Goal: Task Accomplishment & Management: Use online tool/utility

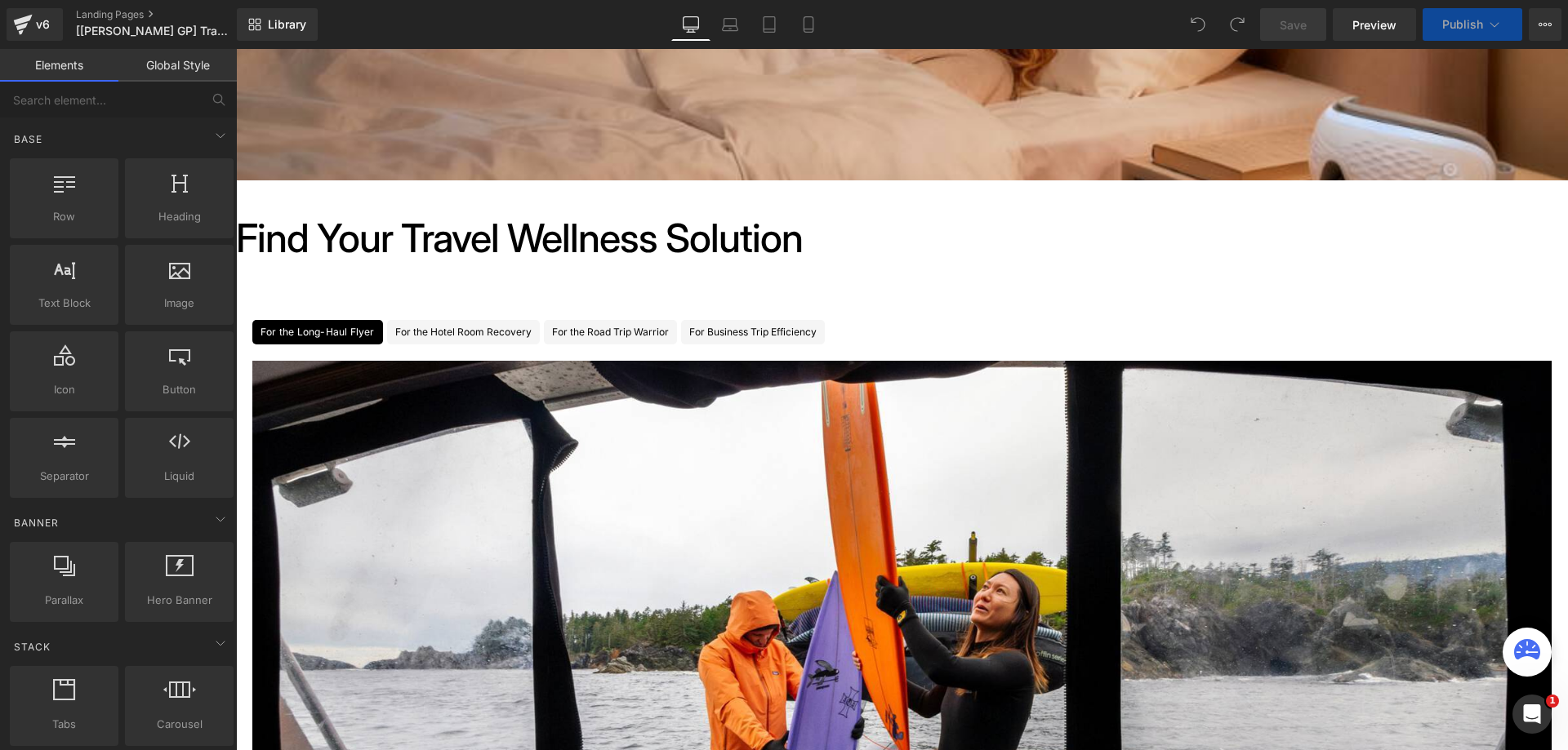
scroll to position [572, 0]
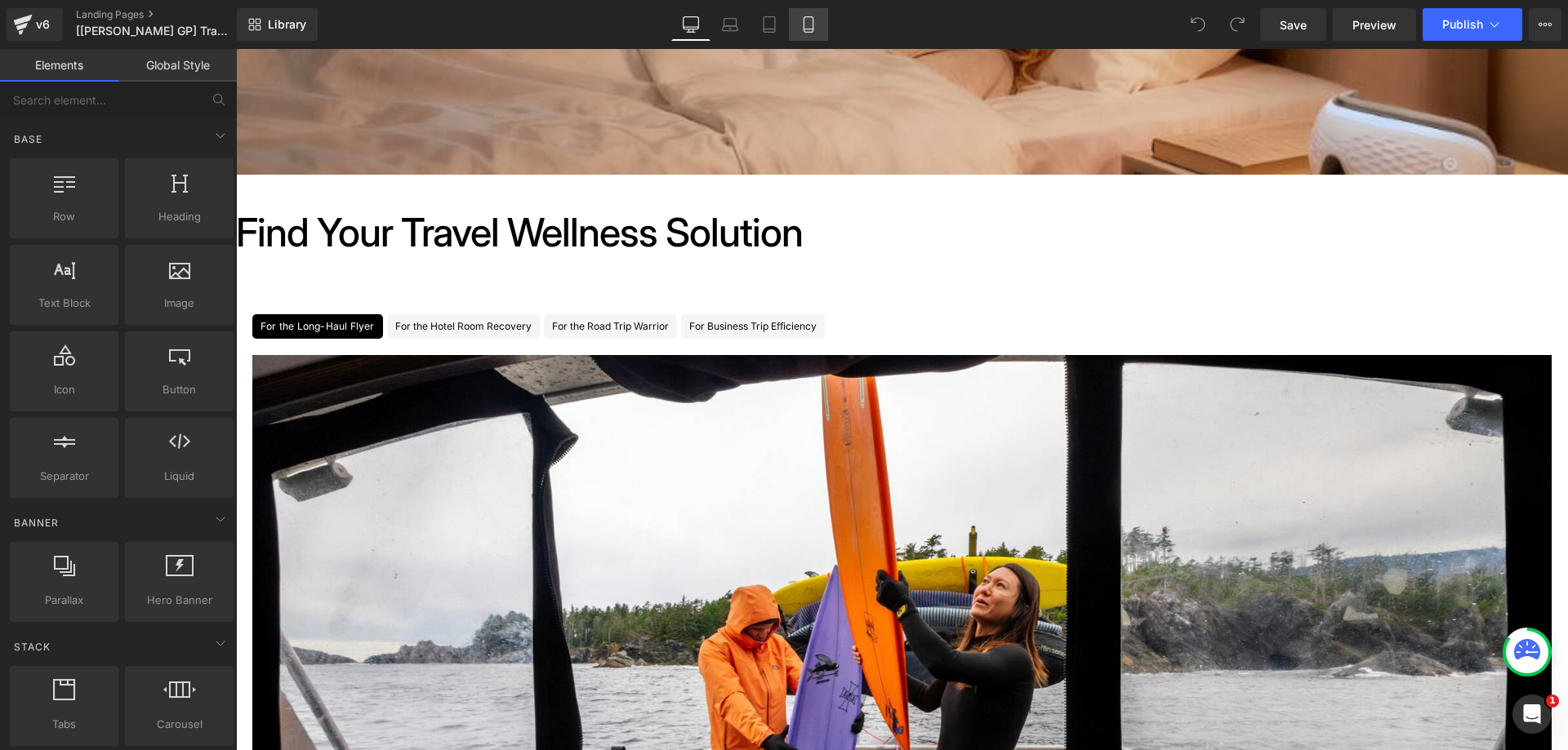
click at [806, 24] on icon at bounding box center [808, 25] width 16 height 16
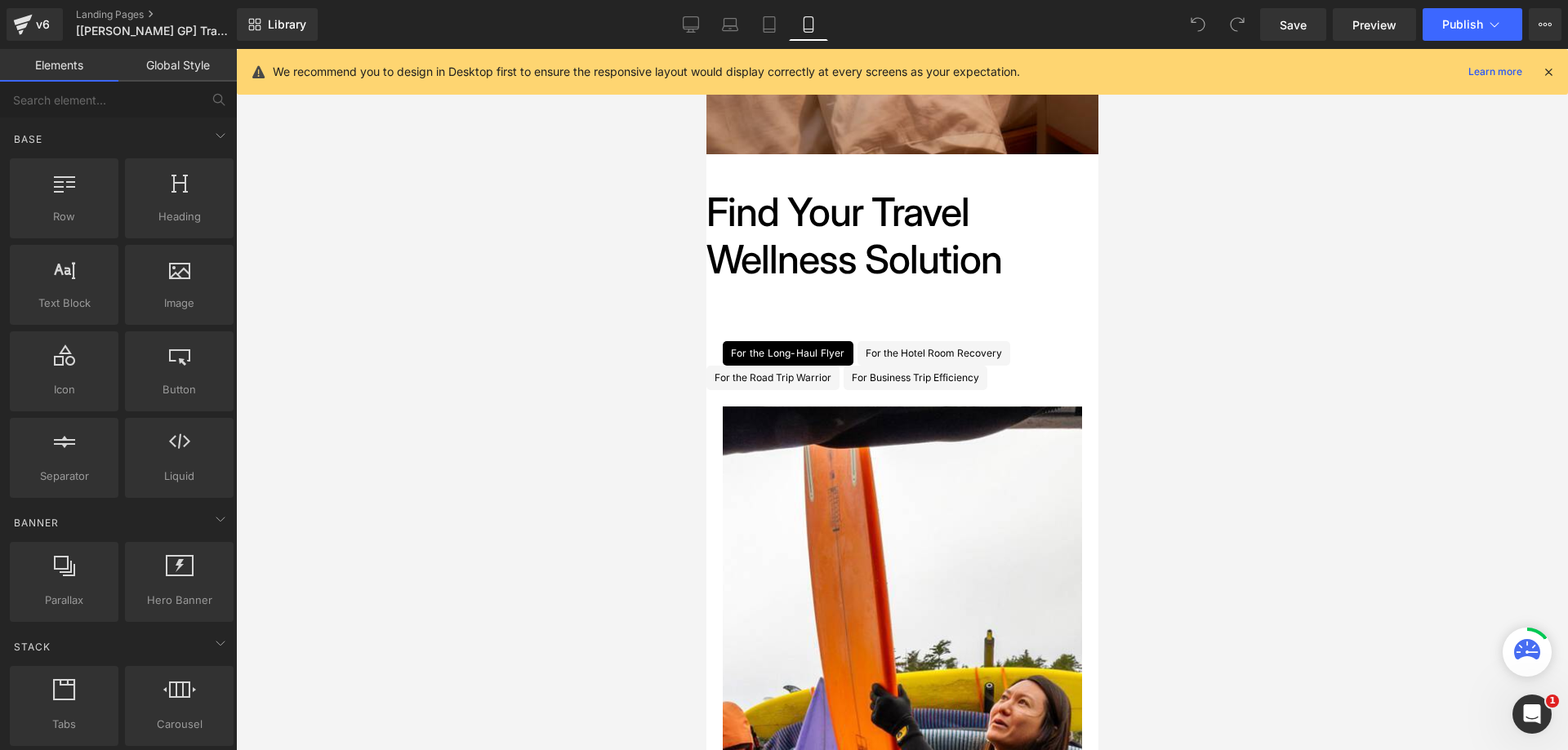
scroll to position [629, 0]
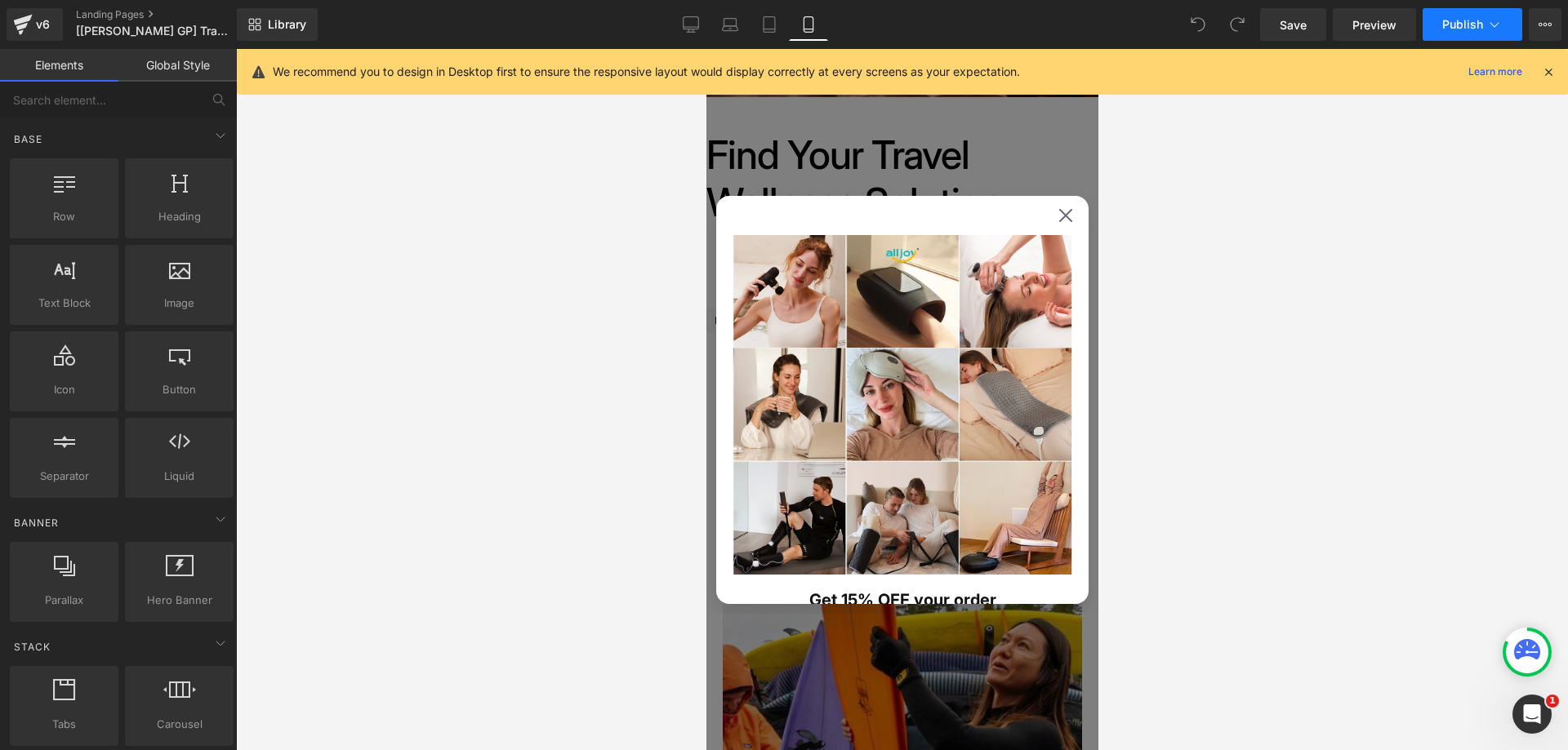
click at [1500, 27] on icon at bounding box center [1494, 25] width 16 height 16
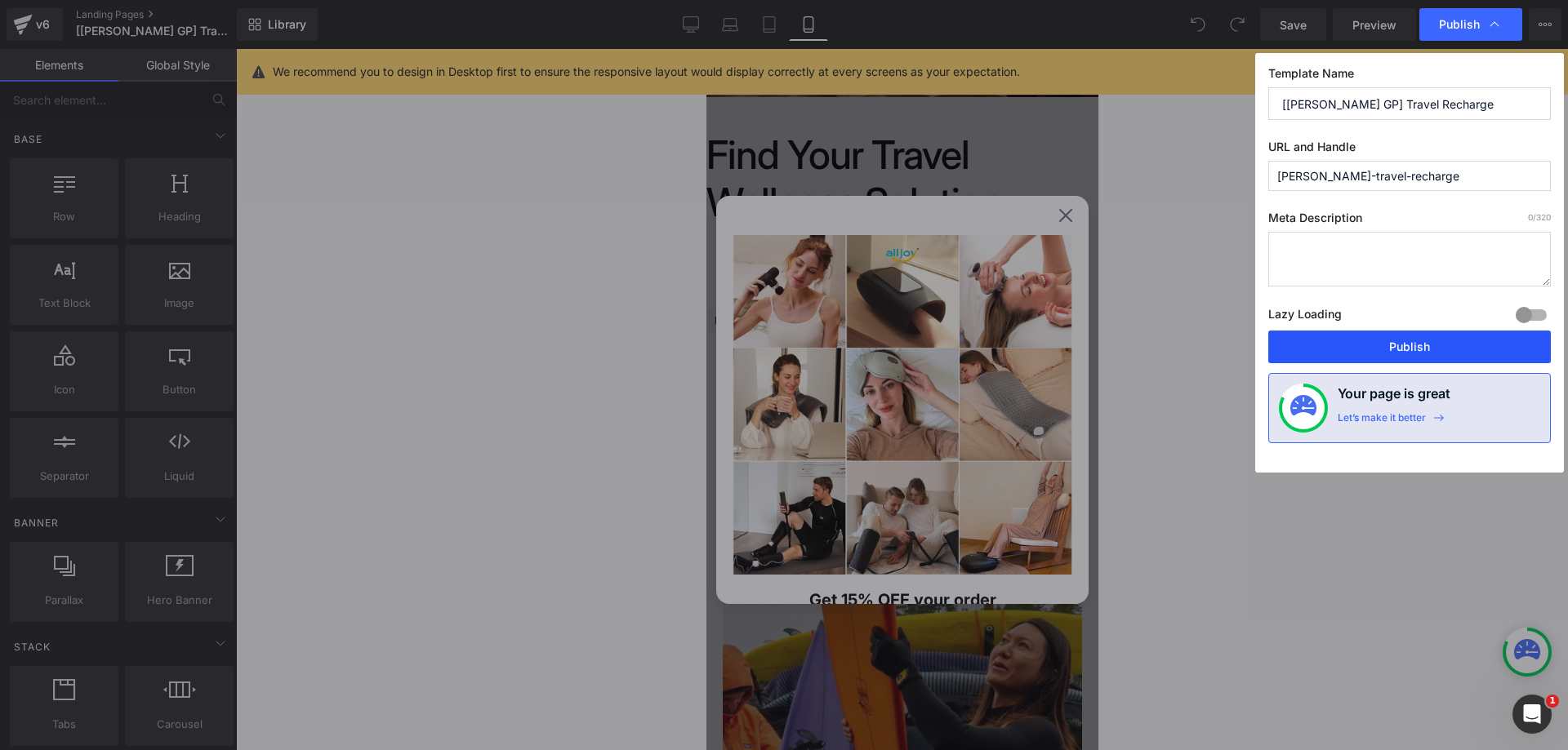
click at [1378, 348] on button "Publish" at bounding box center [1409, 347] width 282 height 33
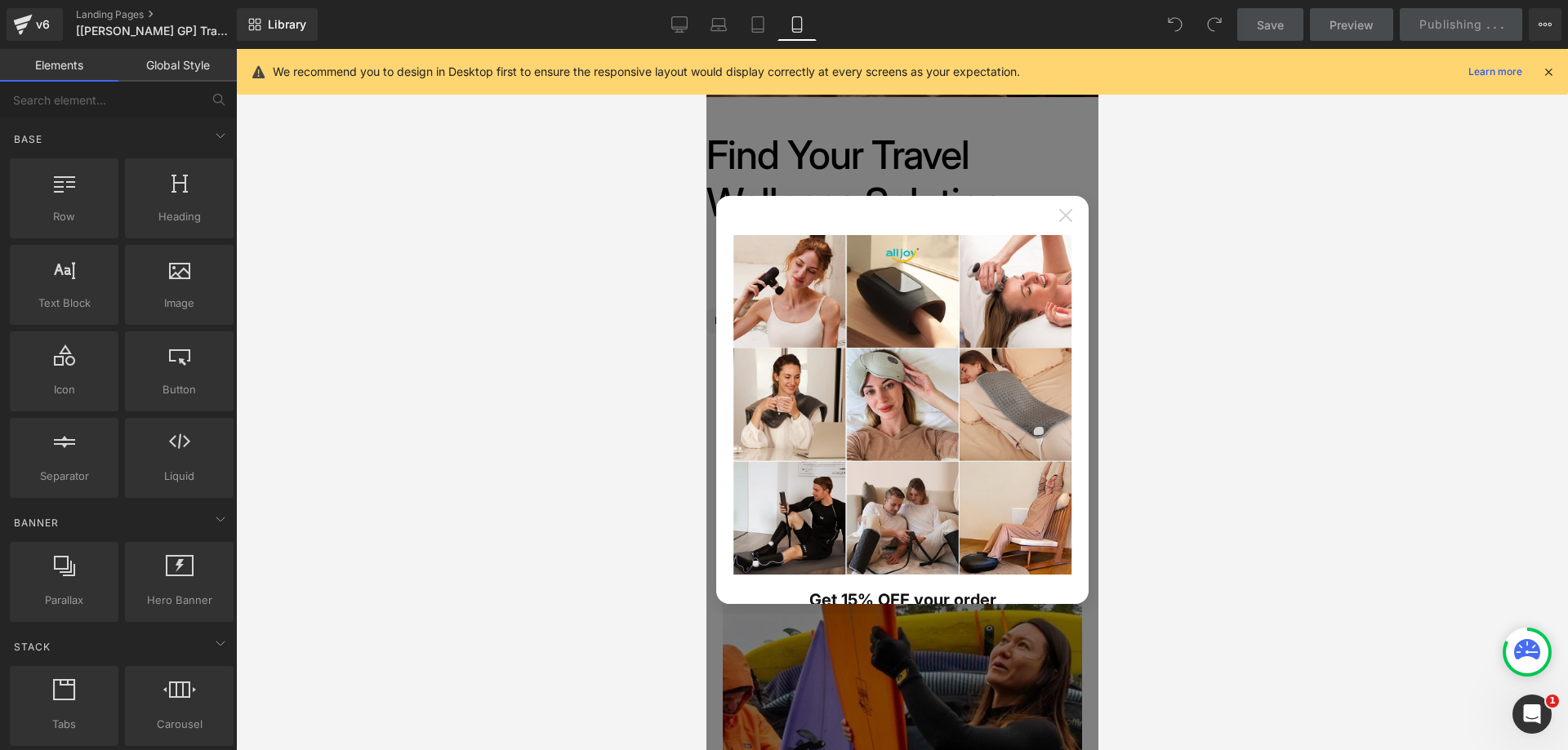
click at [1058, 214] on icon at bounding box center [1064, 215] width 13 height 13
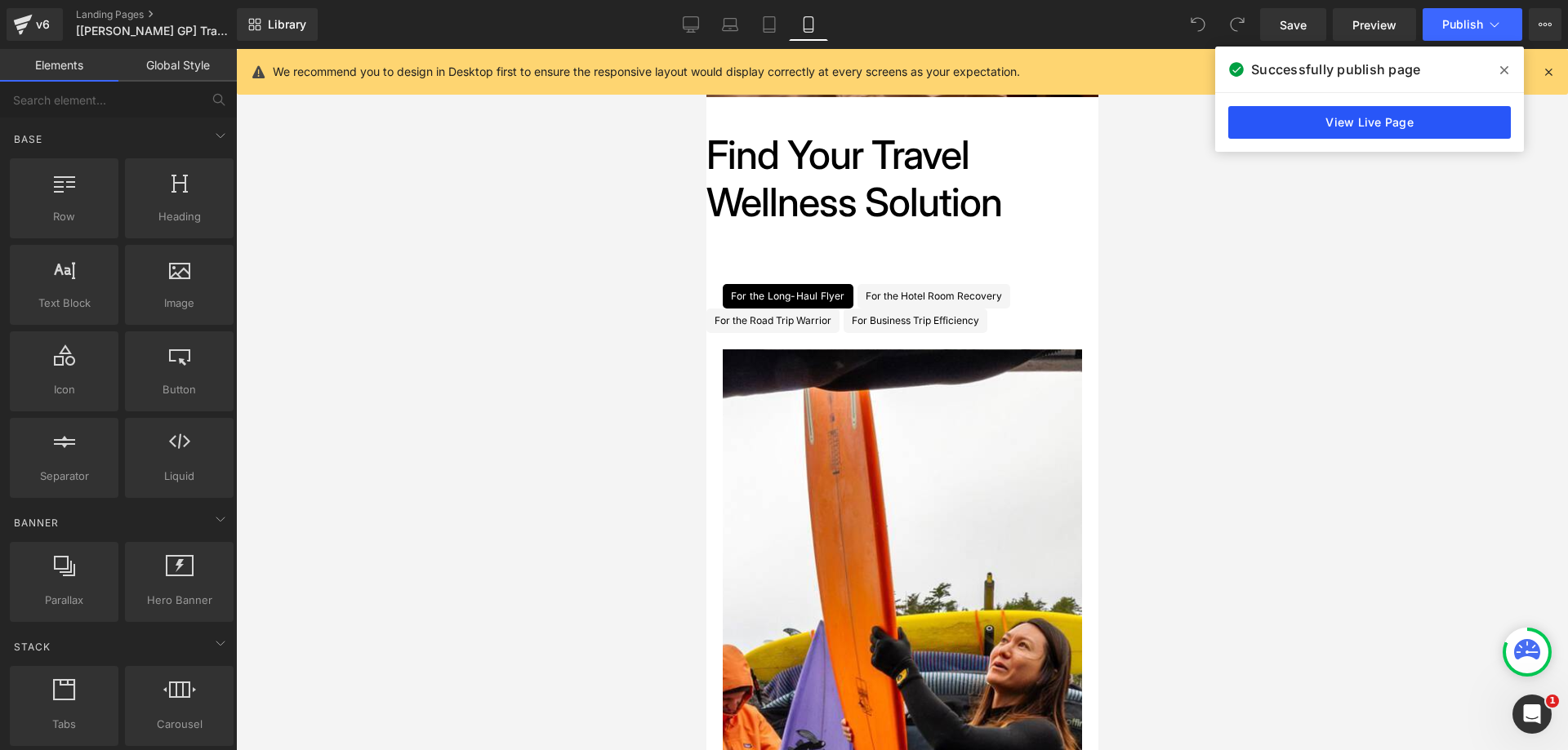
click at [1435, 127] on link "View Live Page" at bounding box center [1369, 123] width 282 height 33
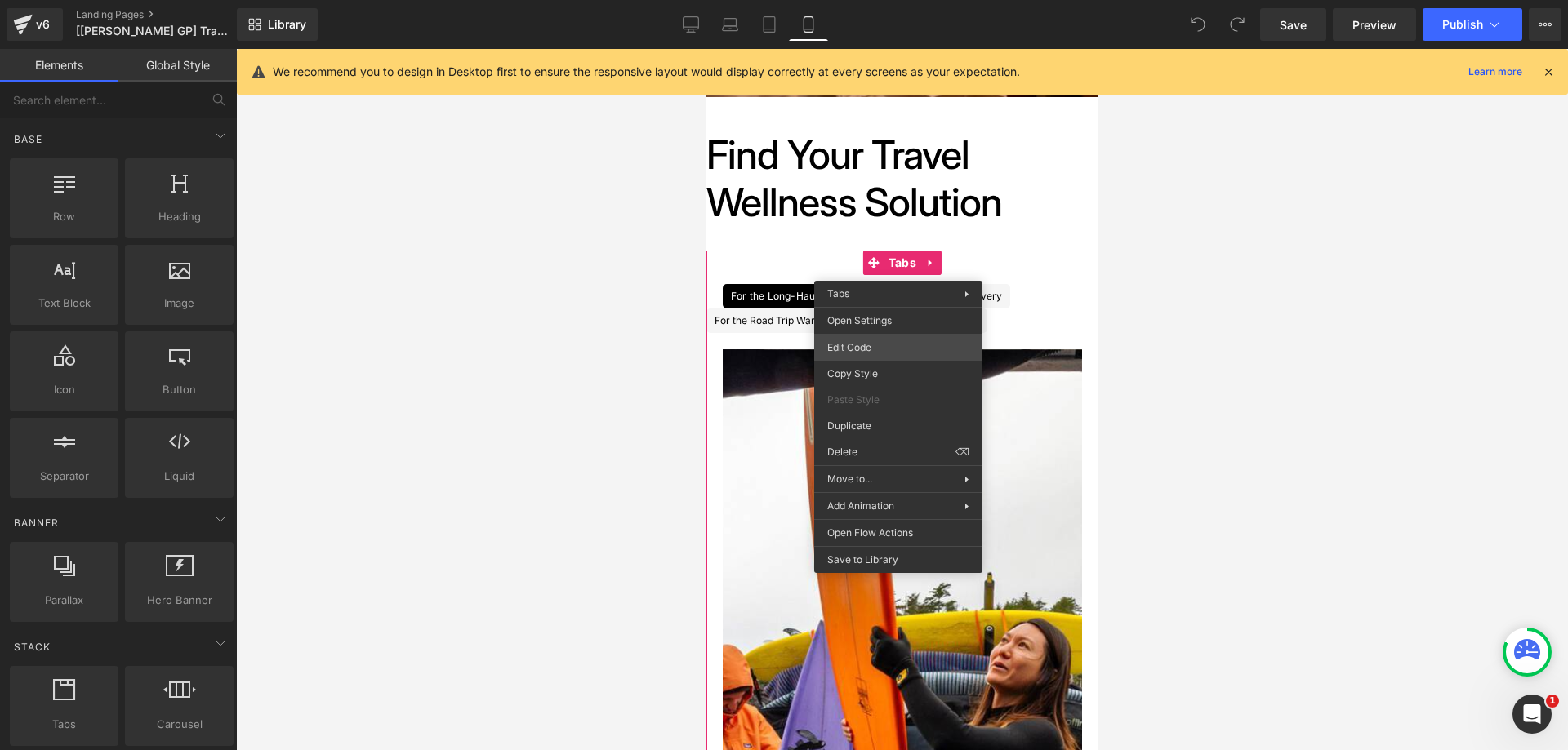
click at [898, 0] on div "You are previewing how the will restyle your page. You can not edit Elements in…" at bounding box center [784, 0] width 1568 height 0
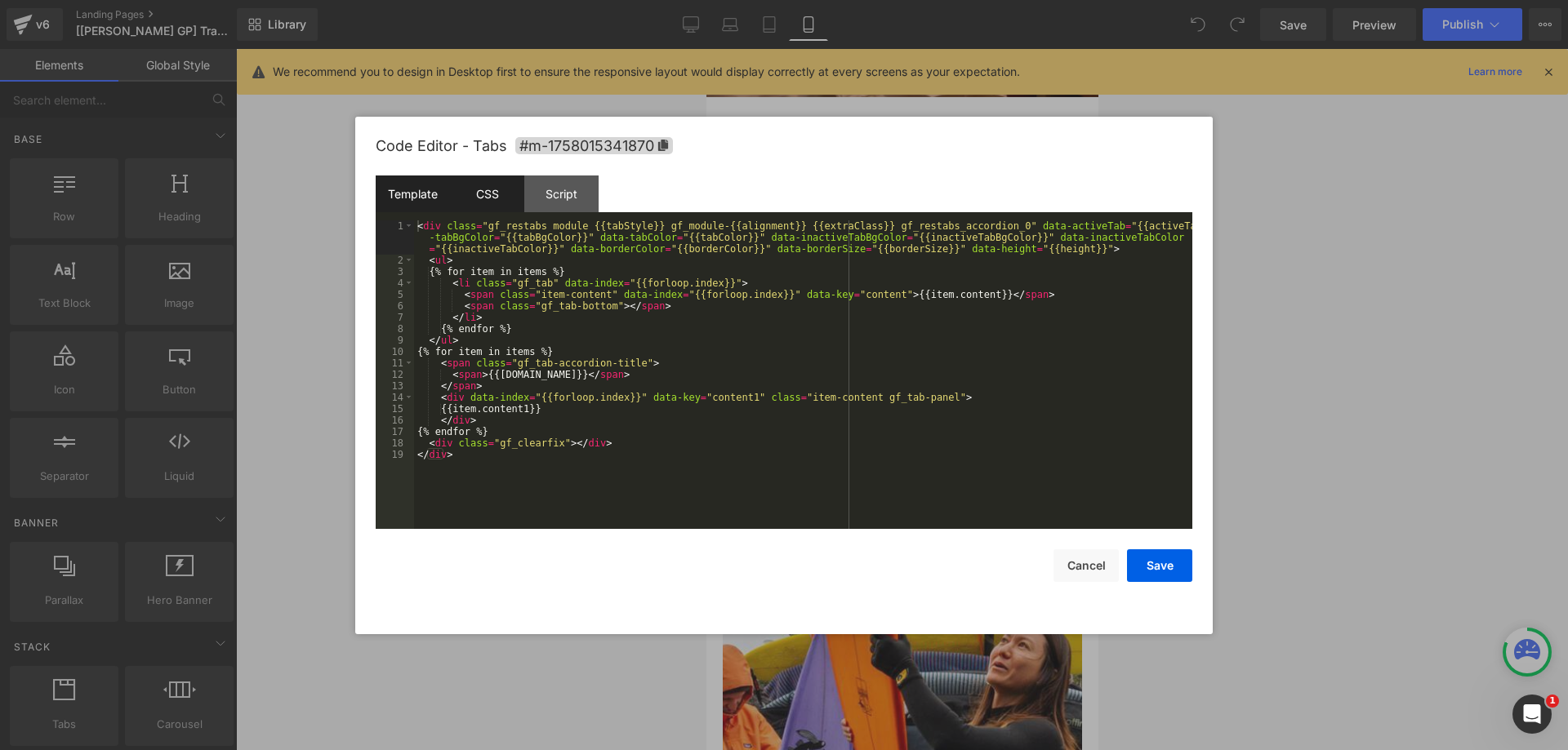
click at [502, 189] on div "CSS" at bounding box center [486, 193] width 75 height 37
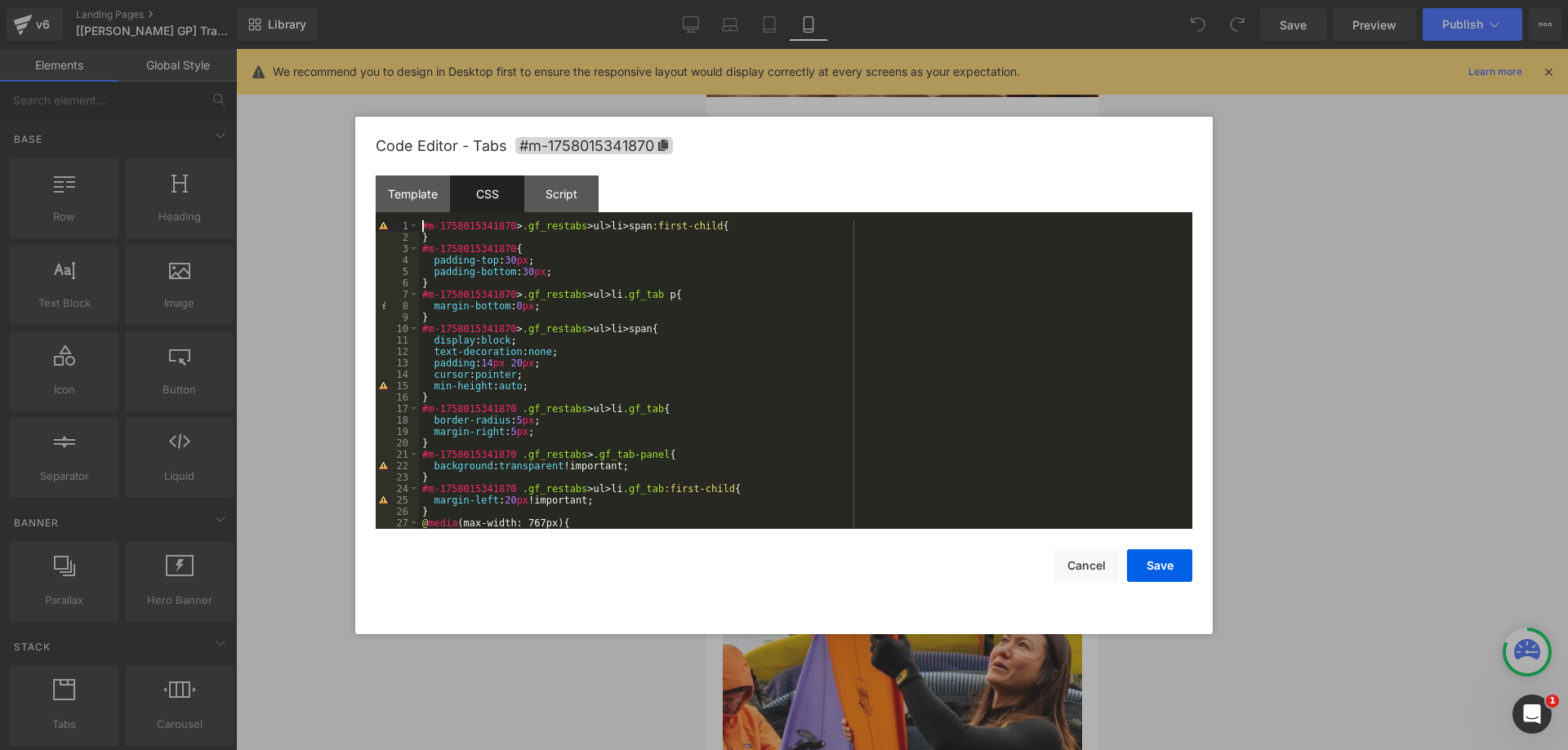
drag, startPoint x: 421, startPoint y: 224, endPoint x: 466, endPoint y: 258, distance: 56.4
click at [423, 224] on div "#m-1758015341870 > .gf_restabs > ul > li > span :first-child { } #m-17580153418…" at bounding box center [802, 386] width 766 height 332
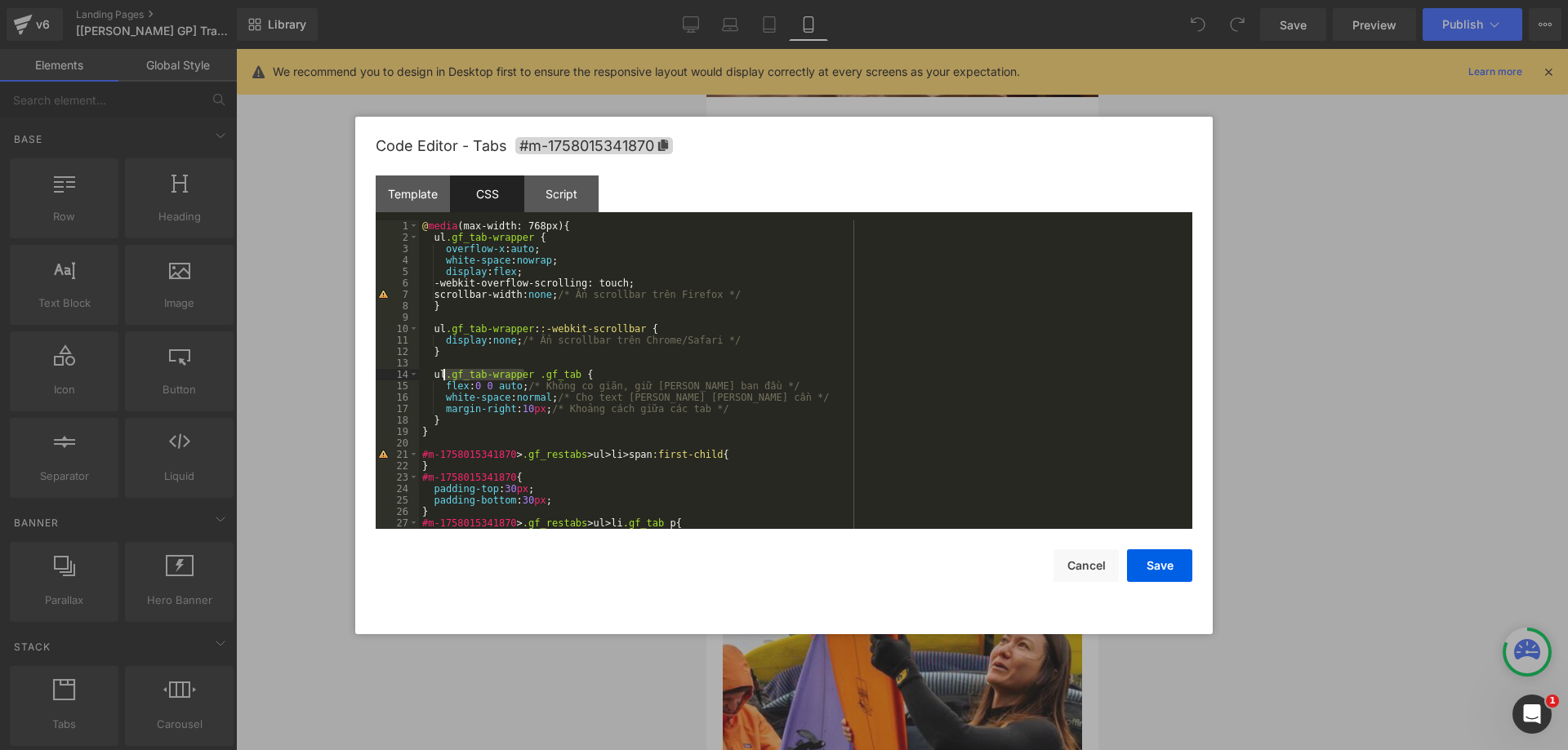
drag, startPoint x: 526, startPoint y: 373, endPoint x: 445, endPoint y: 376, distance: 81.1
click at [445, 376] on div "@ media (max-width: 768px) { ul .gf_tab-wrapper { overflow-x : auto ; white-spa…" at bounding box center [802, 386] width 766 height 332
click at [522, 329] on div "@ media (max-width: 768px) { ul .gf_tab-wrapper { overflow-x : auto ; white-spa…" at bounding box center [802, 386] width 766 height 332
drag, startPoint x: 525, startPoint y: 327, endPoint x: 445, endPoint y: 329, distance: 80.0
click at [445, 329] on div "@ media (max-width: 768px) { ul .gf_tab-wrapper { overflow-x : auto ; white-spa…" at bounding box center [802, 386] width 766 height 332
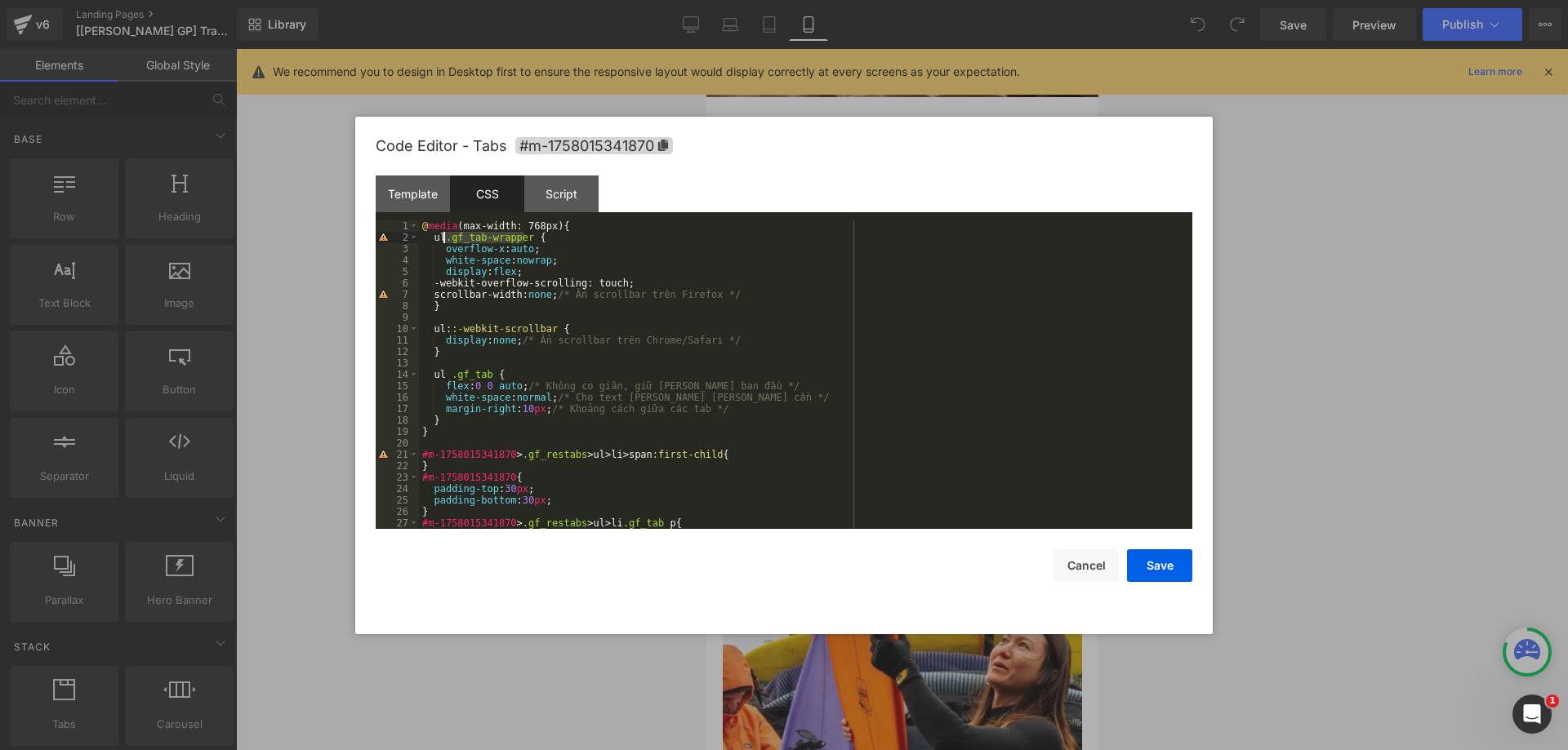
drag, startPoint x: 524, startPoint y: 235, endPoint x: 444, endPoint y: 242, distance: 80.3
click at [444, 242] on div "@ media (max-width: 768px) { ul .gf_tab-wrapper { overflow-x : auto ; white-spa…" at bounding box center [802, 386] width 766 height 332
click at [645, 142] on span "#m-1758015341870" at bounding box center [594, 146] width 157 height 17
click at [434, 237] on div "@ media (max-width: 768px) { ul { overflow-x : auto ; white-space : nowrap ; di…" at bounding box center [802, 386] width 766 height 332
click at [432, 330] on div "@ media (max-width: 768px) { ul { overflow-x : auto ; white-space : nowrap ; di…" at bounding box center [802, 386] width 766 height 332
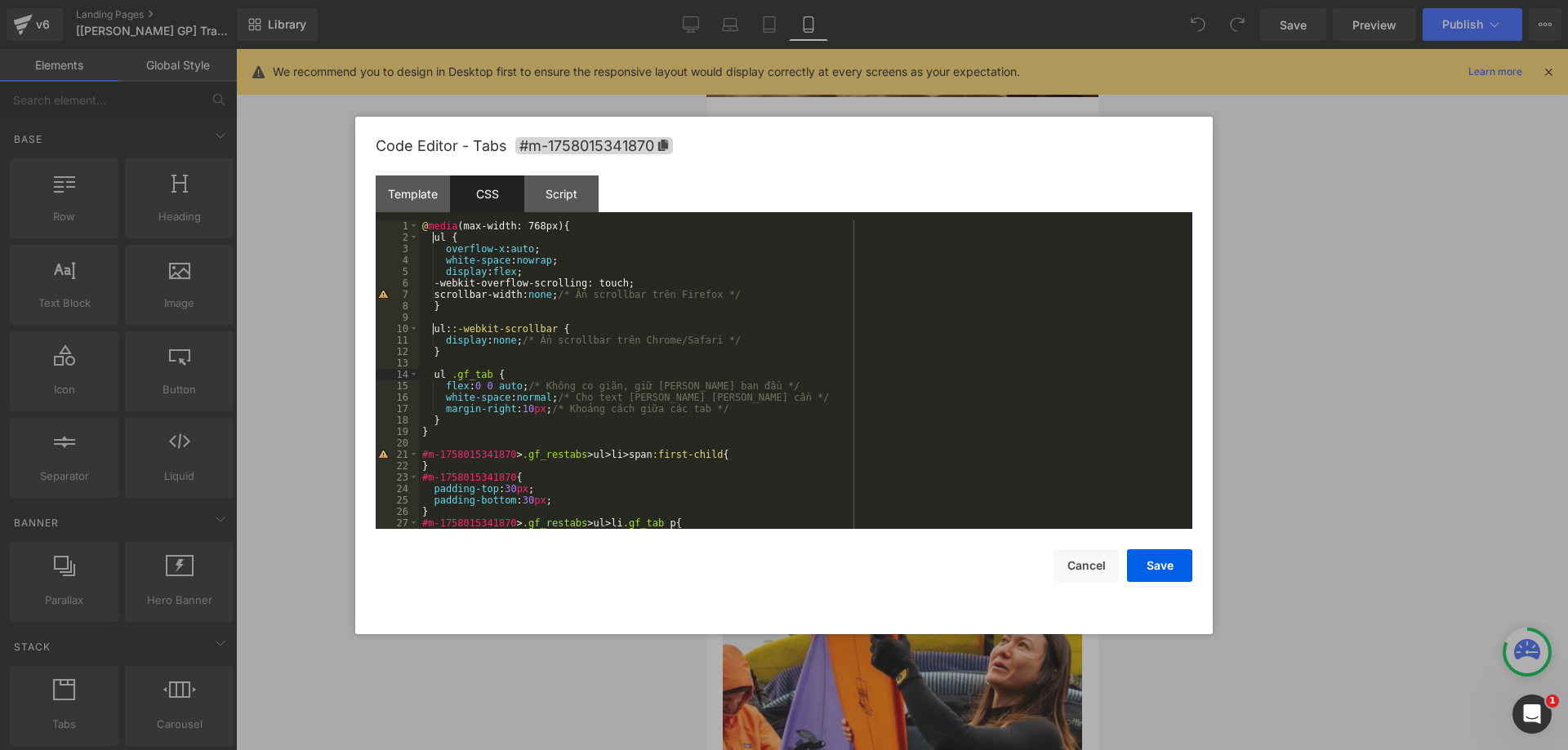
click at [433, 372] on div "@ media (max-width: 768px) { ul { overflow-x : auto ; white-space : nowrap ; di…" at bounding box center [802, 386] width 766 height 332
paste textarea
click at [1146, 563] on button "Save" at bounding box center [1159, 566] width 66 height 33
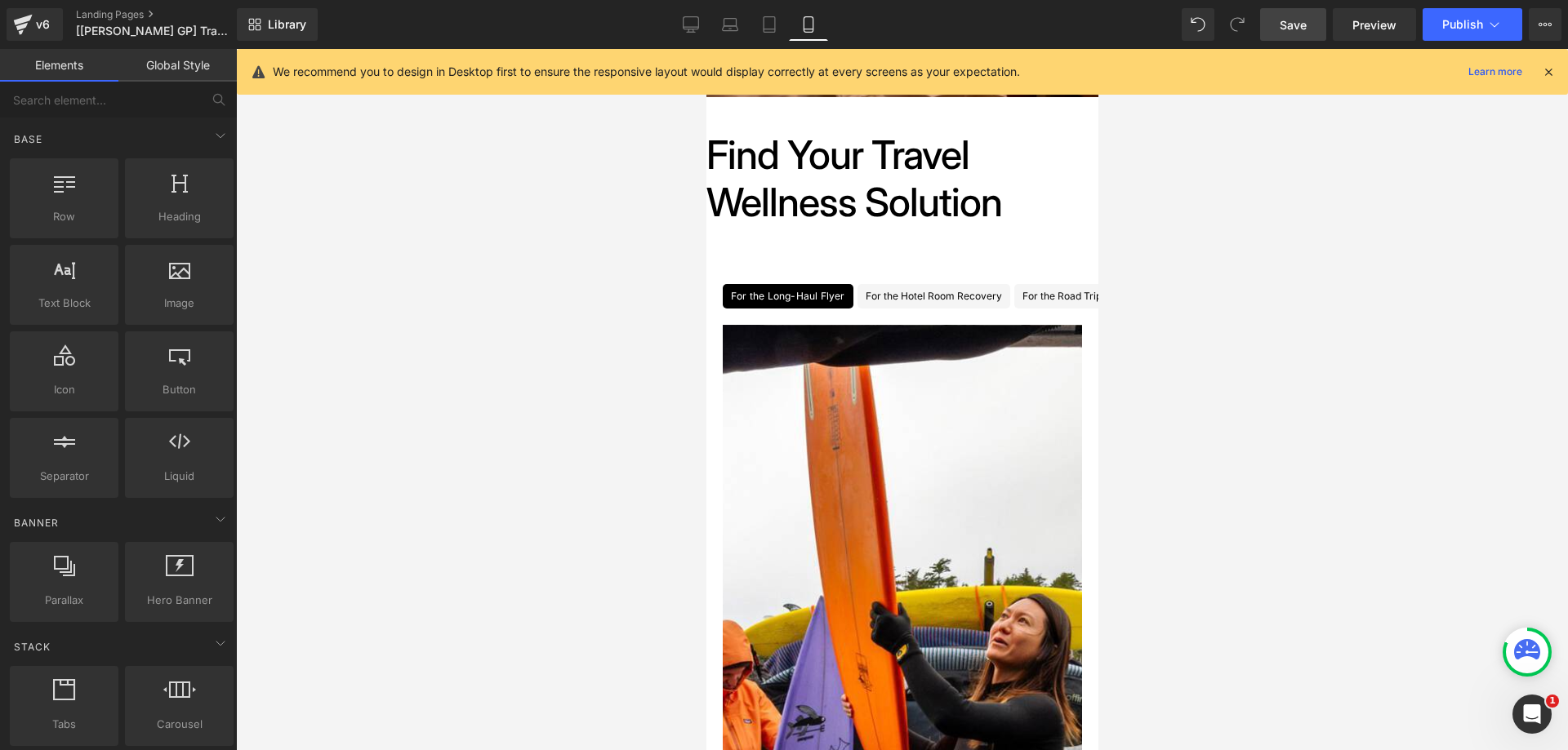
click at [1297, 21] on span "Save" at bounding box center [1293, 25] width 27 height 17
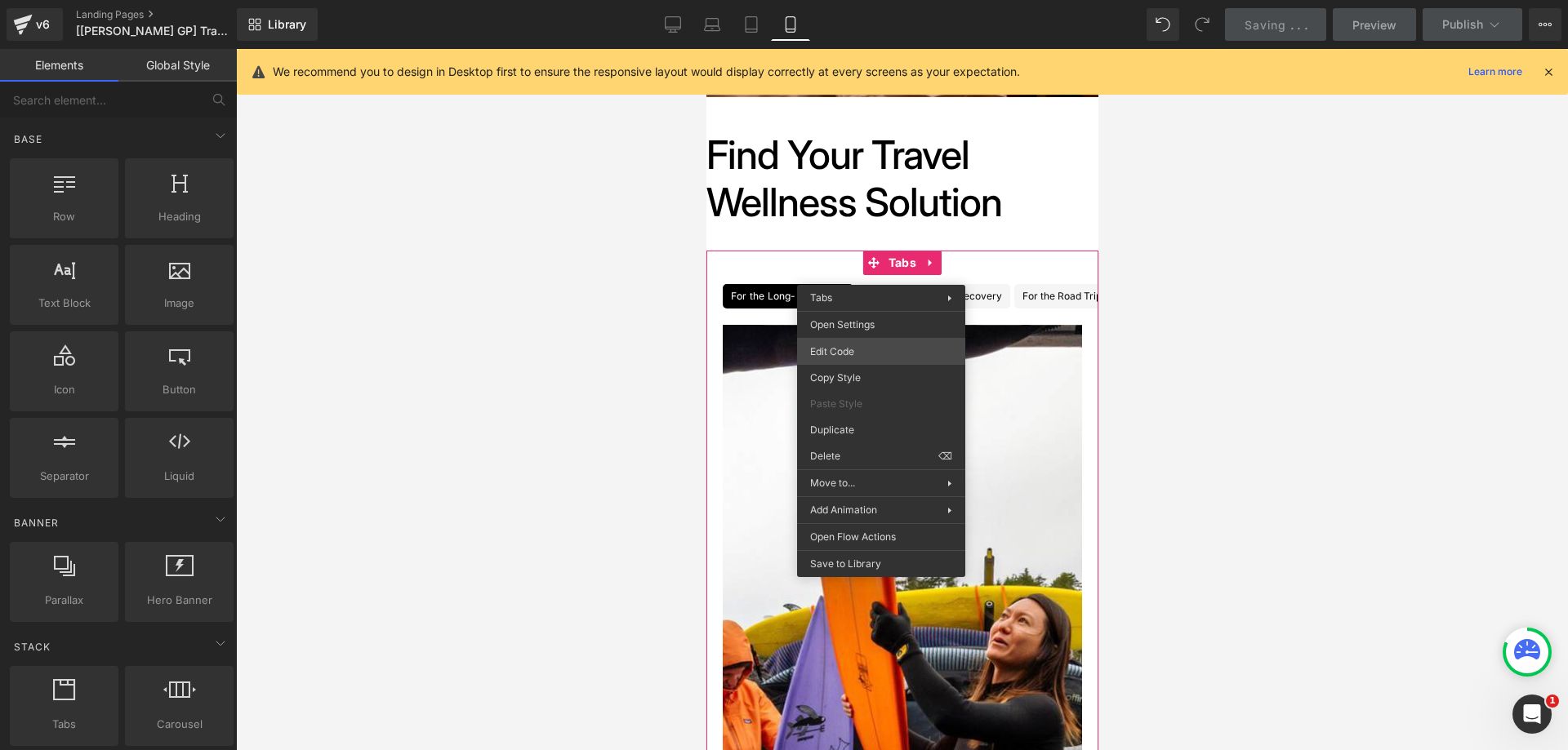
click at [887, 0] on div "You are previewing how the will restyle your page. You can not edit Elements in…" at bounding box center [784, 0] width 1568 height 0
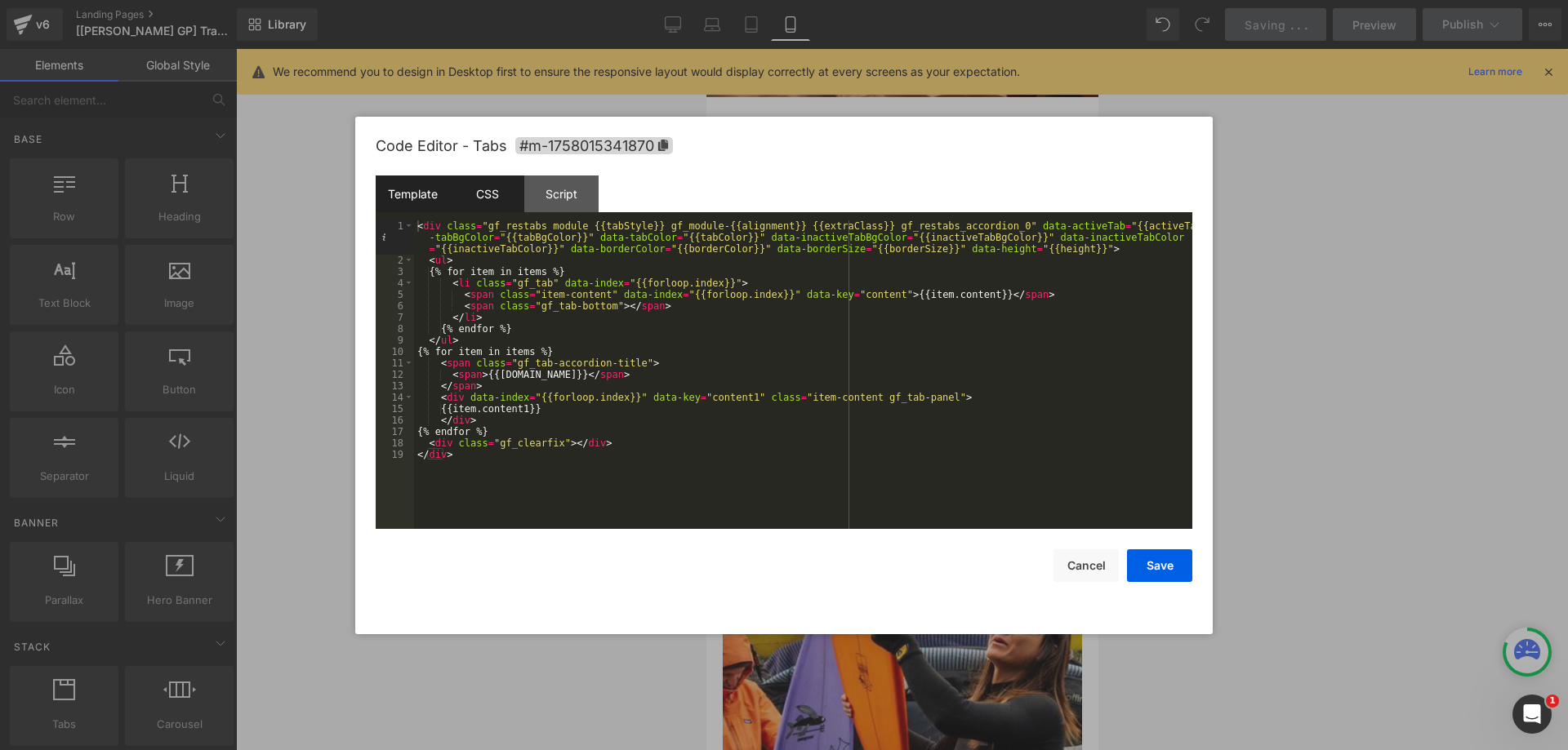
click at [489, 201] on div "CSS" at bounding box center [486, 193] width 75 height 37
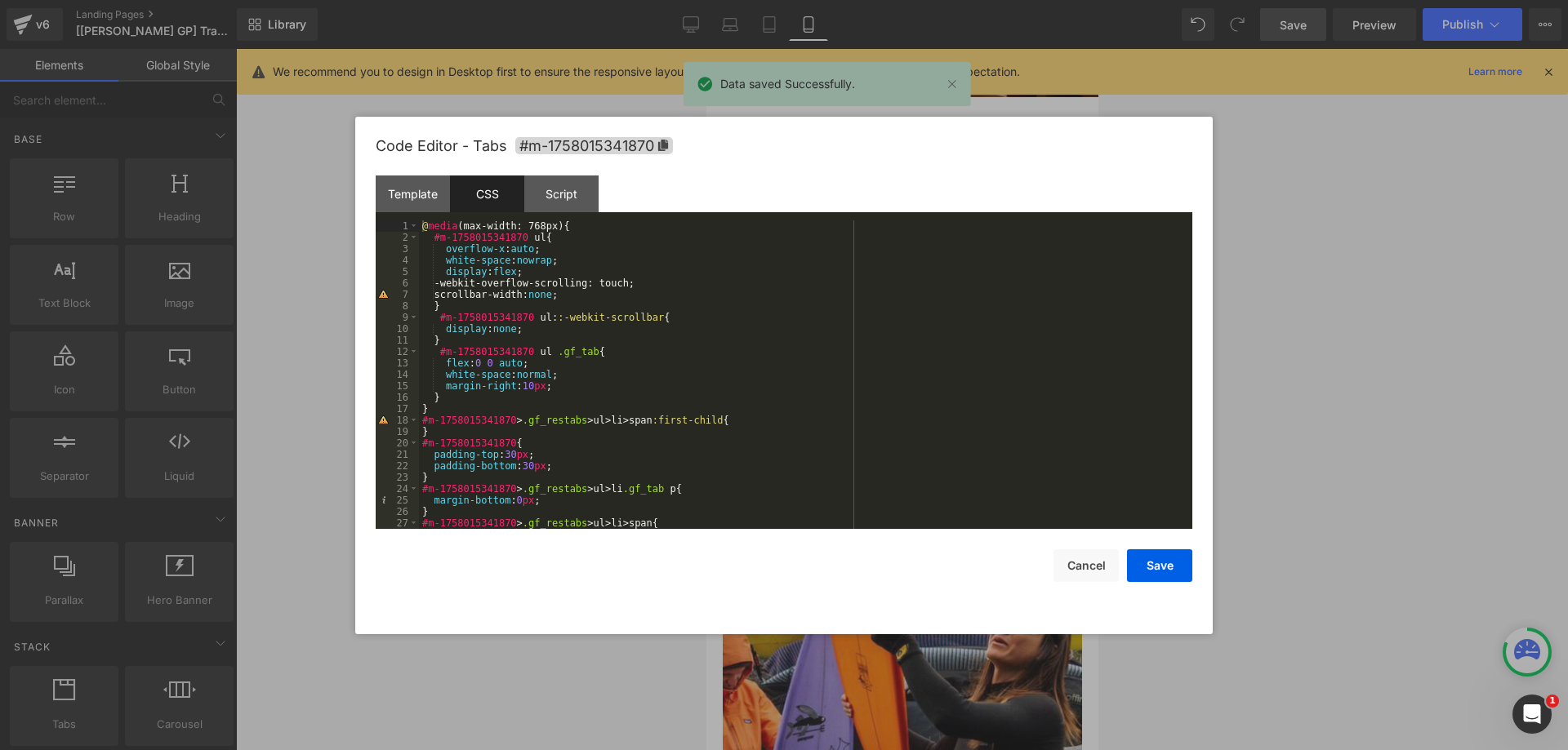
click at [1385, 23] on div at bounding box center [784, 375] width 1568 height 750
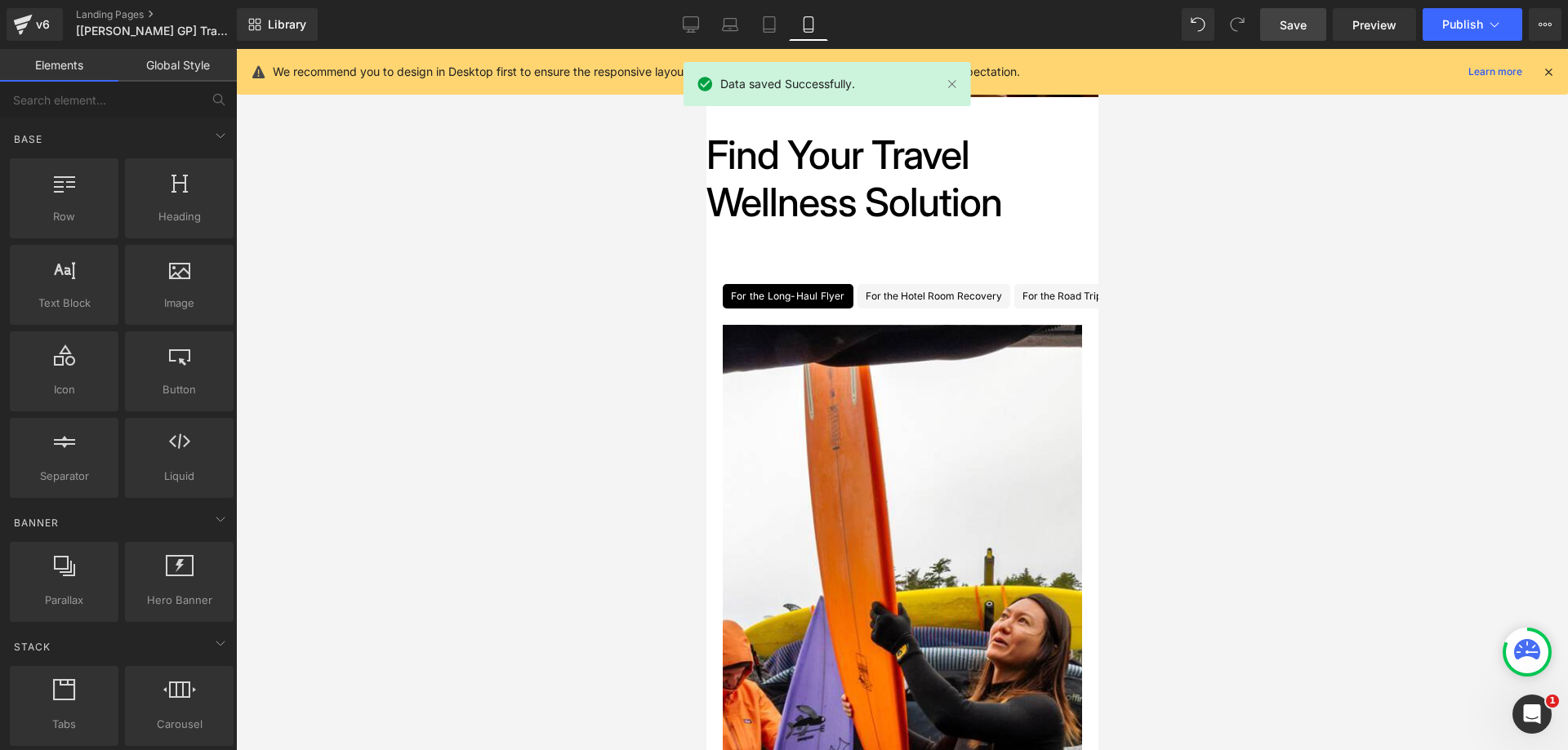
click at [1385, 23] on span "Preview" at bounding box center [1374, 25] width 44 height 17
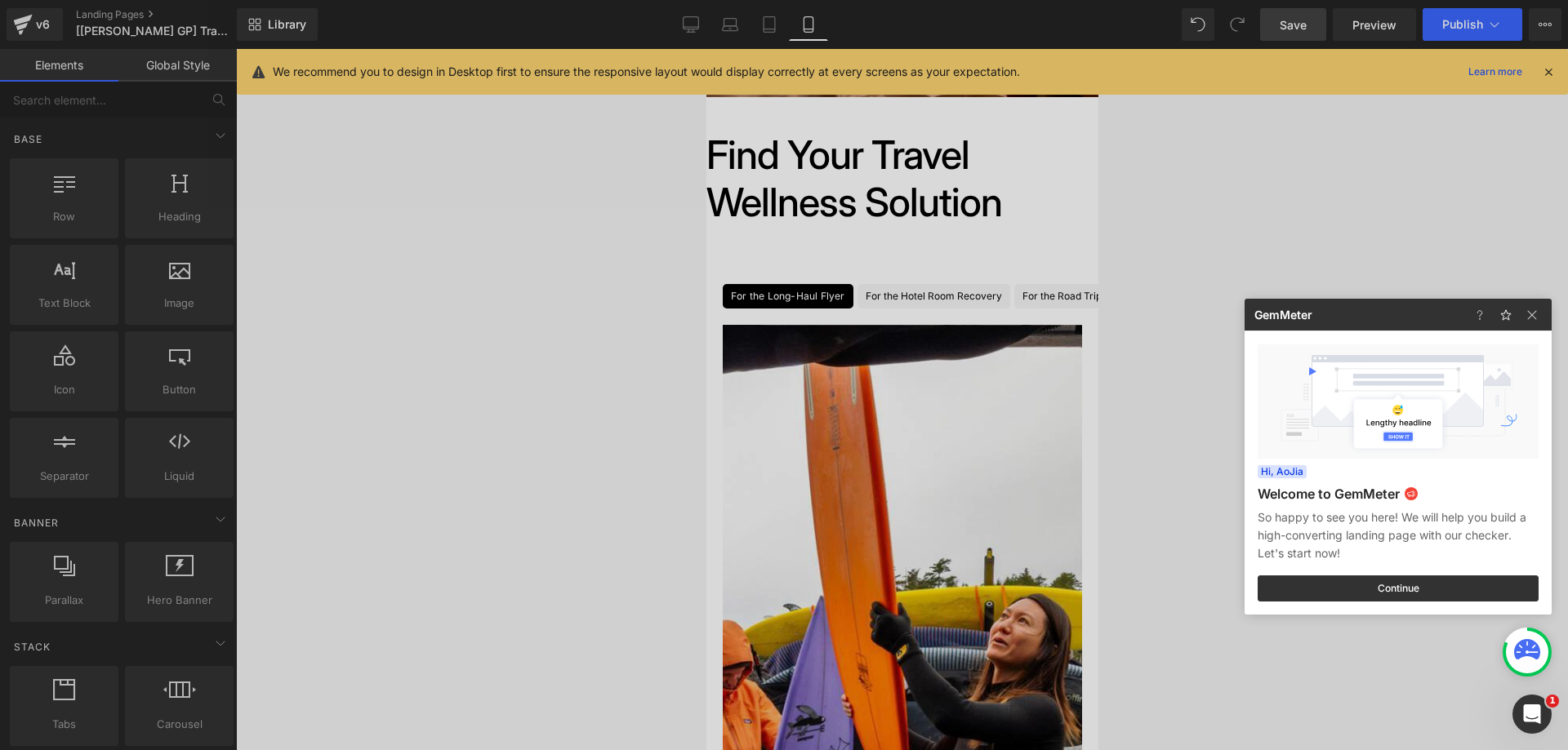
click at [922, 278] on div at bounding box center [784, 375] width 1568 height 750
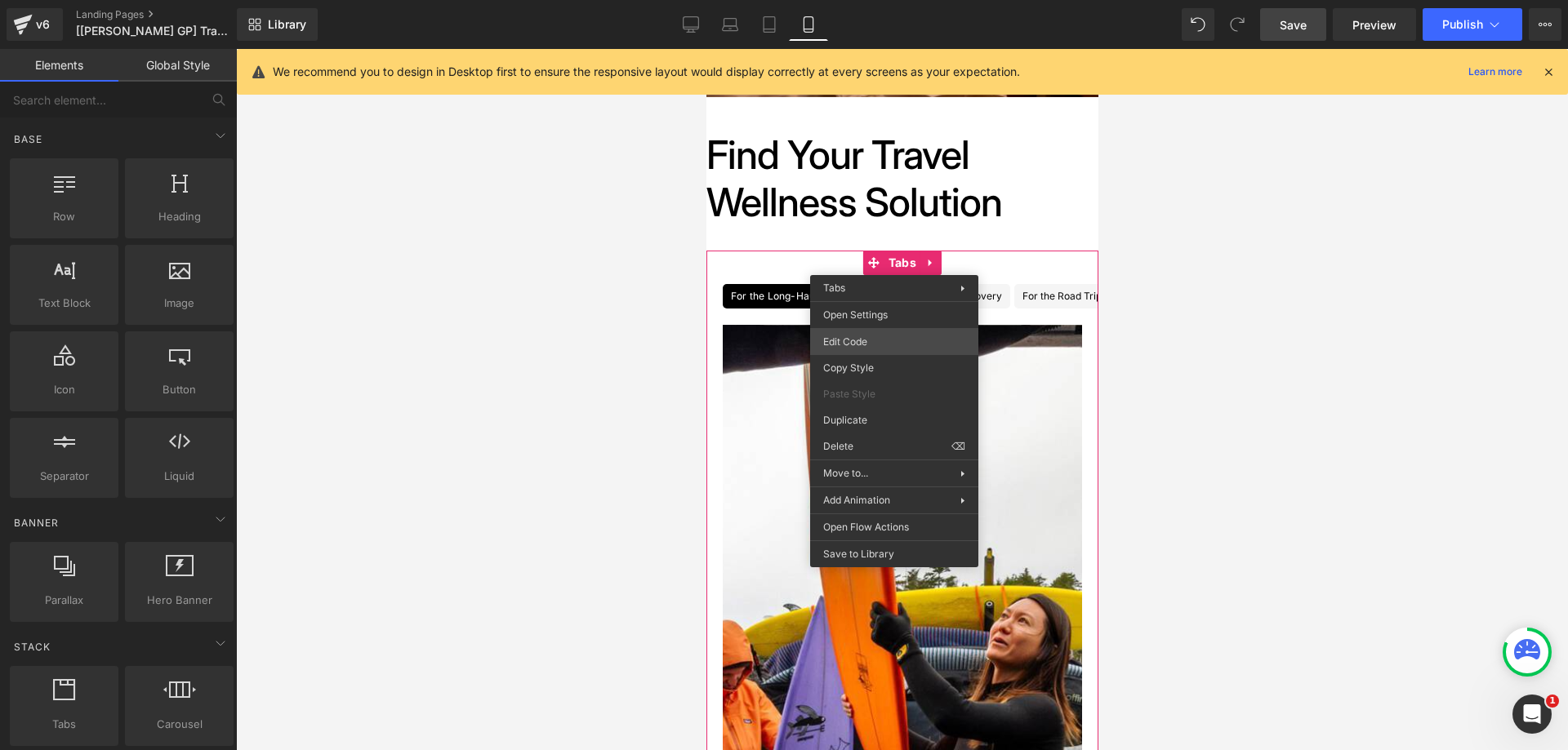
click at [892, 0] on div "You are previewing how the will restyle your page. You can not edit Elements in…" at bounding box center [784, 0] width 1568 height 0
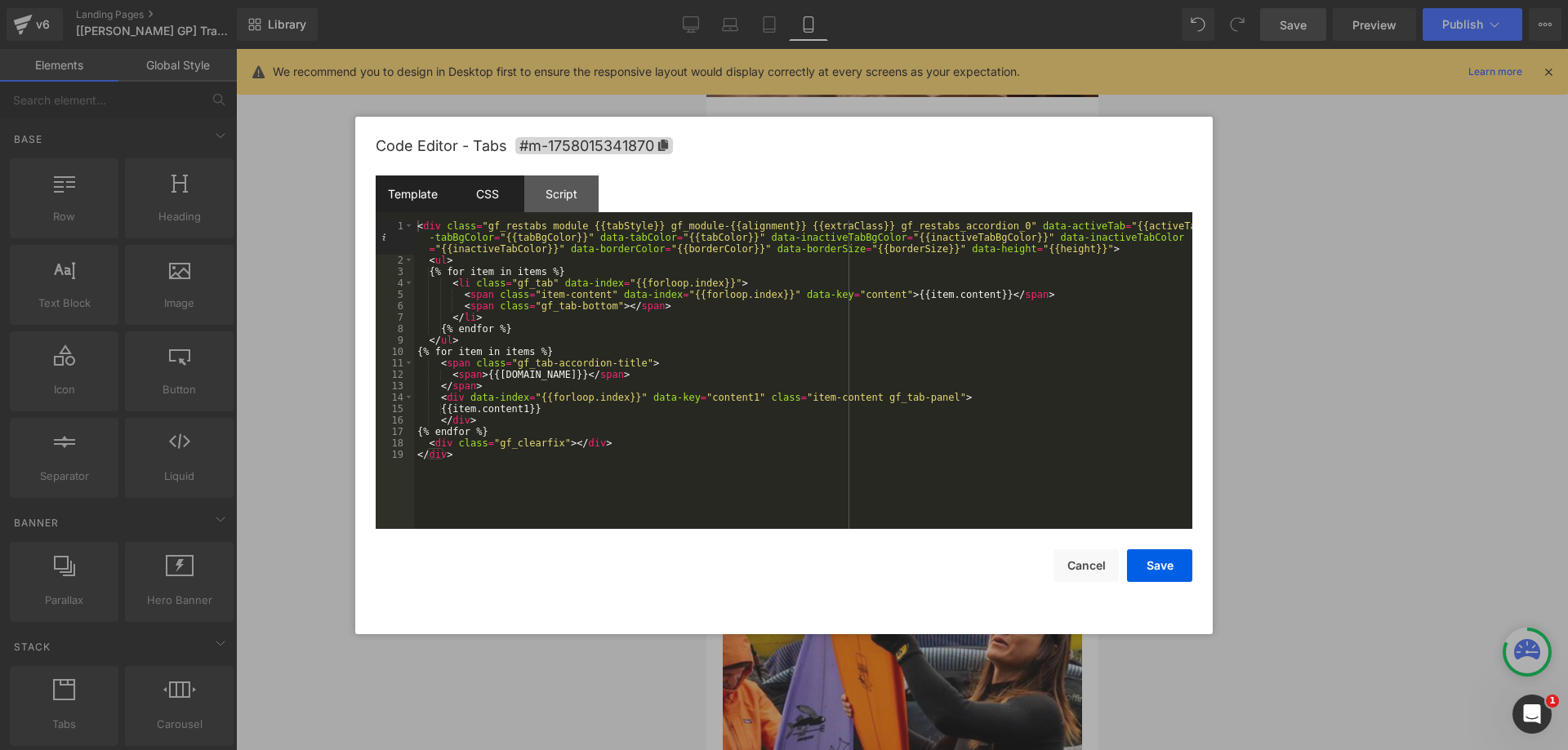
click at [501, 197] on div "CSS" at bounding box center [486, 193] width 75 height 37
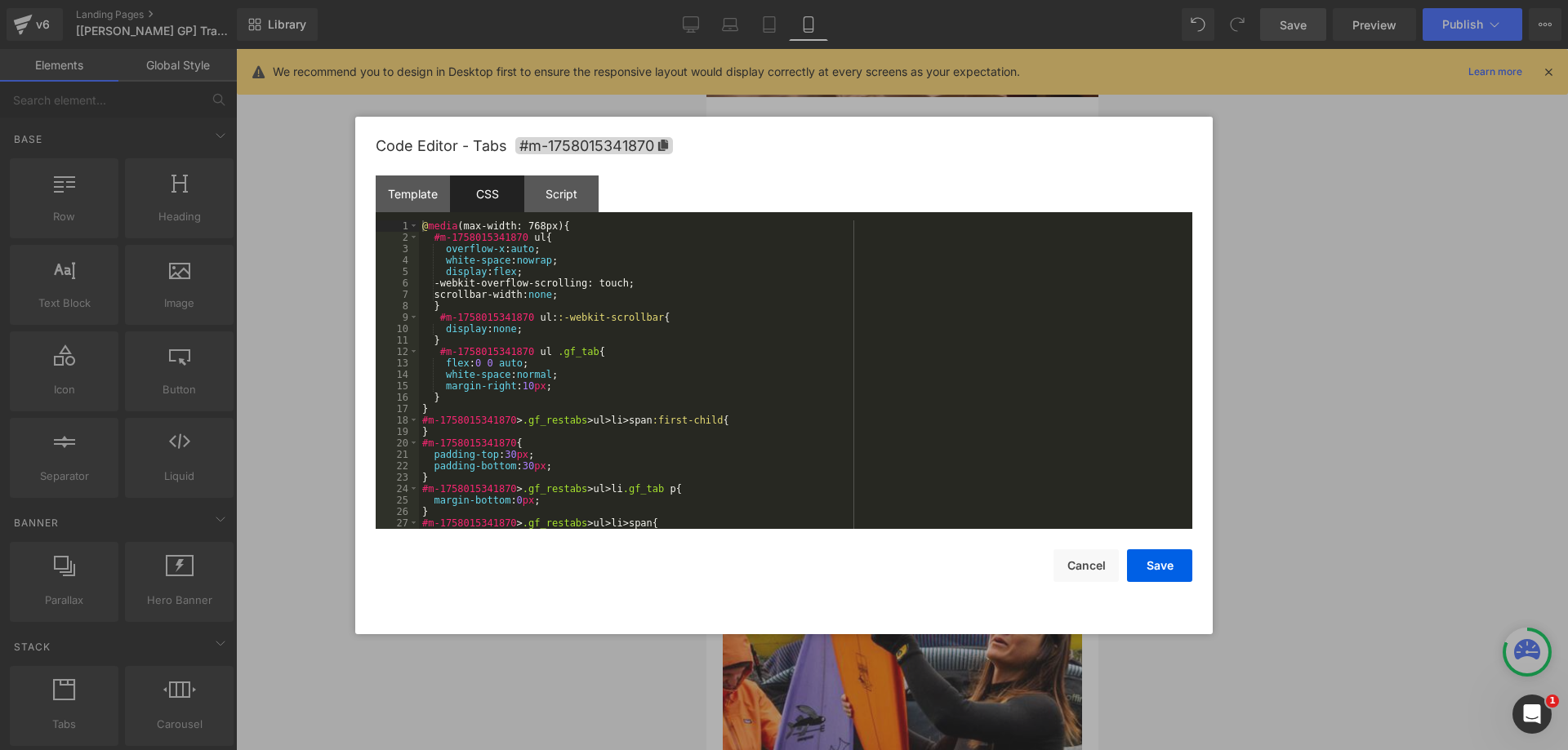
click at [638, 332] on div "@ media (max-width: 768px) { #m-1758015341870 ul { overflow-x : auto ; white-sp…" at bounding box center [802, 386] width 766 height 332
click at [587, 338] on div "@ media (max-width: 768px) { #m-1758015341870 ul { overflow-x : auto ; white-sp…" at bounding box center [802, 386] width 766 height 332
click at [536, 222] on div "@ media (max-width: 768px) { #m-1758015341870 ul { overflow-x : auto ; white-sp…" at bounding box center [802, 386] width 766 height 332
click at [614, 256] on div "@ media (max-width: 767px) { #m-1758015341870 ul { overflow-x : auto ; white-sp…" at bounding box center [802, 386] width 766 height 332
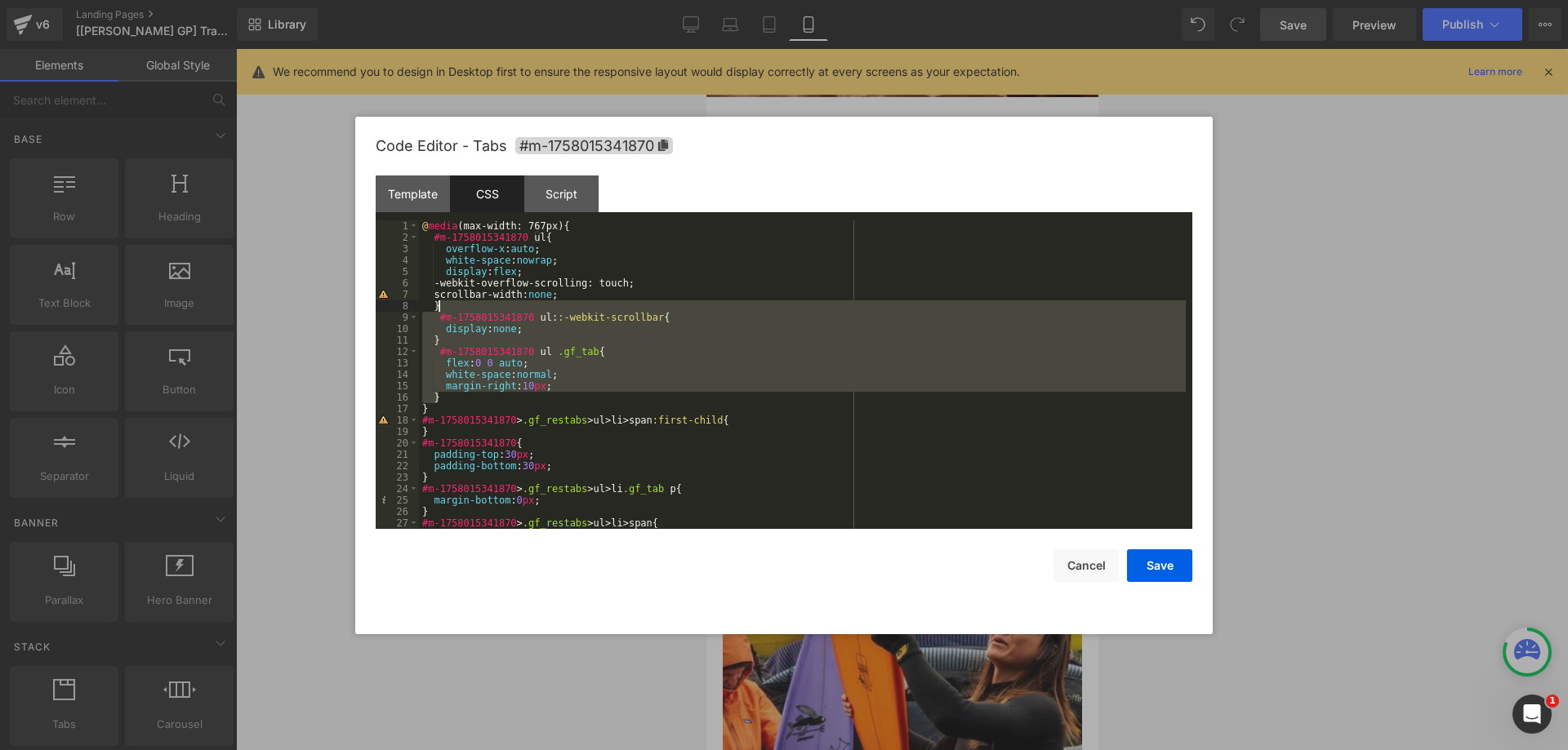
drag, startPoint x: 452, startPoint y: 393, endPoint x: 459, endPoint y: 309, distance: 84.3
click at [459, 309] on div "@ media (max-width: 767px) { #m-1758015341870 ul { overflow-x : auto ; white-sp…" at bounding box center [802, 386] width 766 height 332
click at [534, 354] on div "@ media (max-width: 767px) { #m-1758015341870 ul { overflow-x : auto ; white-sp…" at bounding box center [802, 374] width 766 height 309
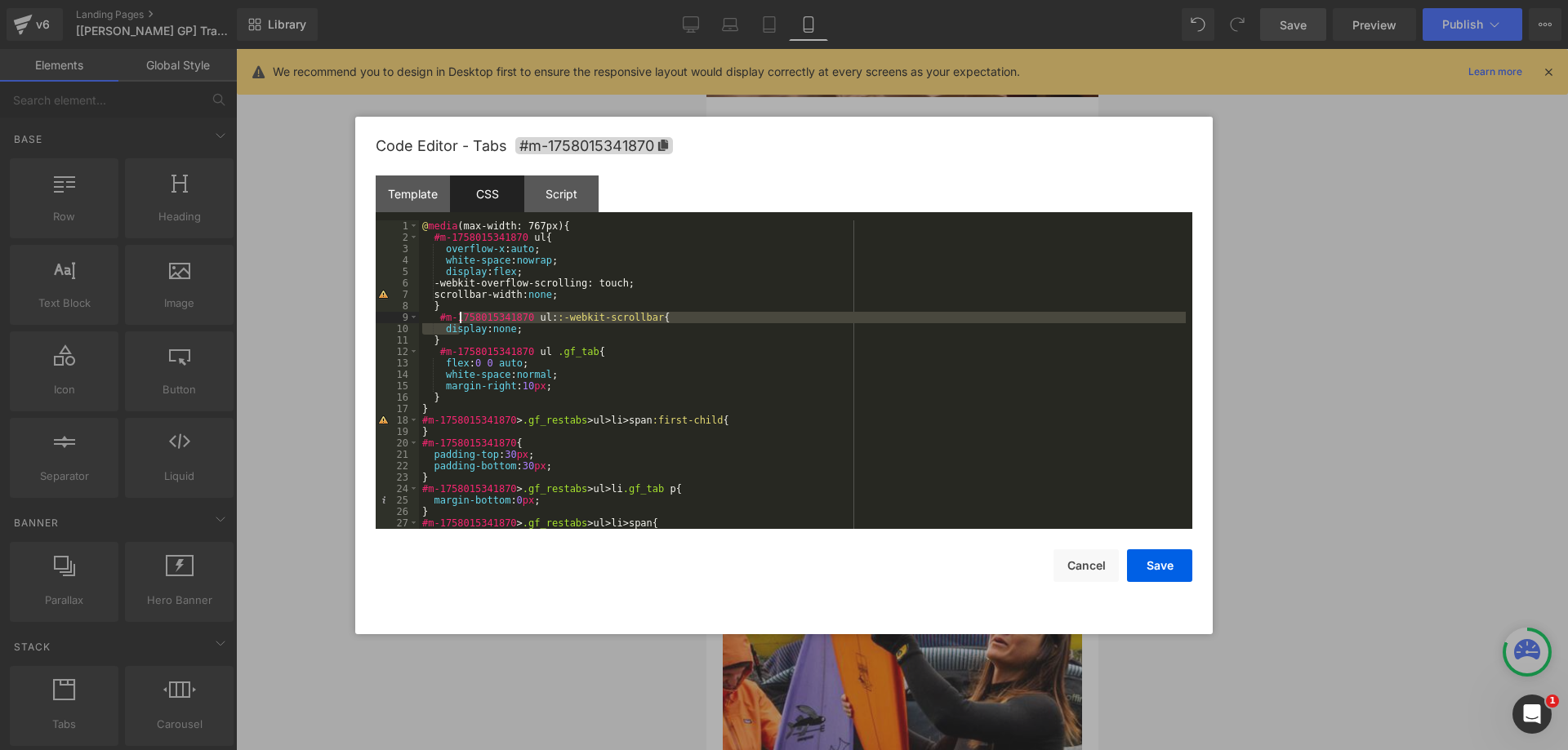
click at [459, 314] on div "@ media (max-width: 767px) { #m-1758015341870 ul { overflow-x : auto ; white-sp…" at bounding box center [802, 386] width 766 height 332
click at [454, 334] on div "@ media (max-width: 767px) { #m-1758015341870 ul { overflow-x : auto ; white-sp…" at bounding box center [802, 374] width 766 height 309
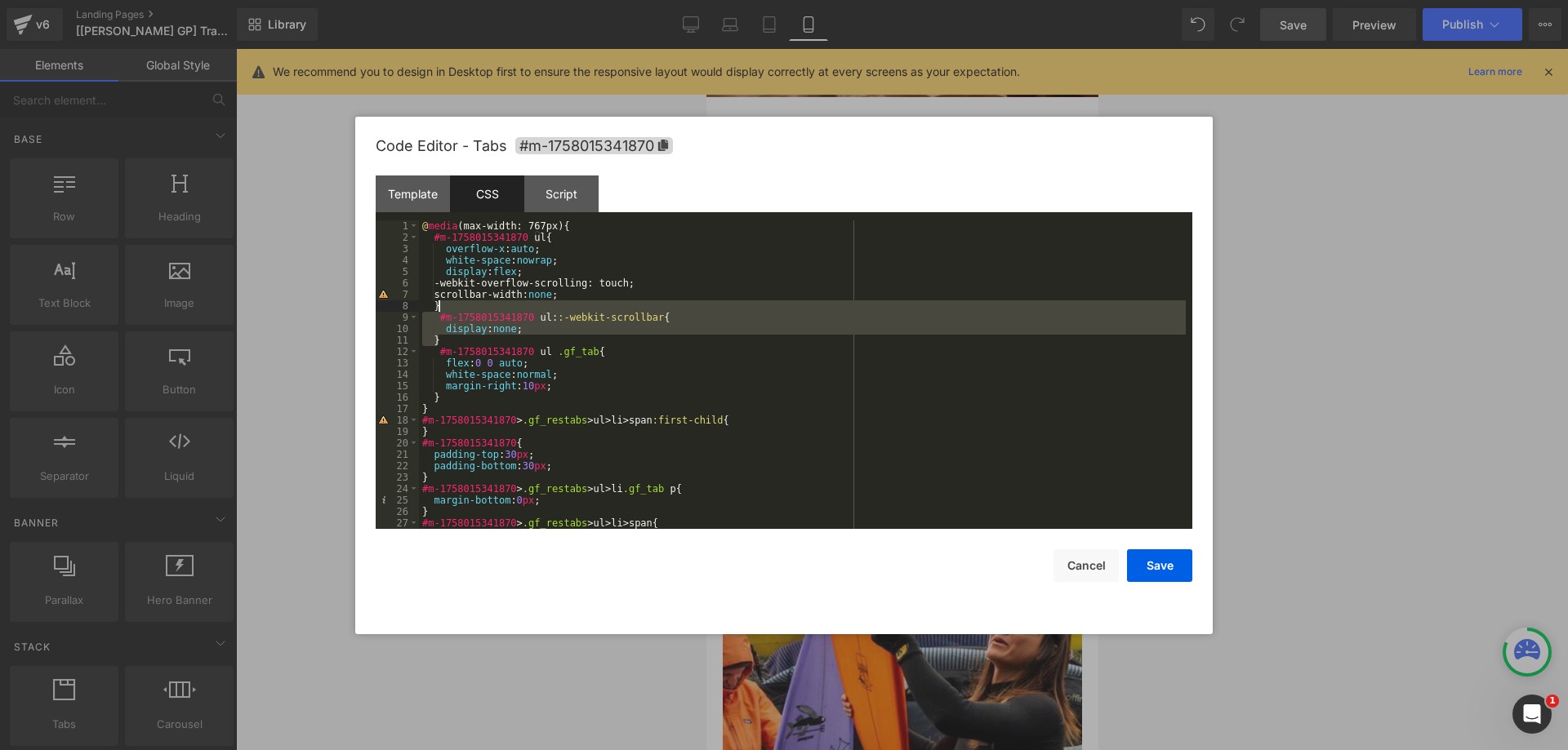
drag, startPoint x: 450, startPoint y: 341, endPoint x: 452, endPoint y: 309, distance: 32.1
click at [452, 309] on div "@ media (max-width: 767px) { #m-1758015341870 ul { overflow-x : auto ; white-sp…" at bounding box center [802, 386] width 766 height 332
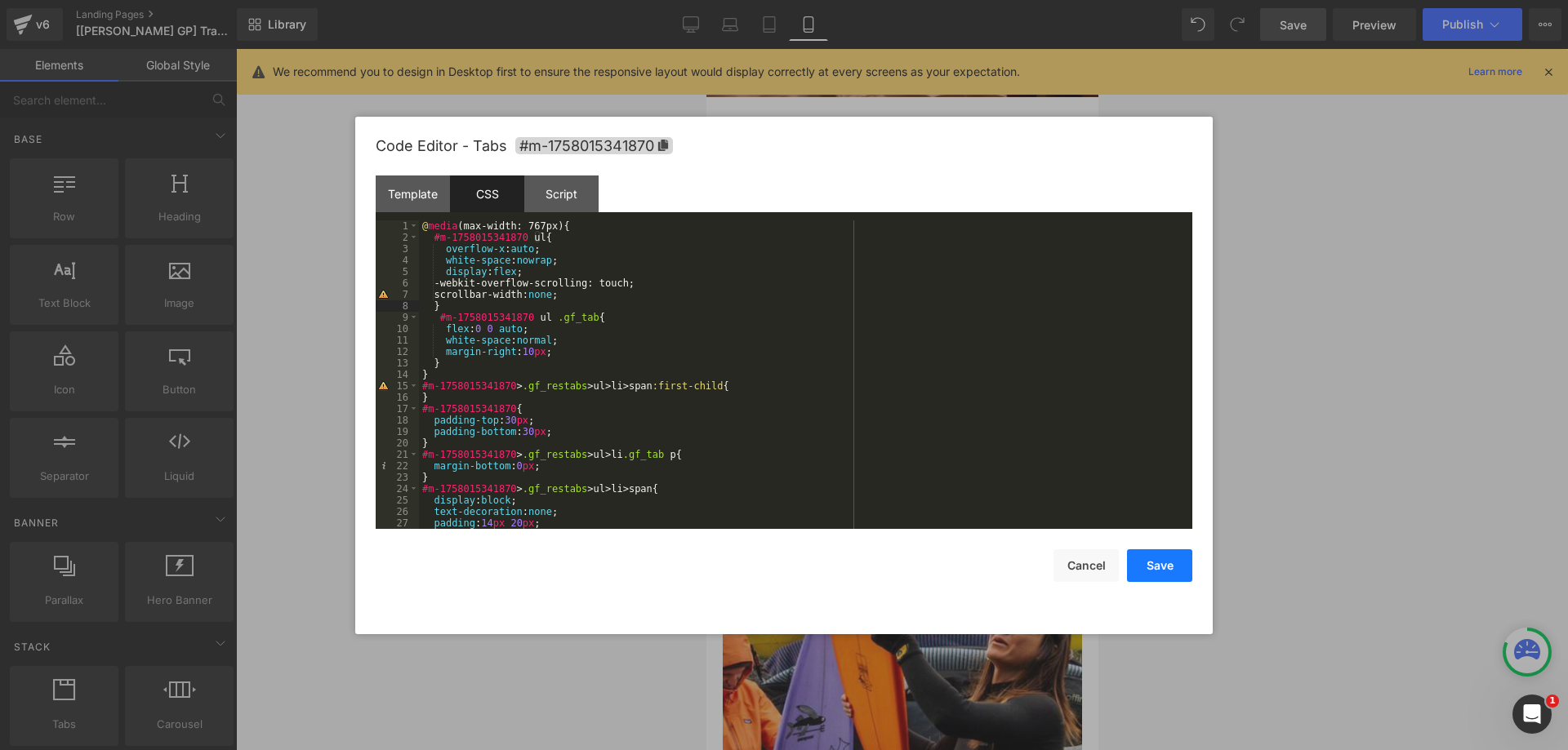
drag, startPoint x: 1155, startPoint y: 569, endPoint x: 1290, endPoint y: 29, distance: 556.6
click at [1158, 561] on button "Save" at bounding box center [1159, 566] width 66 height 33
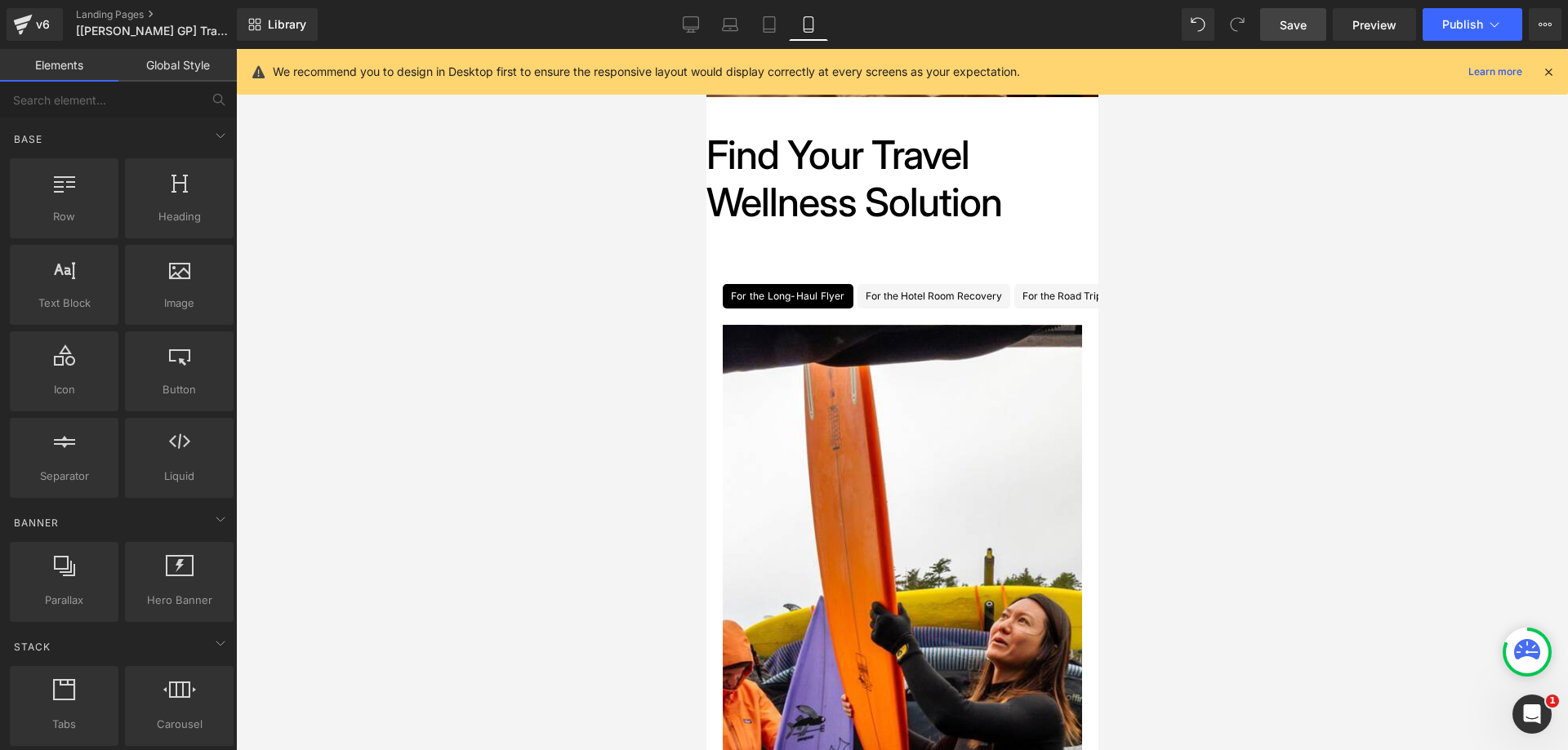
click at [1285, 31] on span "Save" at bounding box center [1293, 25] width 27 height 17
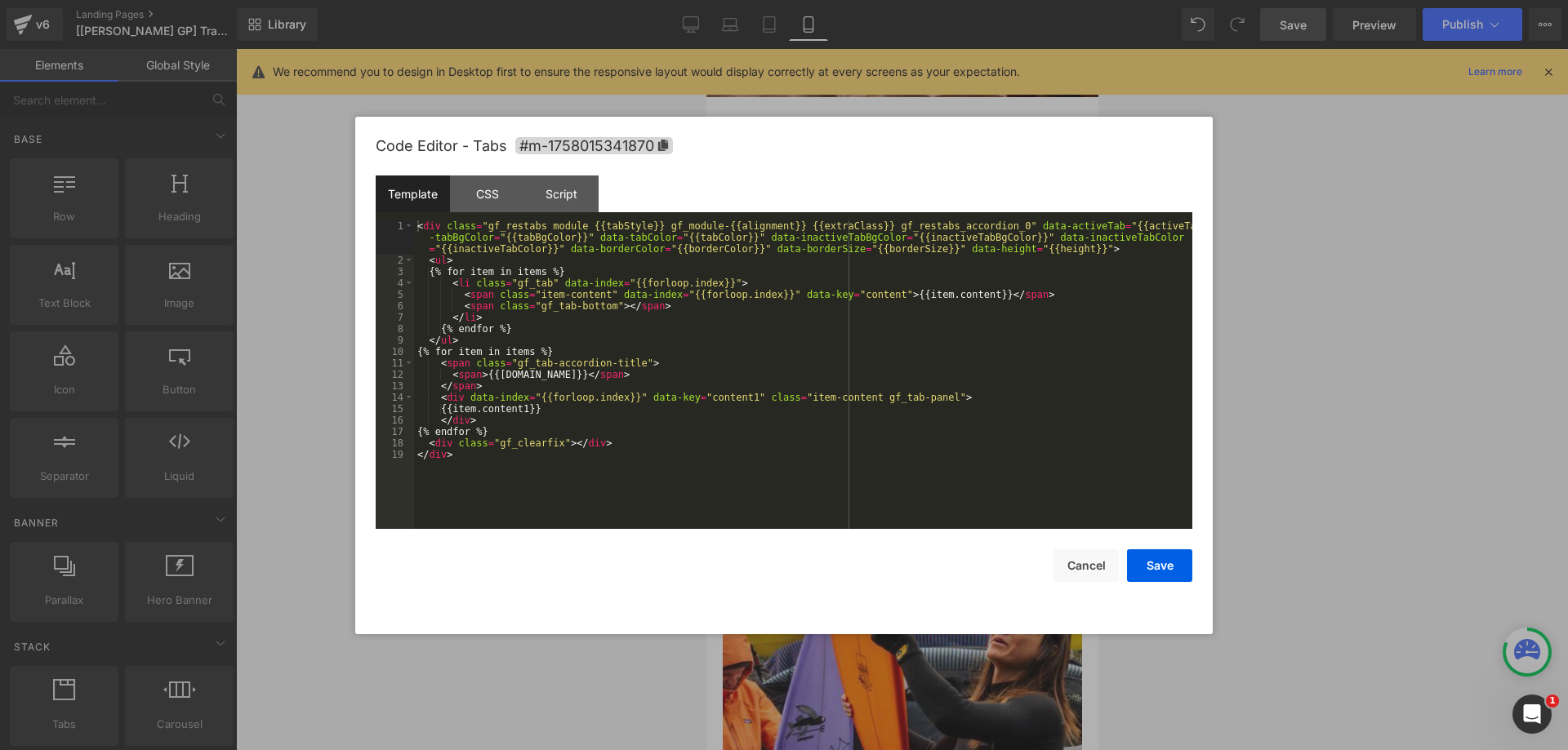
click at [881, 0] on div "You are previewing how the will restyle your page. You can not edit Elements in…" at bounding box center [784, 0] width 1568 height 0
click at [499, 197] on div "CSS" at bounding box center [486, 193] width 75 height 37
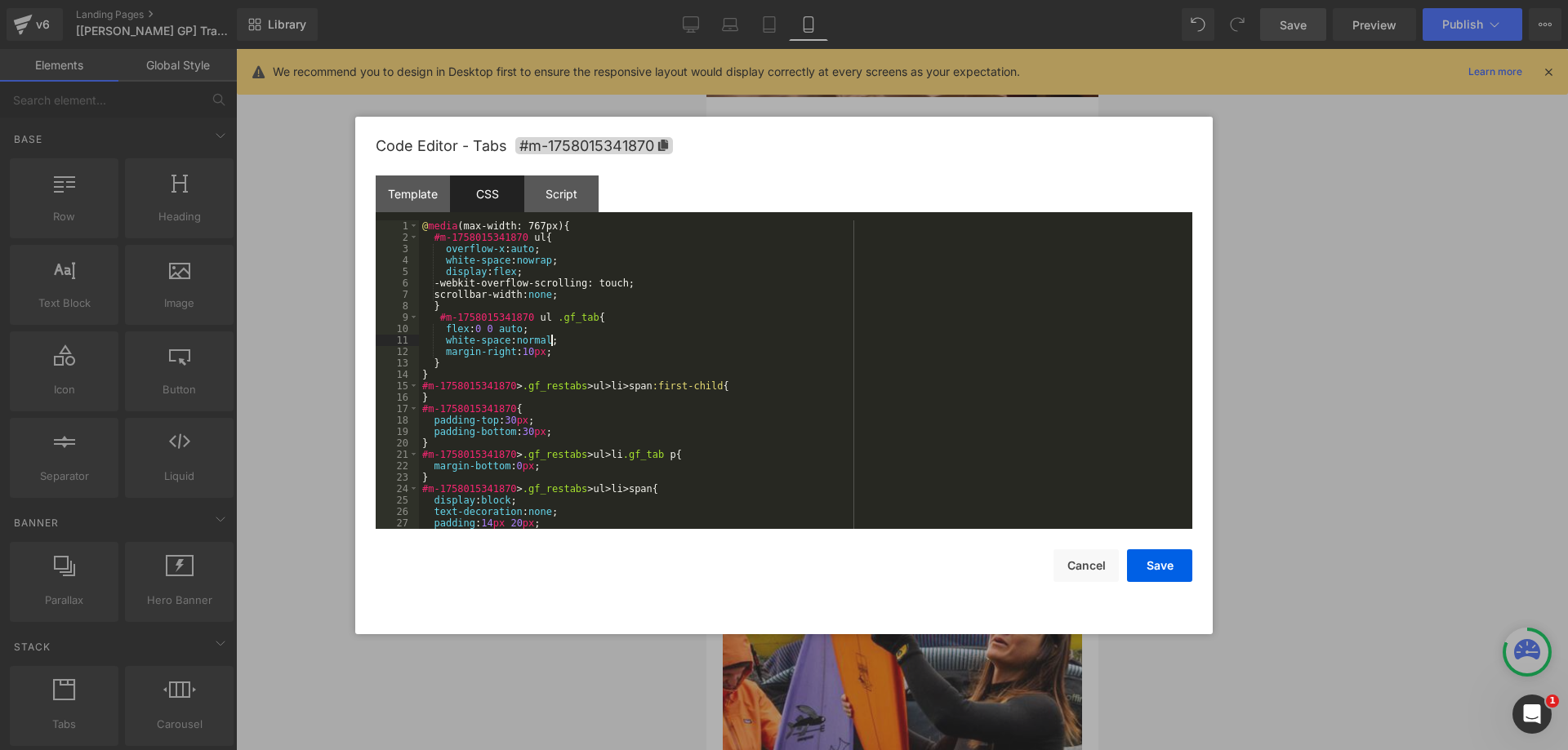
click at [662, 335] on div "@ media (max-width: 767px) { #m-1758015341870 ul { overflow-x : auto ; white-sp…" at bounding box center [802, 386] width 766 height 332
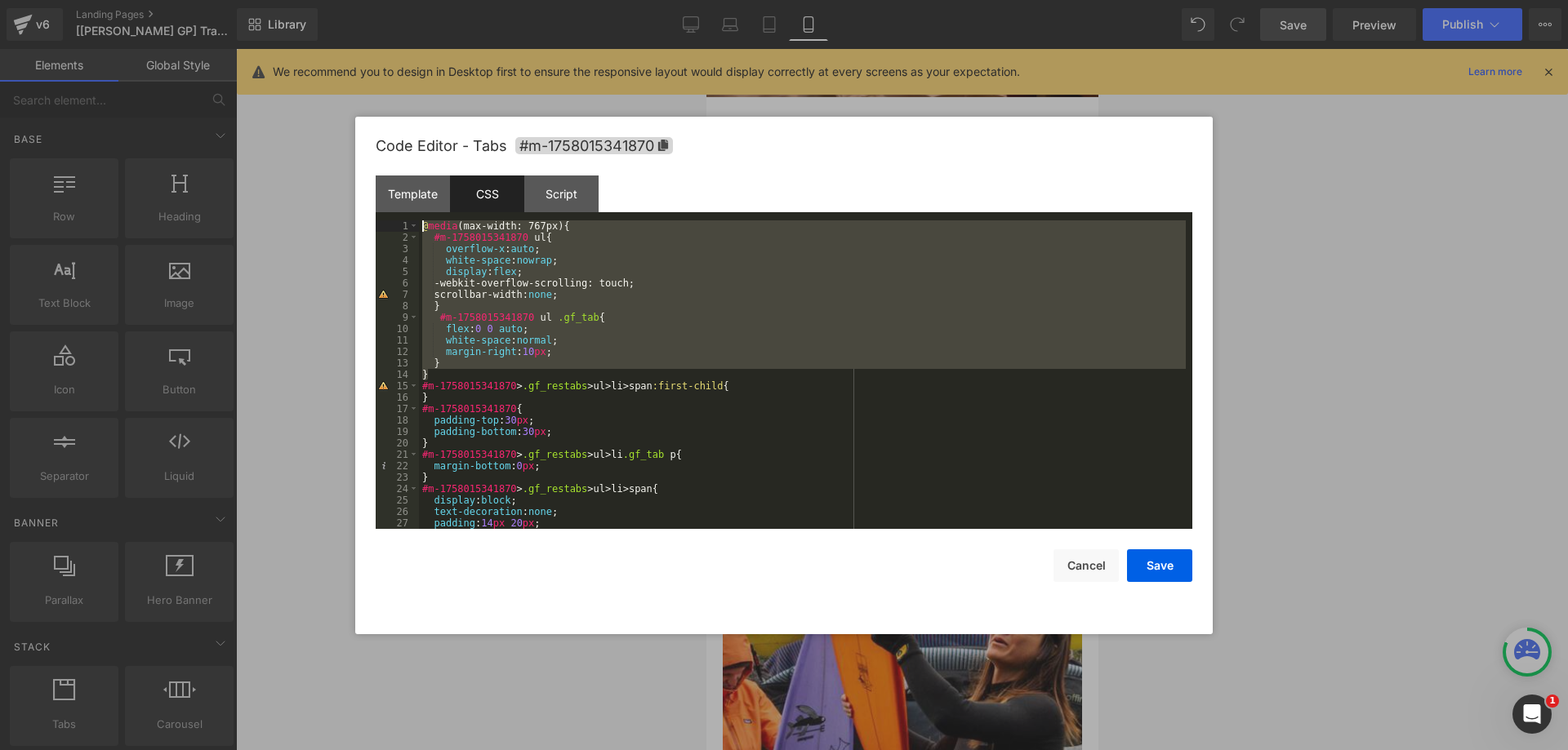
drag, startPoint x: 456, startPoint y: 377, endPoint x: 409, endPoint y: 215, distance: 168.7
click at [409, 215] on div "Template CSS Script Data 1 2 3 4 5 6 7 8 9 10 11 12 13 14 15 16 17 18 19 < div …" at bounding box center [784, 352] width 816 height 354
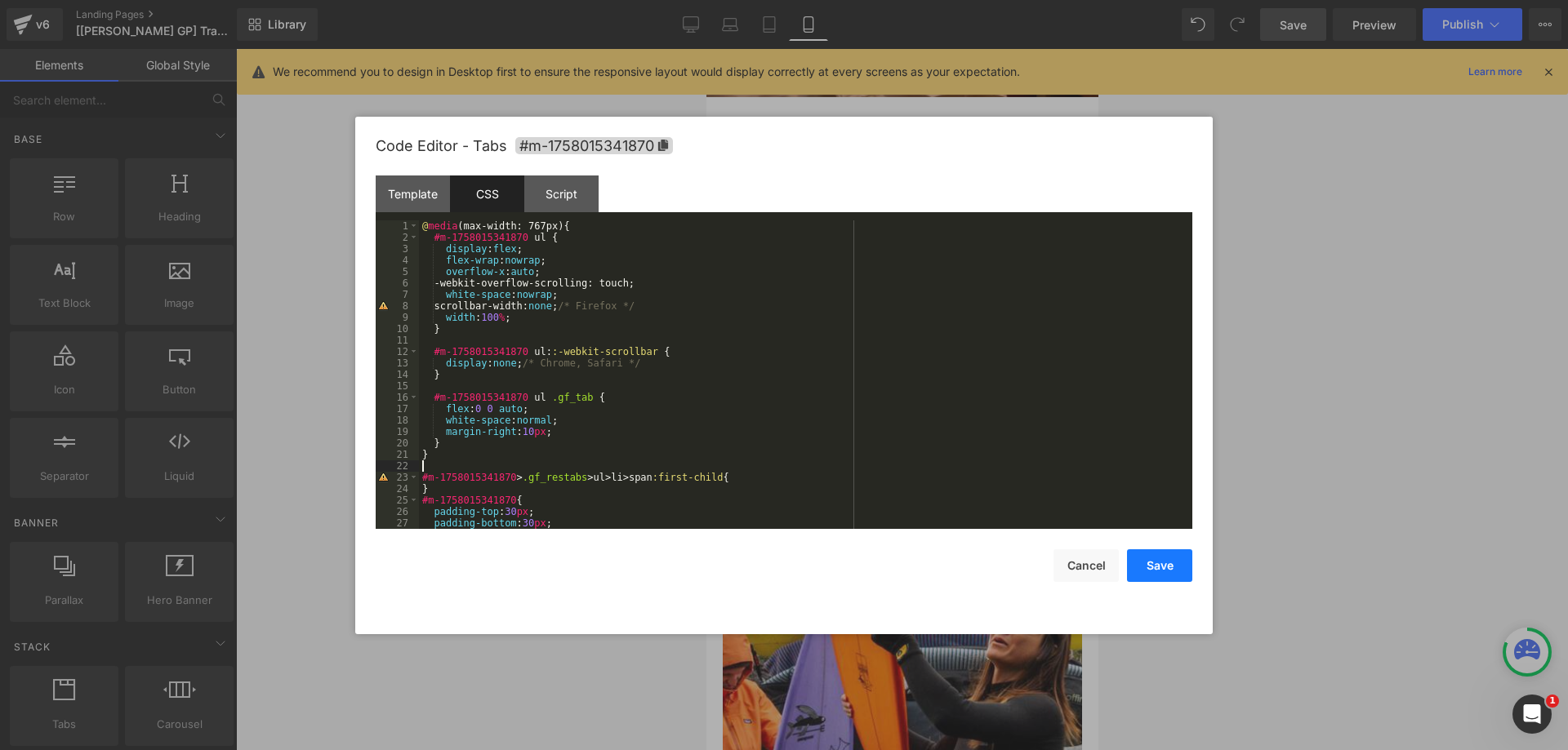
drag, startPoint x: 1136, startPoint y: 567, endPoint x: 1311, endPoint y: 16, distance: 578.1
click at [1137, 566] on button "Save" at bounding box center [1159, 566] width 66 height 33
click at [1311, 16] on link "Save" at bounding box center [1293, 25] width 66 height 33
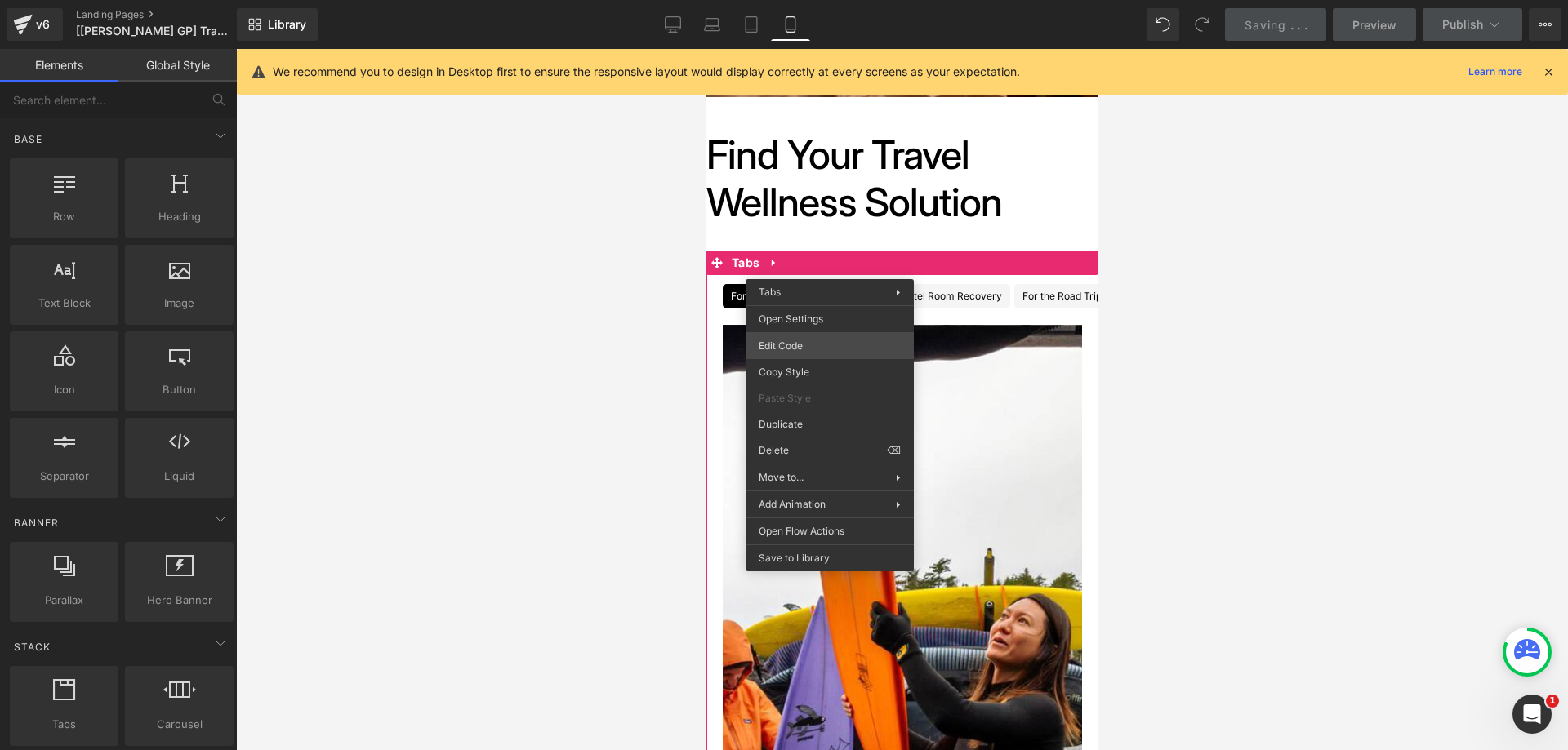
click at [835, 0] on div "You are previewing how the will restyle your page. You can not edit Elements in…" at bounding box center [784, 0] width 1568 height 0
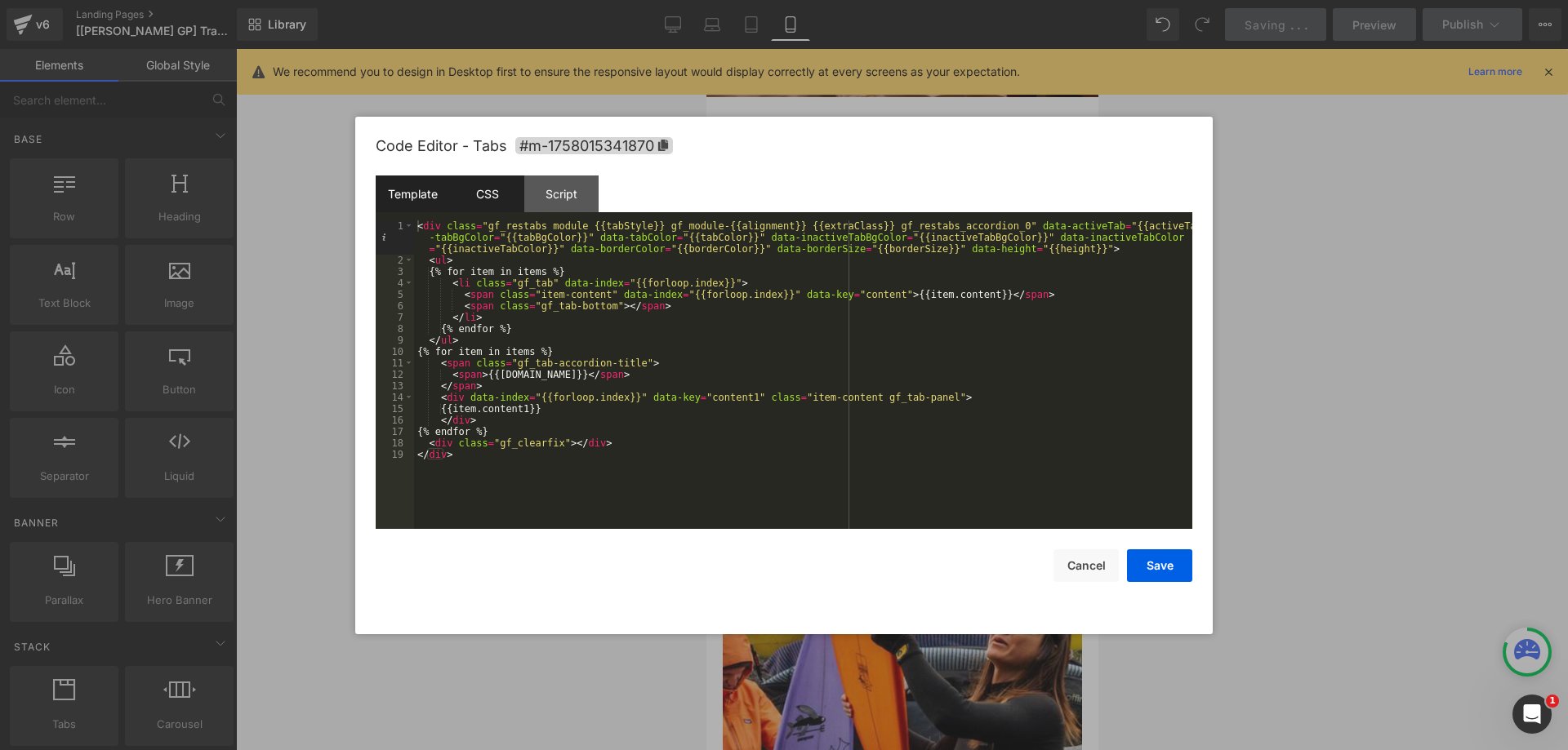
click at [499, 189] on div "CSS" at bounding box center [486, 193] width 75 height 37
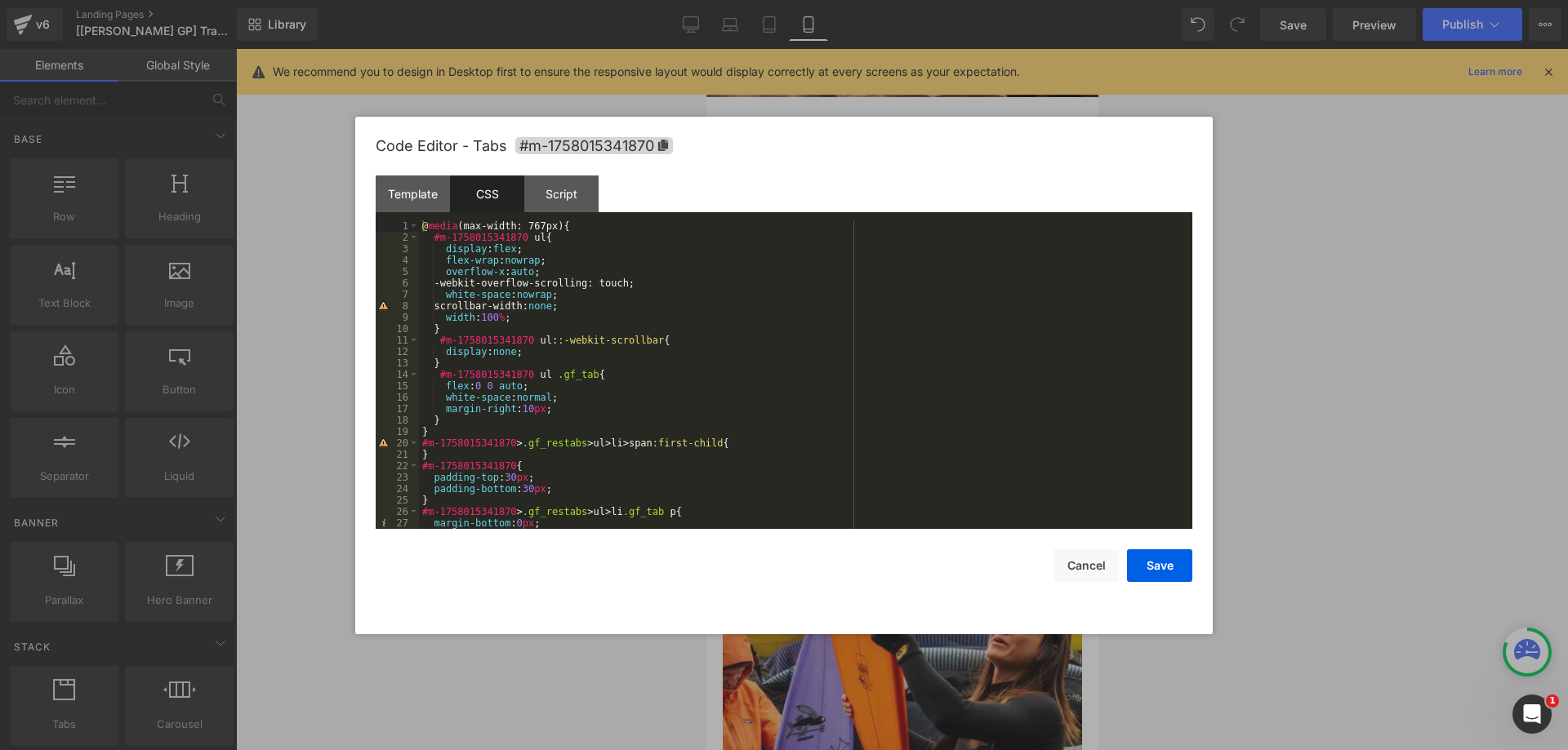
click at [455, 417] on div "@ media (max-width: 767px) { #m-1758015341870 ul { display : flex ; flex-wrap :…" at bounding box center [802, 386] width 766 height 332
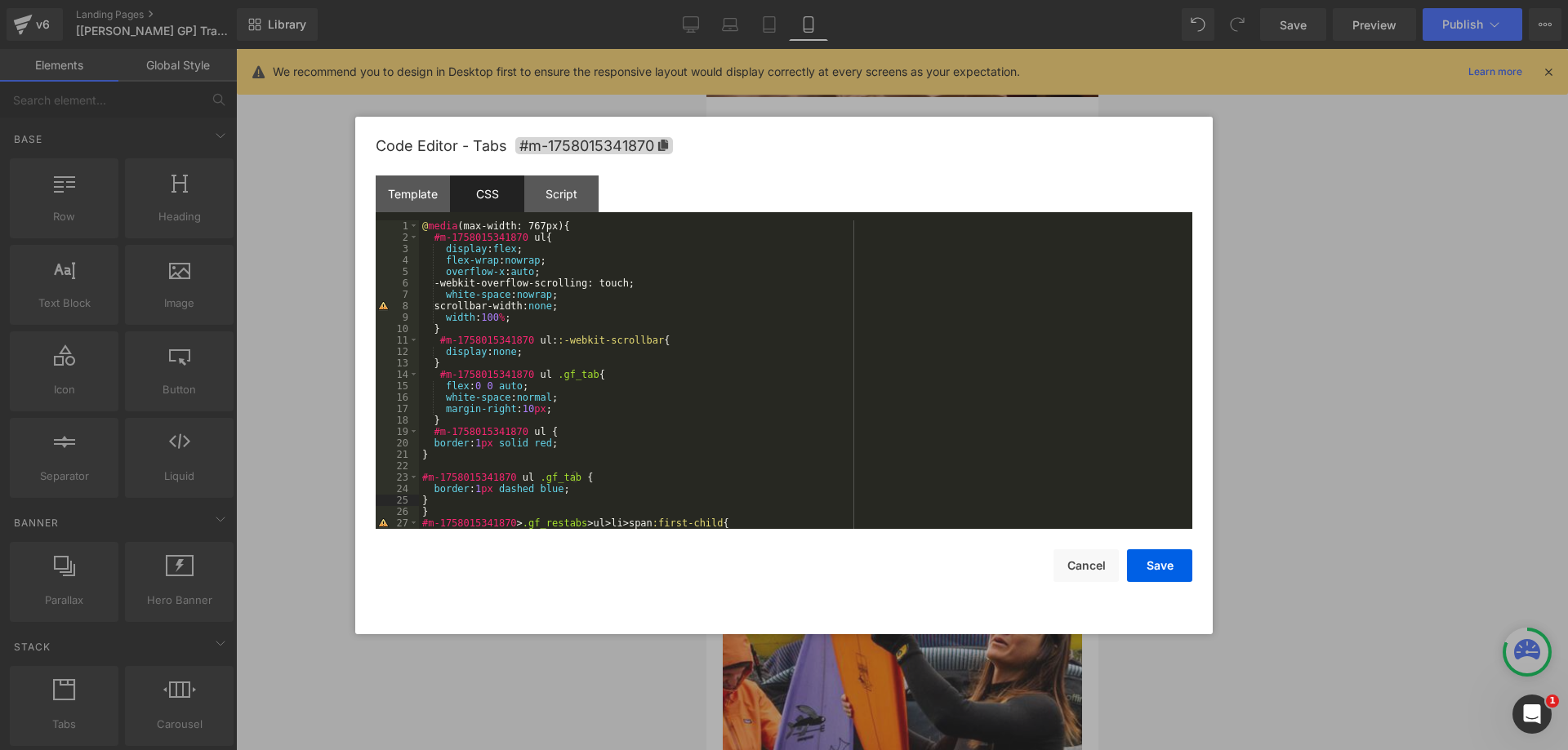
click at [1123, 546] on div "Save Cancel" at bounding box center [784, 555] width 816 height 53
click at [1137, 549] on button "Save" at bounding box center [1159, 566] width 66 height 33
click at [1181, 558] on button "Save" at bounding box center [1159, 566] width 66 height 33
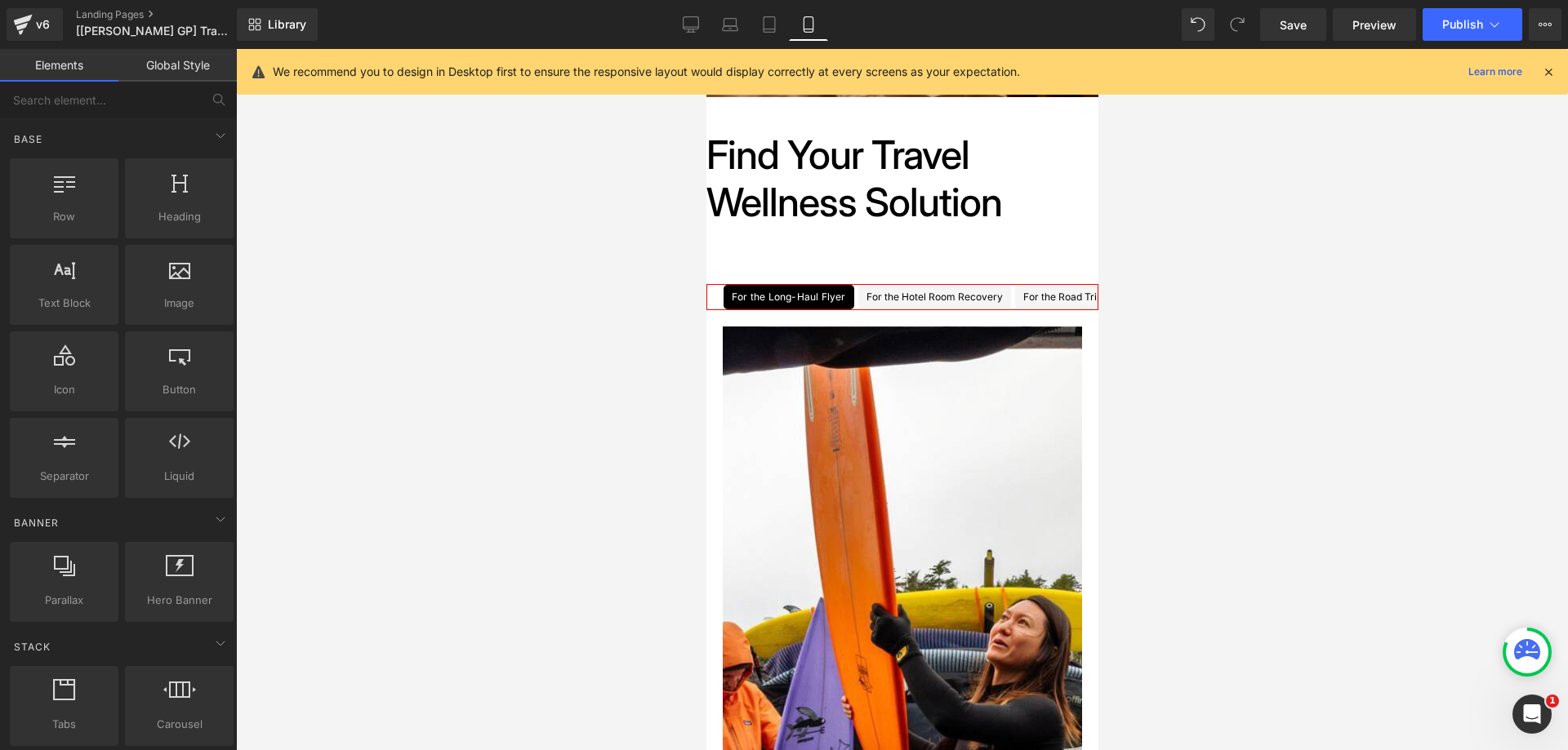
click at [1177, 570] on div at bounding box center [901, 400] width 1331 height 702
click at [1448, 16] on button "Publish" at bounding box center [1472, 25] width 100 height 33
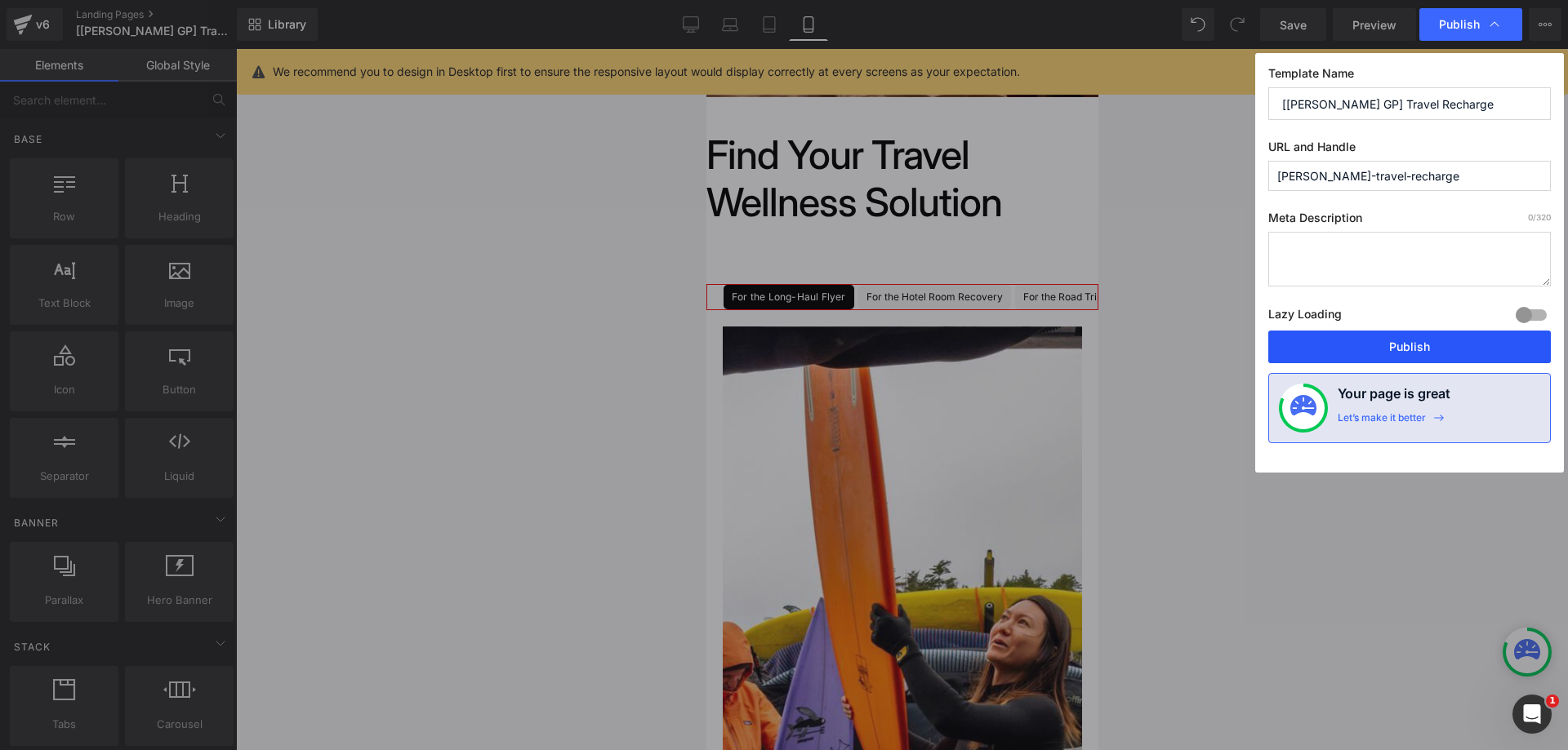
click at [1402, 339] on button "Publish" at bounding box center [1409, 347] width 282 height 33
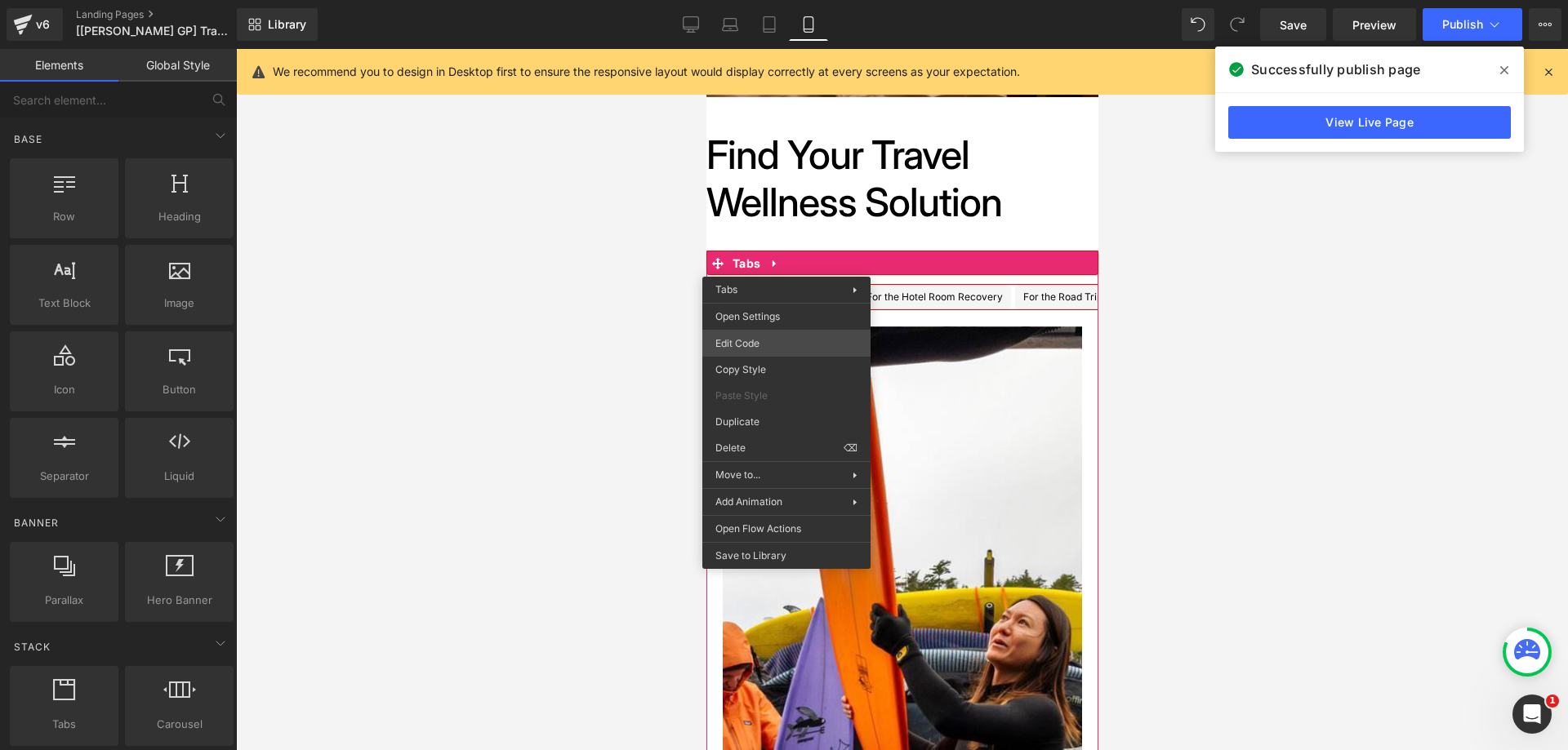
click at [791, 0] on div "You are previewing how the will restyle your page. You can not edit Elements in…" at bounding box center [784, 0] width 1568 height 0
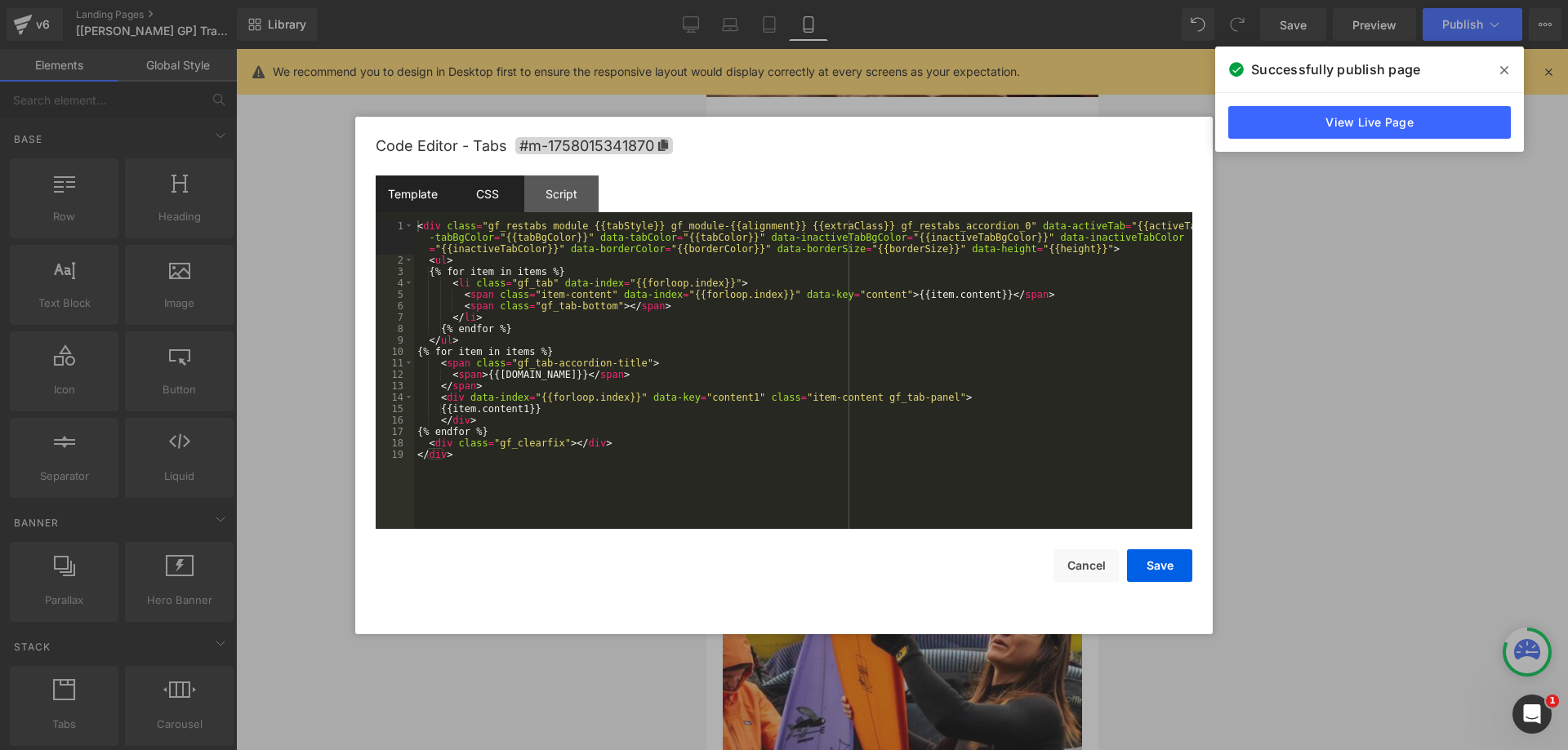
click at [498, 206] on div "CSS" at bounding box center [486, 193] width 75 height 37
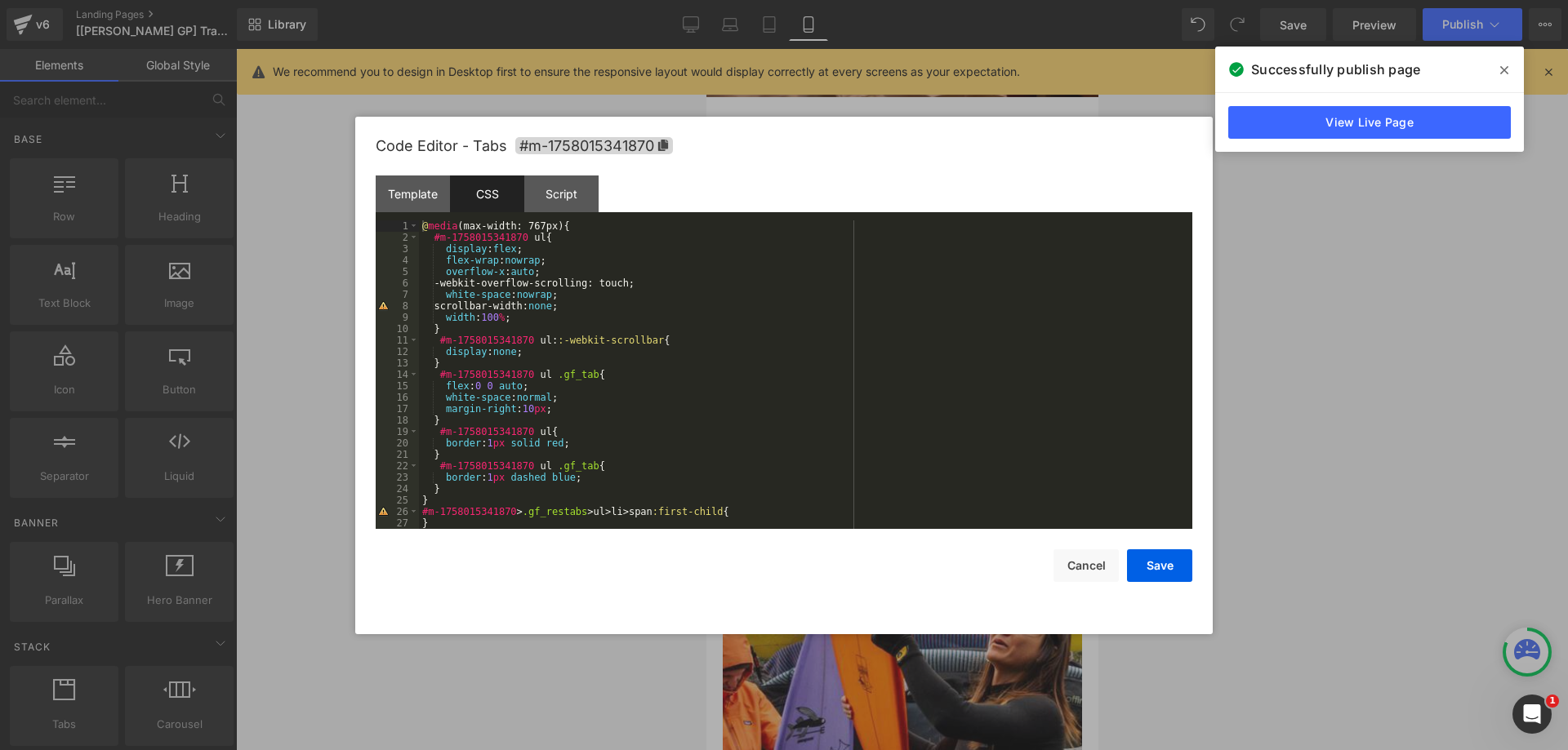
click at [567, 410] on div "@ media (max-width: 767px) { #m-1758015341870 ul { display : flex ; flex-wrap :…" at bounding box center [802, 386] width 766 height 332
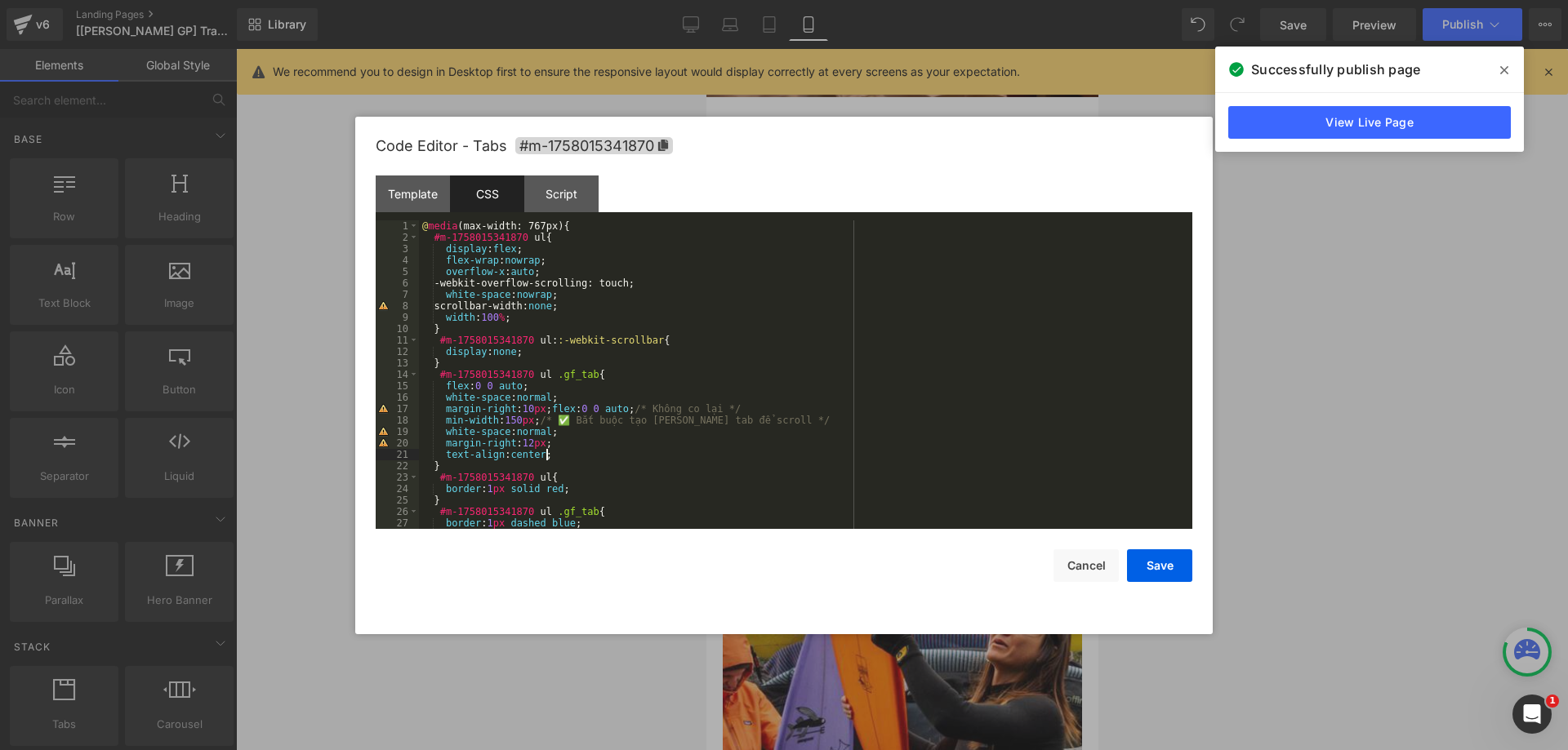
click at [545, 409] on div "@ media (max-width: 767px) { #m-1758015341870 ul { display : flex ; flex-wrap :…" at bounding box center [802, 386] width 766 height 332
click at [816, 413] on div "@ media (max-width: 767px) { #m-1758015341870 ul { display : flex ; flex-wrap :…" at bounding box center [802, 386] width 766 height 332
drag, startPoint x: 845, startPoint y: 423, endPoint x: 568, endPoint y: 425, distance: 277.0
click at [568, 425] on div "@ media (max-width: 767px) { #m-1758015341870 ul { display : flex ; flex-wrap :…" at bounding box center [802, 386] width 766 height 332
click at [1131, 559] on div "Save Cancel" at bounding box center [784, 555] width 816 height 53
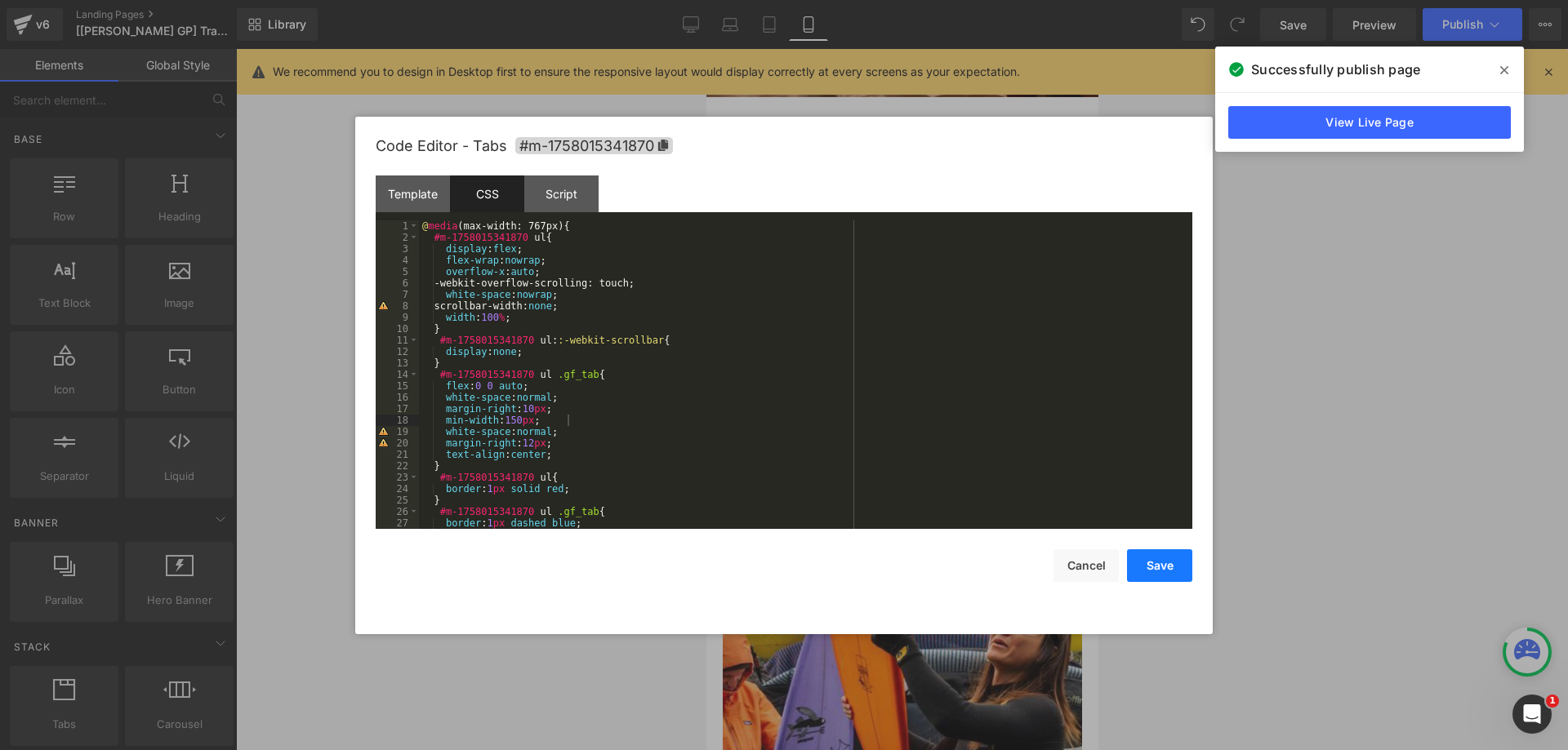
click at [1131, 559] on button "Save" at bounding box center [1159, 566] width 66 height 33
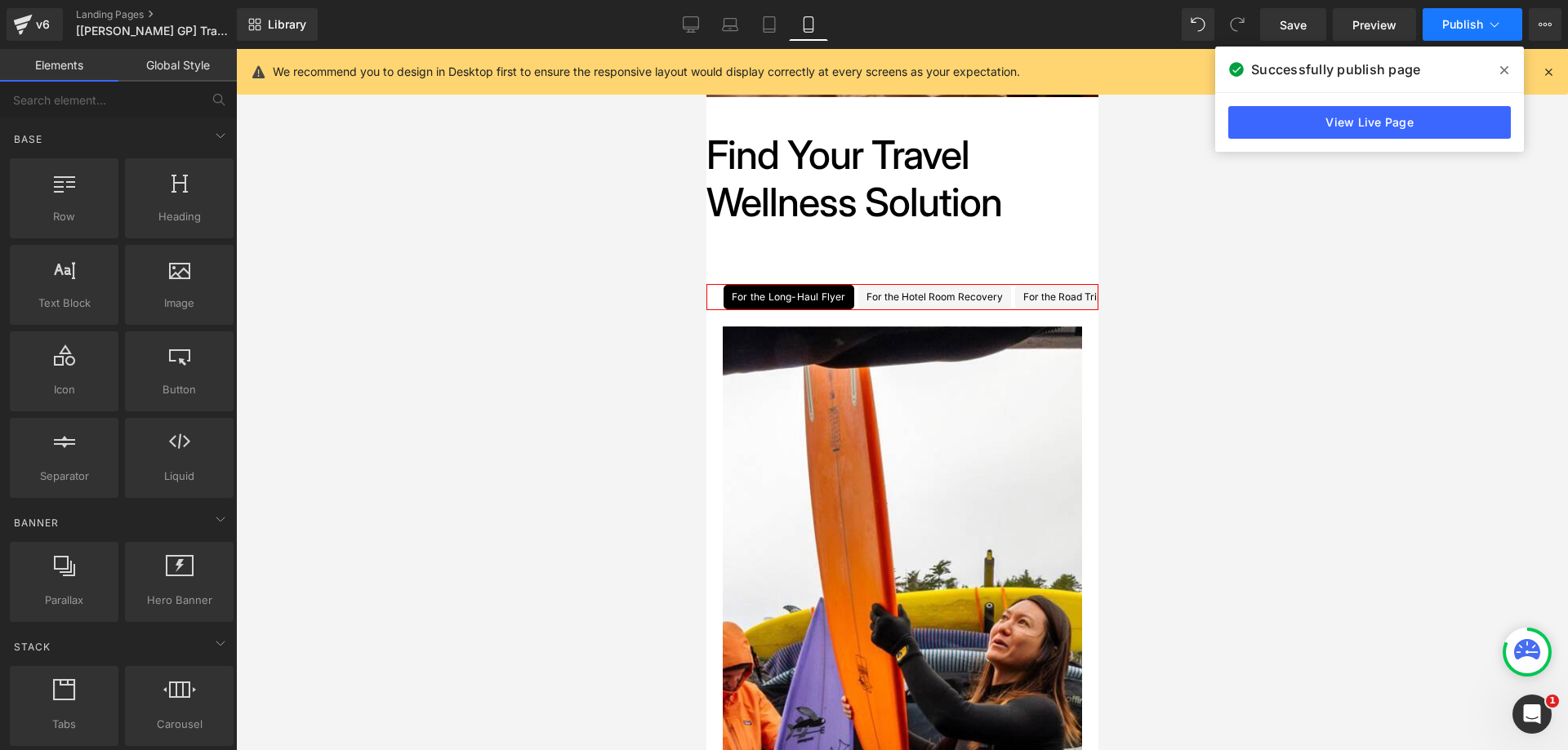
click at [1445, 37] on button "Publish" at bounding box center [1472, 25] width 100 height 33
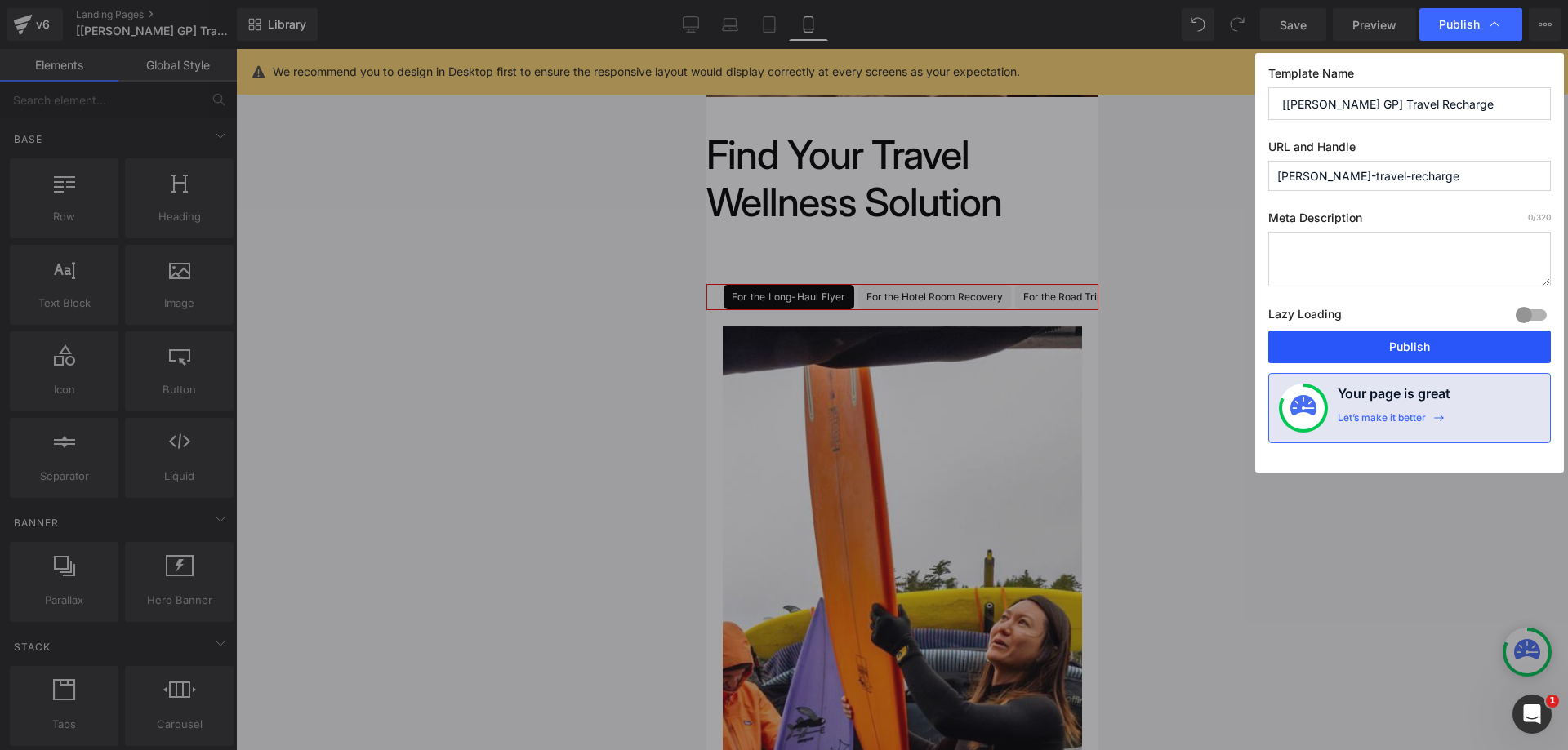
click at [1346, 345] on button "Publish" at bounding box center [1409, 347] width 282 height 33
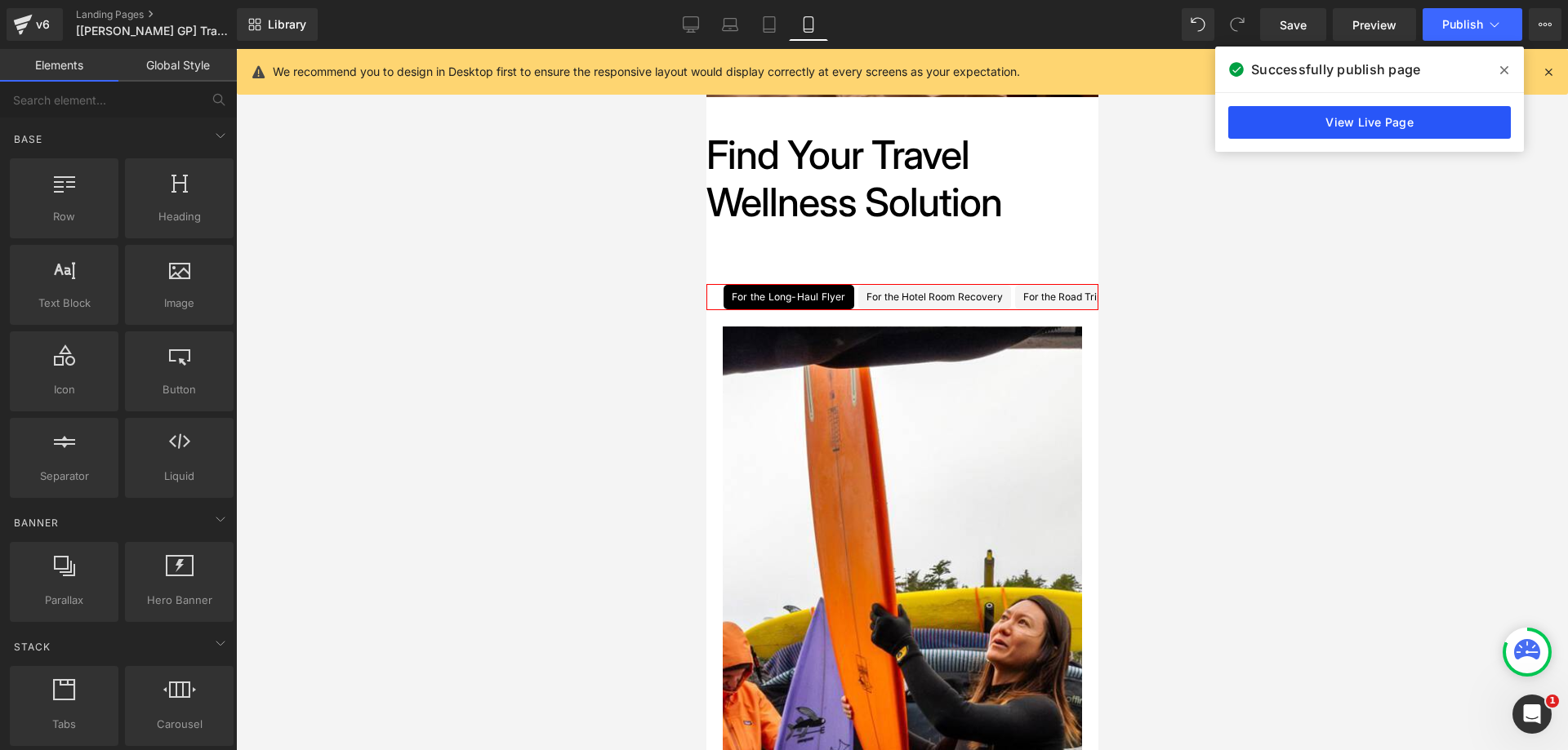
click at [1275, 132] on link "View Live Page" at bounding box center [1369, 123] width 282 height 33
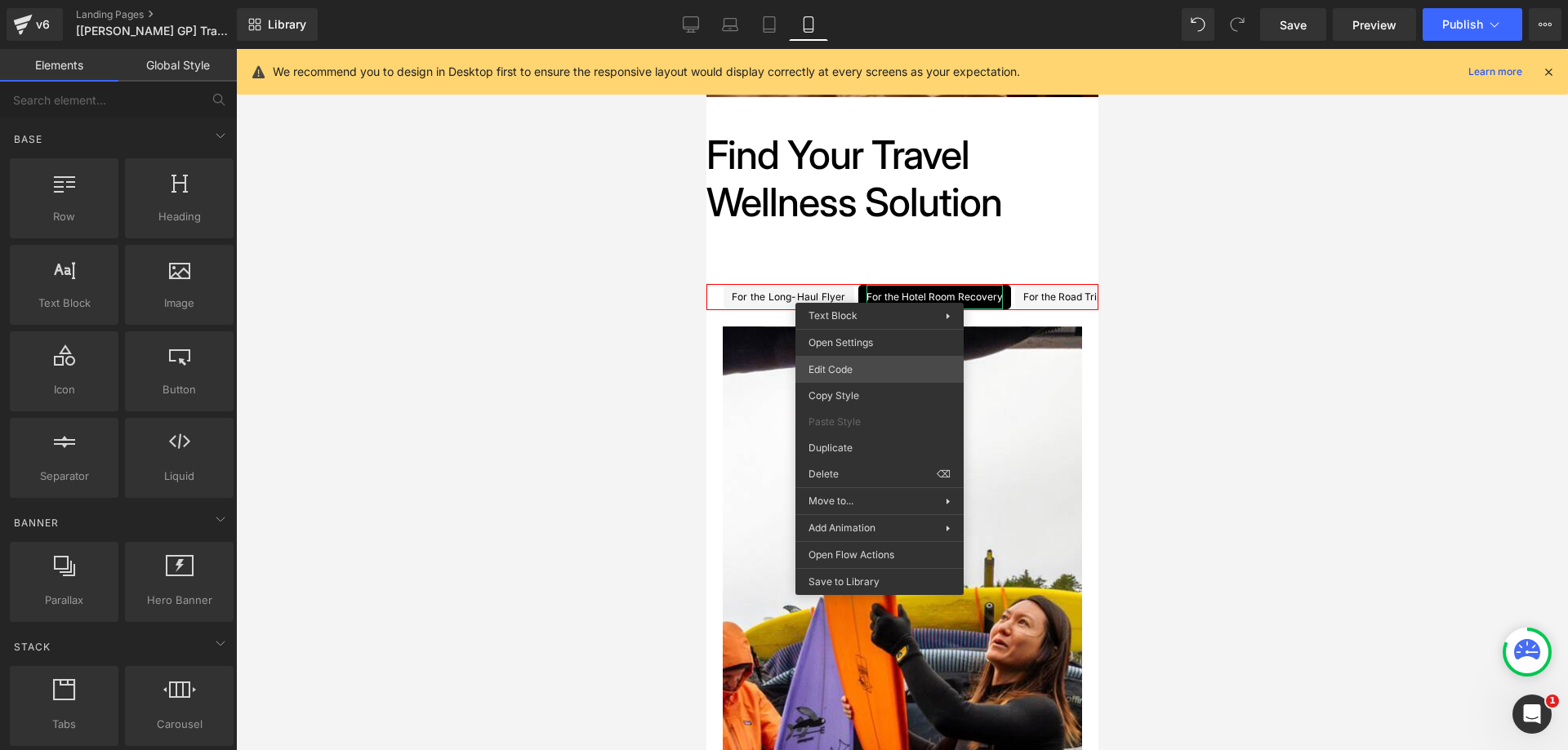
click at [850, 0] on div "You are previewing how the will restyle your page. You can not edit Elements in…" at bounding box center [784, 0] width 1568 height 0
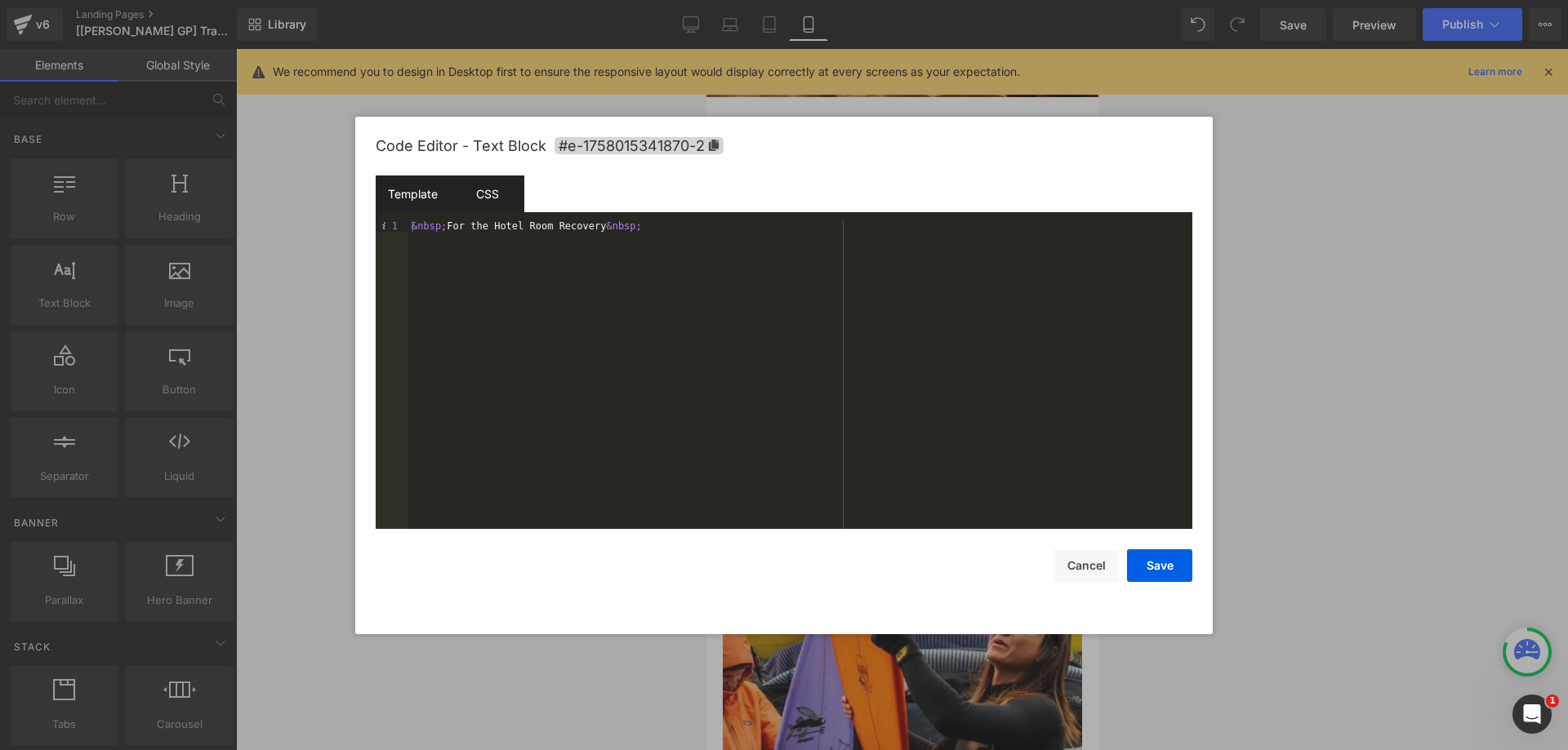
click at [502, 204] on div "CSS" at bounding box center [486, 193] width 75 height 37
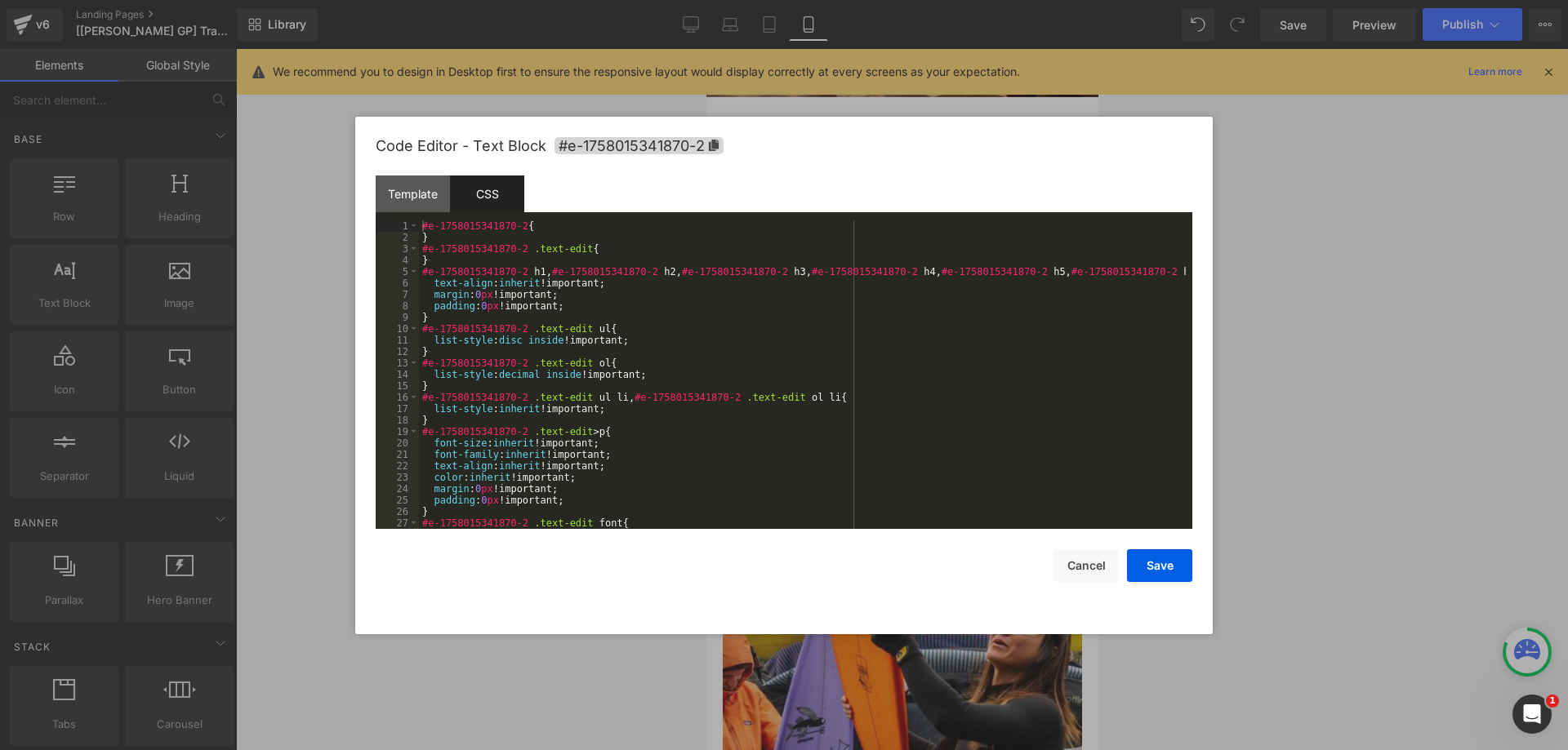
drag, startPoint x: 1355, startPoint y: 296, endPoint x: 1344, endPoint y: 297, distance: 11.0
click at [1352, 296] on div at bounding box center [784, 375] width 1568 height 750
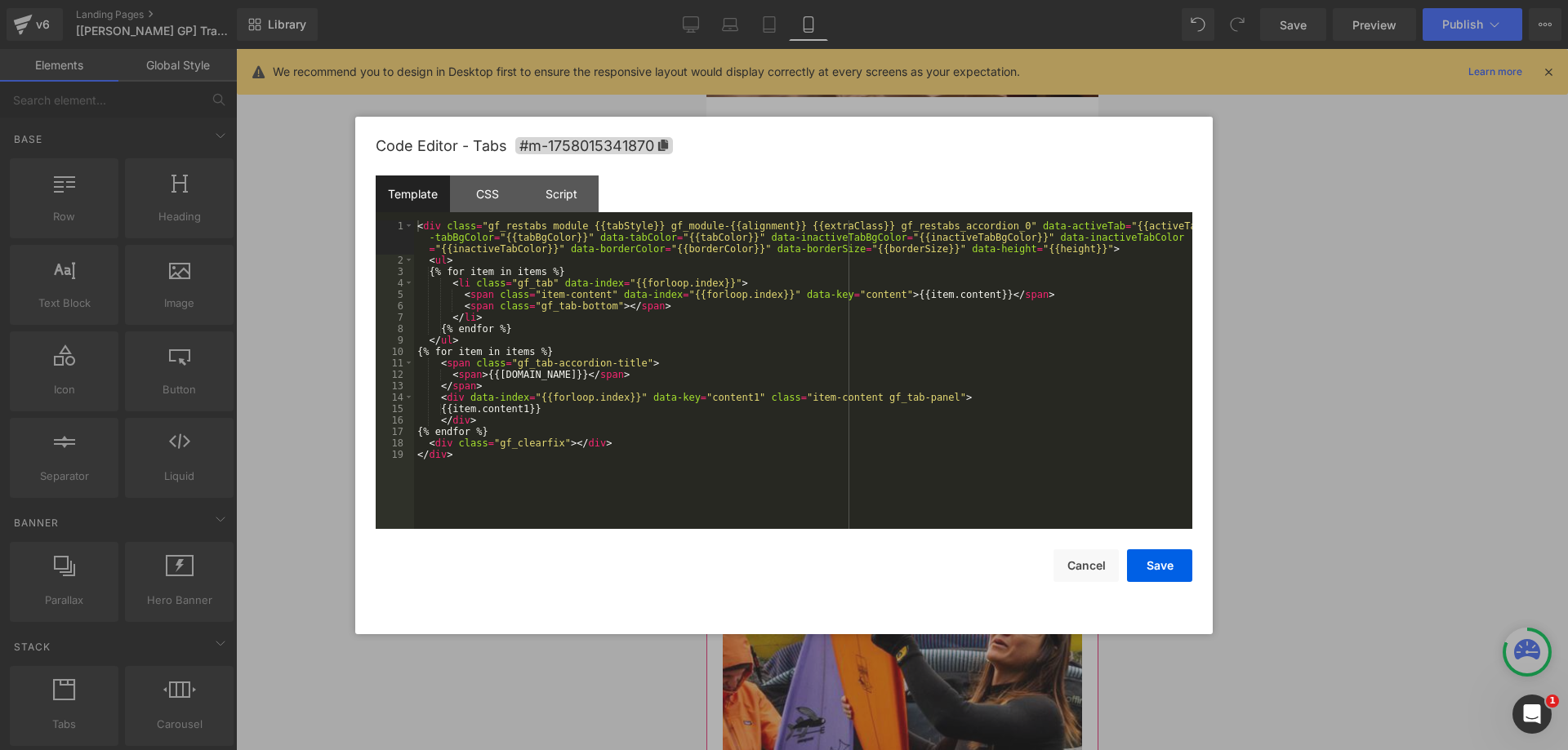
drag, startPoint x: 851, startPoint y: 358, endPoint x: 773, endPoint y: 340, distance: 80.0
click at [850, 0] on div "You are previewing how the will restyle your page. You can not edit Elements in…" at bounding box center [784, 0] width 1568 height 0
click at [498, 188] on div "CSS" at bounding box center [486, 193] width 75 height 37
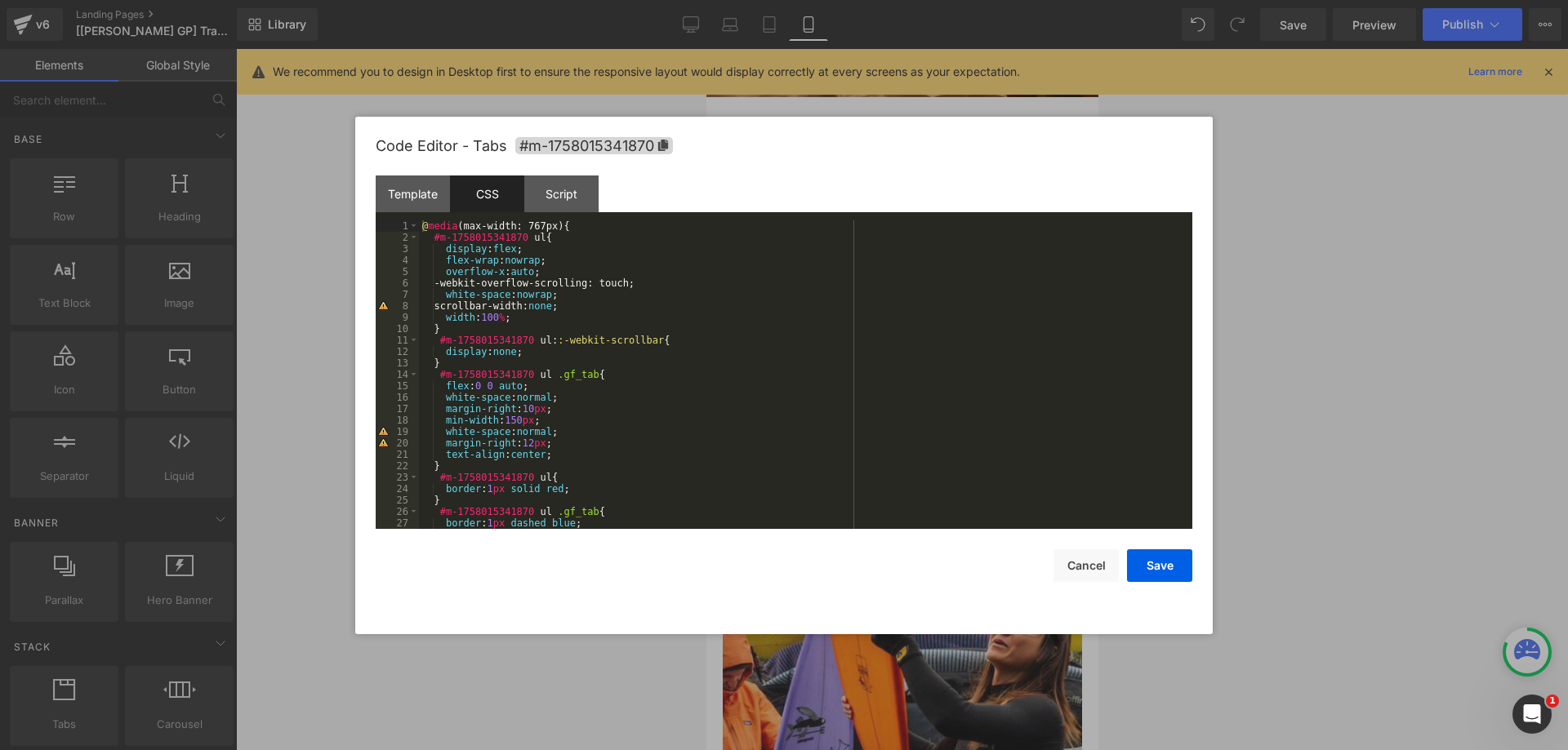
click at [484, 328] on div "@ media (max-width: 767px) { #m-1758015341870 ul { display : flex ; flex-wrap :…" at bounding box center [802, 386] width 766 height 332
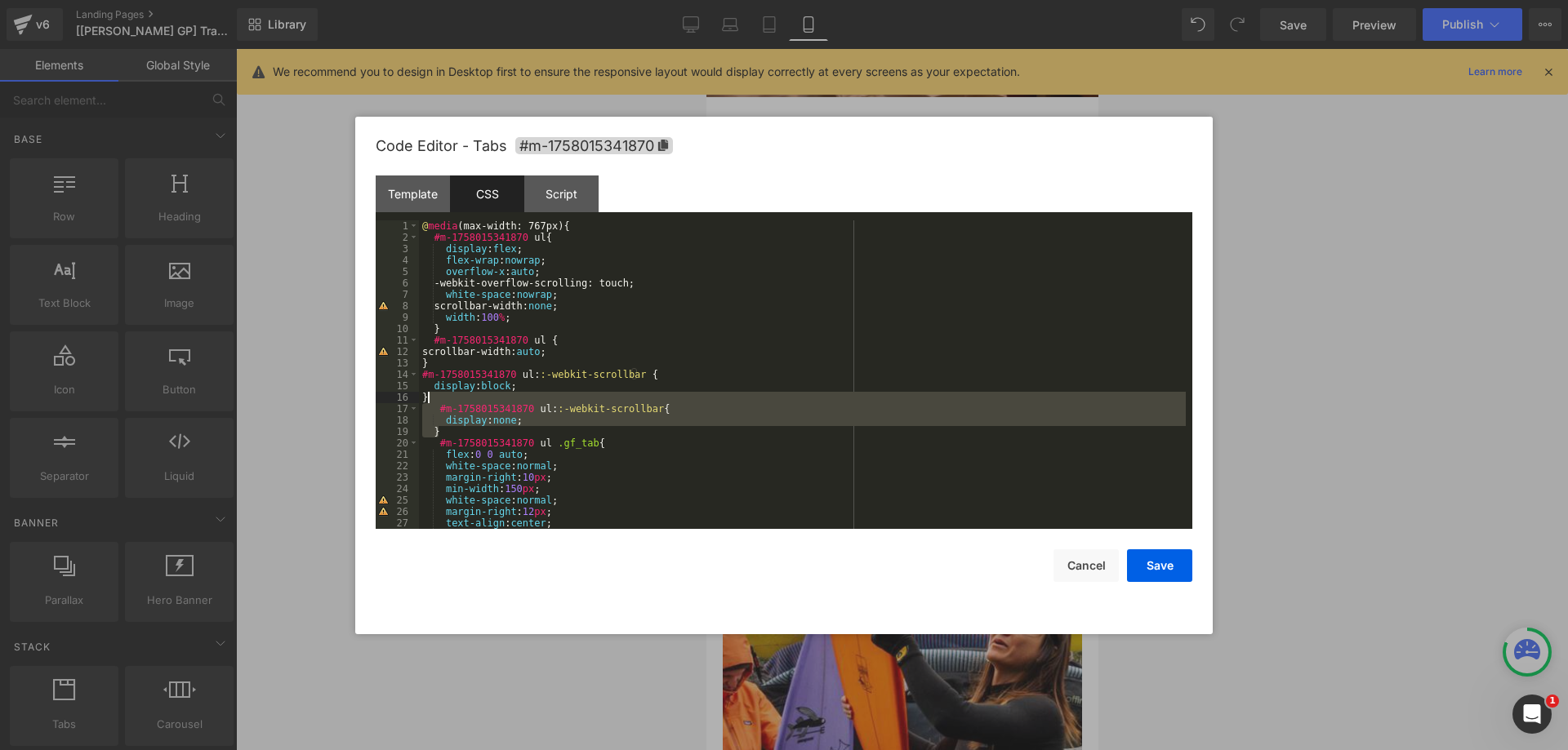
drag, startPoint x: 456, startPoint y: 431, endPoint x: 443, endPoint y: 398, distance: 35.5
click at [443, 398] on div "@ media (max-width: 767px) { #m-1758015341870 ul { display : flex ; flex-wrap :…" at bounding box center [802, 386] width 766 height 332
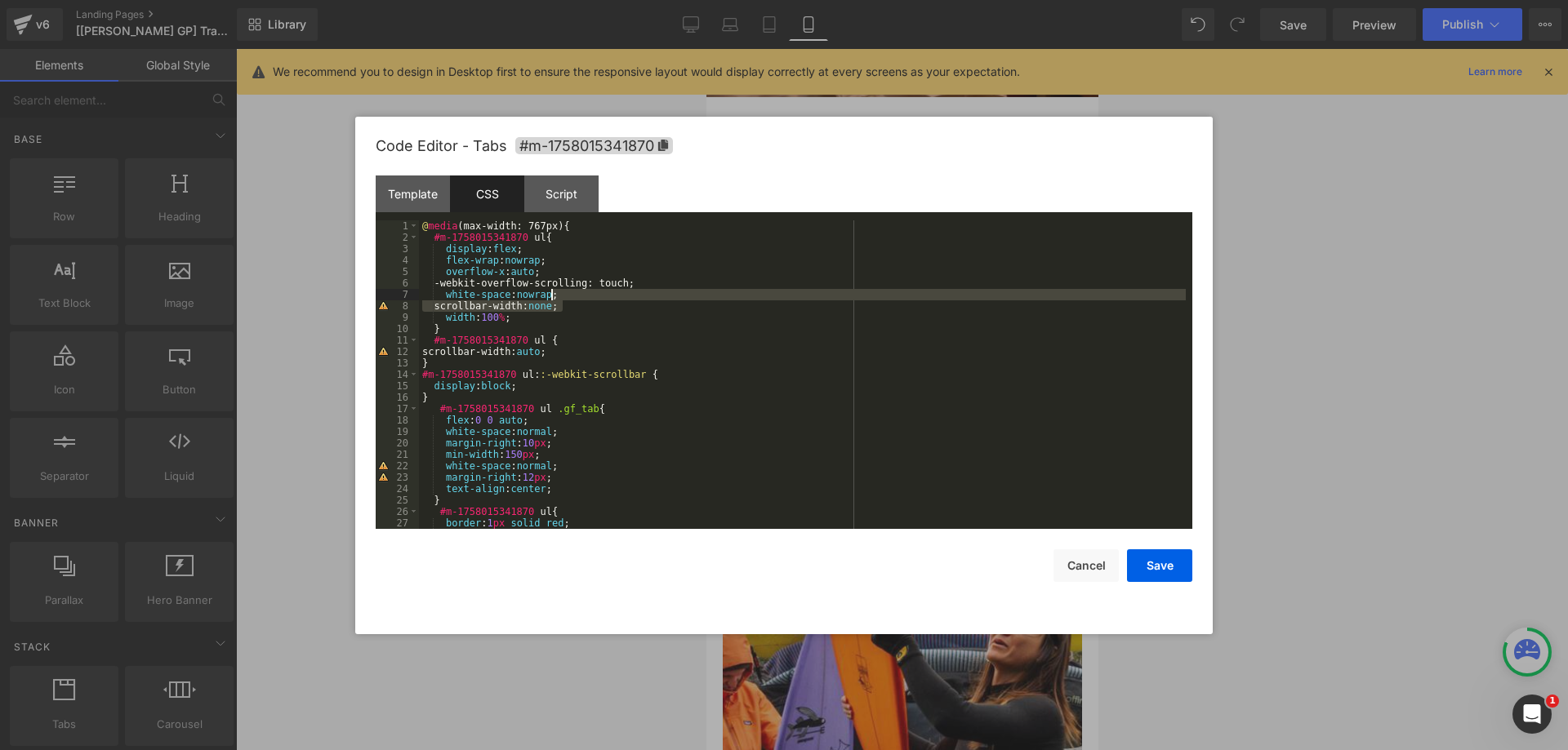
click at [566, 300] on div "@ media (max-width: 767px) { #m-1758015341870 ul { display : flex ; flex-wrap :…" at bounding box center [802, 386] width 766 height 332
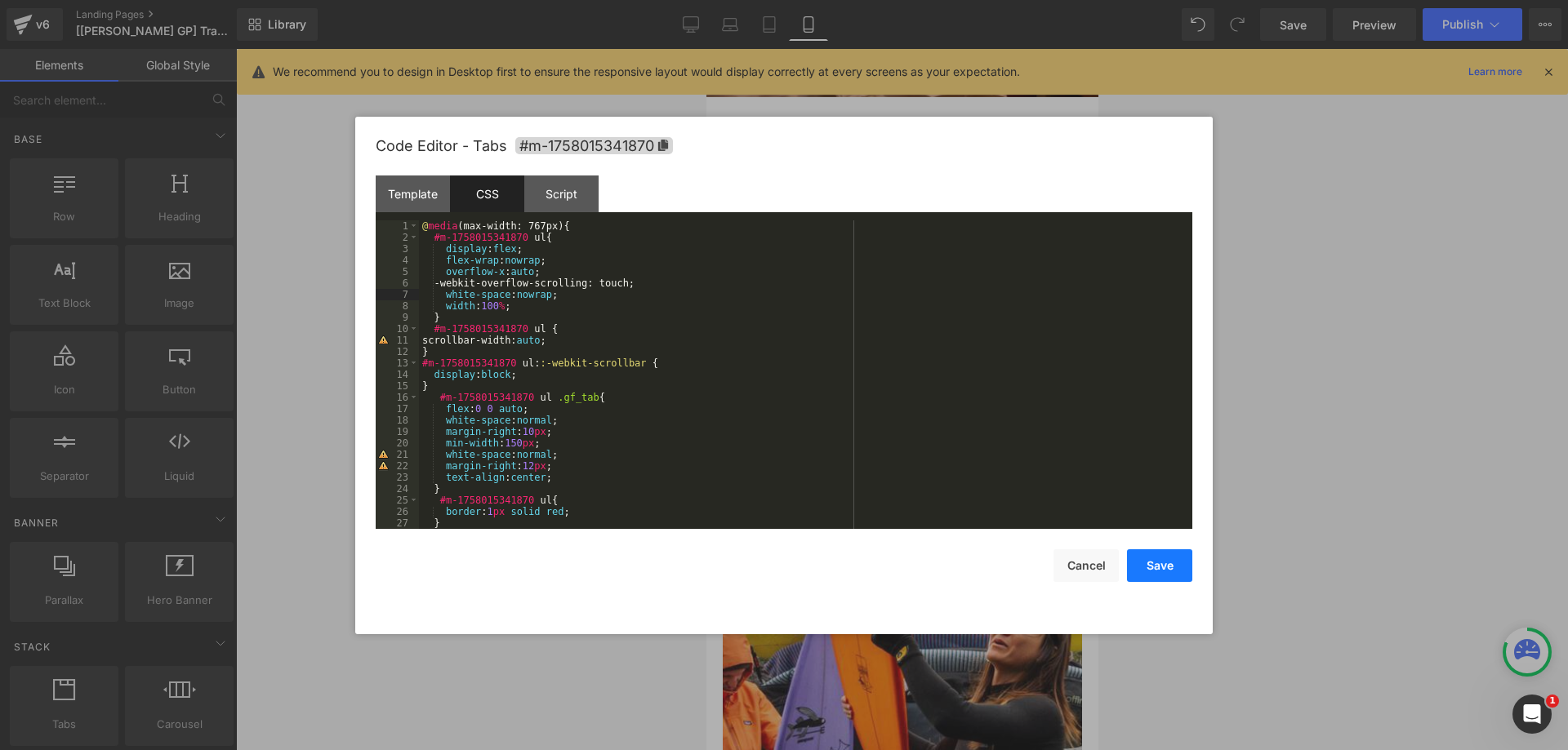
click at [1150, 564] on button "Save" at bounding box center [1159, 566] width 66 height 33
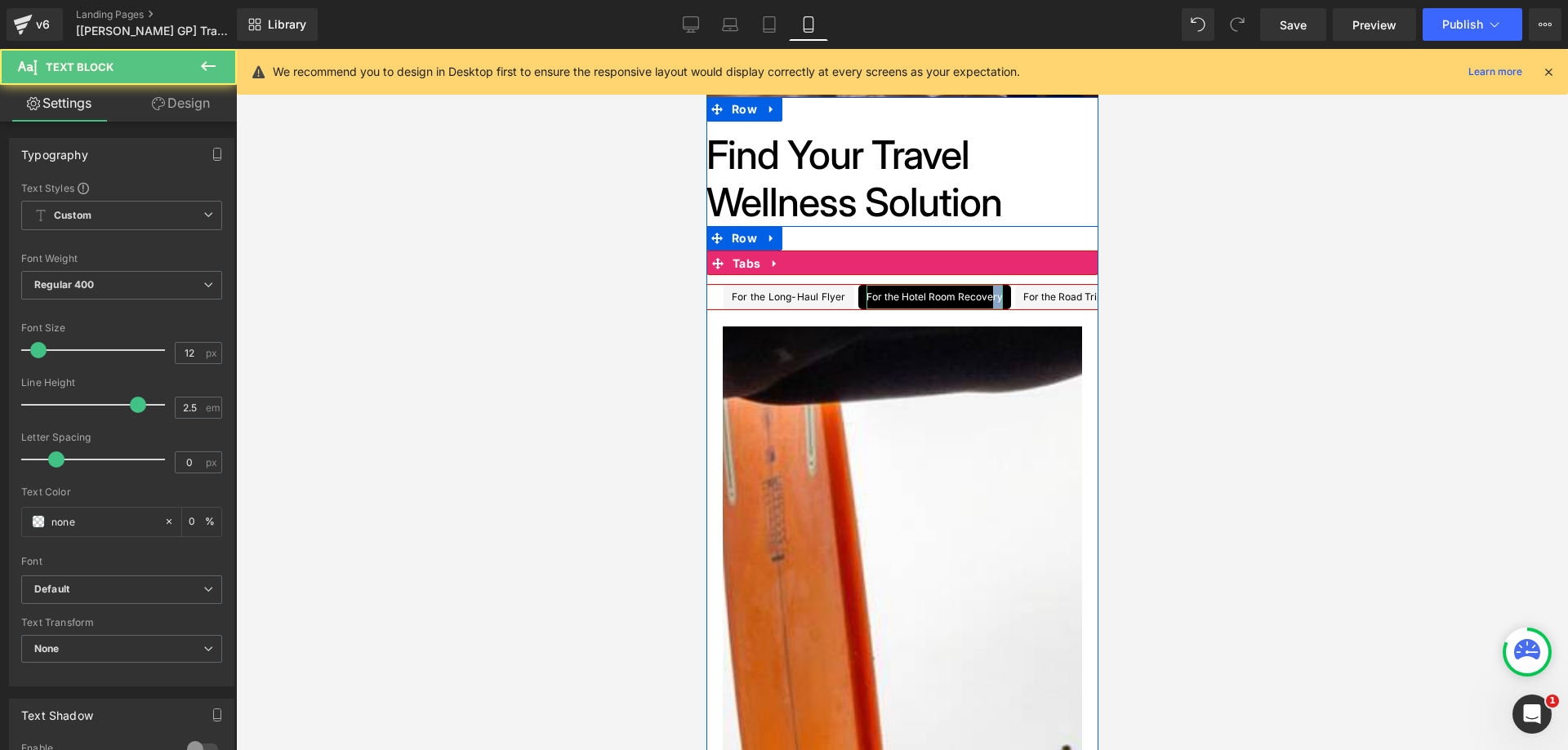
drag, startPoint x: 985, startPoint y: 299, endPoint x: 838, endPoint y: 300, distance: 147.0
click at [838, 299] on ul "For the Long-Haul Flyer Text Block For the Hotel Room Recovery Text Block For t…" at bounding box center [901, 297] width 392 height 26
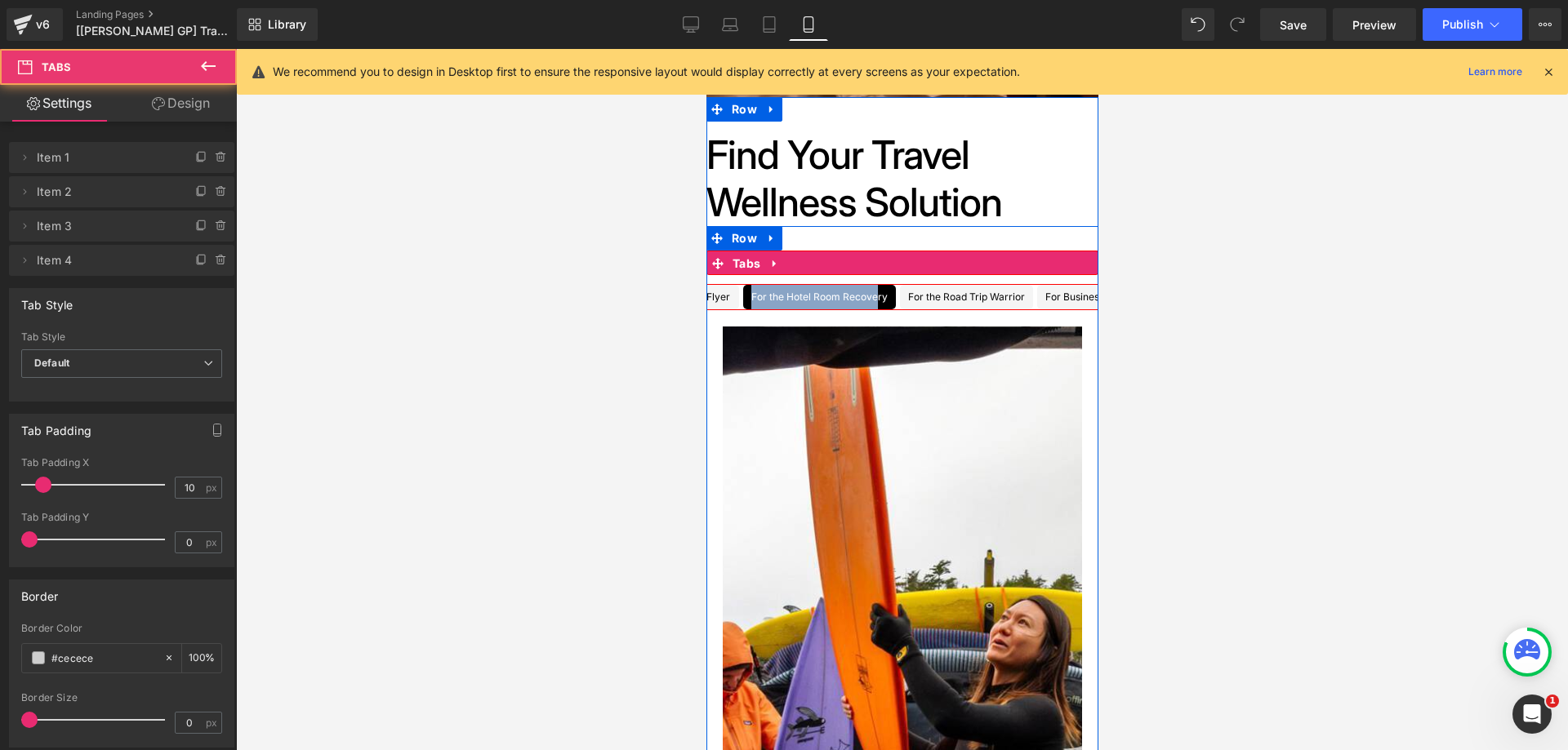
scroll to position [0, 223]
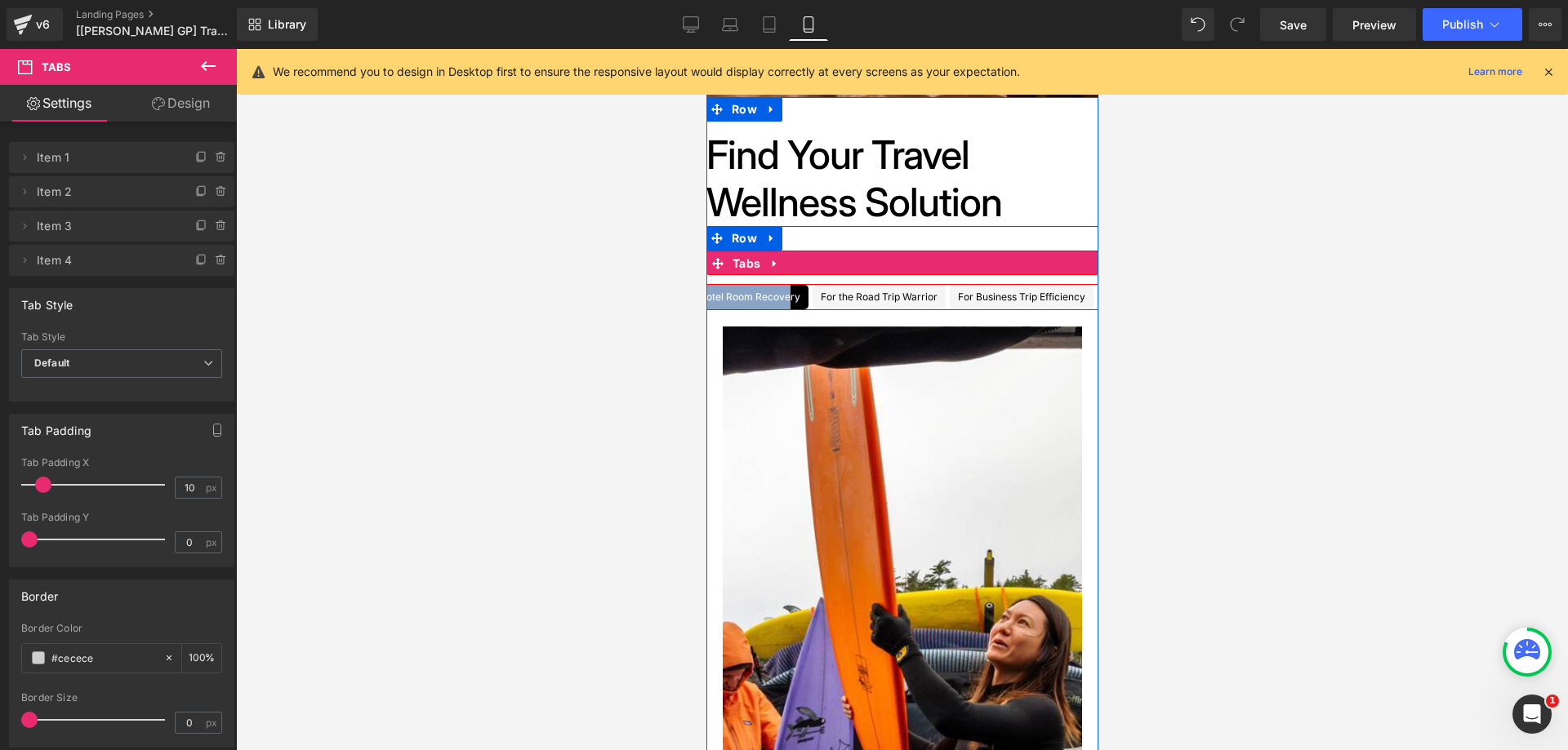
drag, startPoint x: 846, startPoint y: 317, endPoint x: 1987, endPoint y: 151, distance: 1153.0
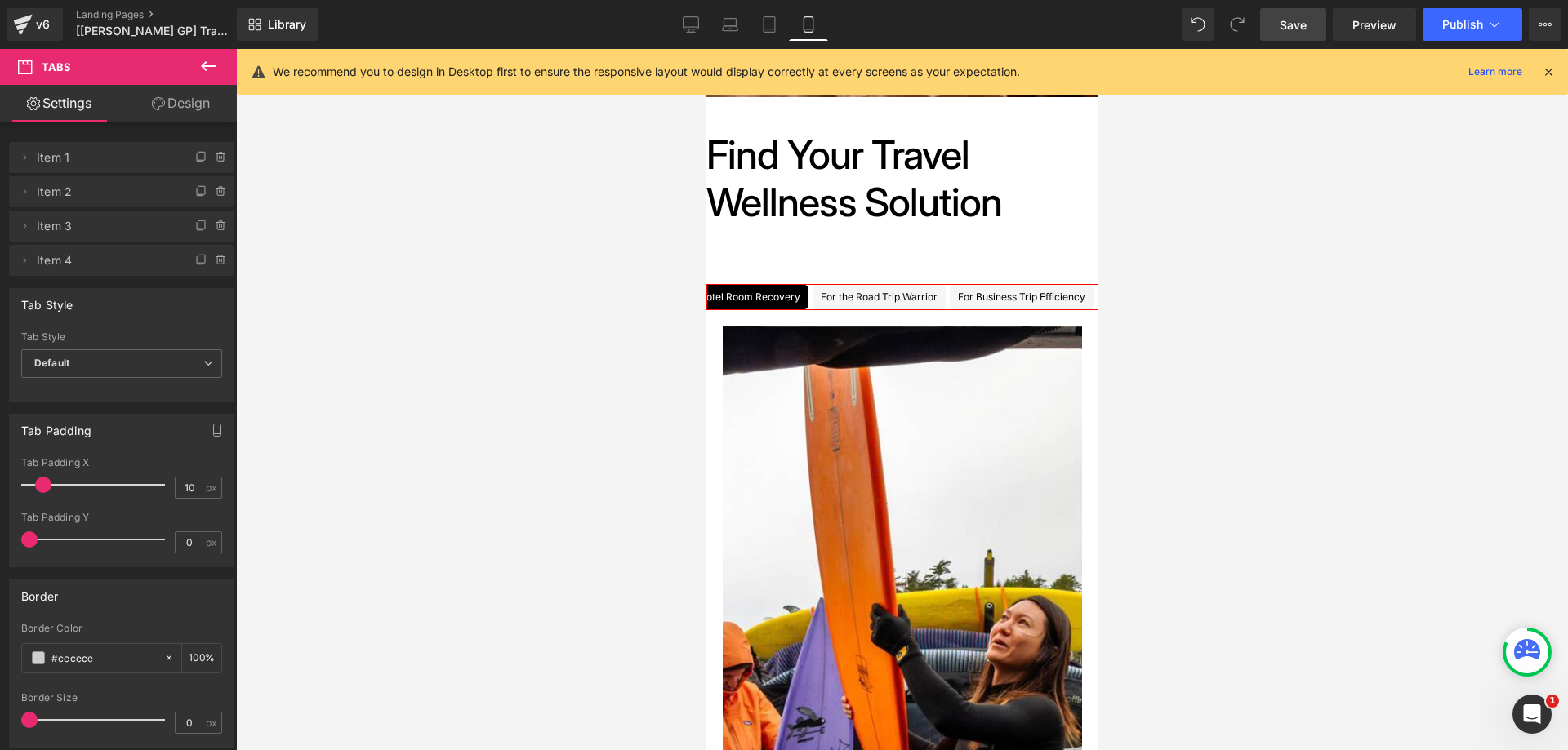
click at [1298, 29] on span "Save" at bounding box center [1293, 25] width 27 height 17
click at [1452, 25] on span "Publish" at bounding box center [1462, 25] width 41 height 13
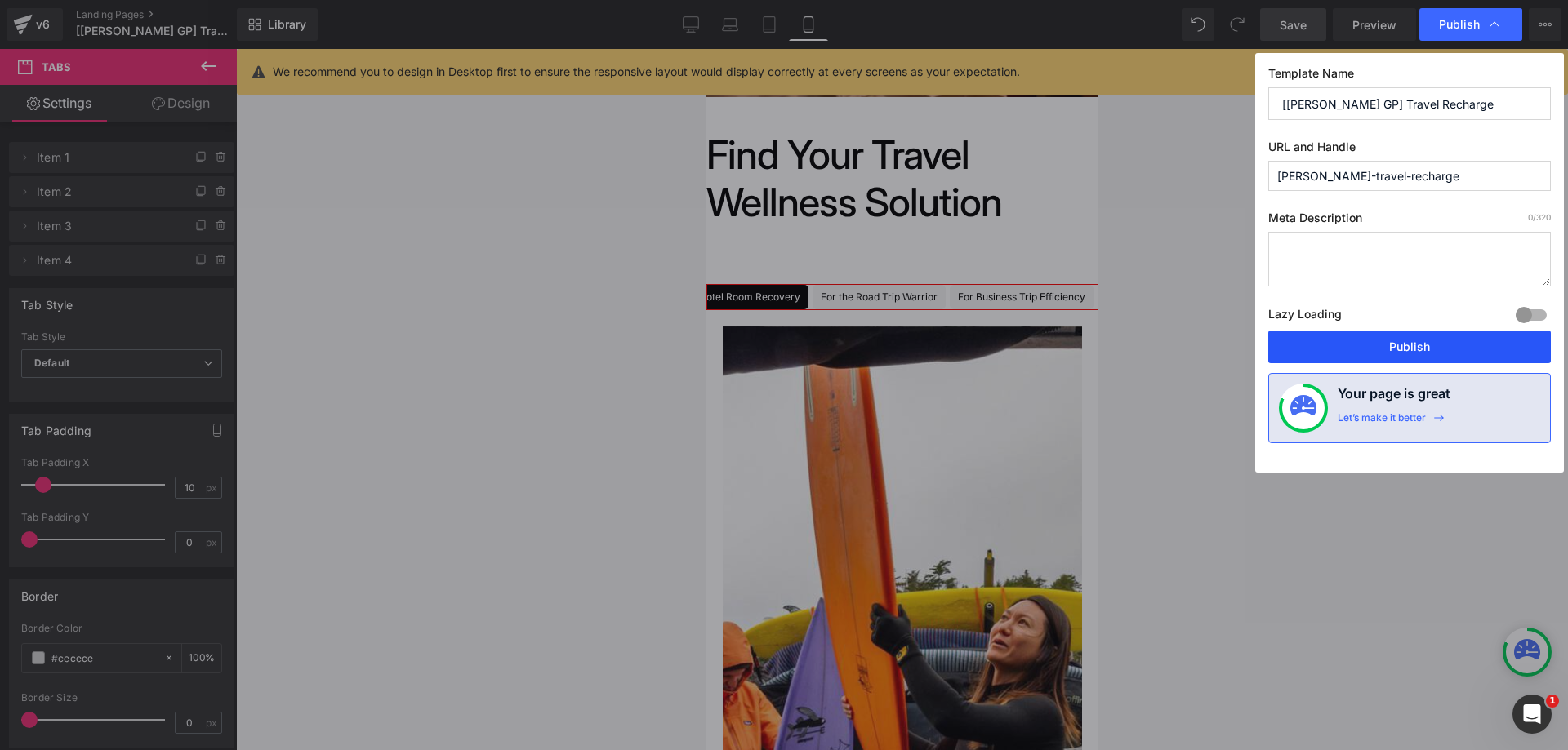
click at [1365, 350] on button "Publish" at bounding box center [1409, 347] width 282 height 33
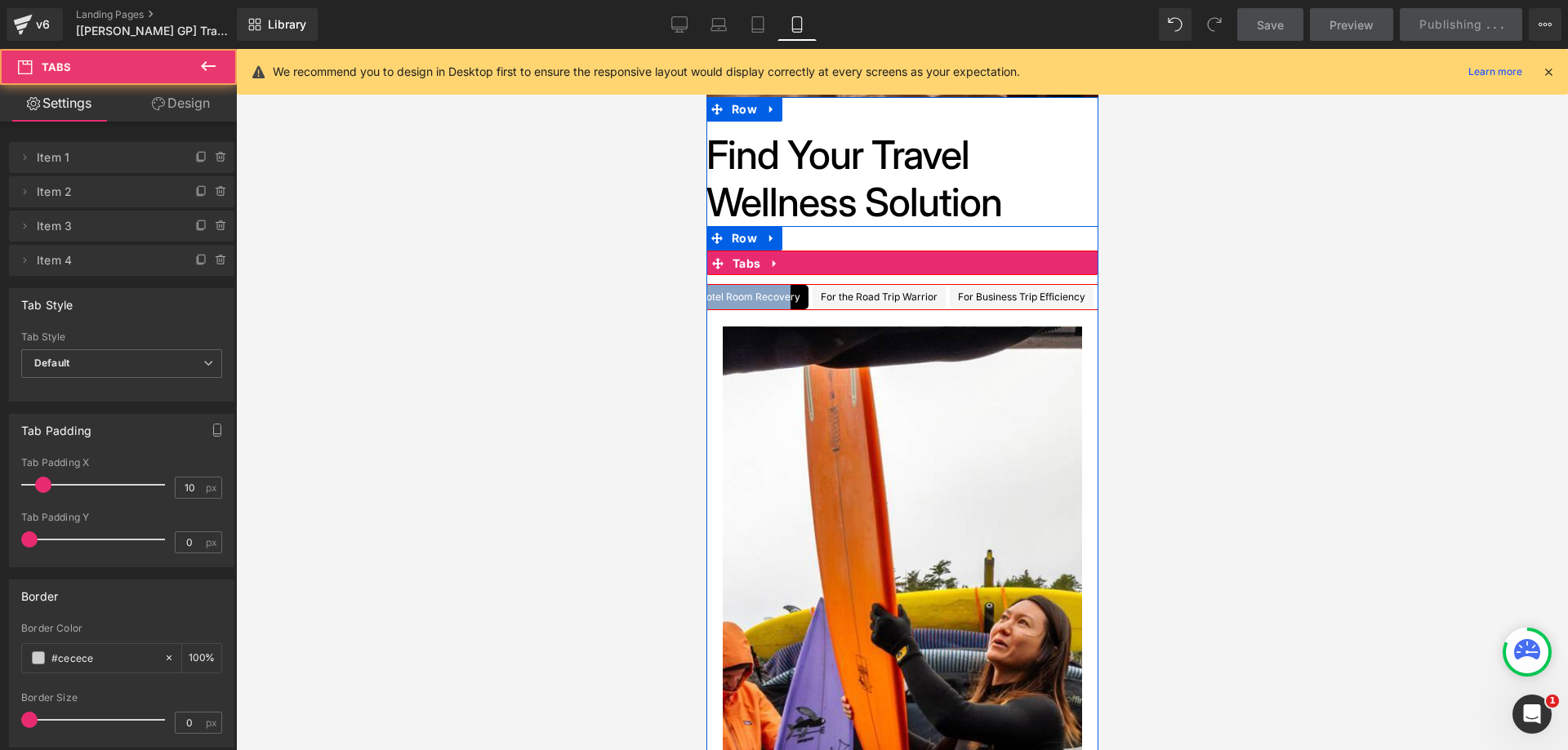
click at [934, 310] on ul "For the Long-Haul Flyer Text Block For the Hotel Room Recovery Text Block For t…" at bounding box center [901, 297] width 392 height 26
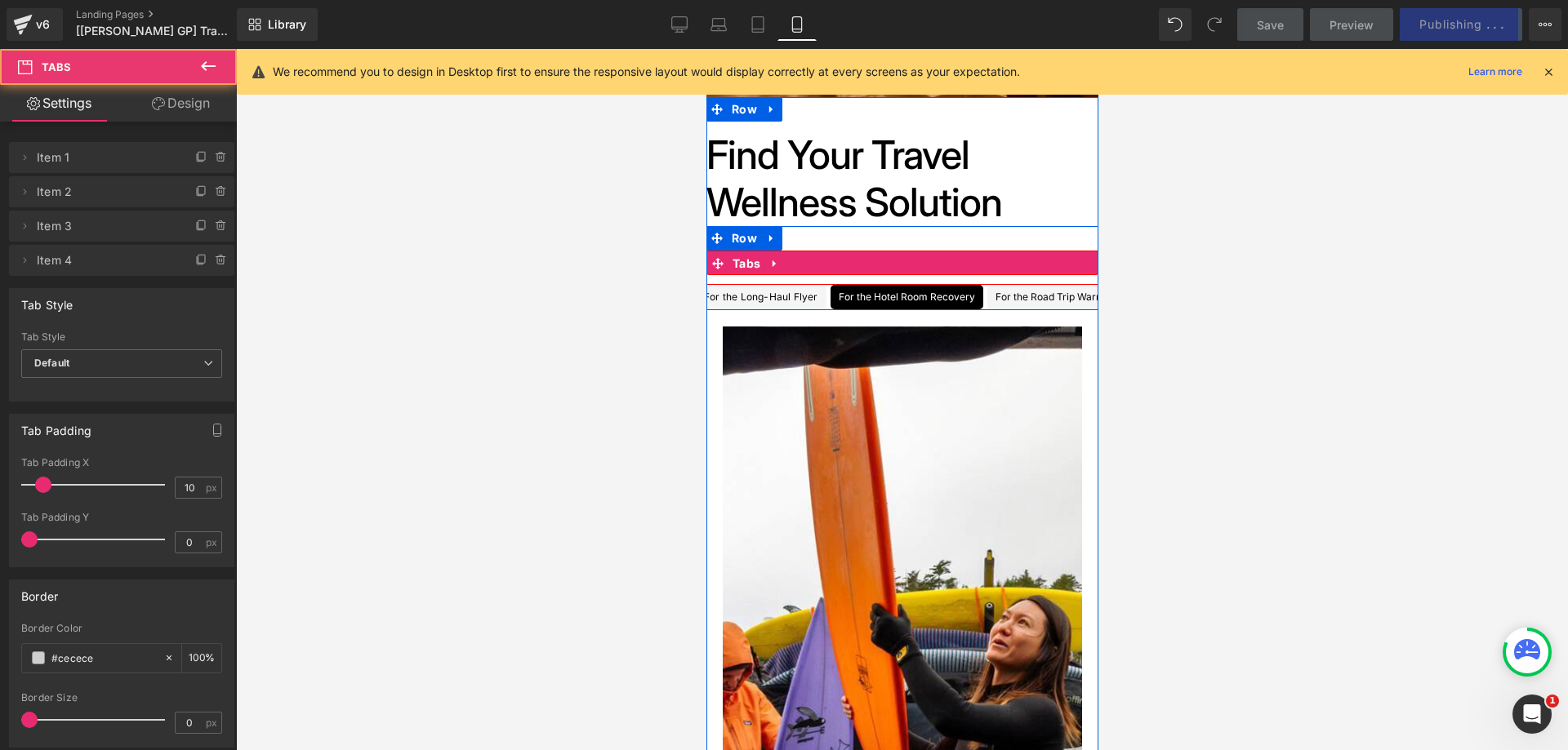
scroll to position [0, 0]
drag, startPoint x: 805, startPoint y: 258, endPoint x: 814, endPoint y: 263, distance: 10.3
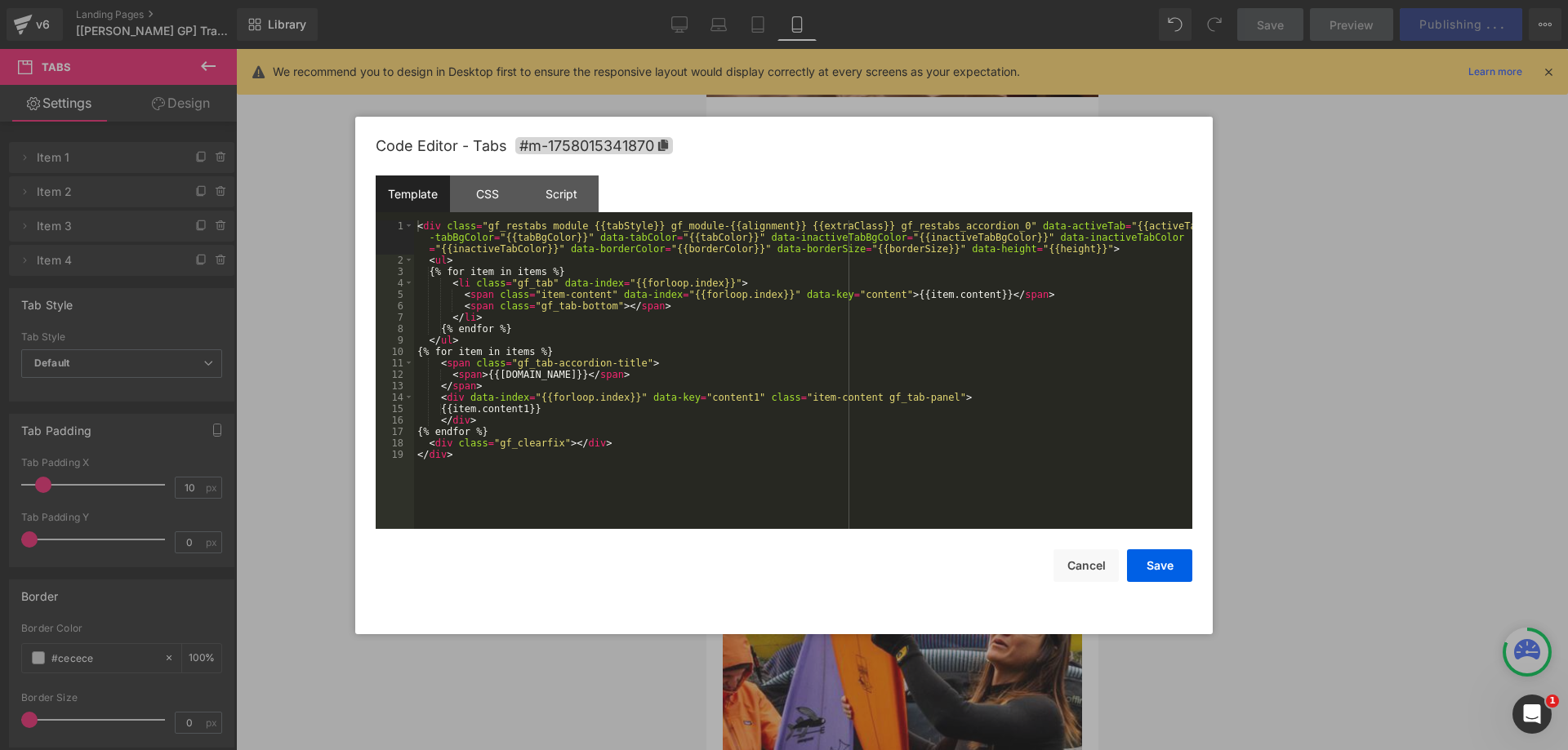
click at [826, 0] on div "You are previewing how the will restyle your page. You can not edit Elements in…" at bounding box center [784, 0] width 1568 height 0
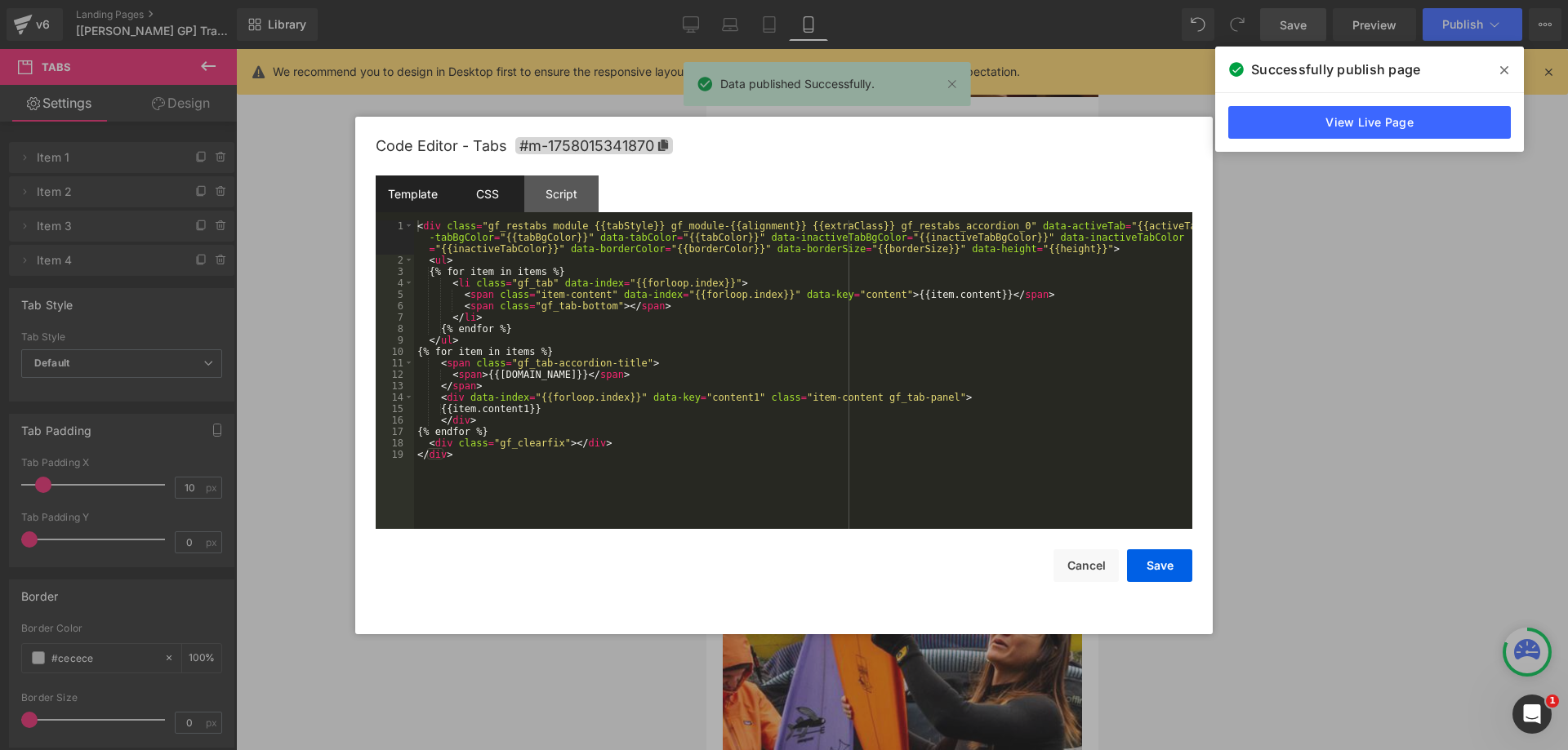
click at [522, 198] on div "CSS" at bounding box center [486, 193] width 75 height 37
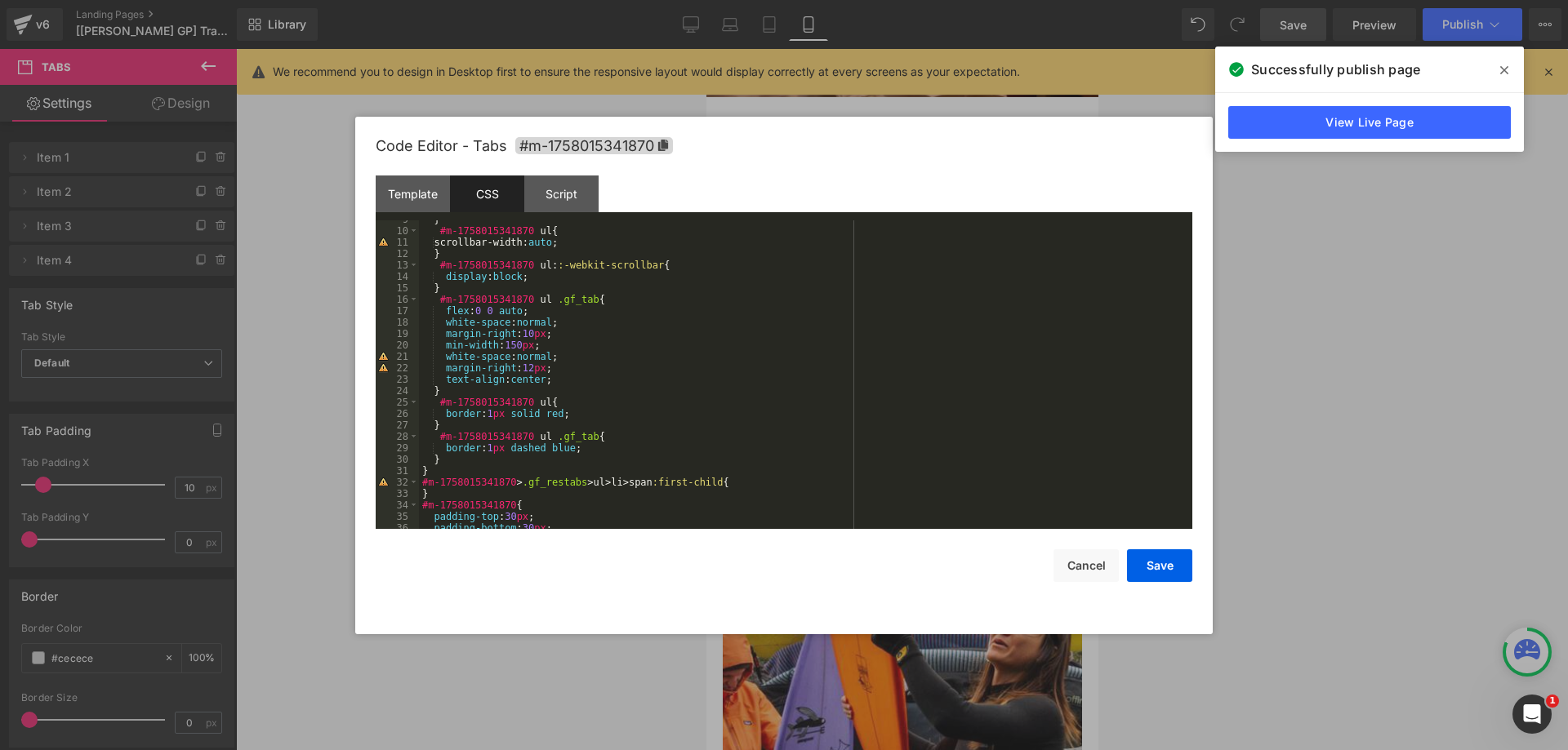
scroll to position [98, 0]
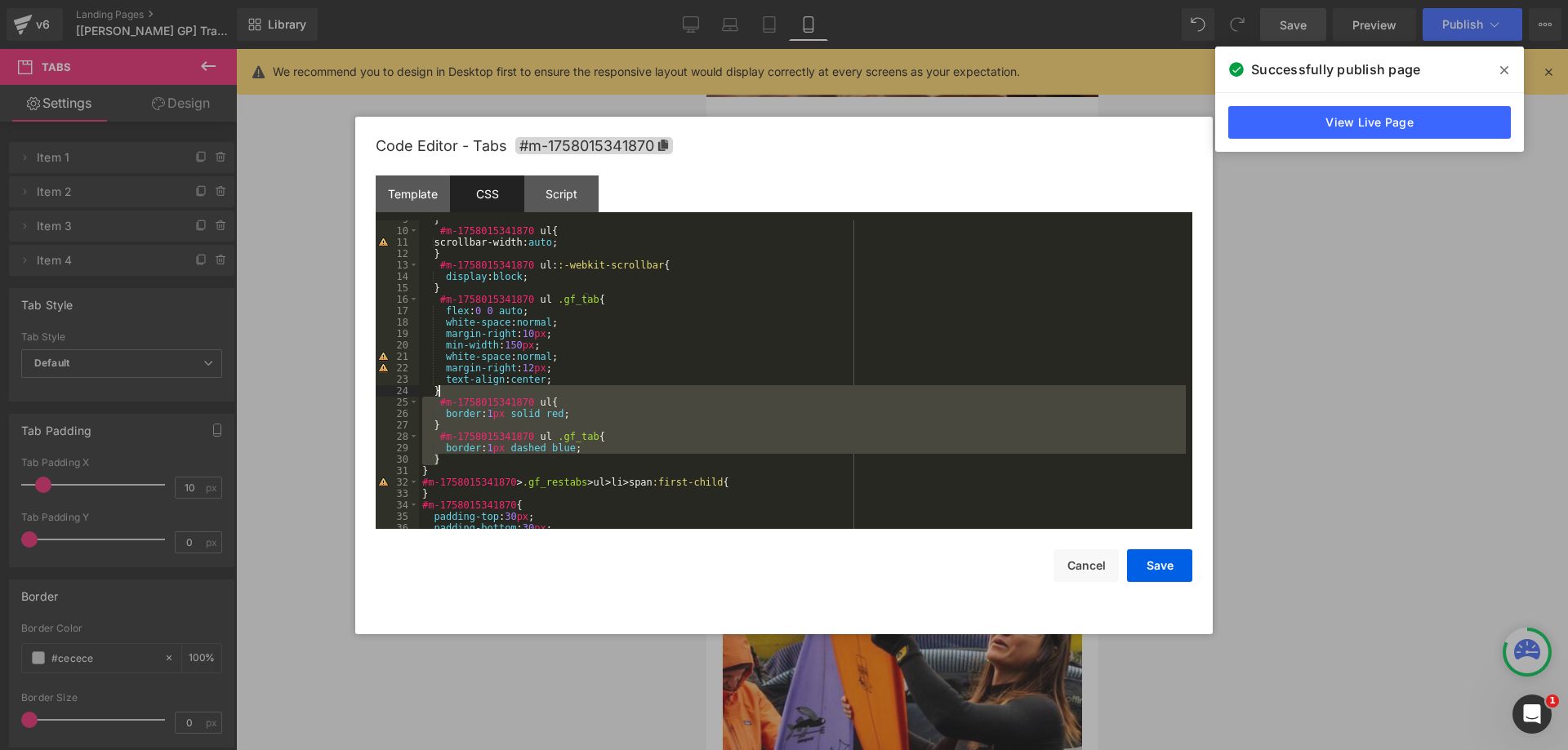
drag, startPoint x: 449, startPoint y: 457, endPoint x: 446, endPoint y: 395, distance: 62.1
click at [446, 395] on div "} #m-1758015341870 ul { scrollbar-width: auto ; } #m-1758015341870 ul : :-webki…" at bounding box center [802, 379] width 766 height 332
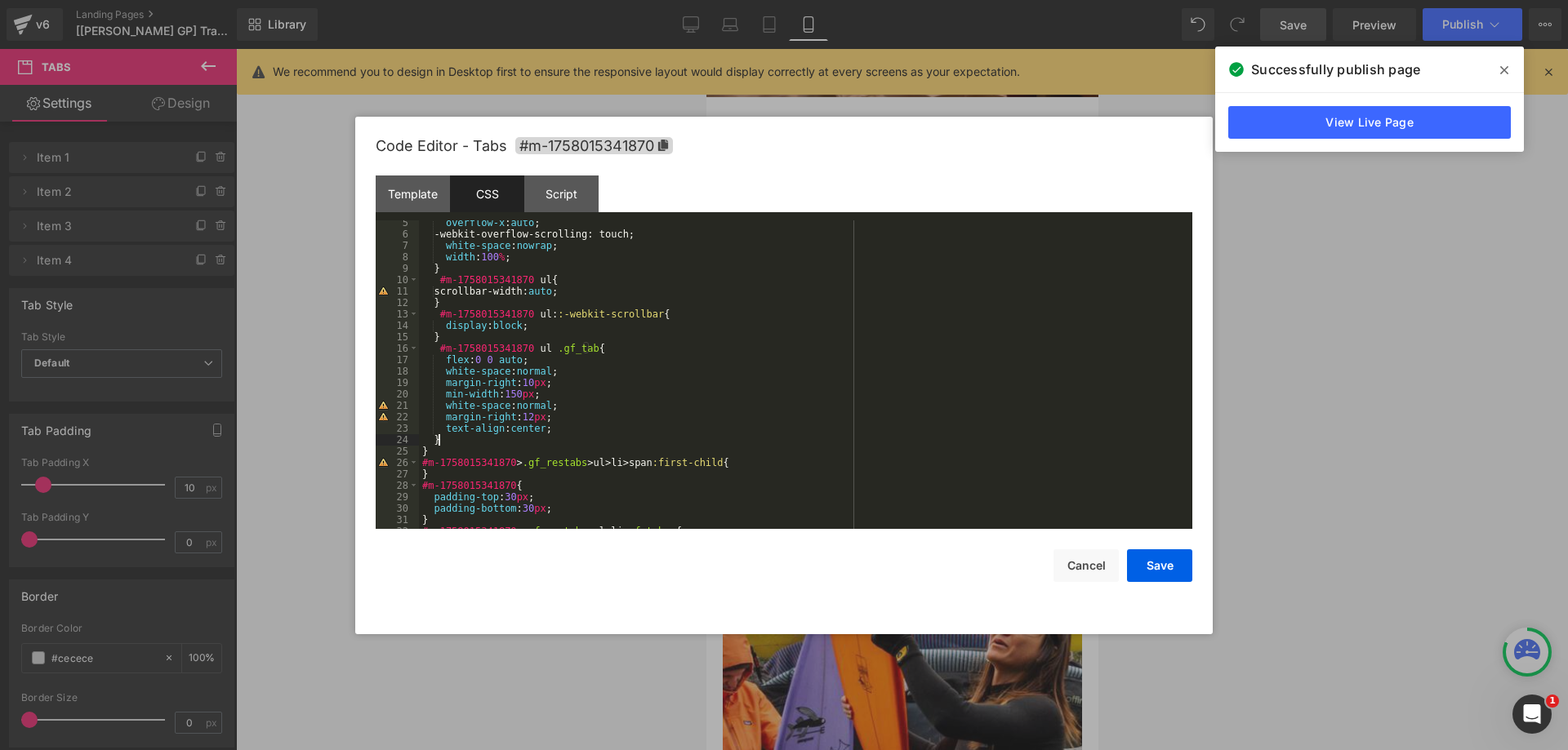
scroll to position [0, 0]
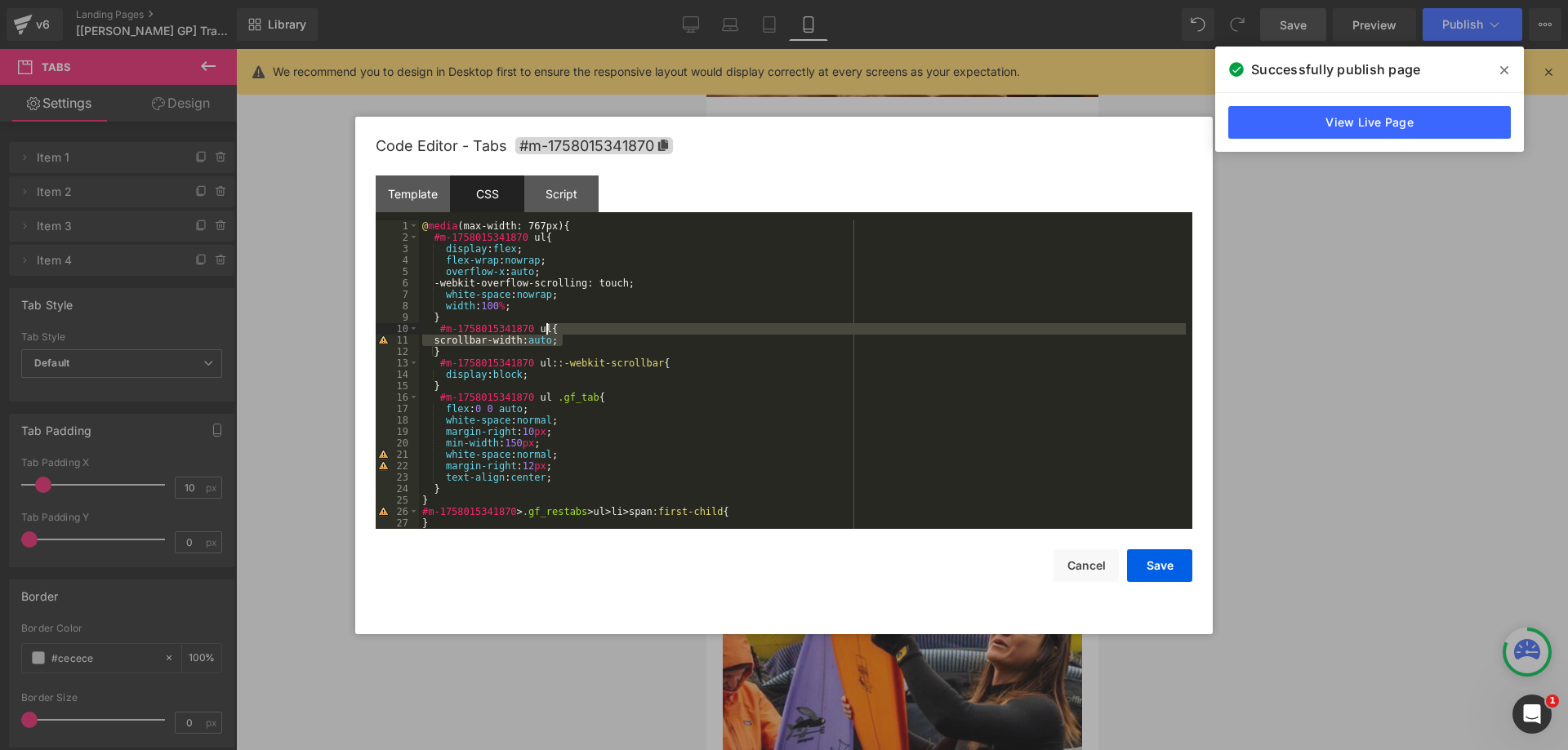
drag, startPoint x: 580, startPoint y: 345, endPoint x: 585, endPoint y: 332, distance: 13.9
click at [585, 332] on div "@ media (max-width: 767px) { #m-1758015341870 ul { display : flex ; flex-wrap :…" at bounding box center [802, 386] width 766 height 332
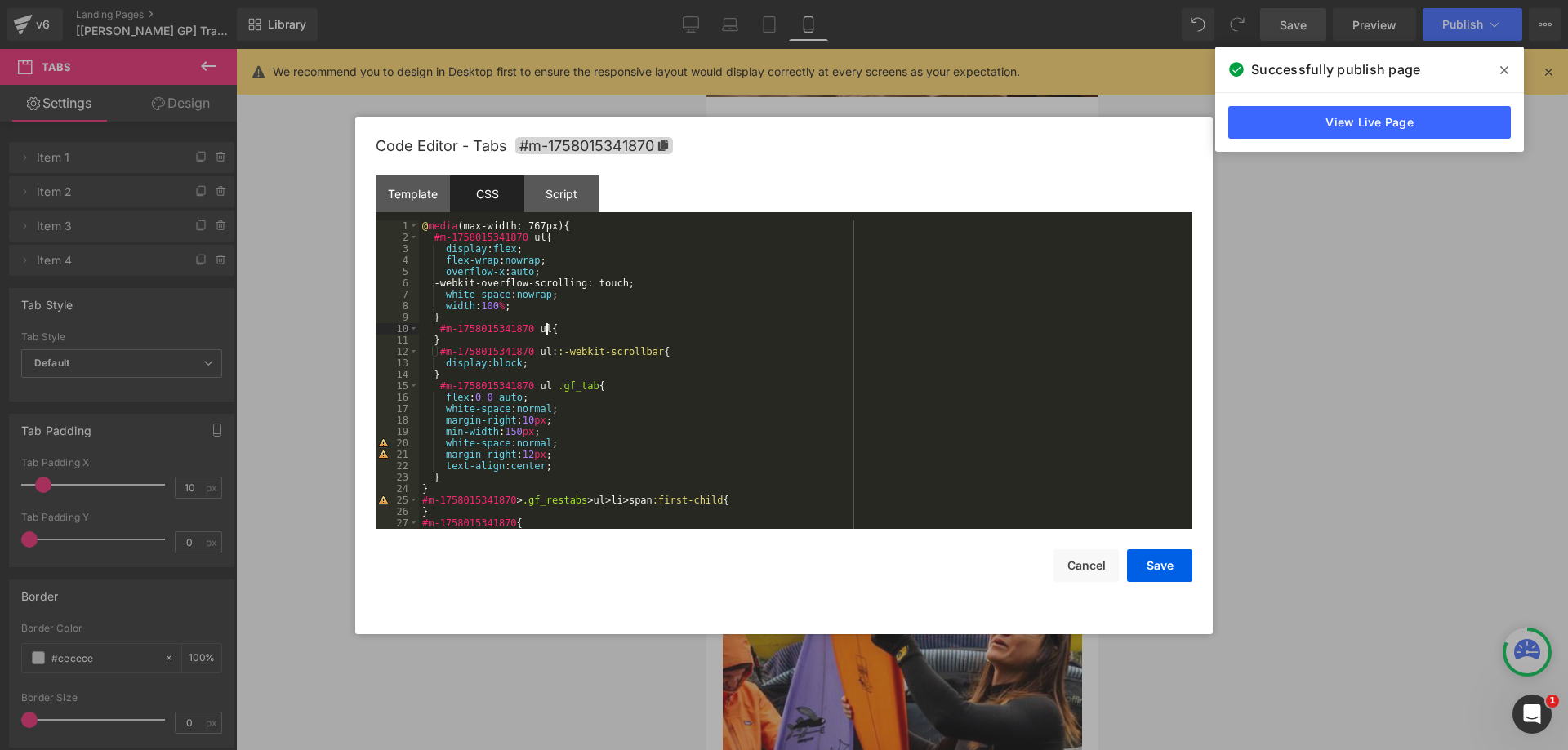
click at [538, 305] on div "@ media (max-width: 767px) { #m-1758015341870 ul { display : flex ; flex-wrap :…" at bounding box center [802, 386] width 766 height 332
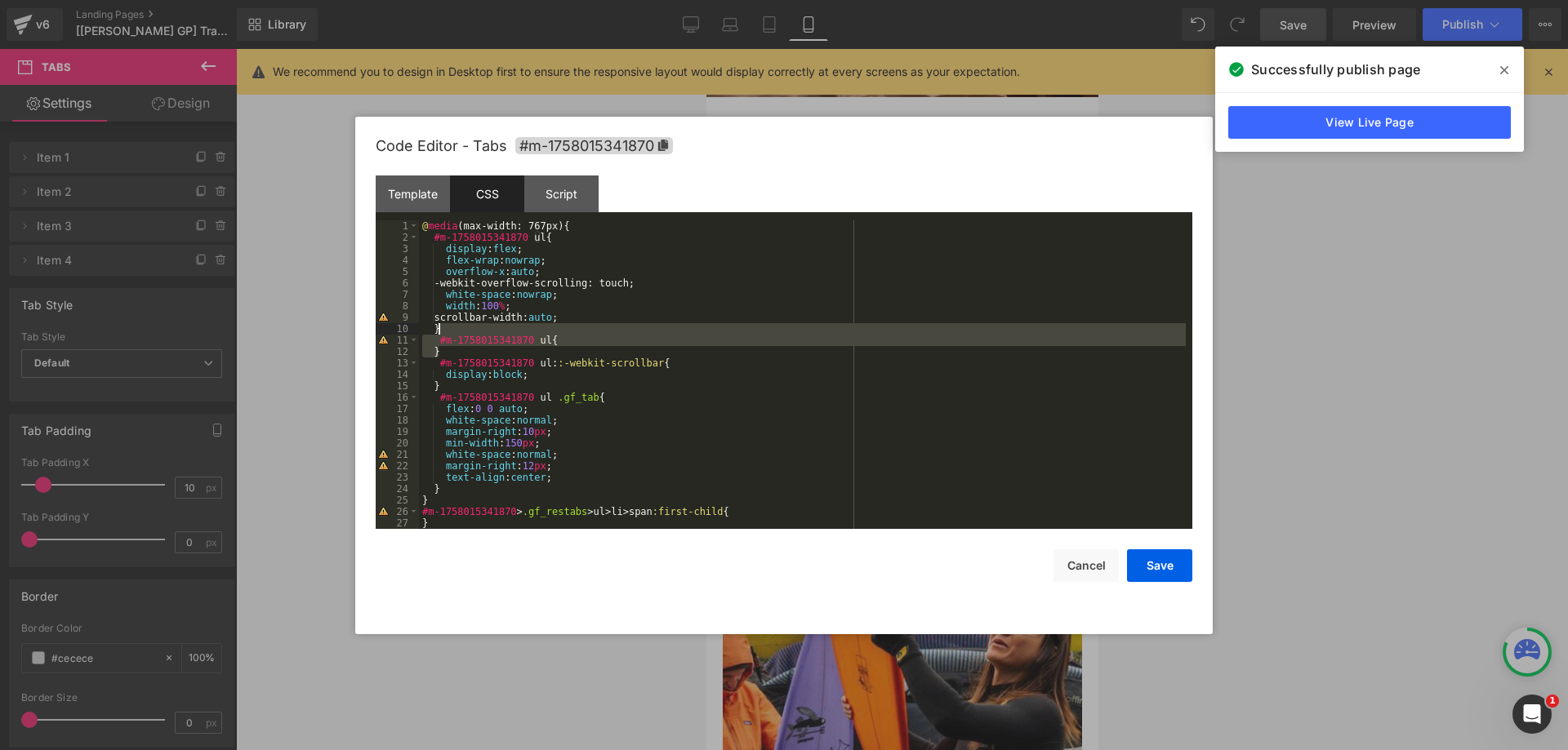
drag, startPoint x: 467, startPoint y: 351, endPoint x: 467, endPoint y: 329, distance: 22.0
click at [467, 329] on div "@ media (max-width: 767px) { #m-1758015341870 ul { display : flex ; flex-wrap :…" at bounding box center [802, 386] width 766 height 332
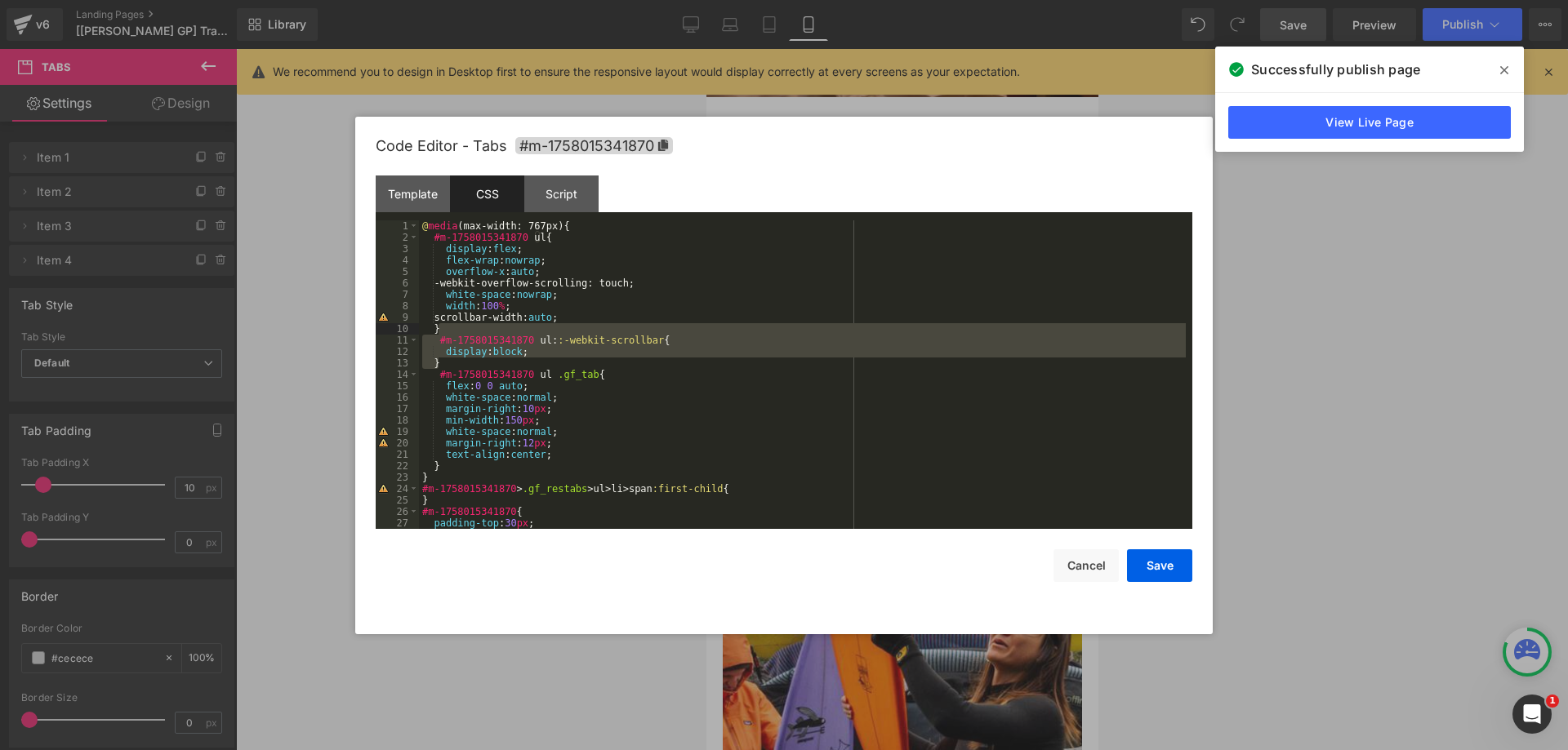
drag, startPoint x: 447, startPoint y: 361, endPoint x: 447, endPoint y: 326, distance: 35.0
click at [447, 326] on div "@ media (max-width: 767px) { #m-1758015341870 ul { display : flex ; flex-wrap :…" at bounding box center [802, 386] width 766 height 332
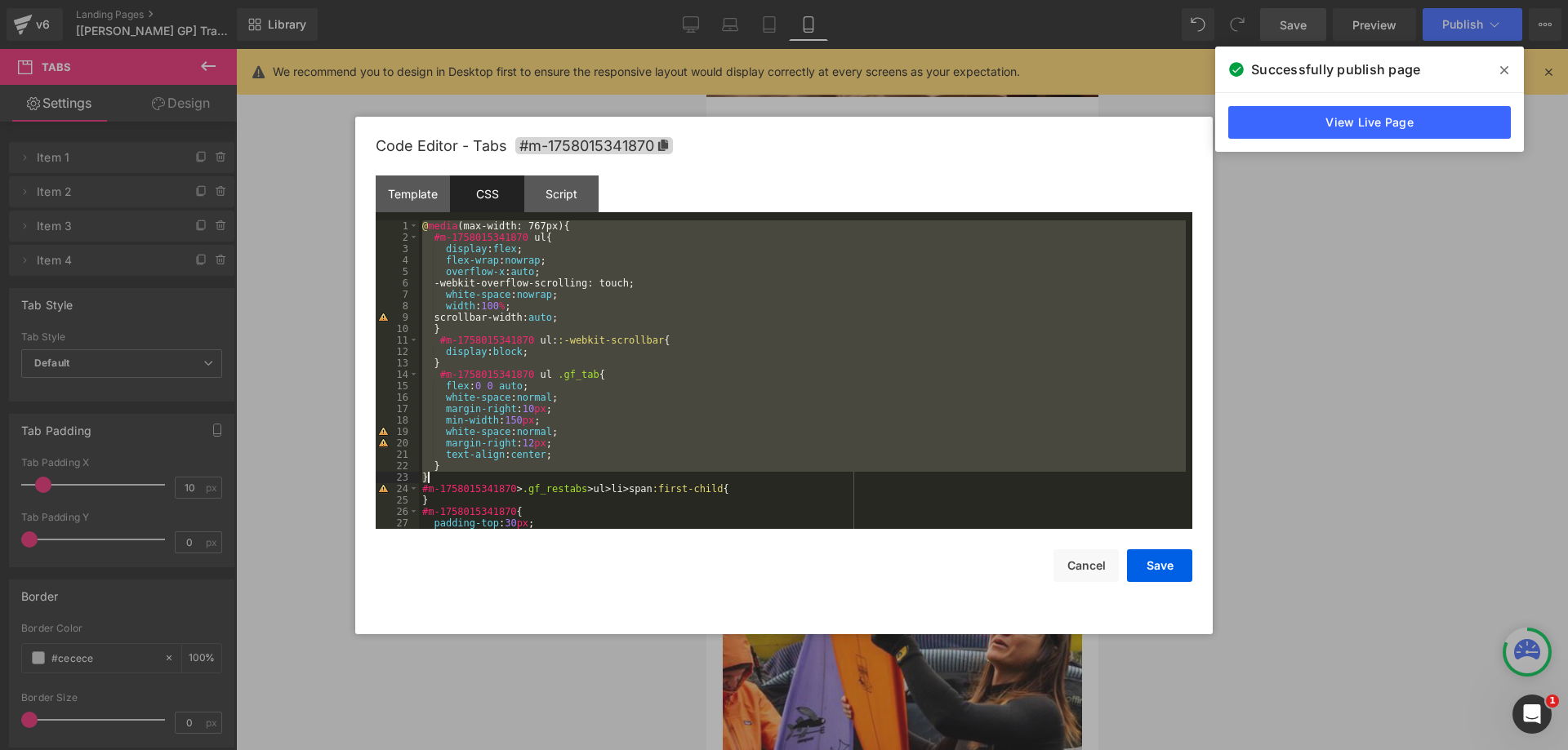
drag, startPoint x: 421, startPoint y: 228, endPoint x: 451, endPoint y: 472, distance: 245.8
click at [451, 472] on div "@ media (max-width: 767px) { #m-1758015341870 ul { display : flex ; flex-wrap :…" at bounding box center [802, 386] width 766 height 332
click at [594, 304] on div "@ media (max-width: 767px) { #m-1758015341870 ul { display : flex ; flex-wrap :…" at bounding box center [802, 374] width 766 height 309
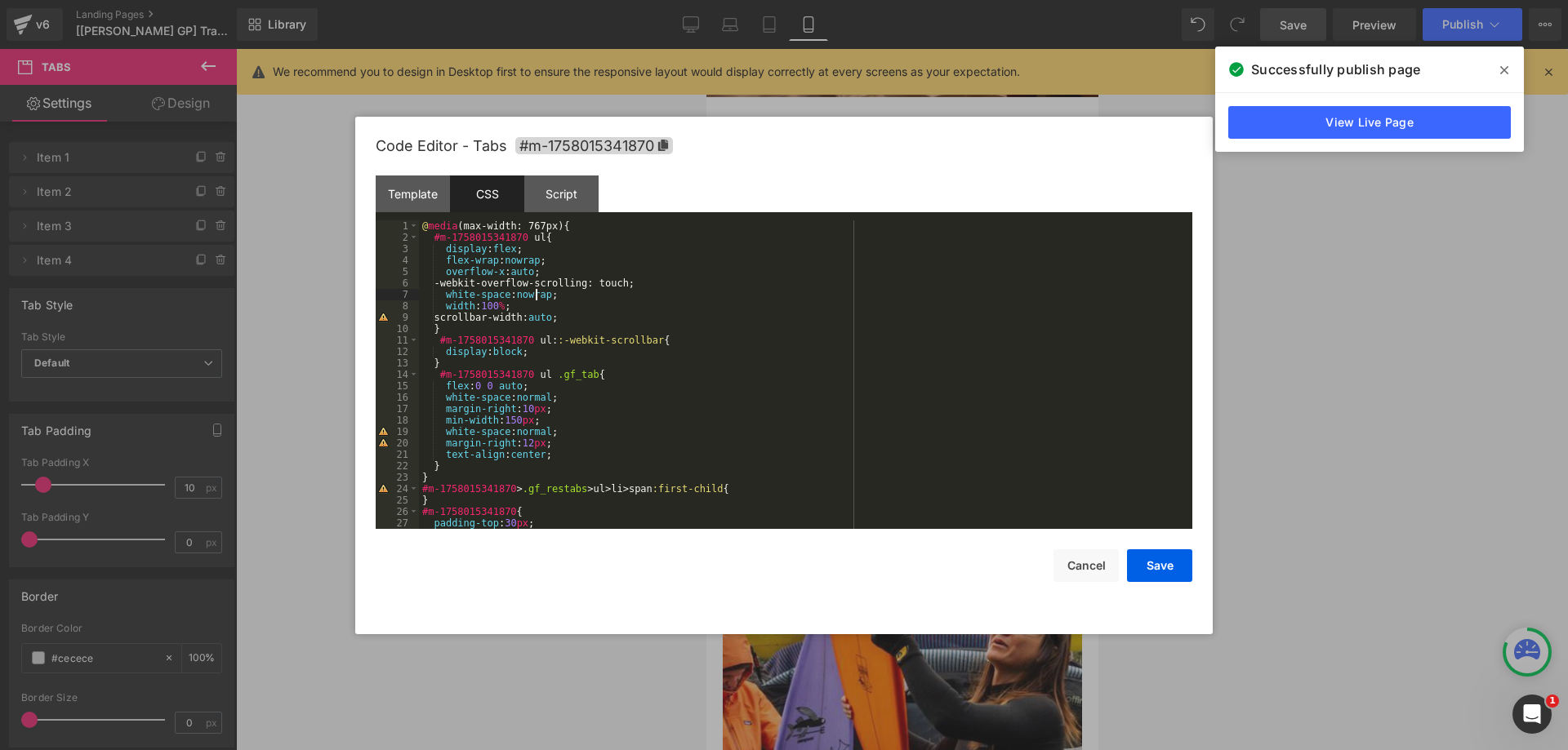
click at [536, 293] on div "@ media (max-width: 767px) { #m-1758015341870 ul { display : flex ; flex-wrap :…" at bounding box center [802, 386] width 766 height 332
click at [519, 269] on div "@ media (max-width: 767px) { #m-1758015341870 ul { display : flex ; flex-wrap :…" at bounding box center [802, 386] width 766 height 332
paste textarea
click at [1143, 568] on button "Save" at bounding box center [1159, 566] width 66 height 33
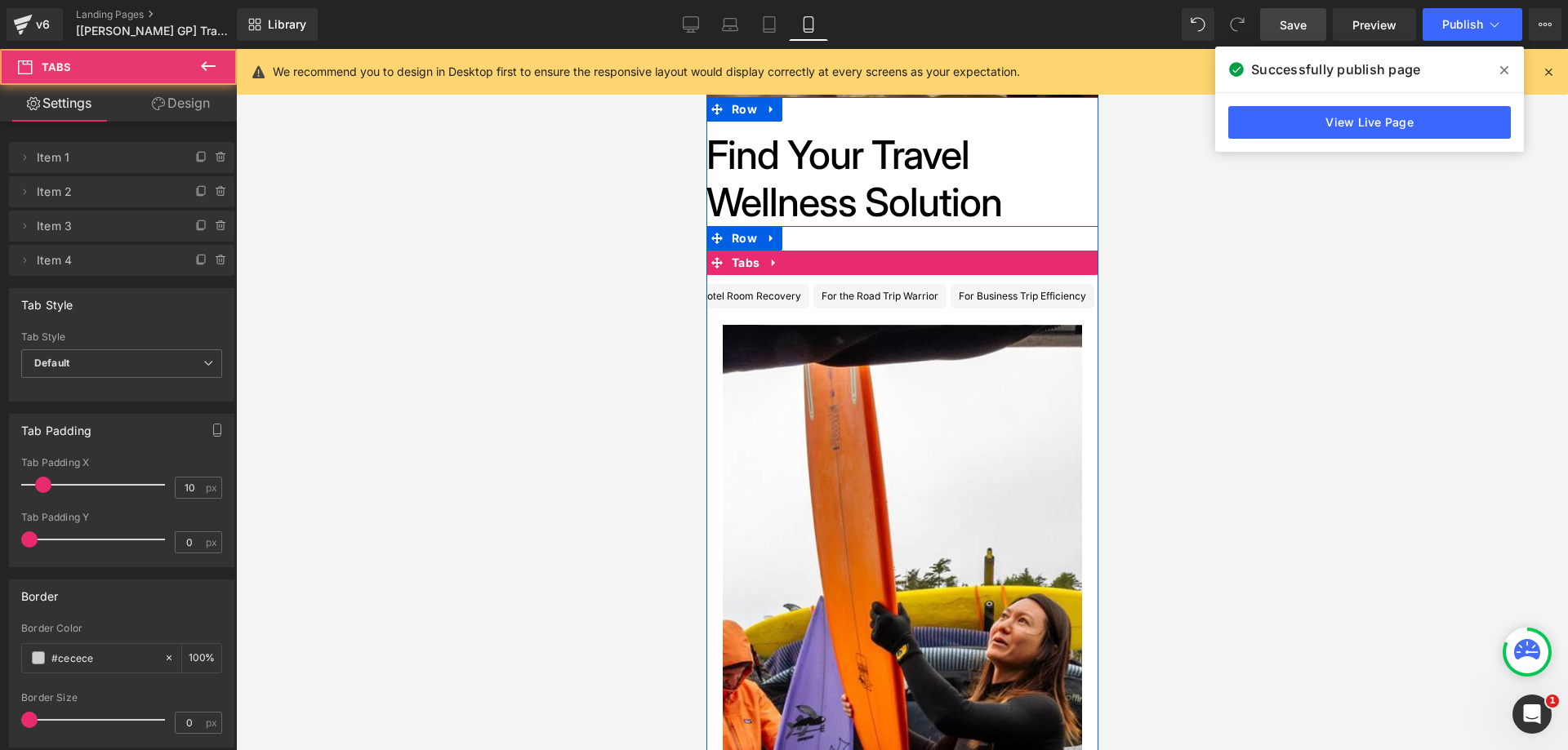
scroll to position [0, 221]
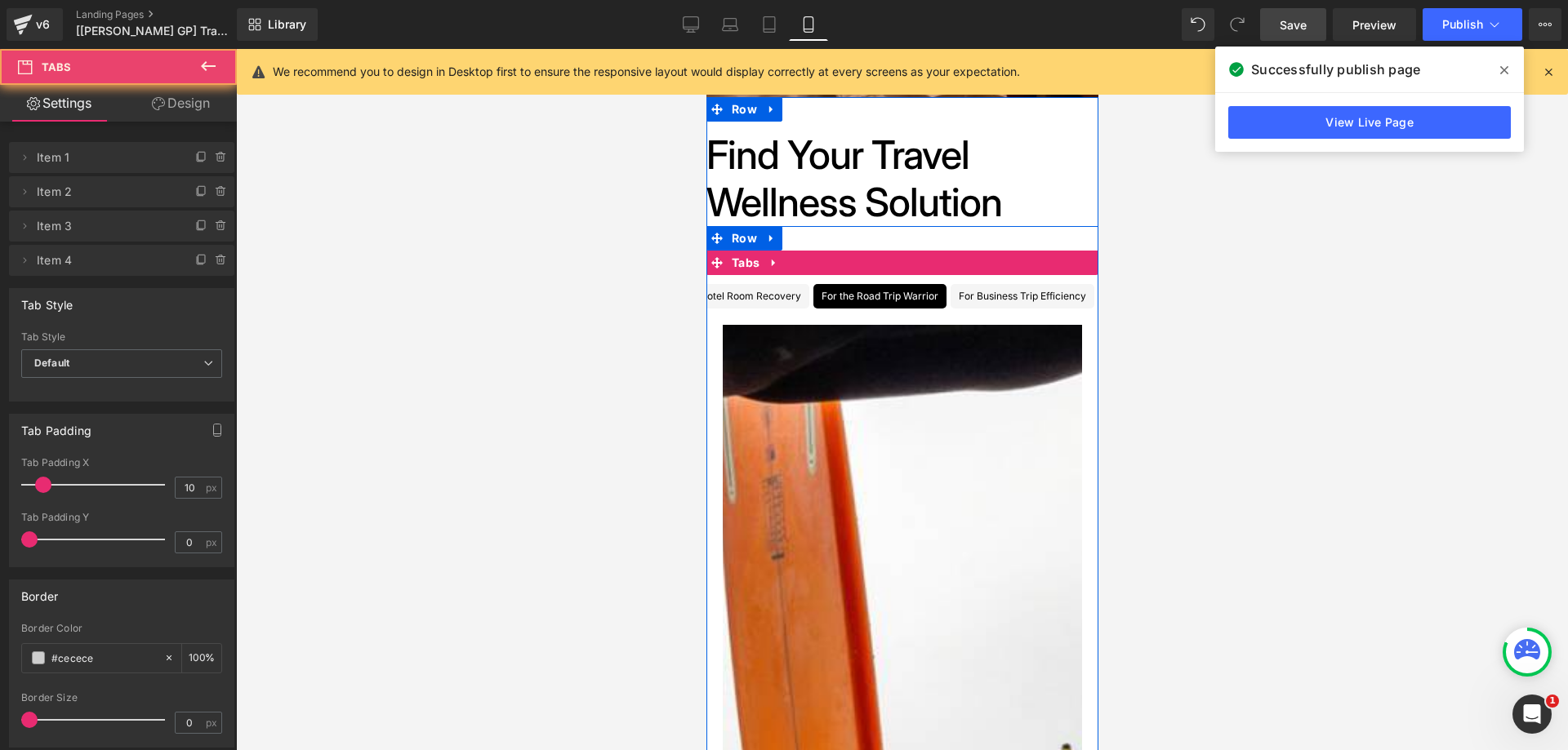
drag, startPoint x: 997, startPoint y: 306, endPoint x: 1060, endPoint y: 301, distance: 63.2
click at [1060, 301] on ul "For the Long-Haul Flyer Text Block For the Hotel Room Recovery Text Block For t…" at bounding box center [901, 296] width 392 height 25
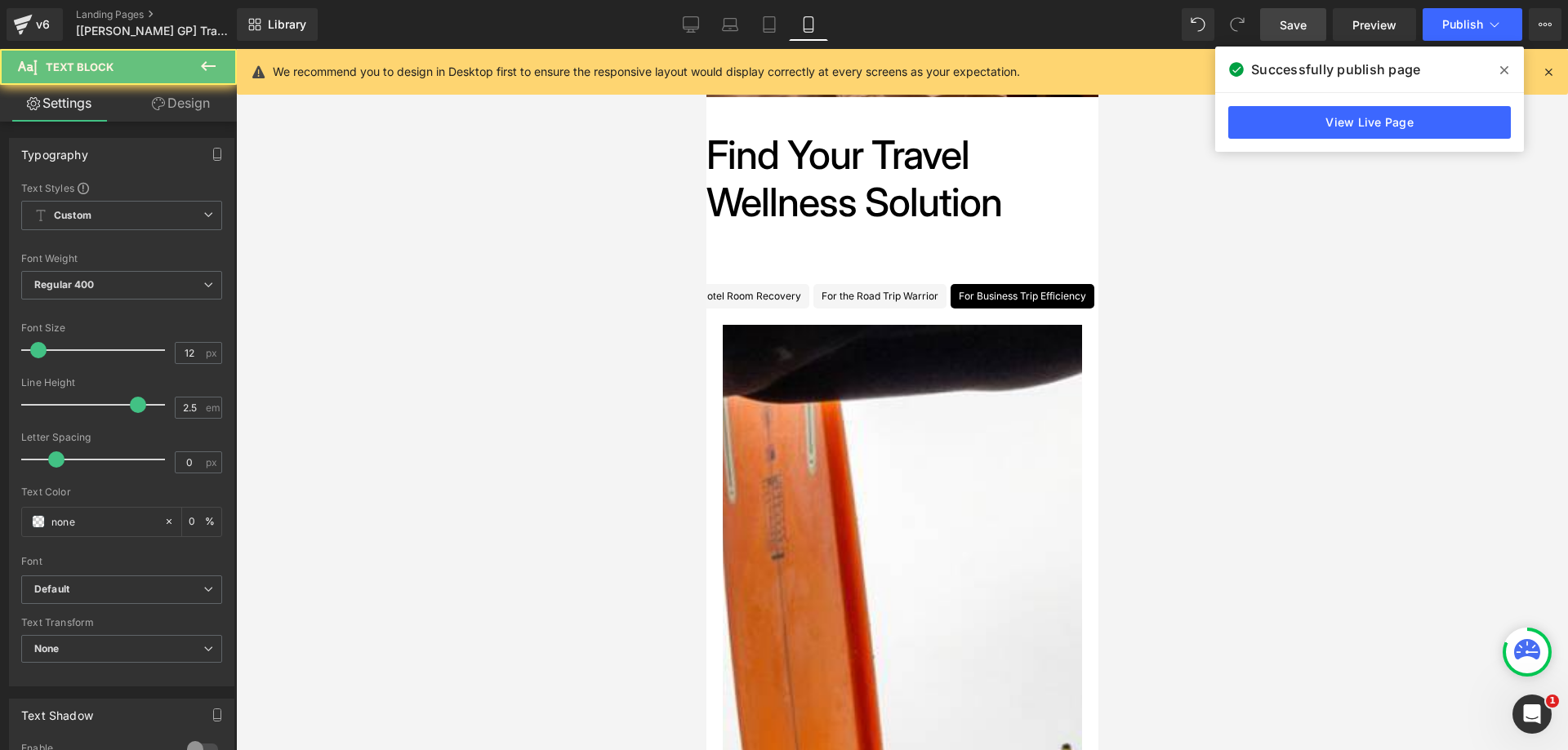
drag, startPoint x: 951, startPoint y: 301, endPoint x: 890, endPoint y: 300, distance: 61.0
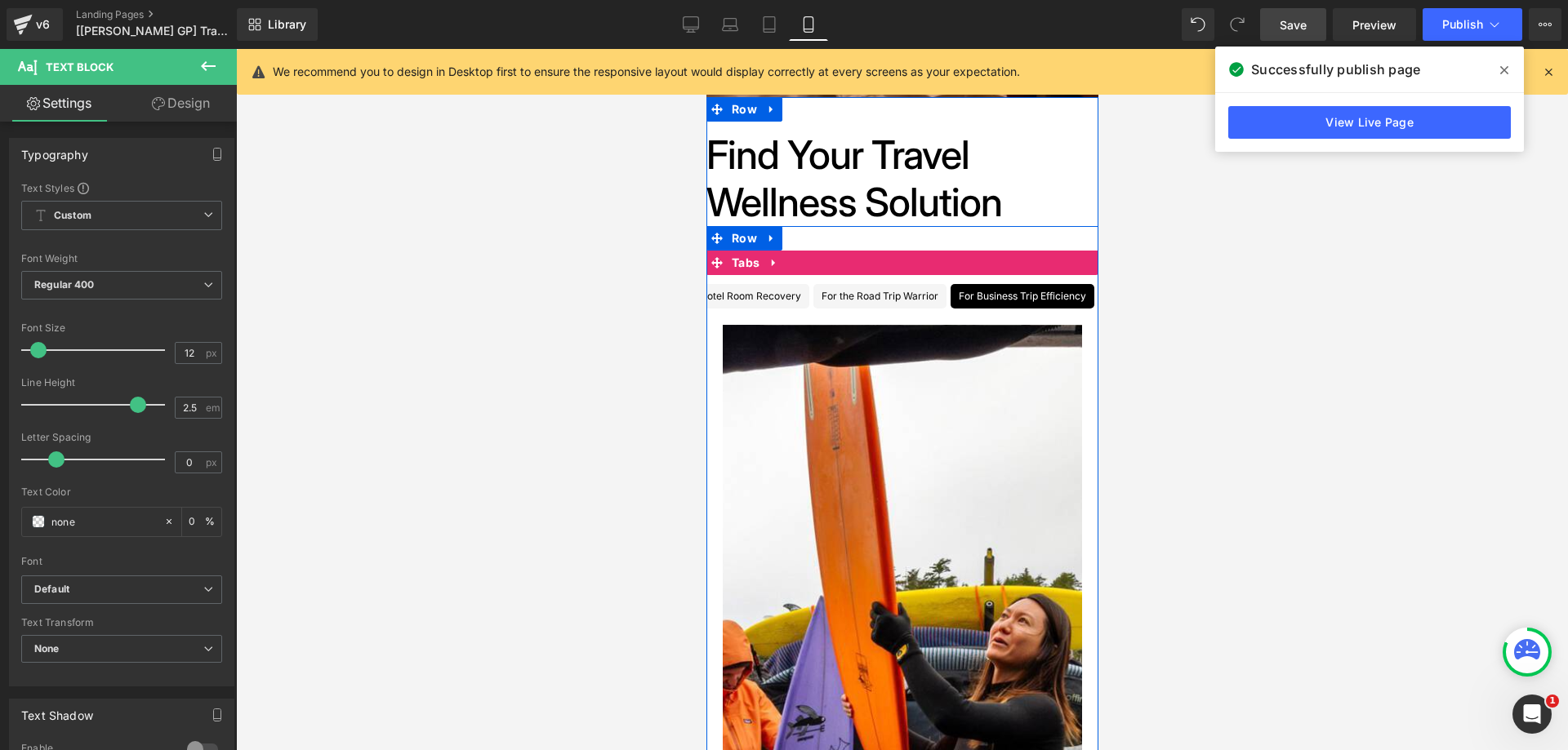
click at [706, 49] on div at bounding box center [706, 49] width 0 height 0
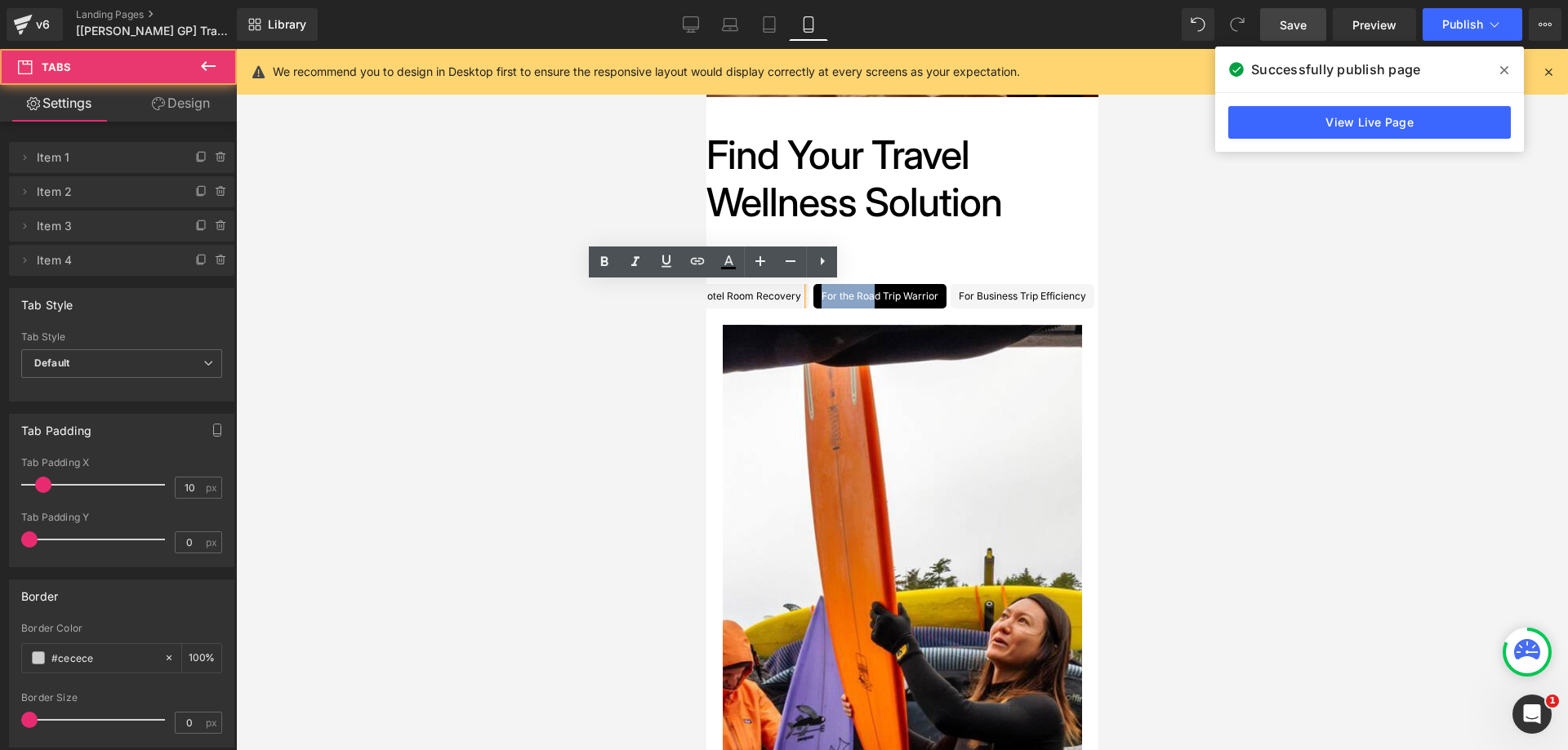
scroll to position [4, 221]
drag, startPoint x: 843, startPoint y: 300, endPoint x: 943, endPoint y: 302, distance: 100.0
click at [945, 301] on ul "For the Long-Haul Flyer Text Block For the Hotel Room Recovery Text Block For t…" at bounding box center [901, 296] width 392 height 25
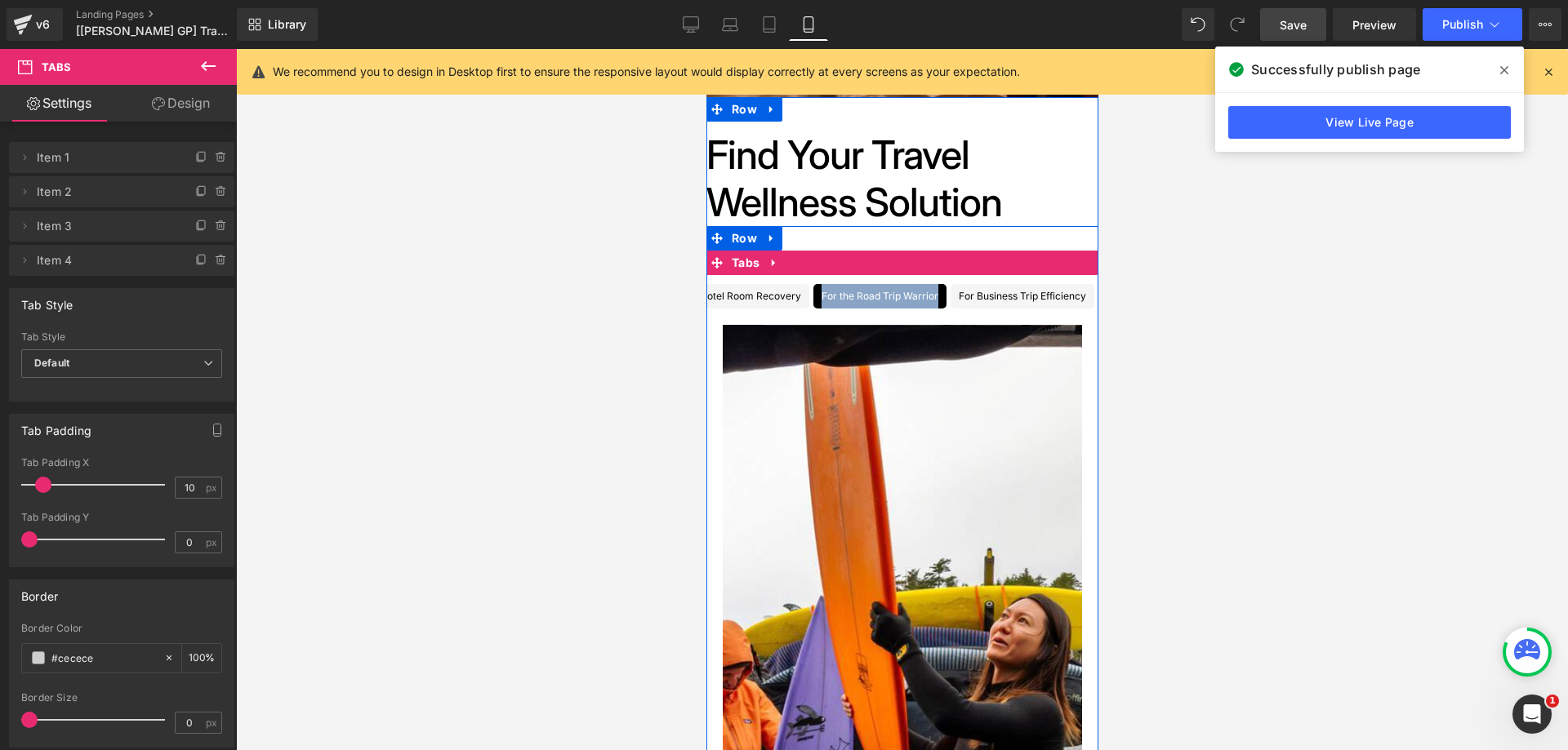
scroll to position [0, 104]
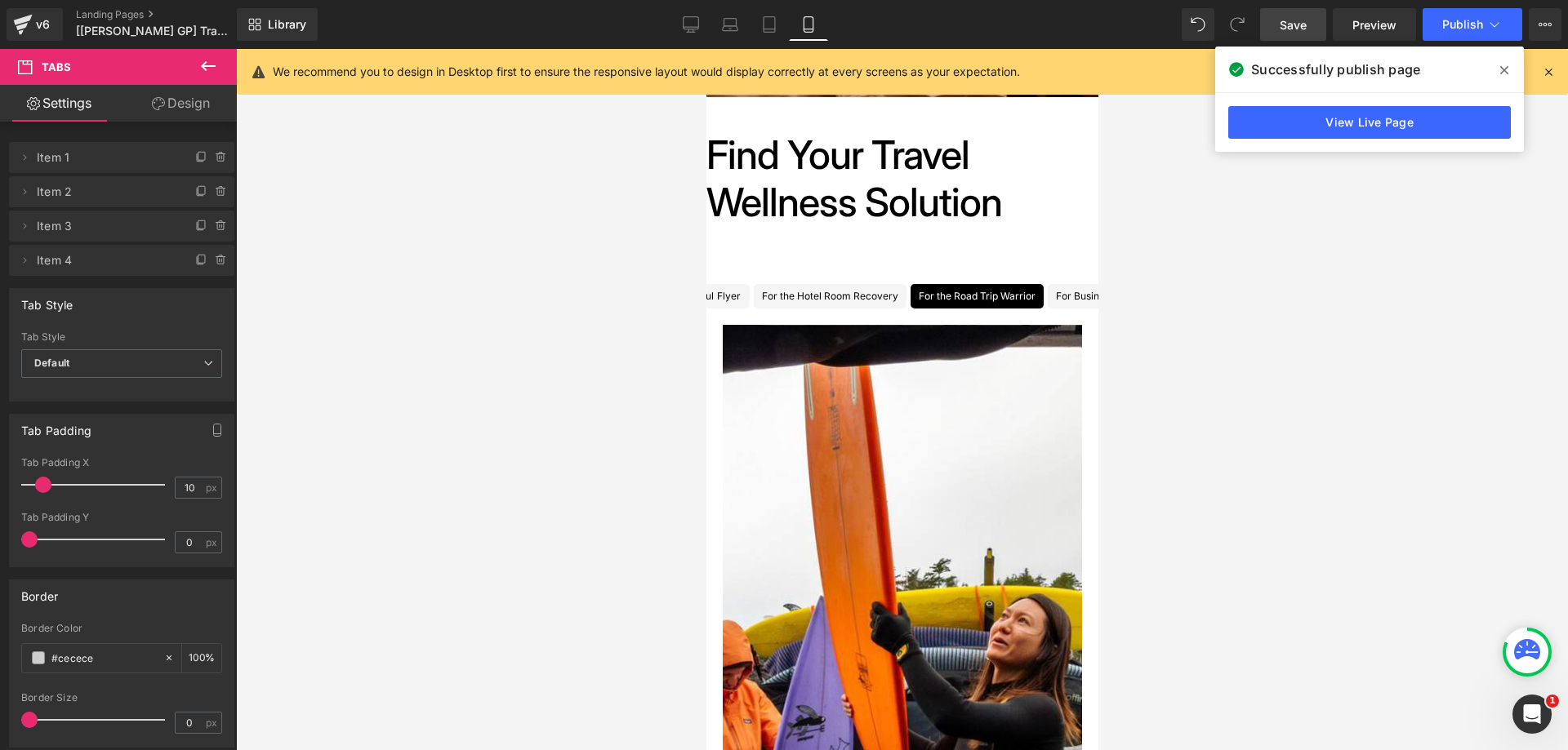
click at [1300, 25] on span "Save" at bounding box center [1293, 25] width 27 height 17
click at [1454, 33] on button "Publish" at bounding box center [1472, 25] width 100 height 33
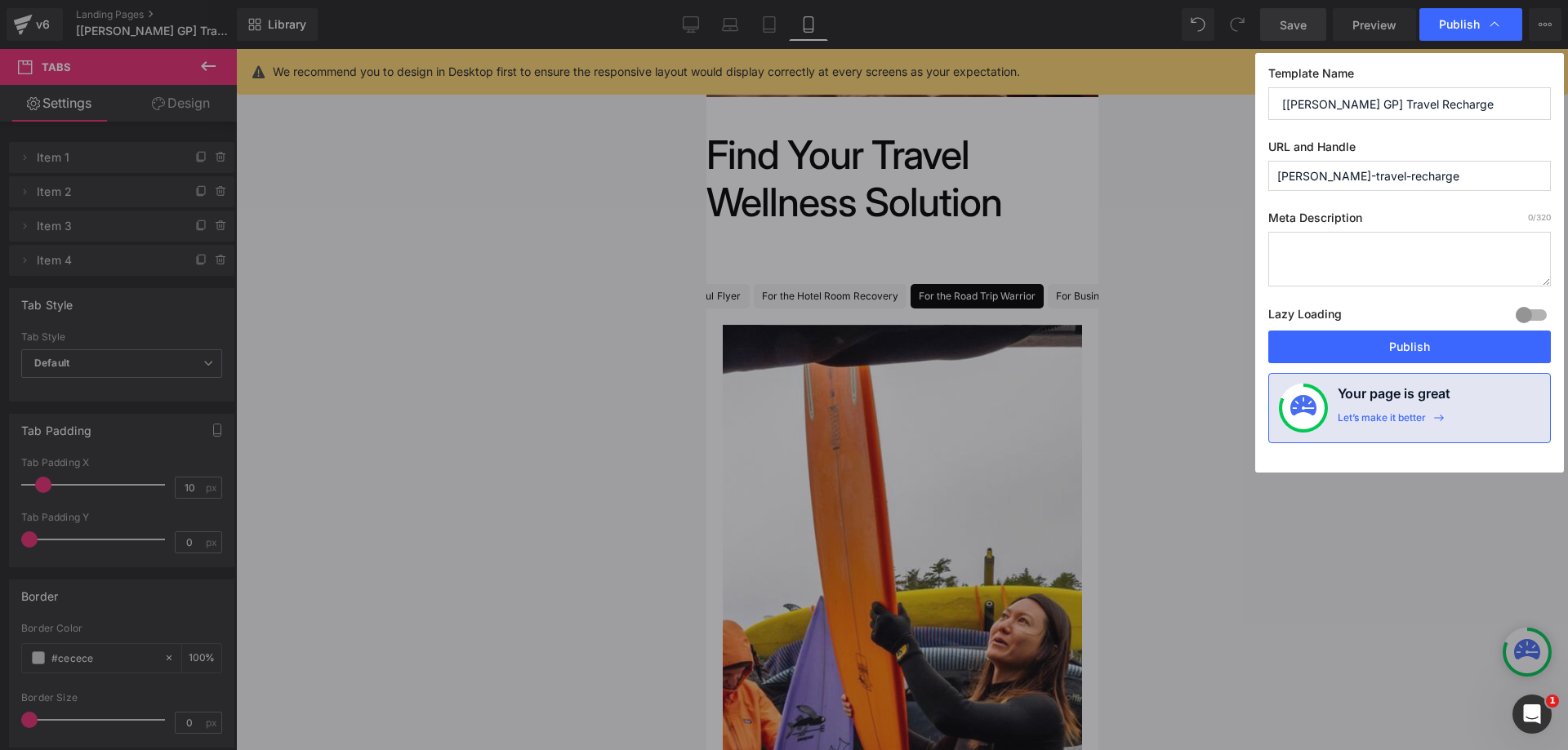
drag, startPoint x: 1370, startPoint y: 347, endPoint x: 1349, endPoint y: 348, distance: 21.0
click at [1370, 348] on button "Publish" at bounding box center [1409, 347] width 282 height 33
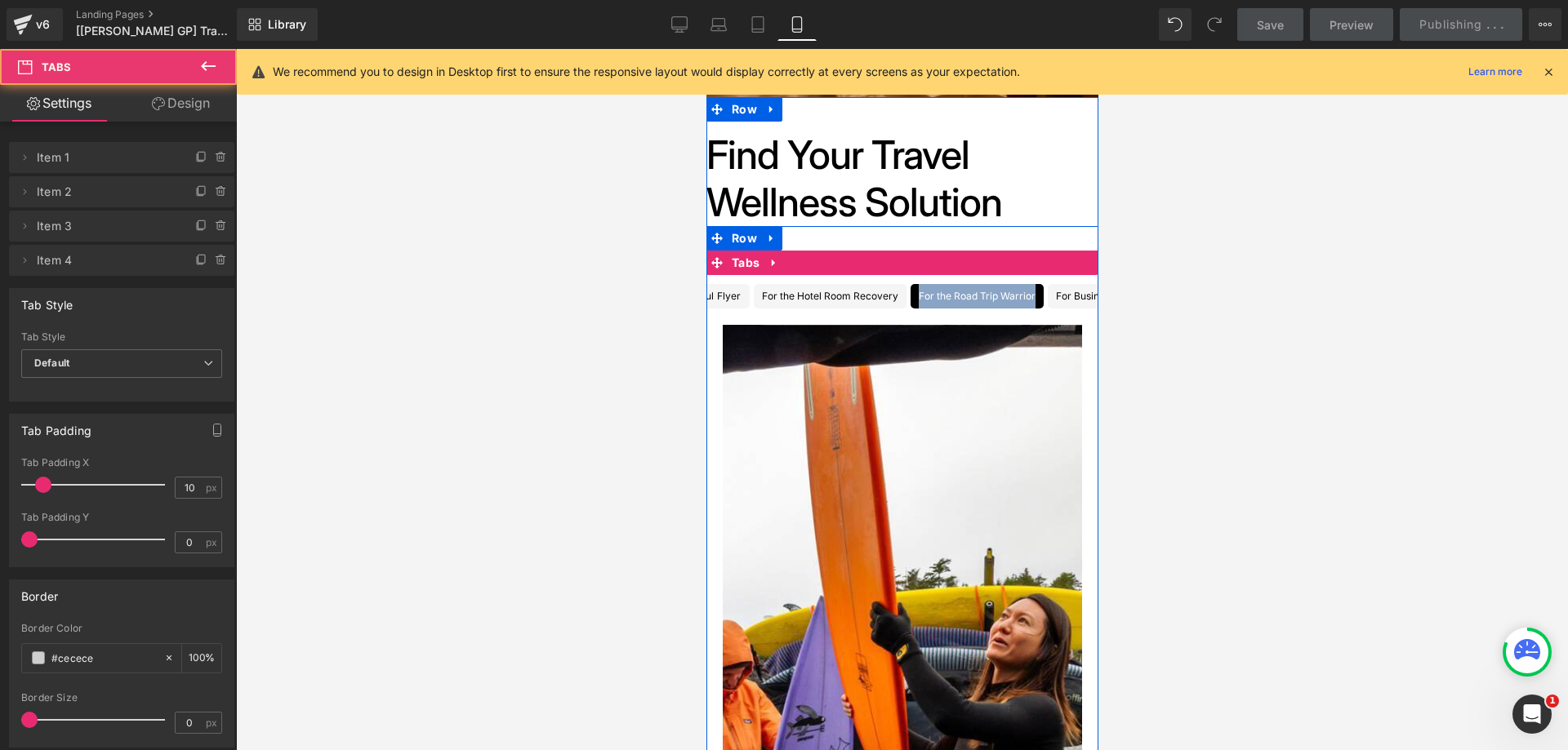
scroll to position [0, 0]
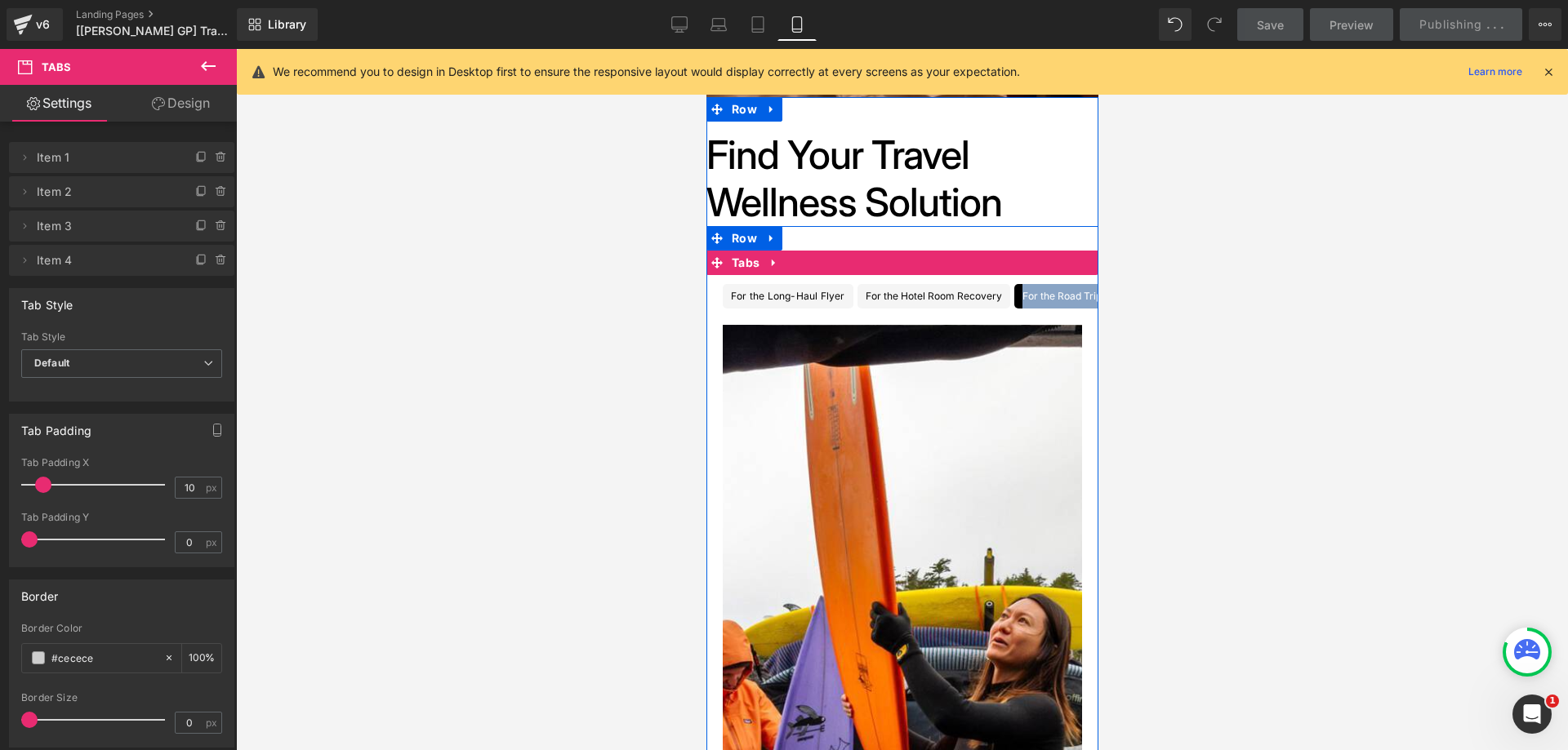
drag, startPoint x: 787, startPoint y: 308, endPoint x: 964, endPoint y: 309, distance: 177.0
click at [956, 309] on ul "For the Long-Haul Flyer Text Block For the Hotel Room Recovery Text Block For t…" at bounding box center [901, 296] width 392 height 25
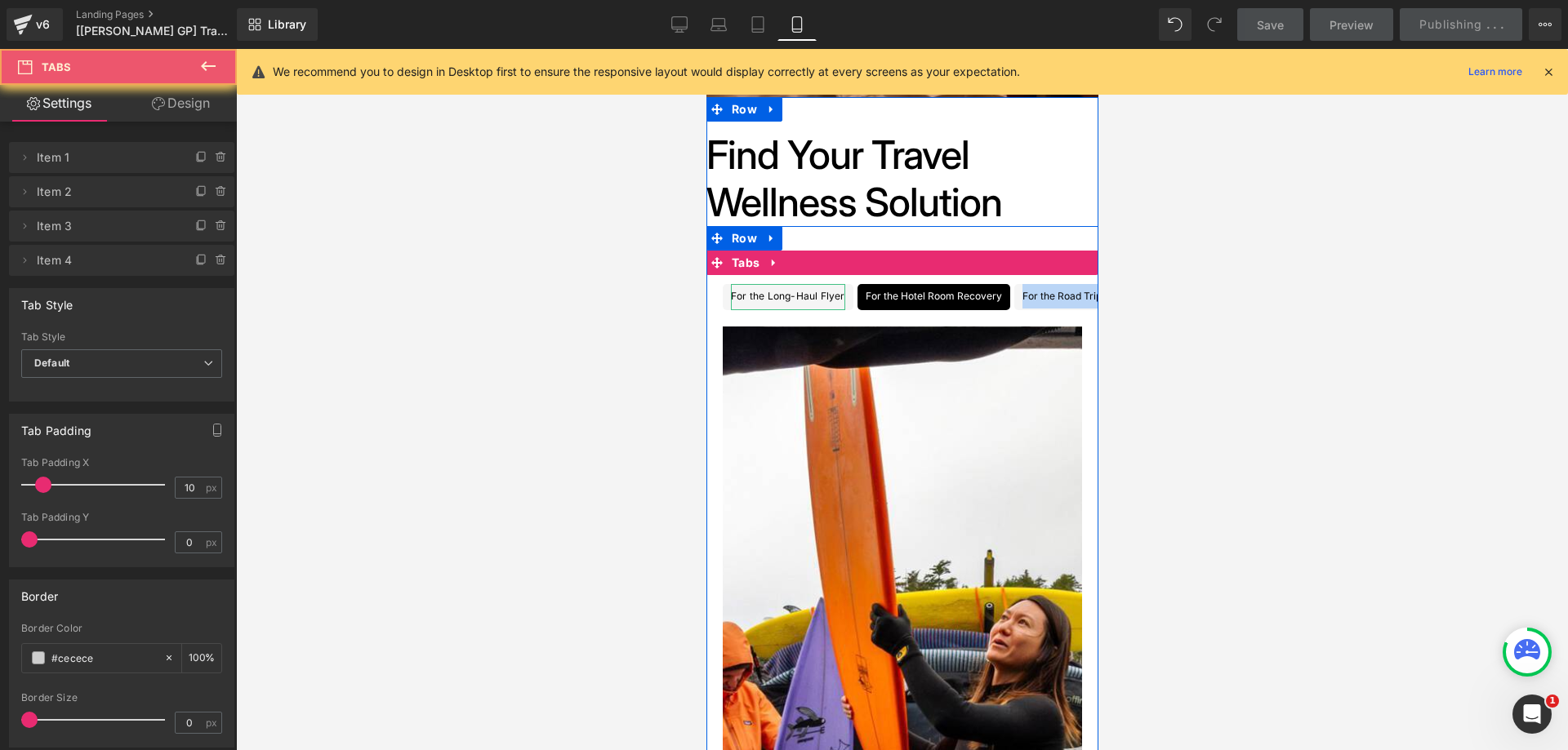
drag, startPoint x: 964, startPoint y: 309, endPoint x: 938, endPoint y: 309, distance: 26.0
click at [942, 309] on li "For the Hotel Room Recovery Text Block" at bounding box center [933, 297] width 152 height 26
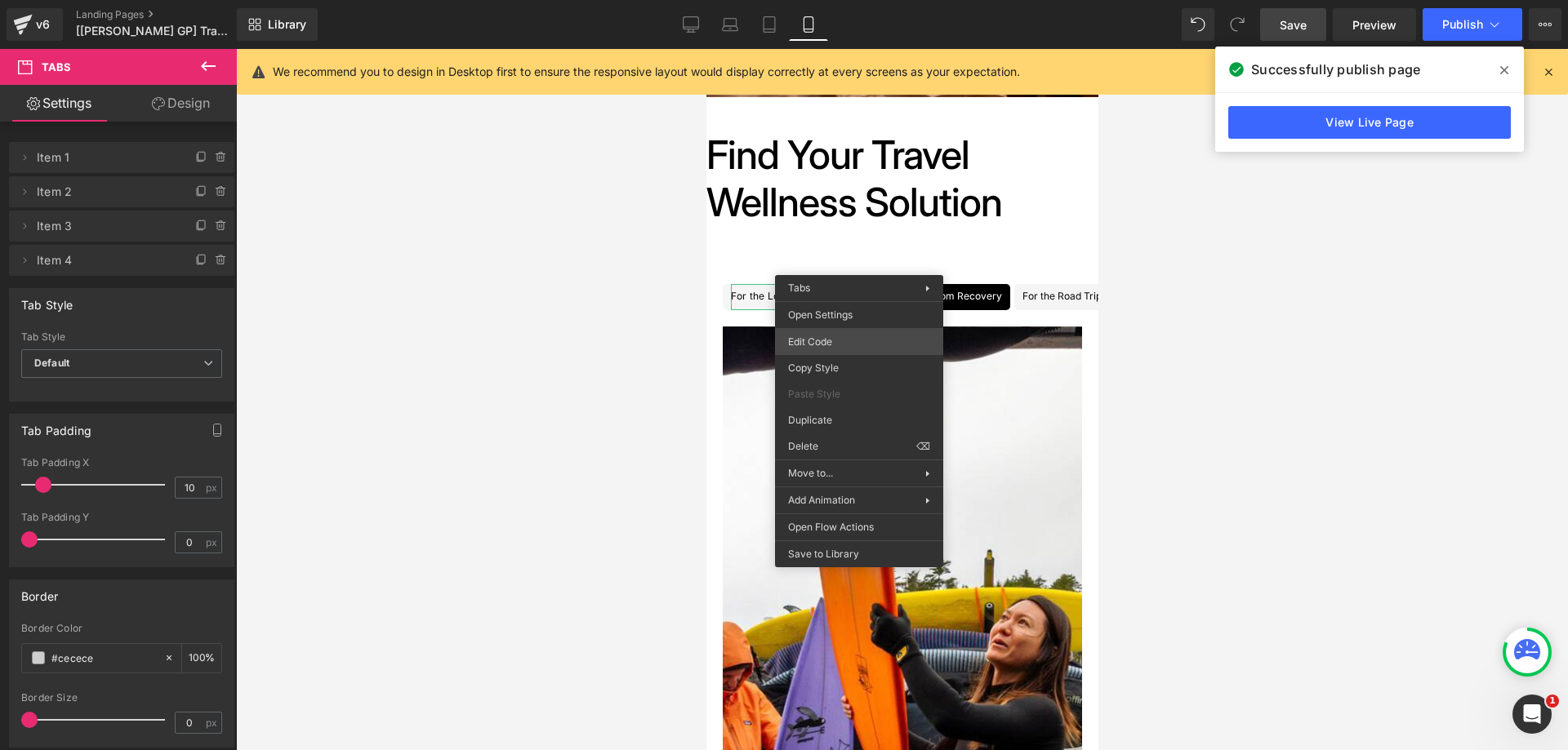
click at [860, 0] on div "You are previewing how the will restyle your page. You can not edit Elements in…" at bounding box center [784, 0] width 1568 height 0
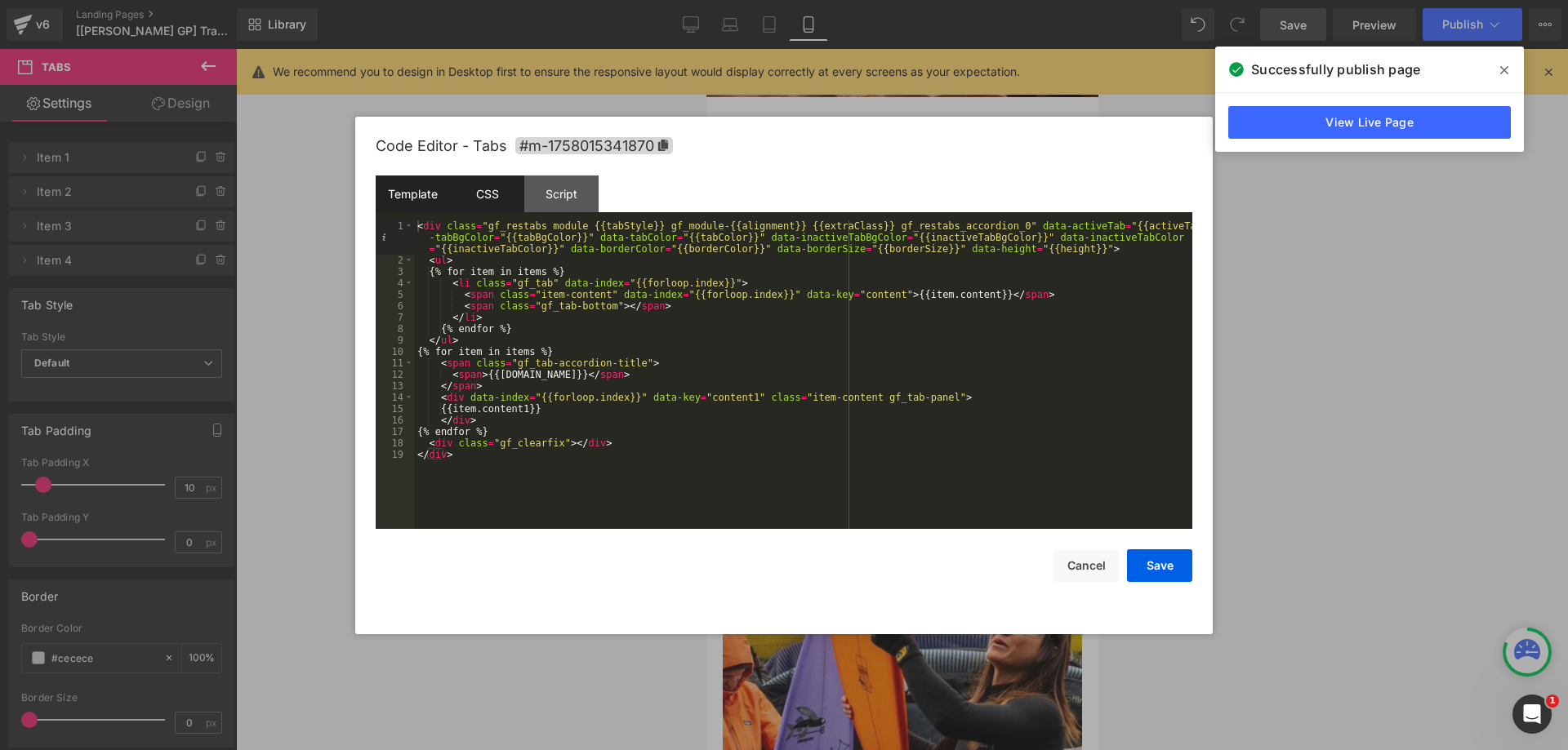
click at [500, 196] on div "CSS" at bounding box center [486, 193] width 75 height 37
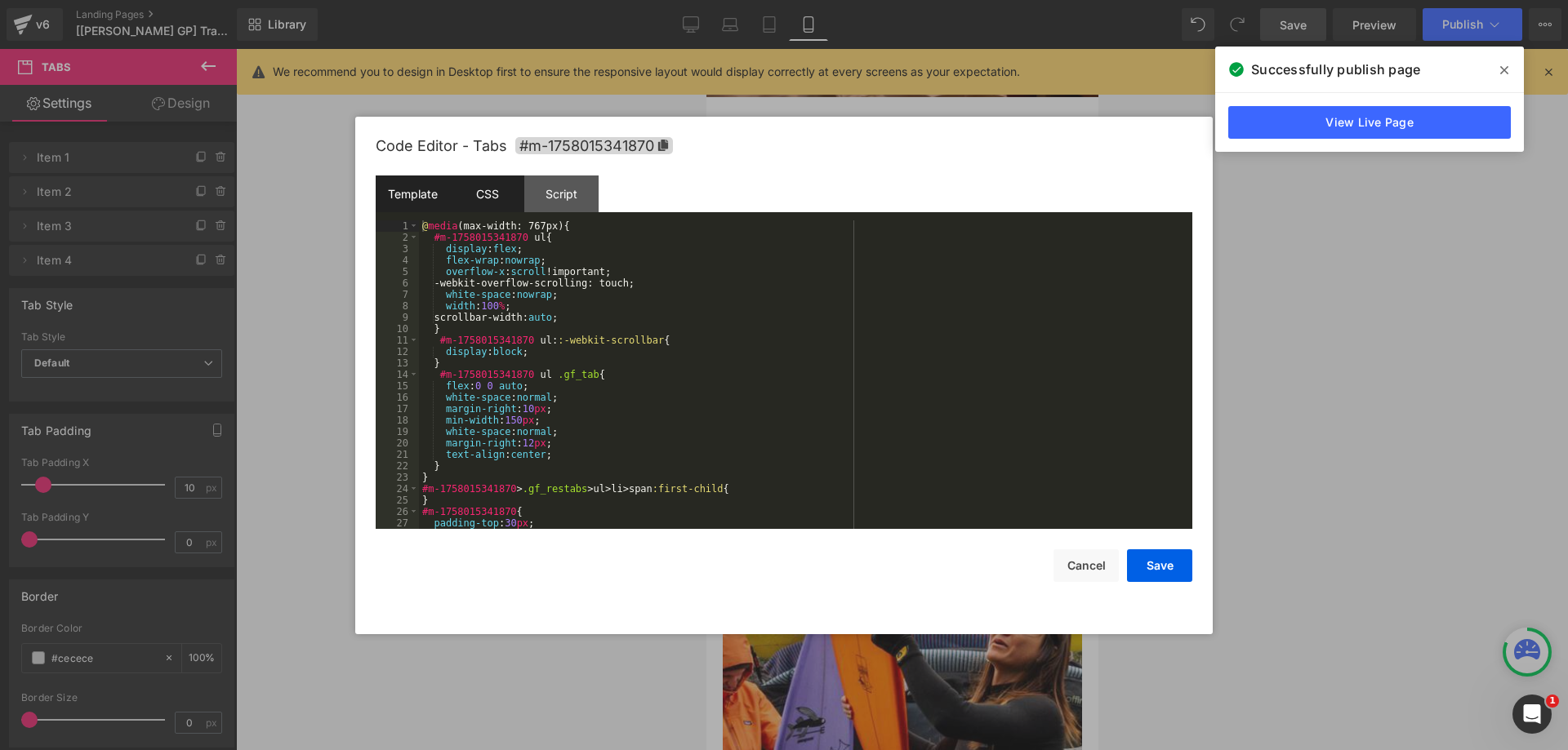
click at [432, 176] on div "Template" at bounding box center [413, 193] width 75 height 37
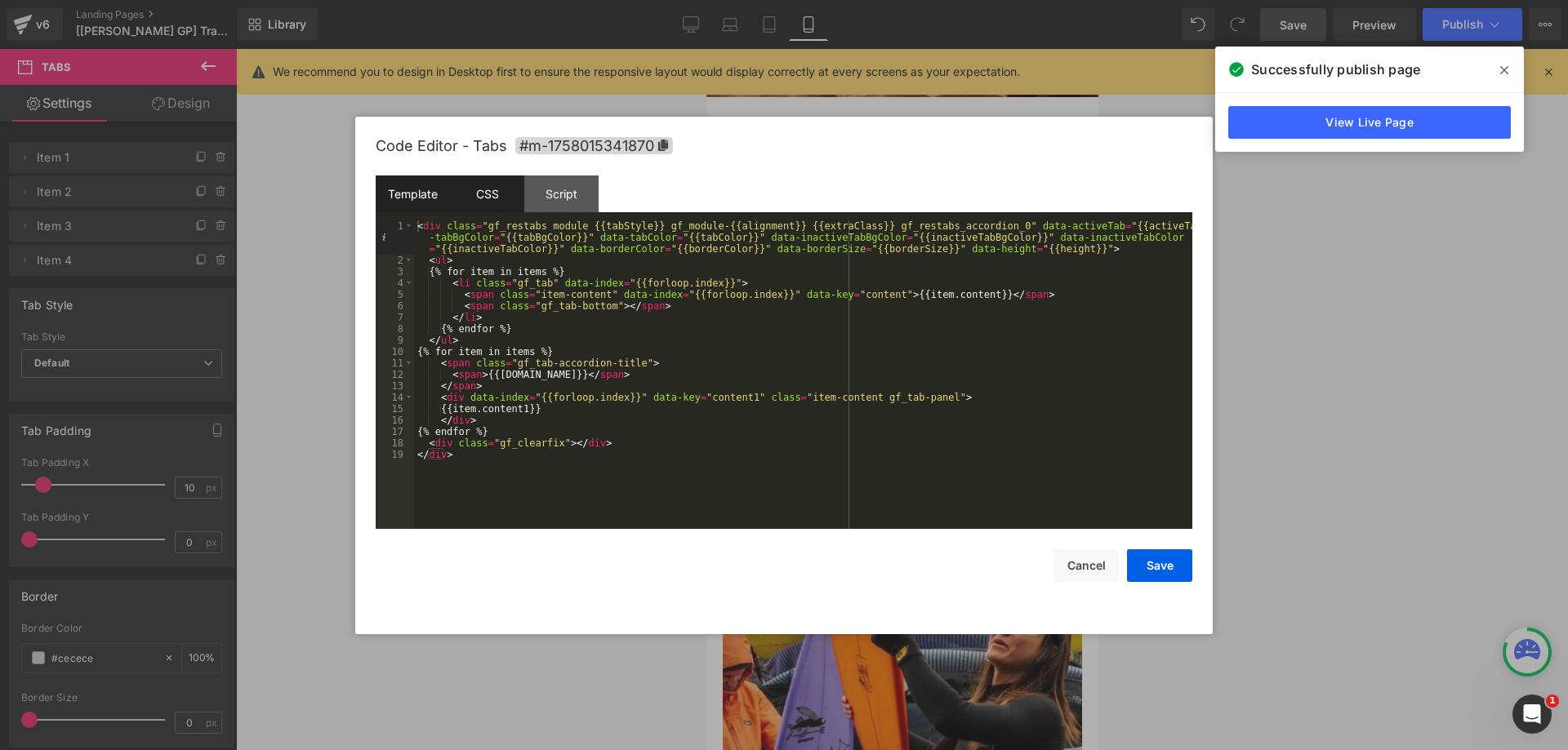
click at [481, 188] on div "CSS" at bounding box center [486, 193] width 75 height 37
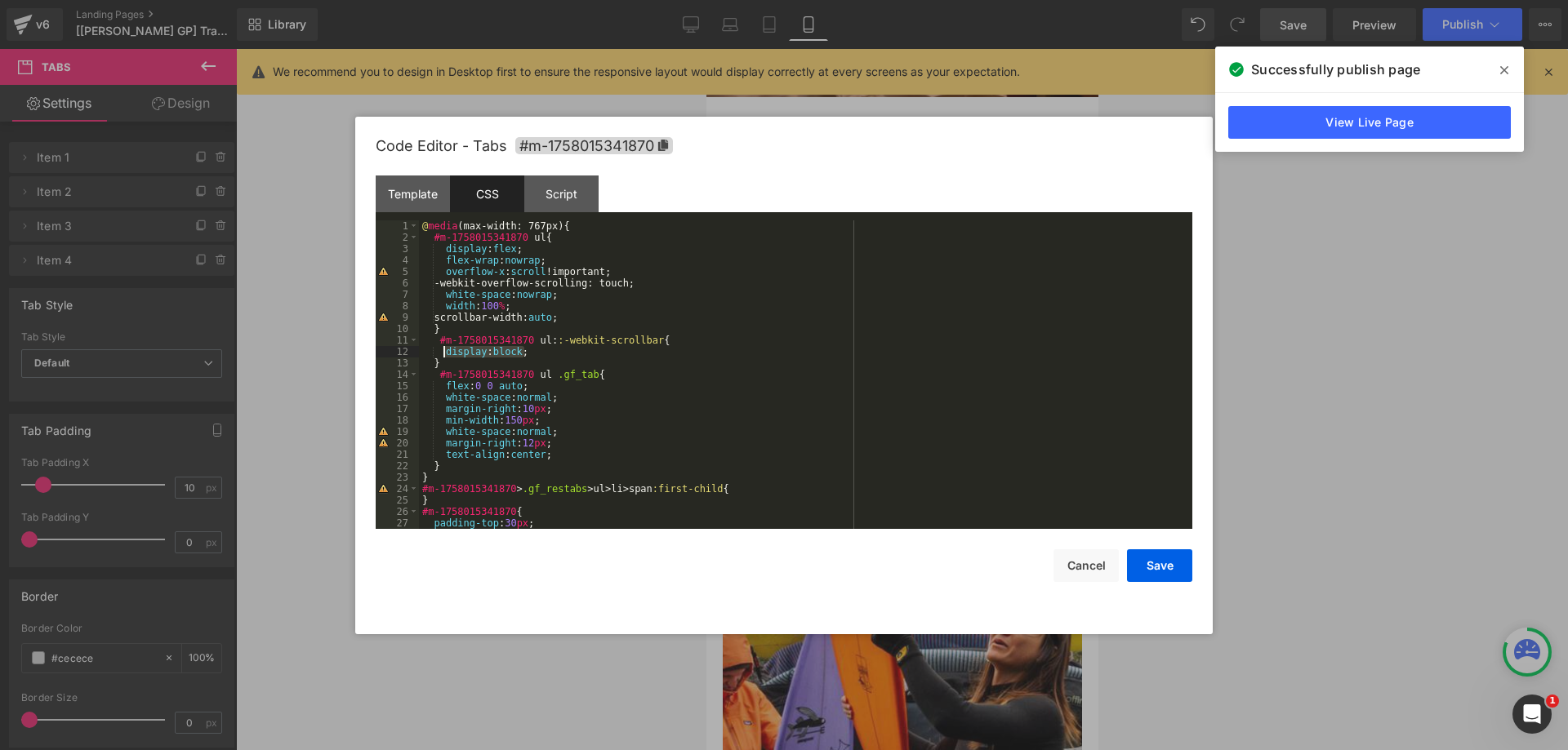
drag, startPoint x: 533, startPoint y: 352, endPoint x: 442, endPoint y: 352, distance: 91.0
click at [442, 352] on div "@ media (max-width: 767px) { #m-1758015341870 ul { display : flex ; flex-wrap :…" at bounding box center [802, 386] width 766 height 332
click at [1150, 572] on button "Save" at bounding box center [1159, 566] width 66 height 33
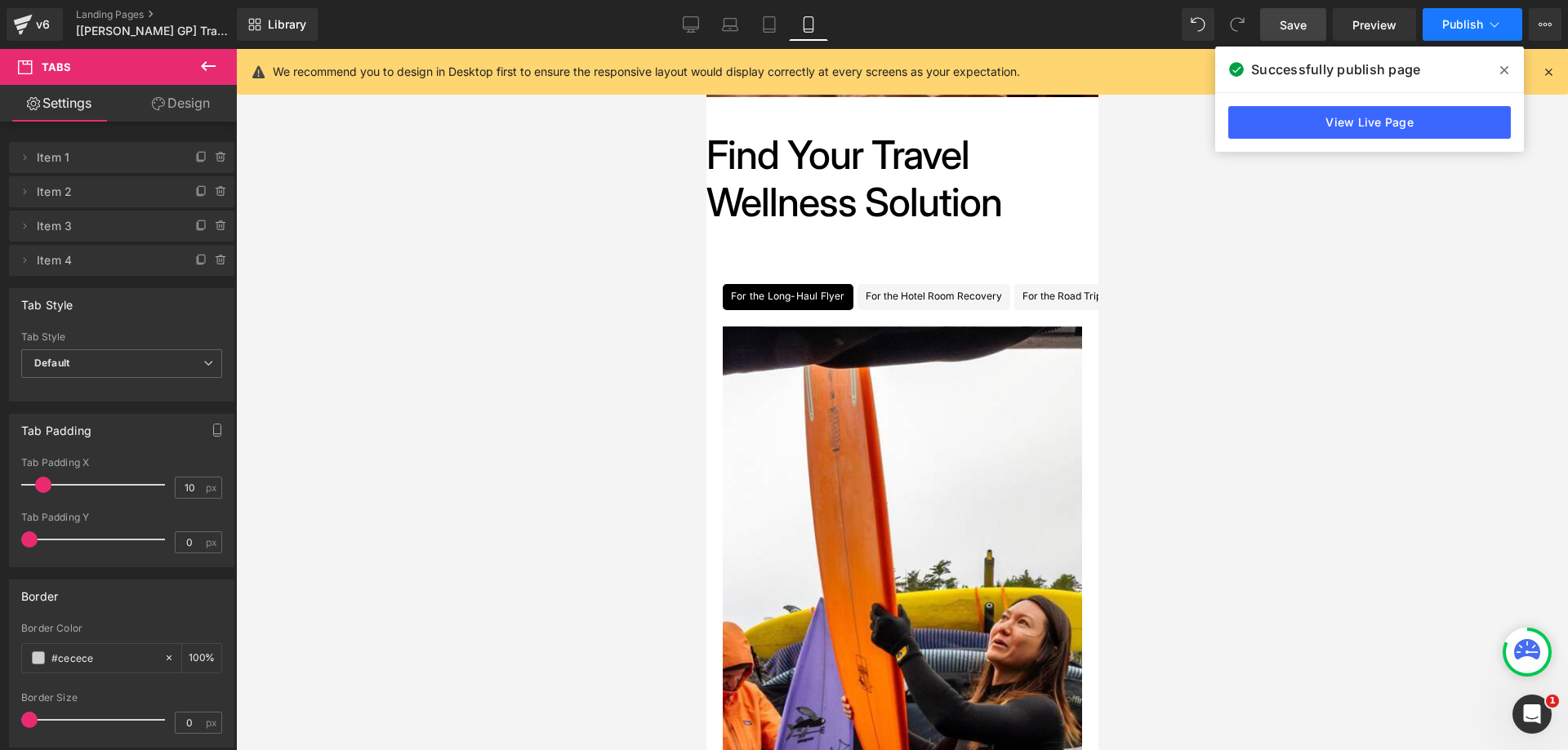
click at [1448, 19] on span "Publish" at bounding box center [1462, 25] width 41 height 13
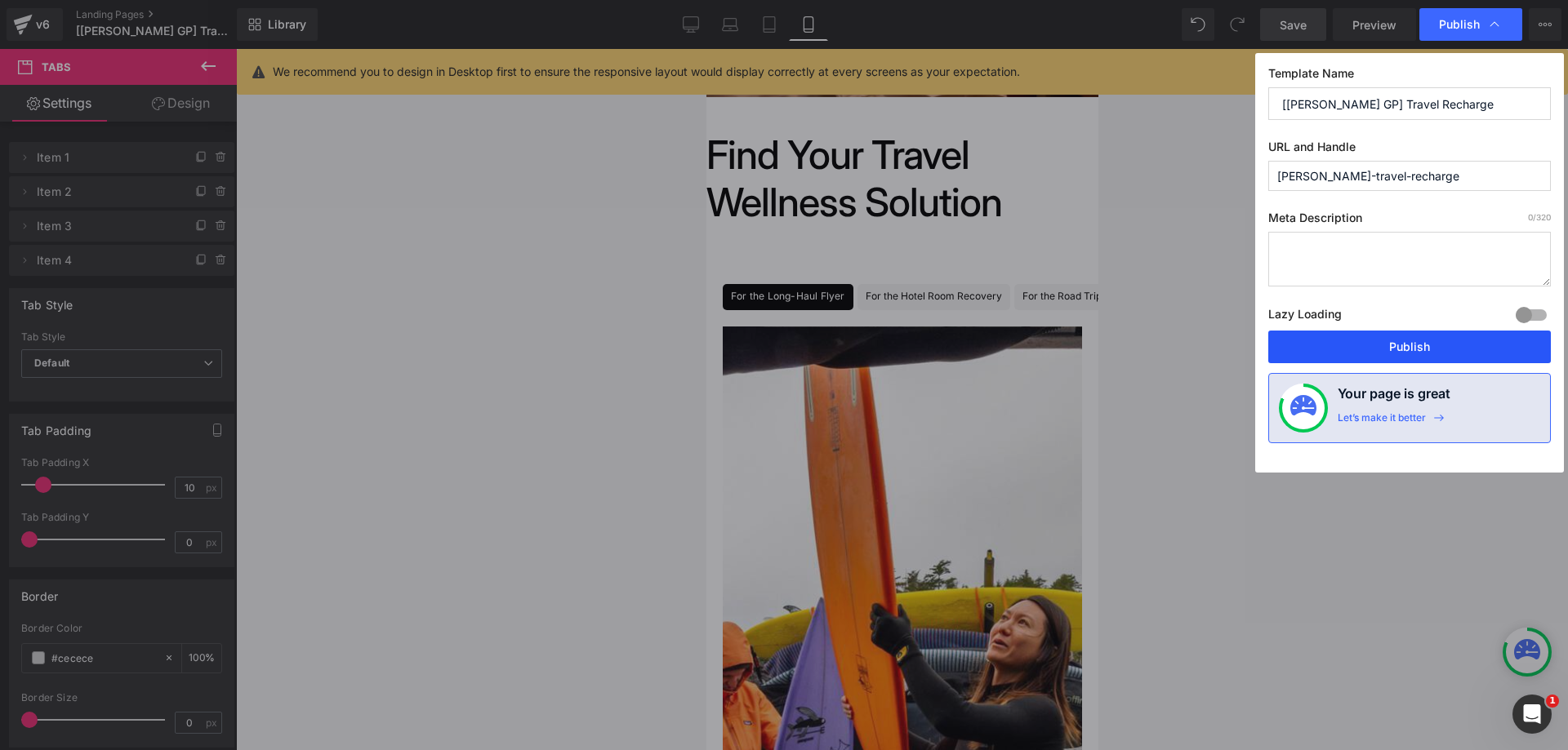
click at [1335, 355] on button "Publish" at bounding box center [1409, 347] width 282 height 33
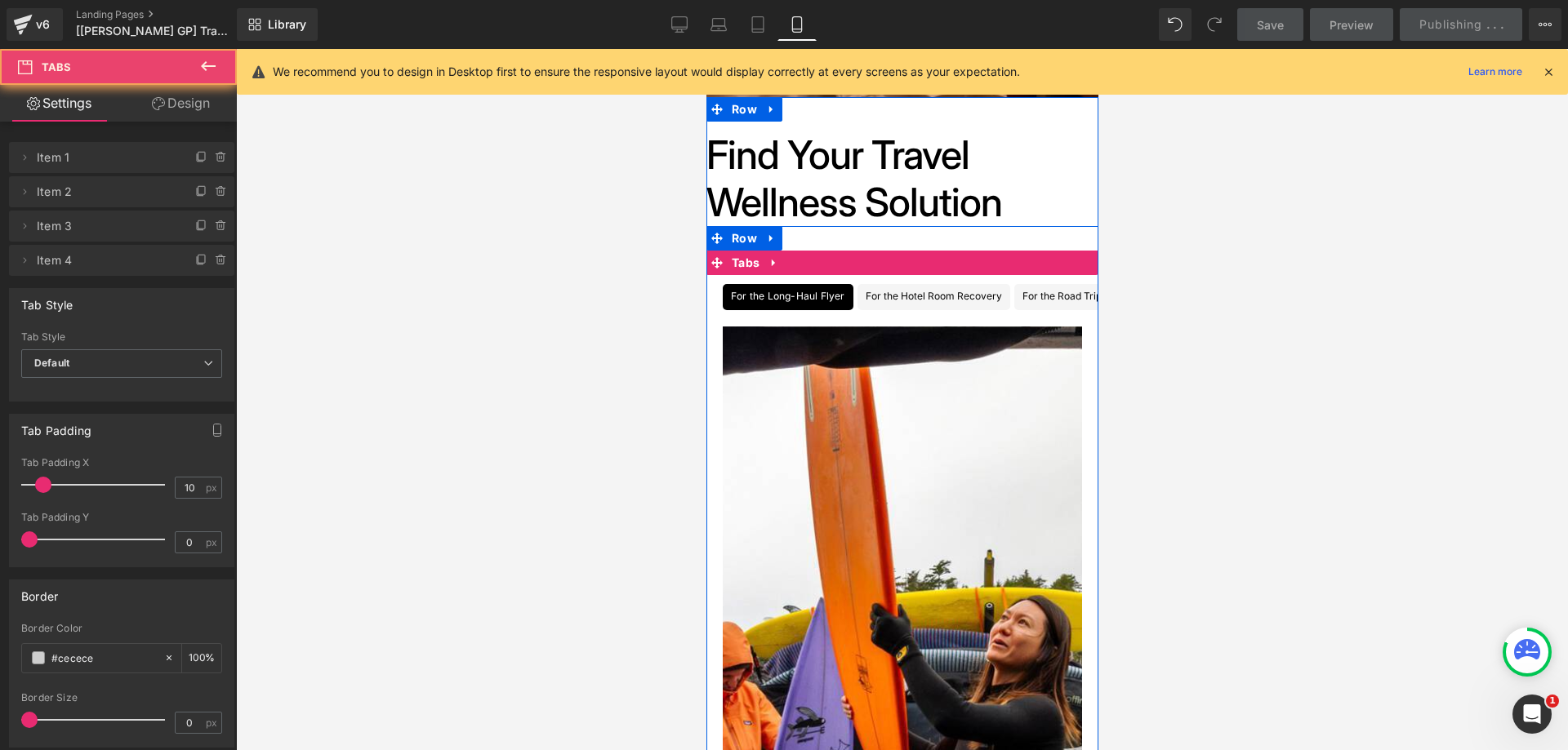
drag, startPoint x: 888, startPoint y: 325, endPoint x: 835, endPoint y: 327, distance: 53.0
drag, startPoint x: 835, startPoint y: 327, endPoint x: 996, endPoint y: 327, distance: 161.0
drag, startPoint x: 1001, startPoint y: 319, endPoint x: 775, endPoint y: 319, distance: 226.0
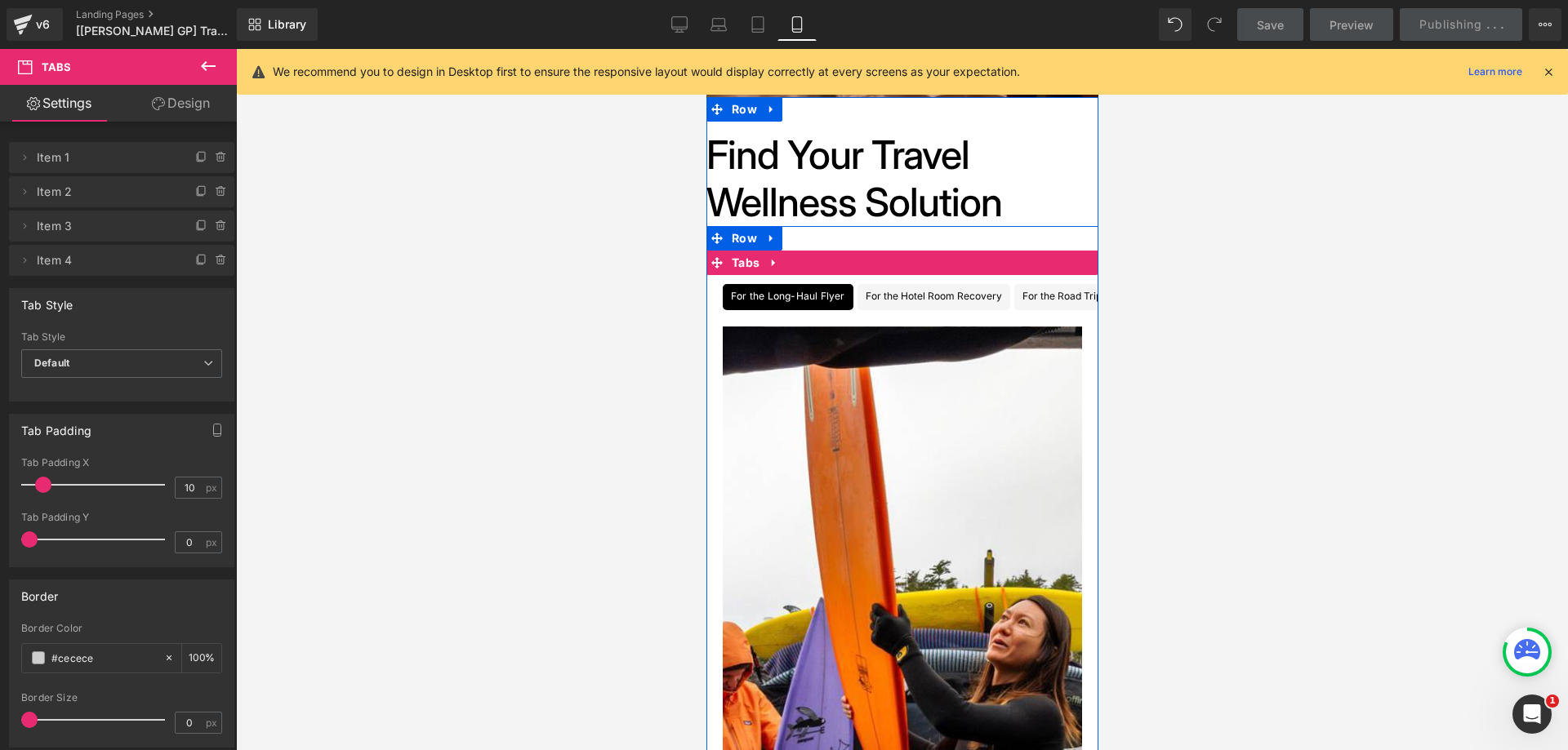
drag, startPoint x: 775, startPoint y: 319, endPoint x: 1010, endPoint y: 318, distance: 235.0
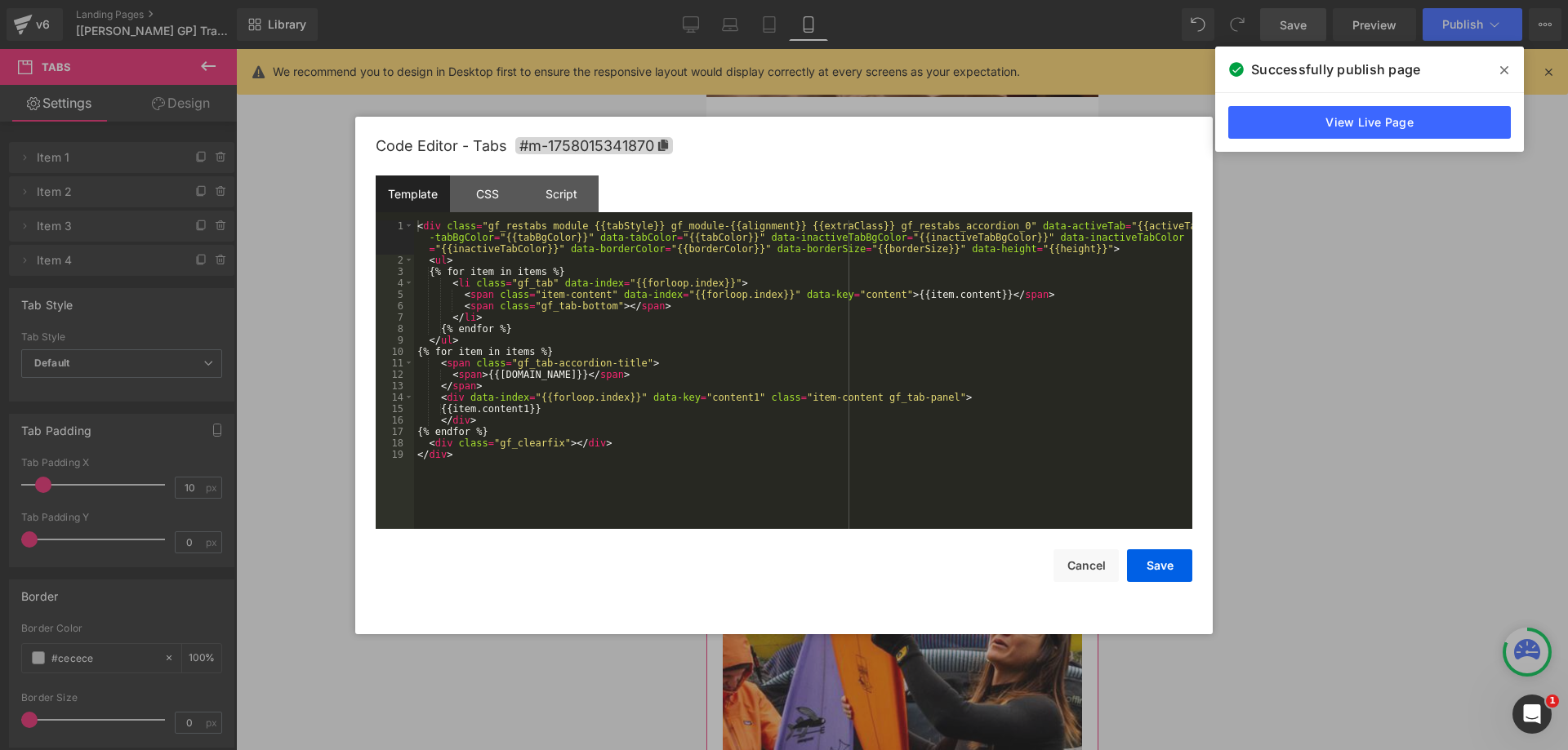
click at [896, 0] on div "You are previewing how the will restyle your page. You can not edit Elements in…" at bounding box center [784, 0] width 1568 height 0
click at [508, 201] on div "CSS" at bounding box center [486, 193] width 75 height 37
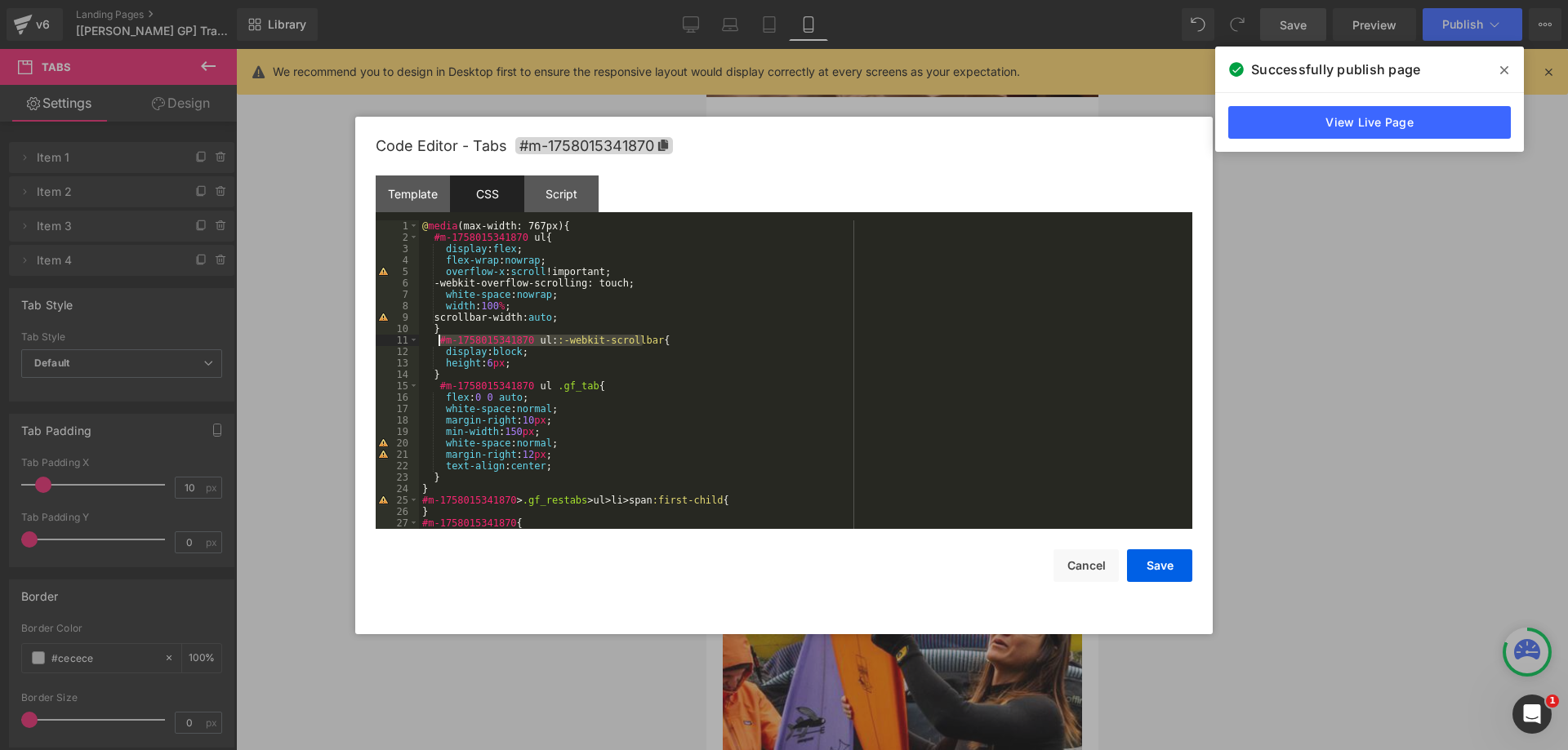
drag, startPoint x: 642, startPoint y: 337, endPoint x: 438, endPoint y: 340, distance: 204.0
click at [438, 340] on div "@ media (max-width: 767px) { #m-1758015341870 ul { display : flex ; flex-wrap :…" at bounding box center [802, 386] width 766 height 332
click at [503, 368] on div "@ media (max-width: 767px) { #m-1758015341870 ul { display : flex ; flex-wrap :…" at bounding box center [802, 386] width 766 height 332
drag, startPoint x: 513, startPoint y: 368, endPoint x: 443, endPoint y: 355, distance: 71.2
click at [443, 355] on div "@ media (max-width: 767px) { #m-1758015341870 ul { display : flex ; flex-wrap :…" at bounding box center [802, 386] width 766 height 332
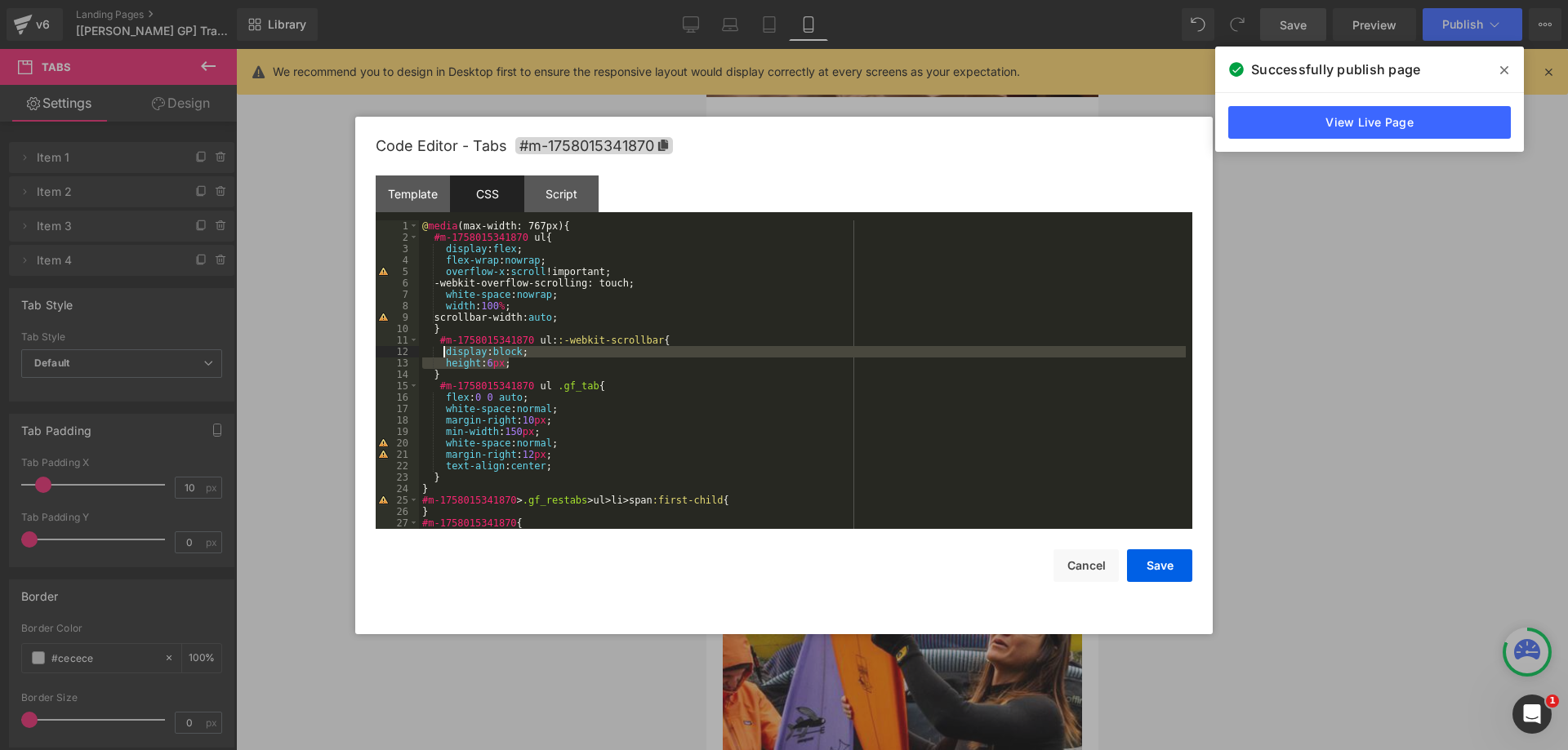
click at [450, 480] on div "@ media (max-width: 767px) { #m-1758015341870 ul { display : flex ; flex-wrap :…" at bounding box center [802, 386] width 766 height 332
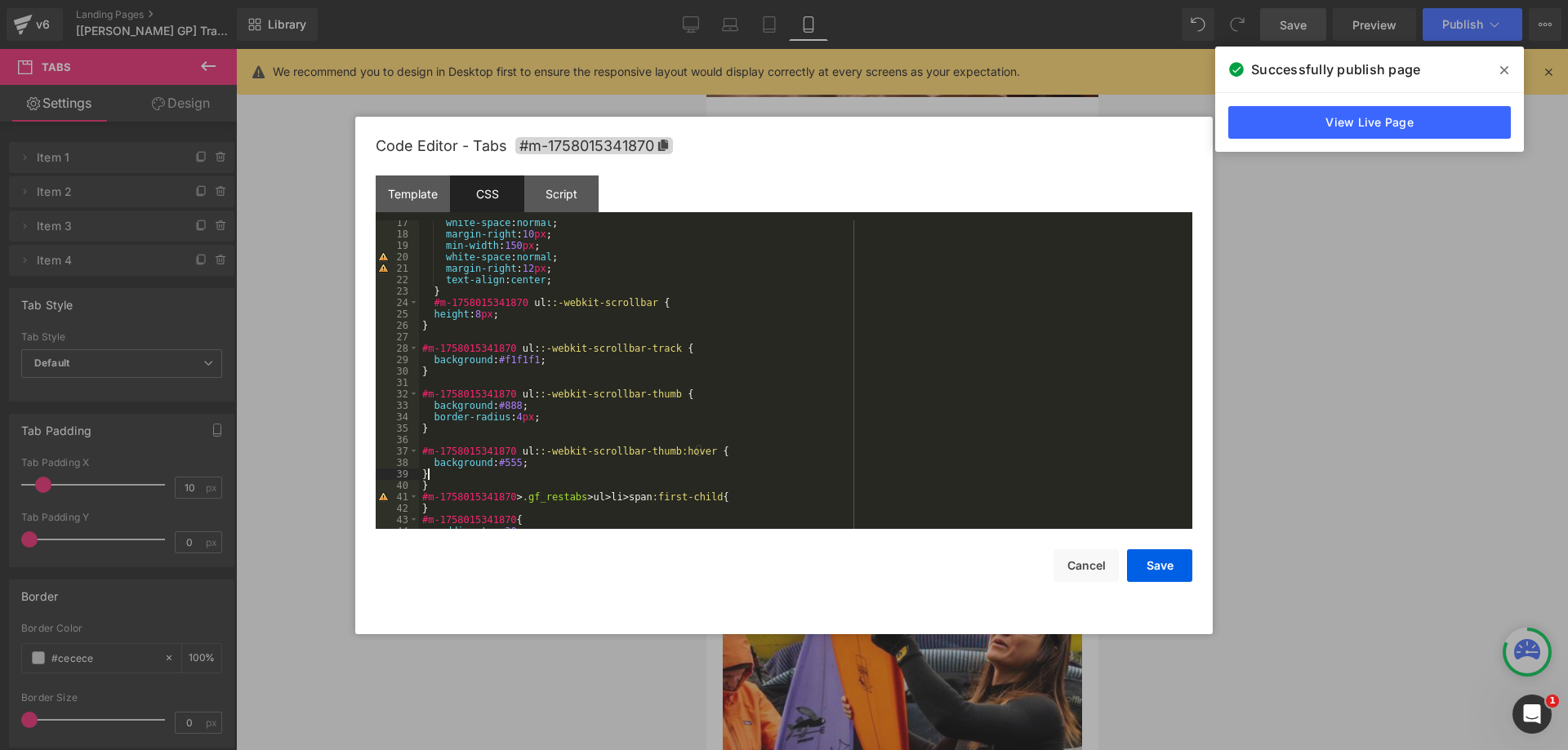
scroll to position [235, 0]
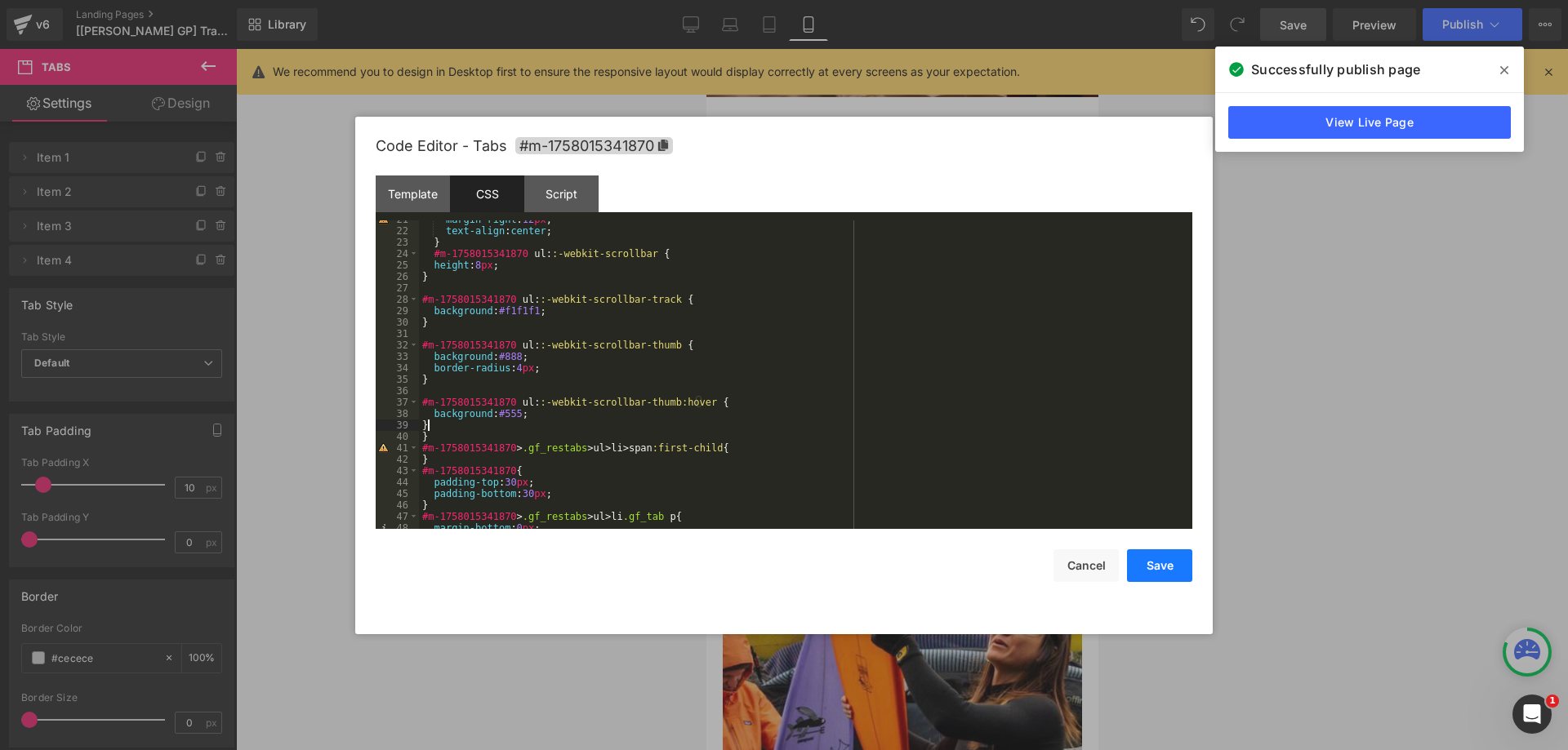
click at [1160, 558] on button "Save" at bounding box center [1159, 566] width 66 height 33
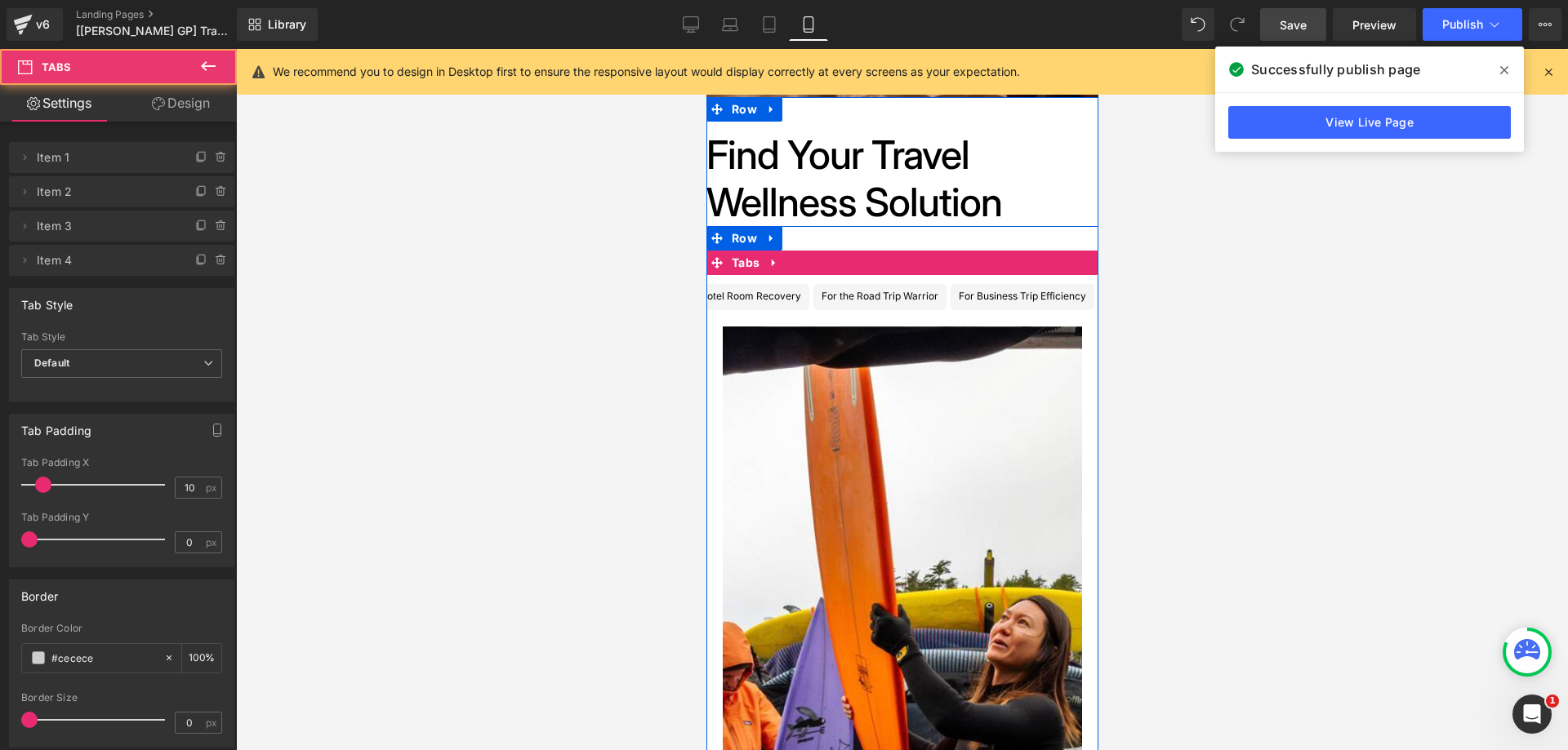
scroll to position [0, 0]
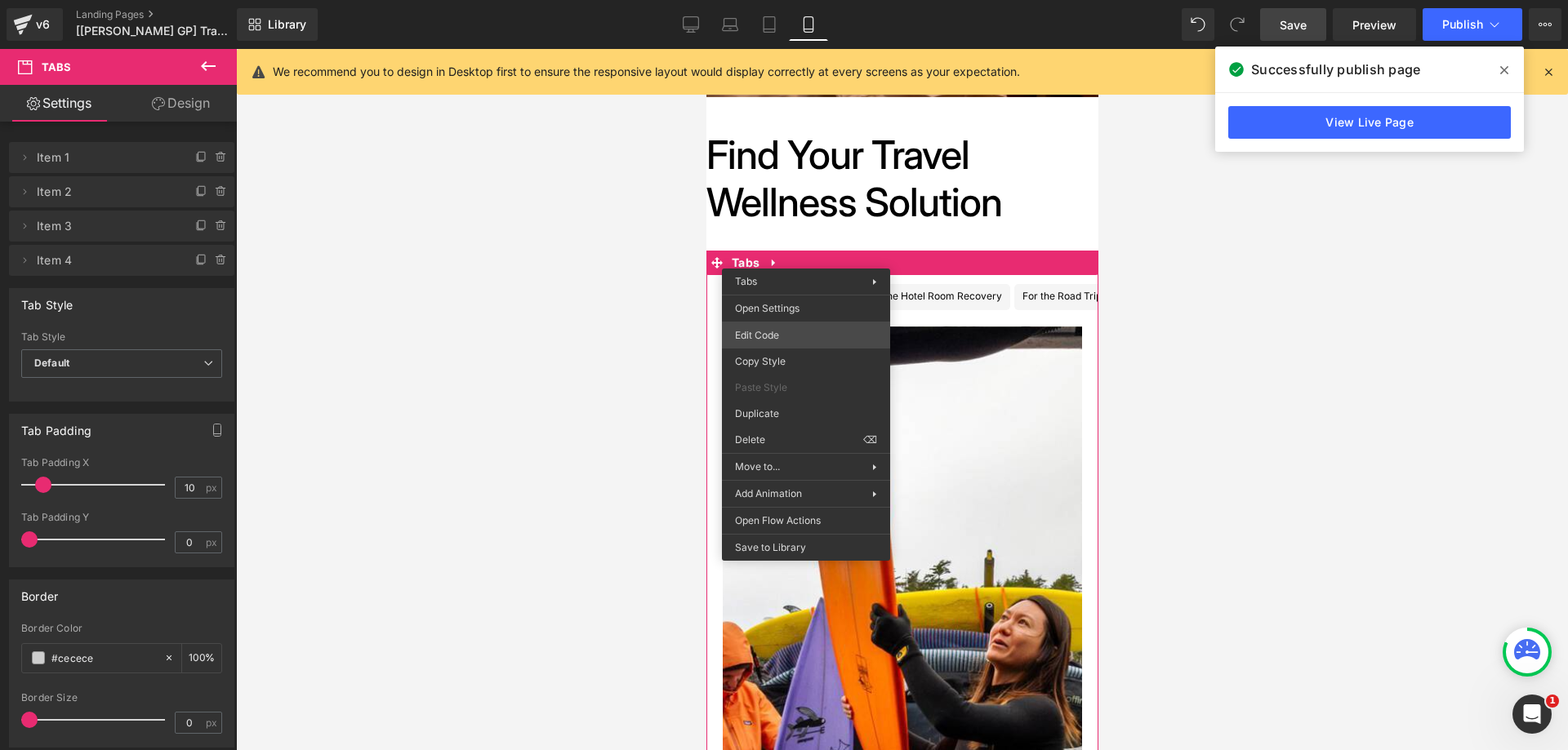
click at [787, 0] on div "You are previewing how the will restyle your page. You can not edit Elements in…" at bounding box center [784, 0] width 1568 height 0
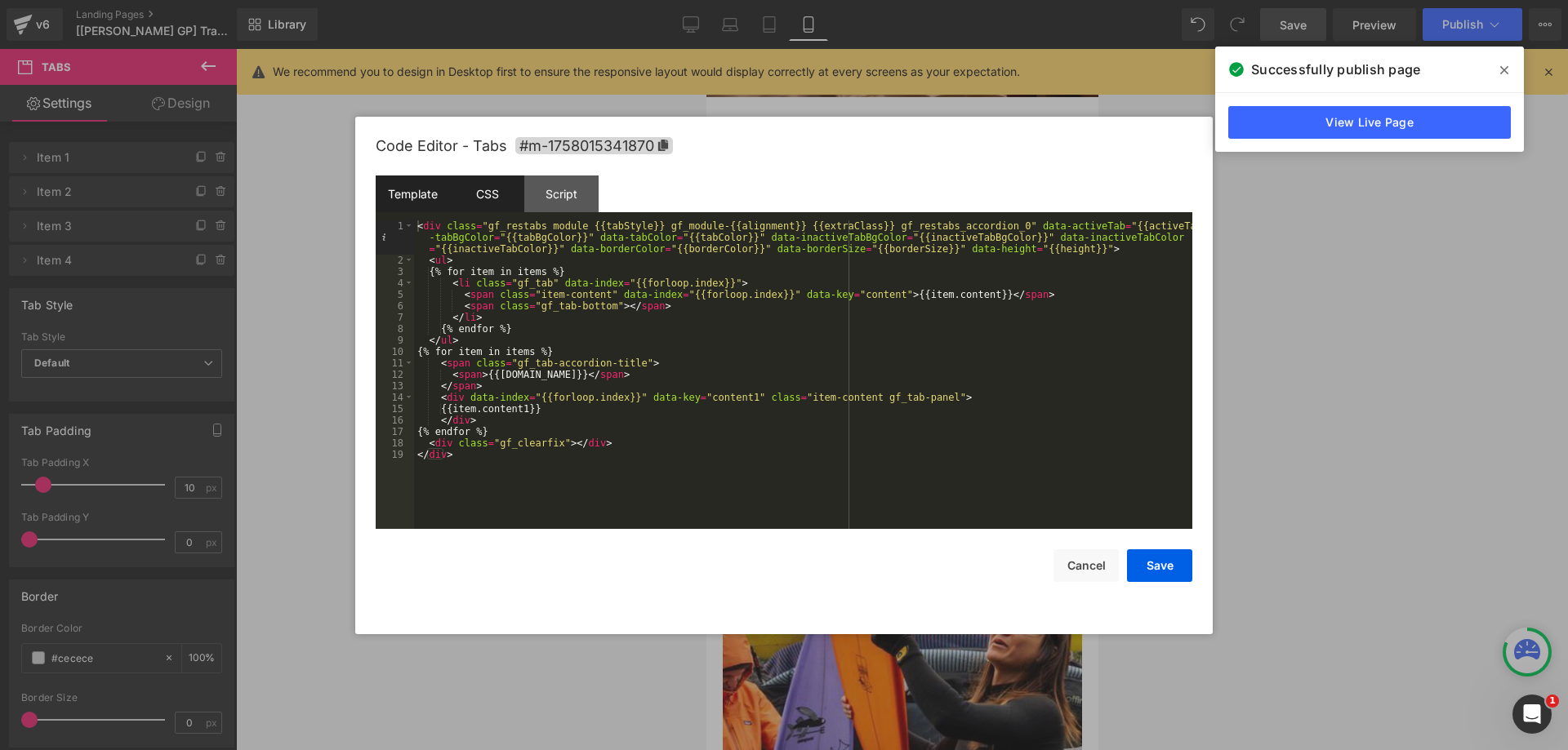
drag, startPoint x: 504, startPoint y: 179, endPoint x: 500, endPoint y: 202, distance: 23.3
click at [504, 179] on div "CSS" at bounding box center [486, 193] width 75 height 37
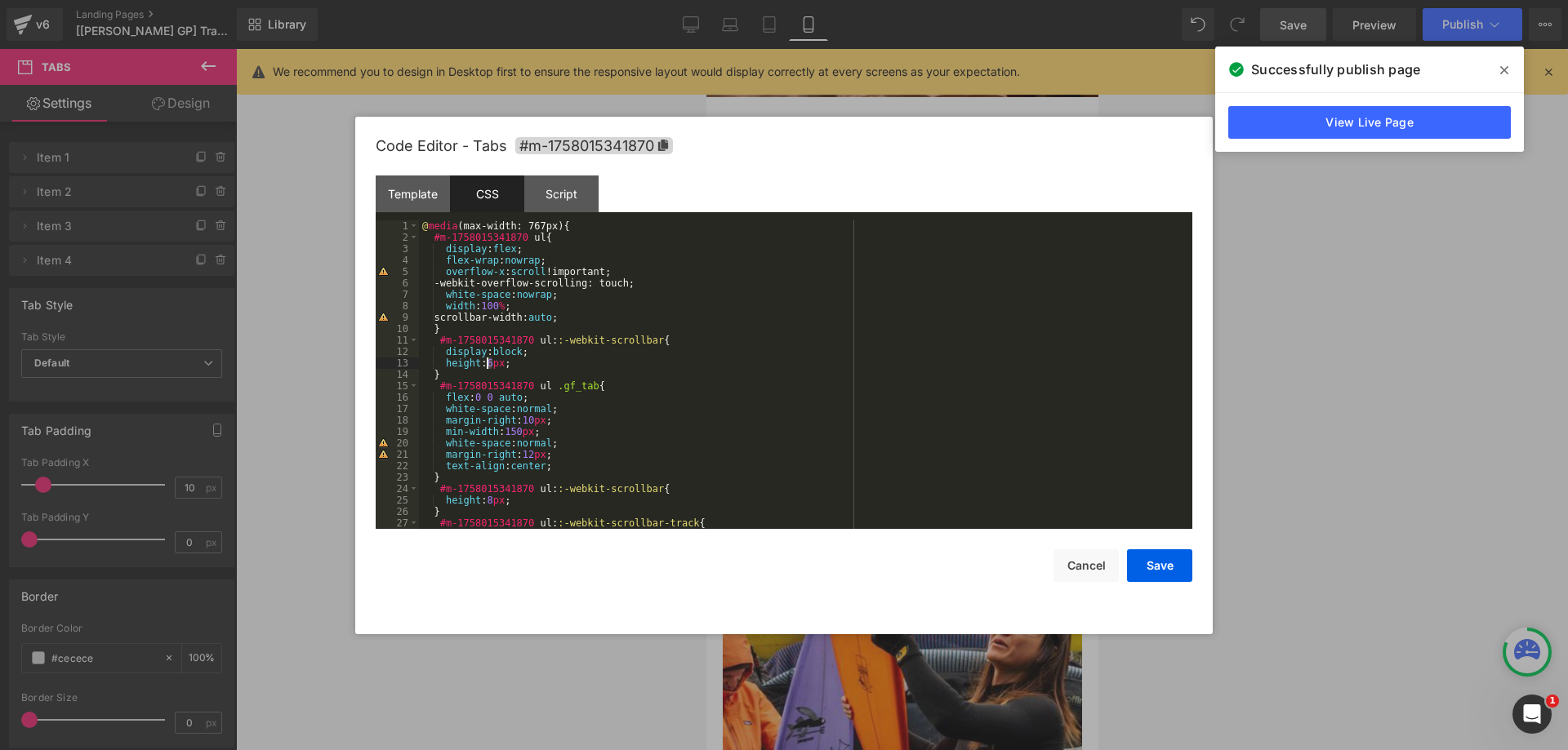
click at [489, 367] on div "@ media (max-width: 767px) { #m-1758015341870 ul { display : flex ; flex-wrap :…" at bounding box center [802, 386] width 766 height 332
click at [488, 498] on div "@ media (max-width: 767px) { #m-1758015341870 ul { display : flex ; flex-wrap :…" at bounding box center [802, 386] width 766 height 332
drag, startPoint x: 1159, startPoint y: 570, endPoint x: 1152, endPoint y: 548, distance: 23.1
click at [1159, 569] on button "Save" at bounding box center [1159, 566] width 66 height 33
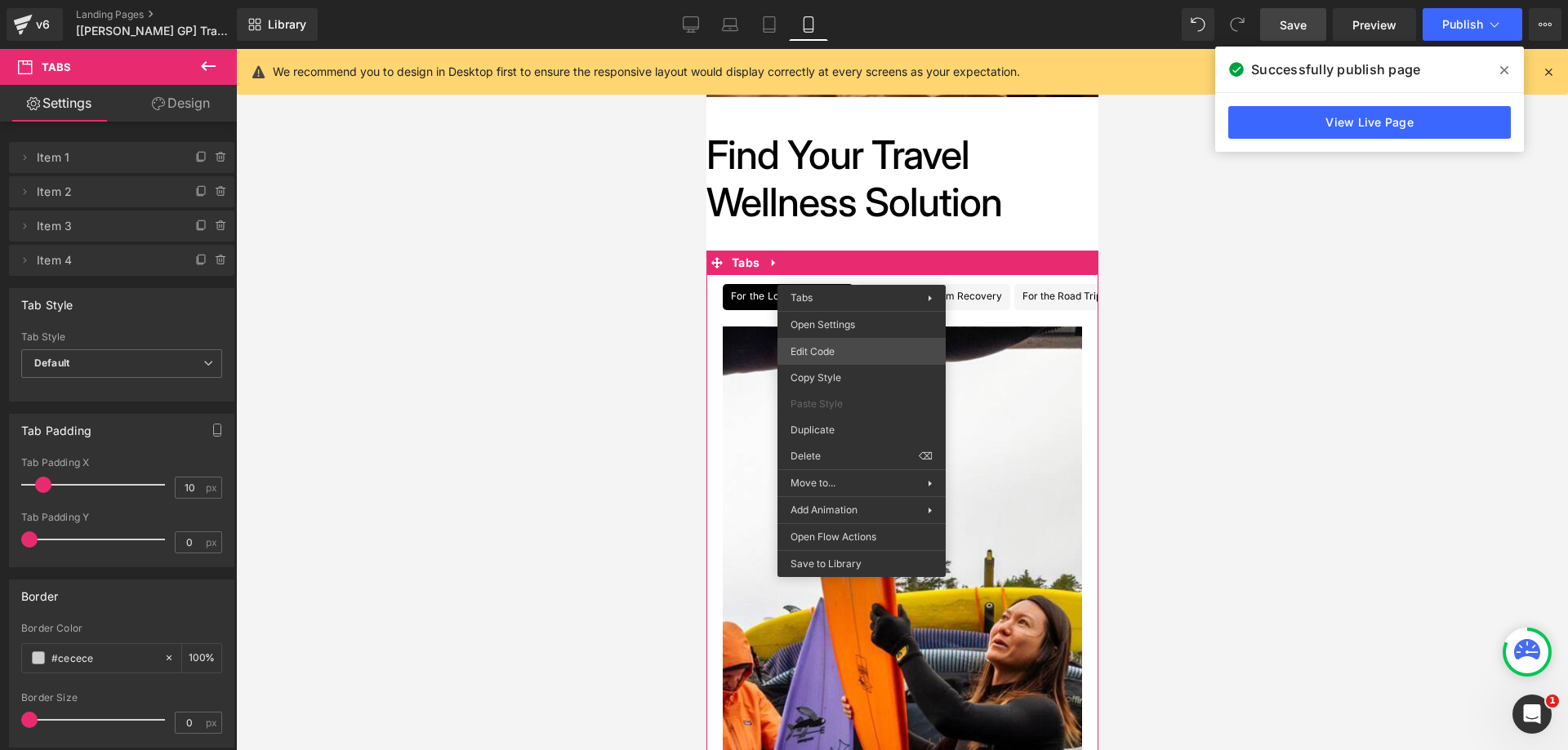
click at [842, 0] on div "You are previewing how the will restyle your page. You can not edit Elements in…" at bounding box center [784, 0] width 1568 height 0
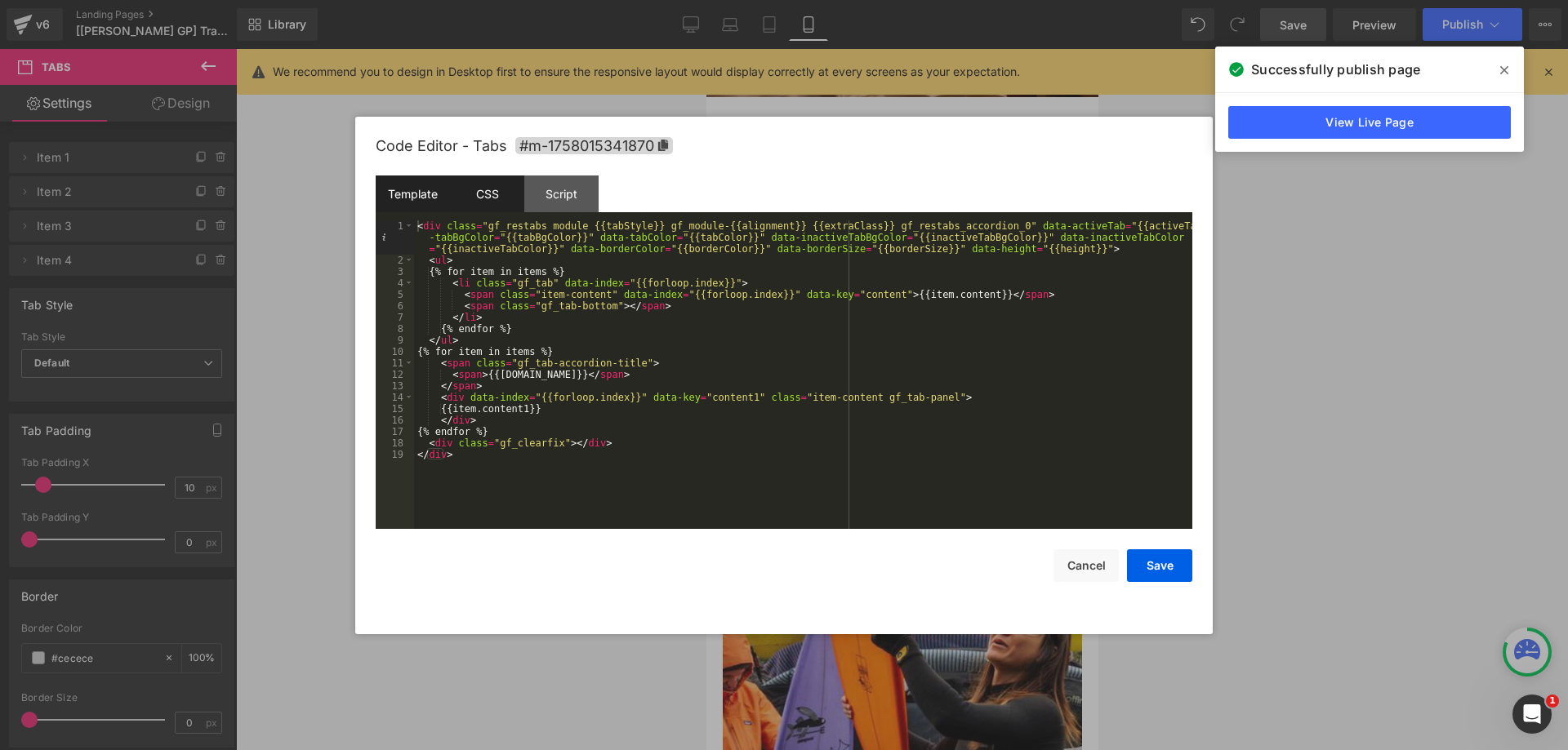
click at [502, 190] on div "CSS" at bounding box center [486, 193] width 75 height 37
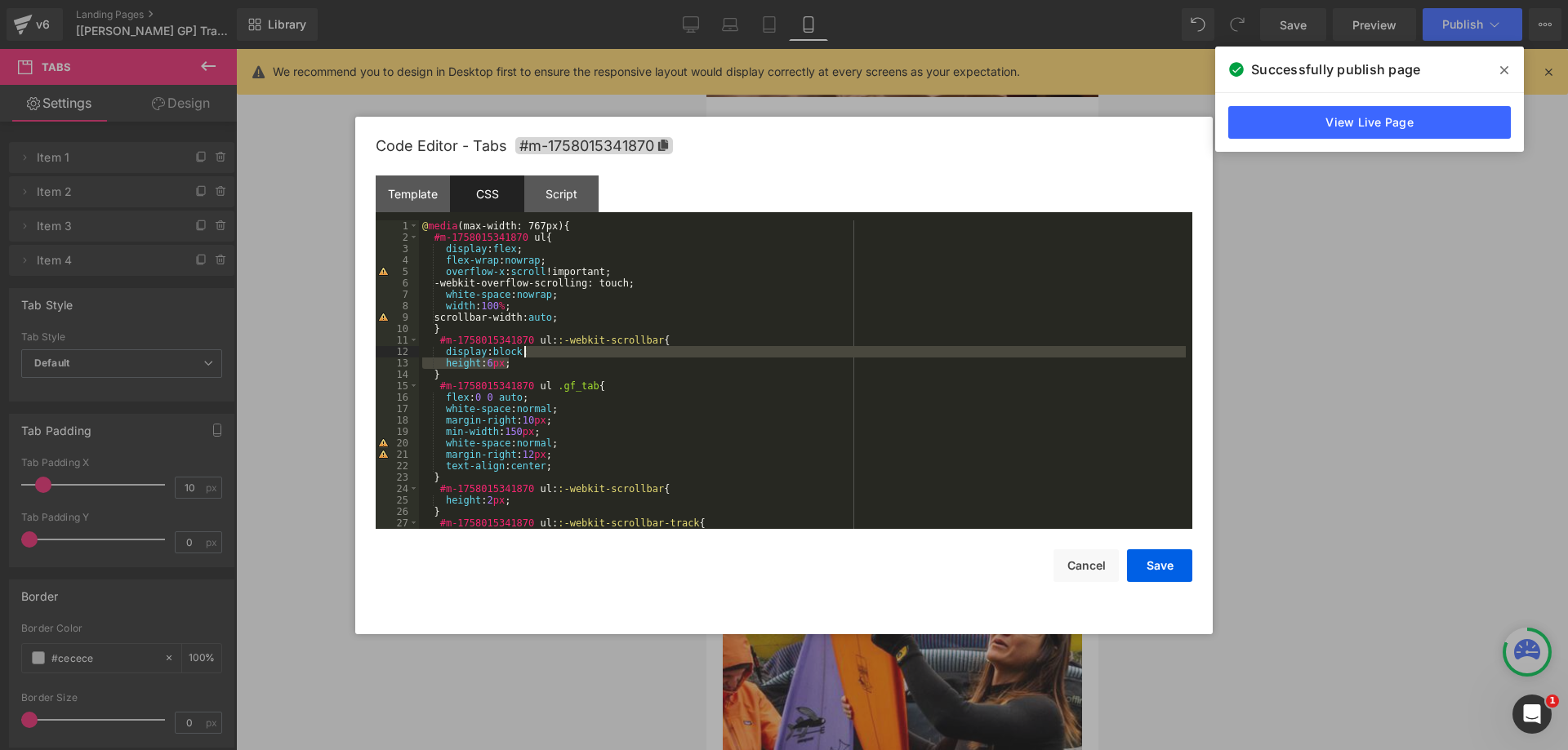
click at [536, 353] on div "@ media (max-width: 767px) { #m-1758015341870 ul { display : flex ; flex-wrap :…" at bounding box center [802, 386] width 766 height 332
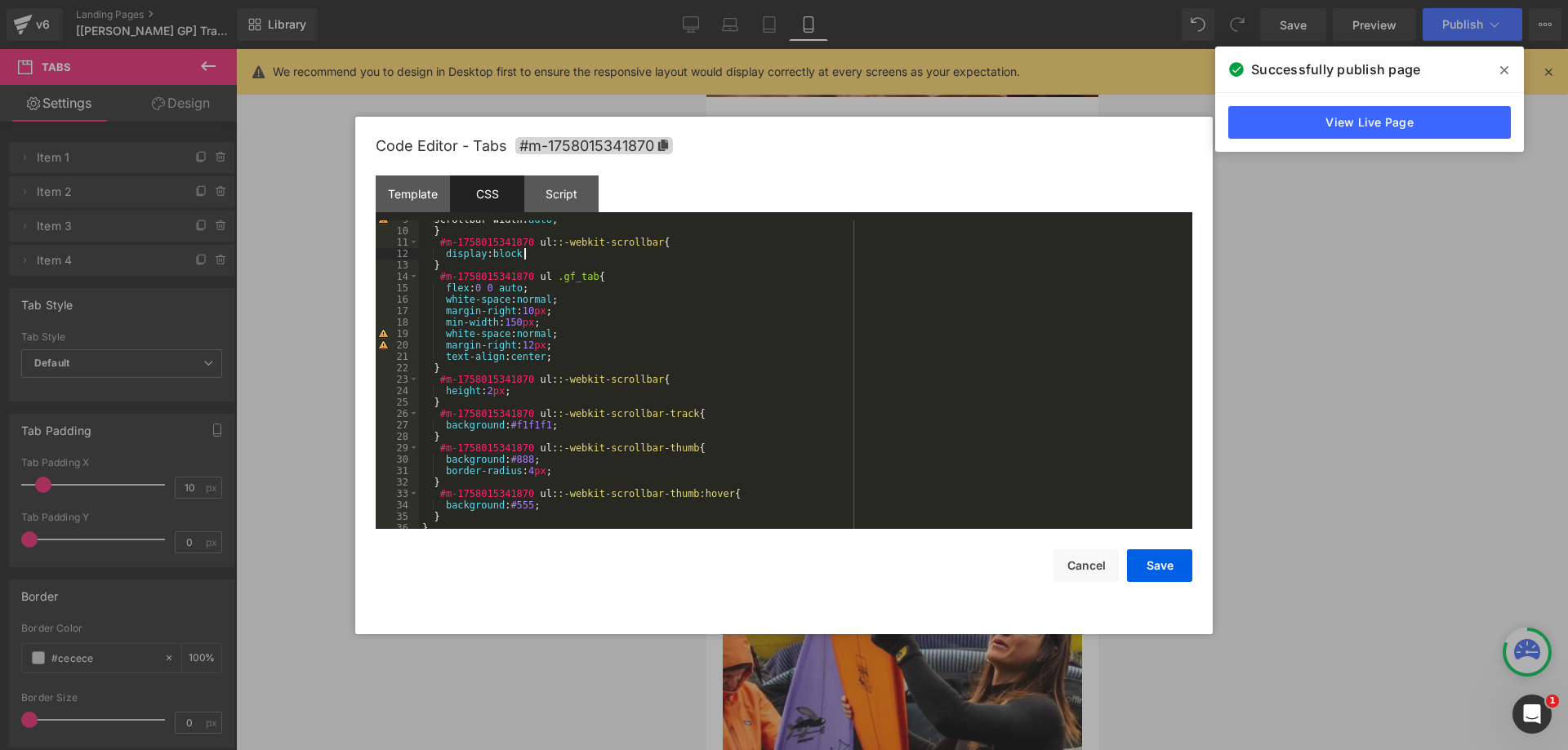
scroll to position [98, 0]
drag, startPoint x: 528, startPoint y: 391, endPoint x: 441, endPoint y: 391, distance: 87.0
click at [441, 391] on div "scrollbar-width: auto ; } #m-1758015341870 ul : :-webkit-scrollbar { display : …" at bounding box center [802, 379] width 766 height 332
click at [545, 255] on div "scrollbar-width: auto ; } #m-1758015341870 ul : :-webkit-scrollbar { display : …" at bounding box center [802, 379] width 766 height 332
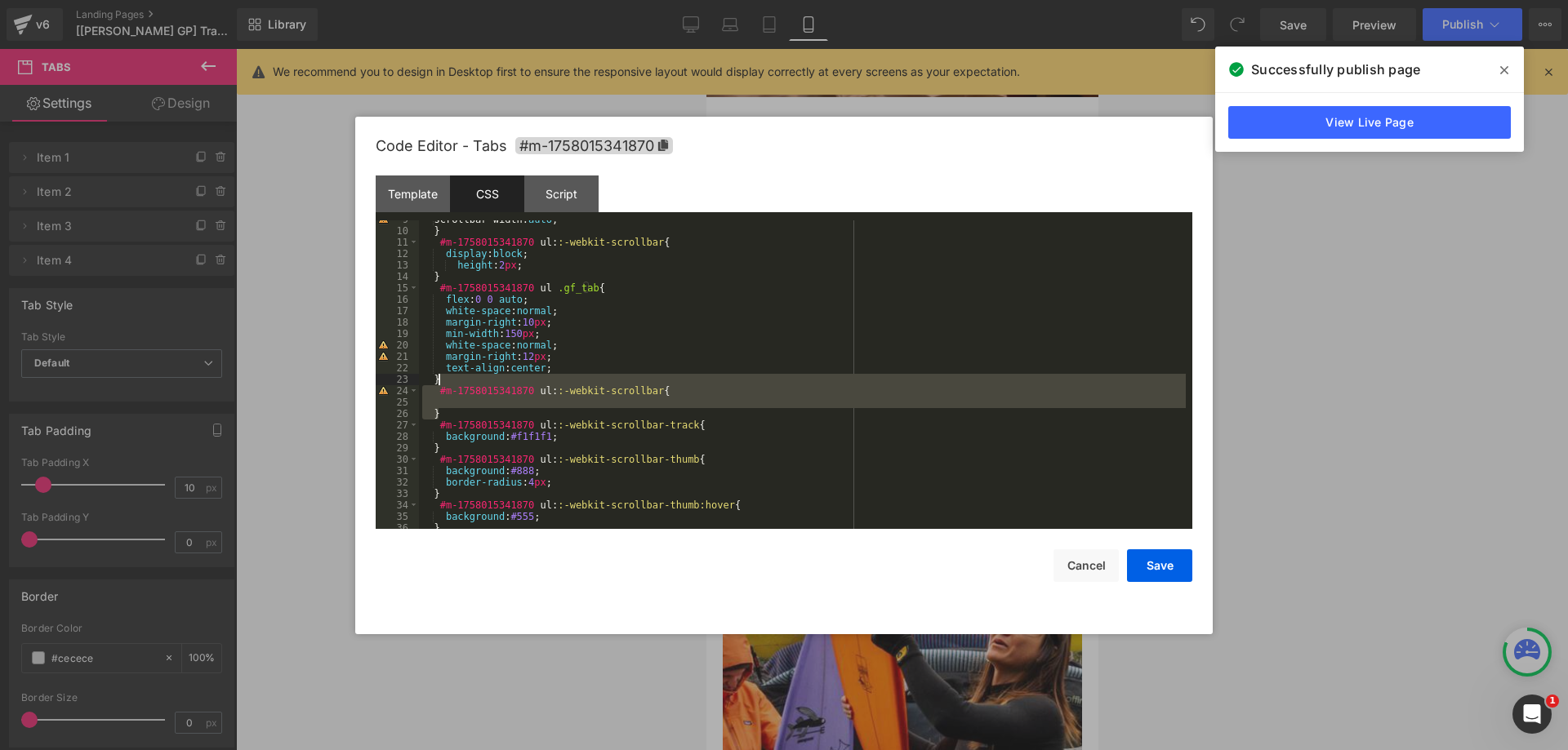
drag, startPoint x: 450, startPoint y: 410, endPoint x: 445, endPoint y: 385, distance: 25.5
click at [445, 385] on div "scrollbar-width: auto ; } #m-1758015341870 ul : :-webkit-scrollbar { display : …" at bounding box center [802, 379] width 766 height 332
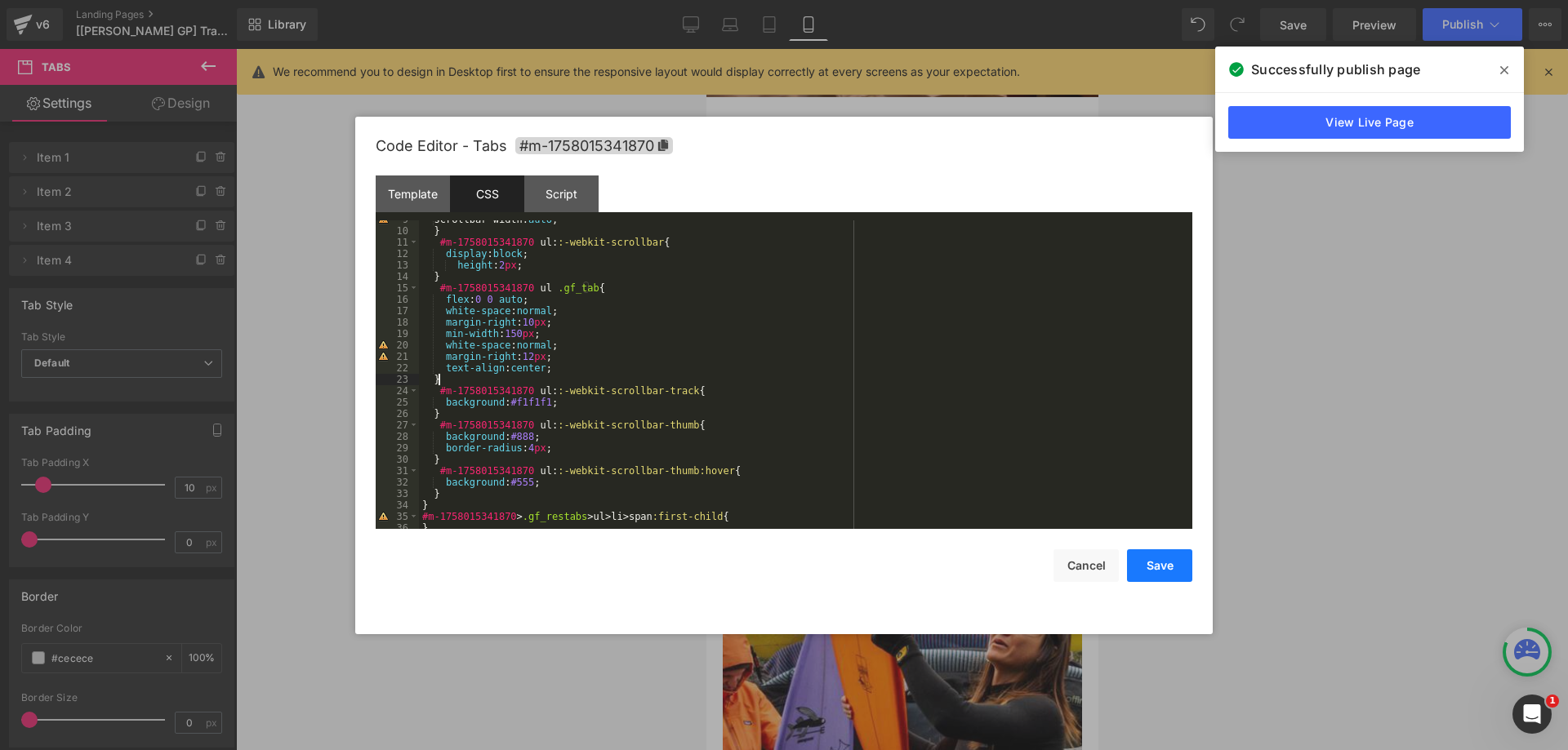
click at [1160, 566] on button "Save" at bounding box center [1159, 566] width 66 height 33
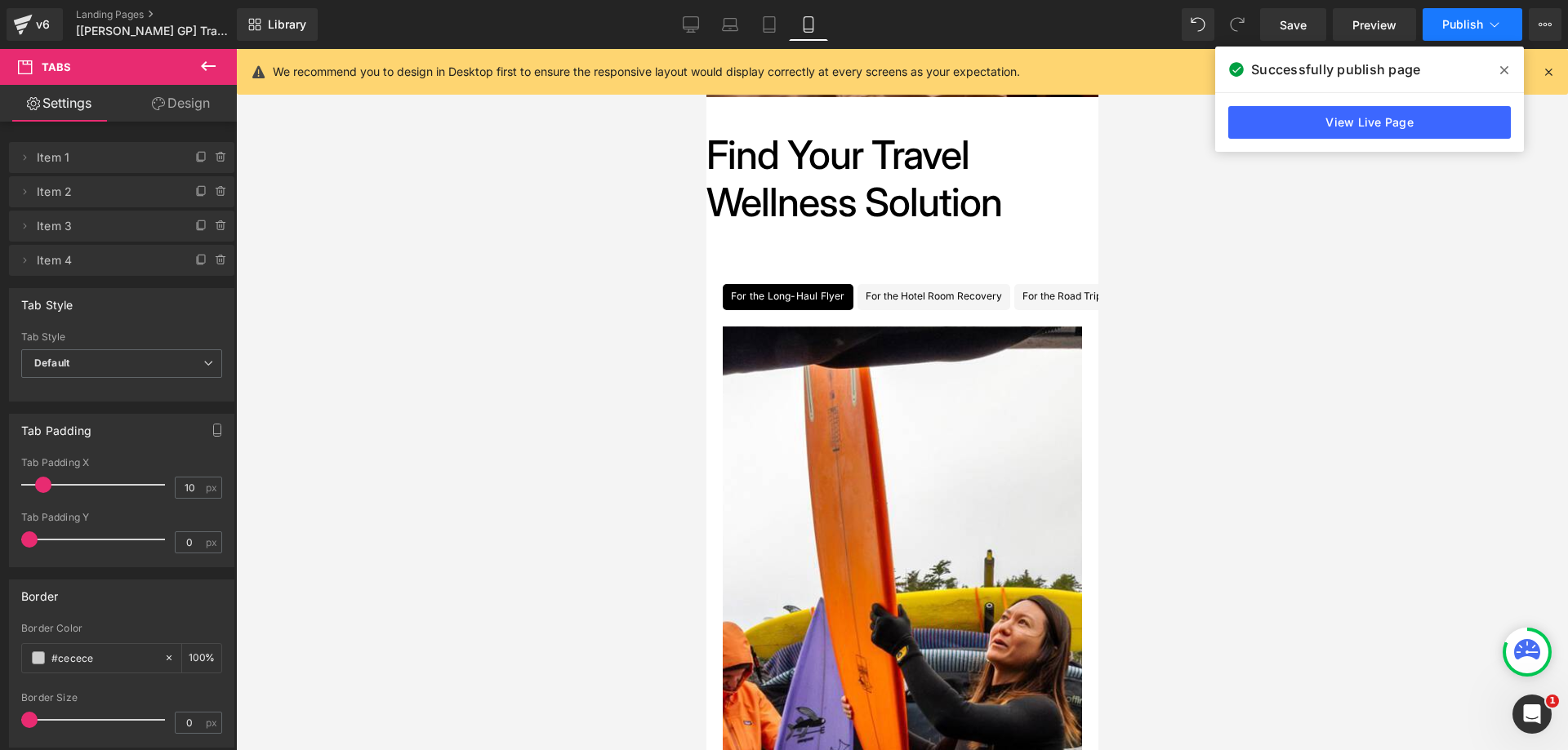
click at [1457, 22] on span "Publish" at bounding box center [1462, 25] width 41 height 13
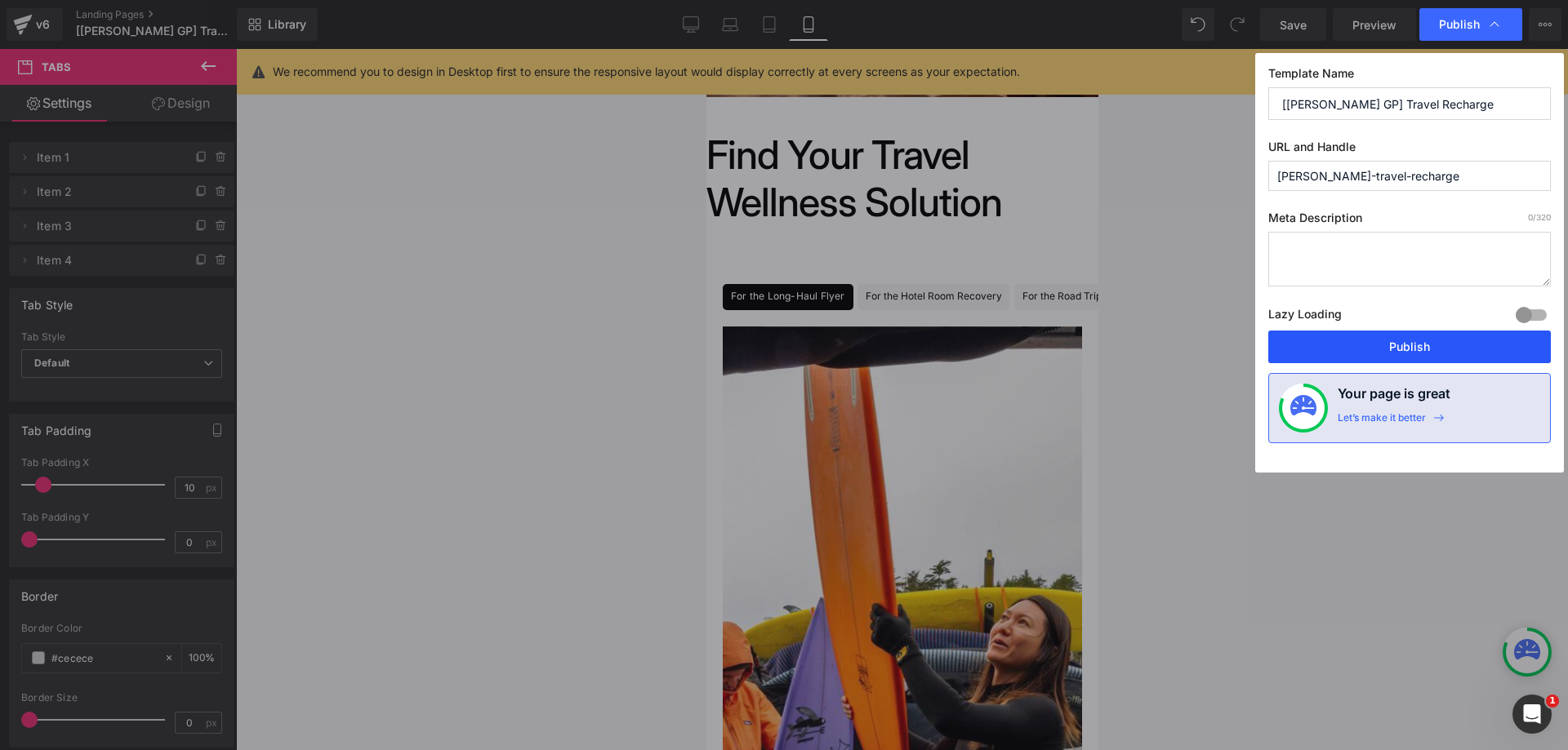
click at [1360, 338] on button "Publish" at bounding box center [1409, 347] width 282 height 33
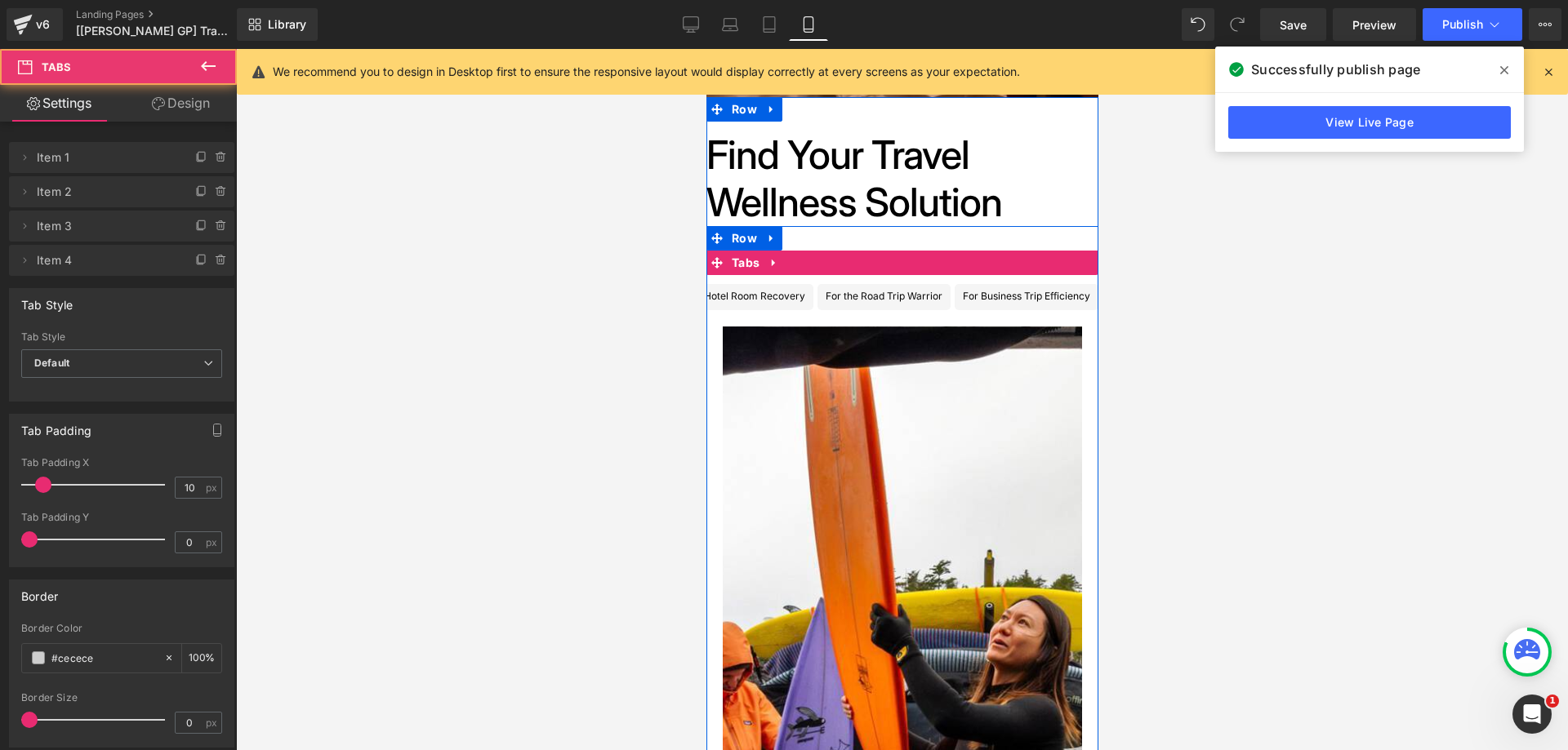
scroll to position [0, 0]
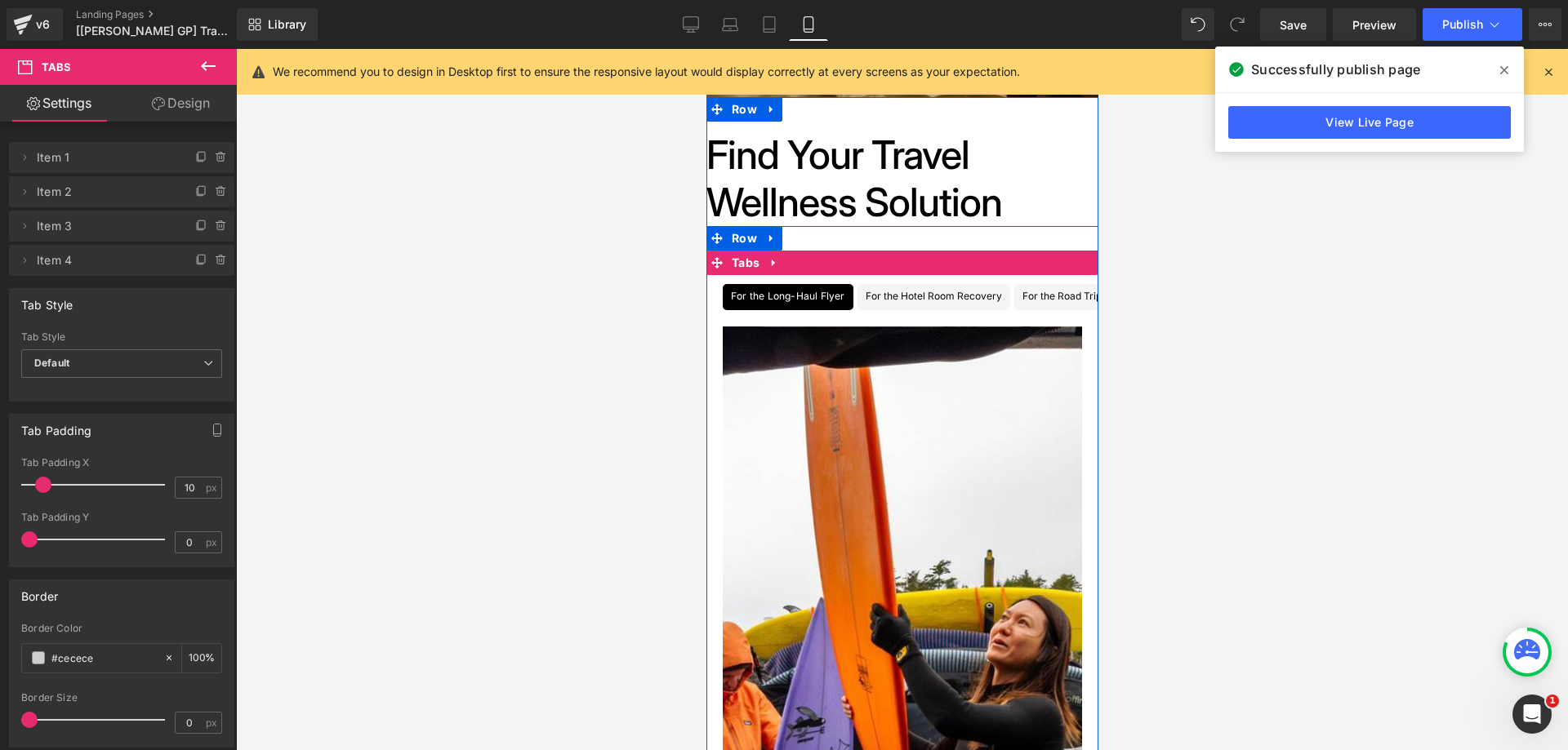
drag, startPoint x: 942, startPoint y: 311, endPoint x: 1334, endPoint y: 363, distance: 395.4
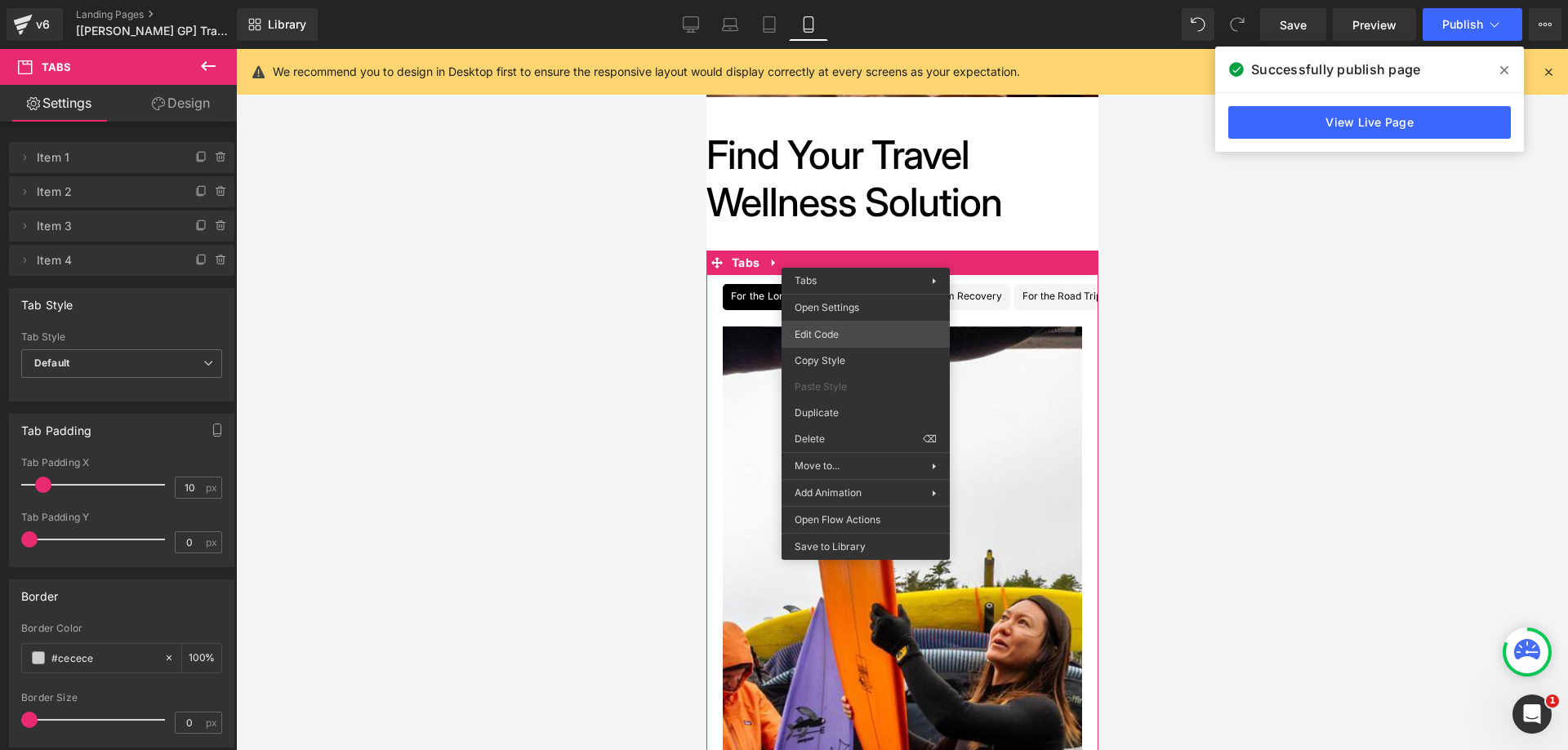
click at [859, 0] on div "You are previewing how the will restyle your page. You can not edit Elements in…" at bounding box center [784, 0] width 1568 height 0
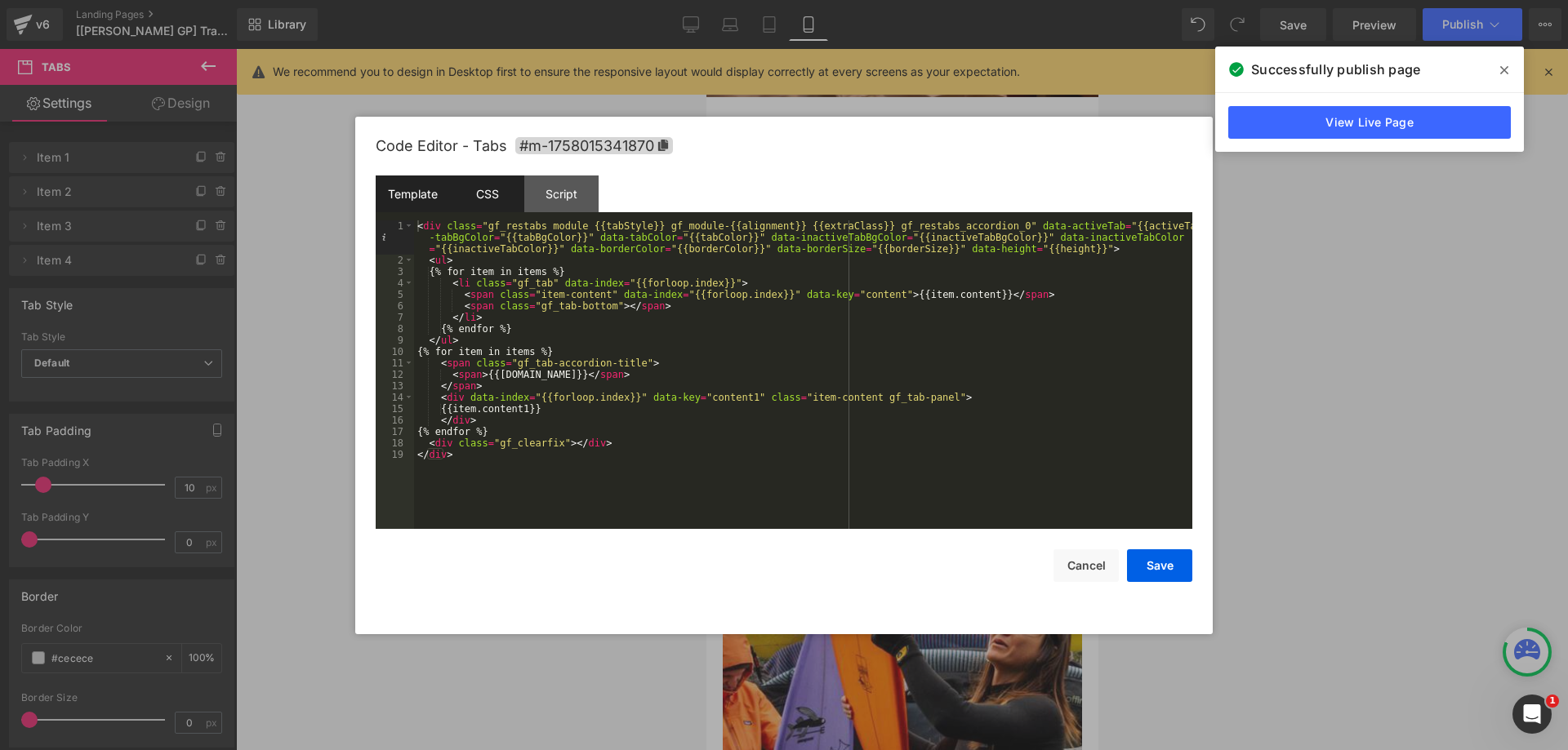
click at [490, 184] on div "CSS" at bounding box center [486, 193] width 75 height 37
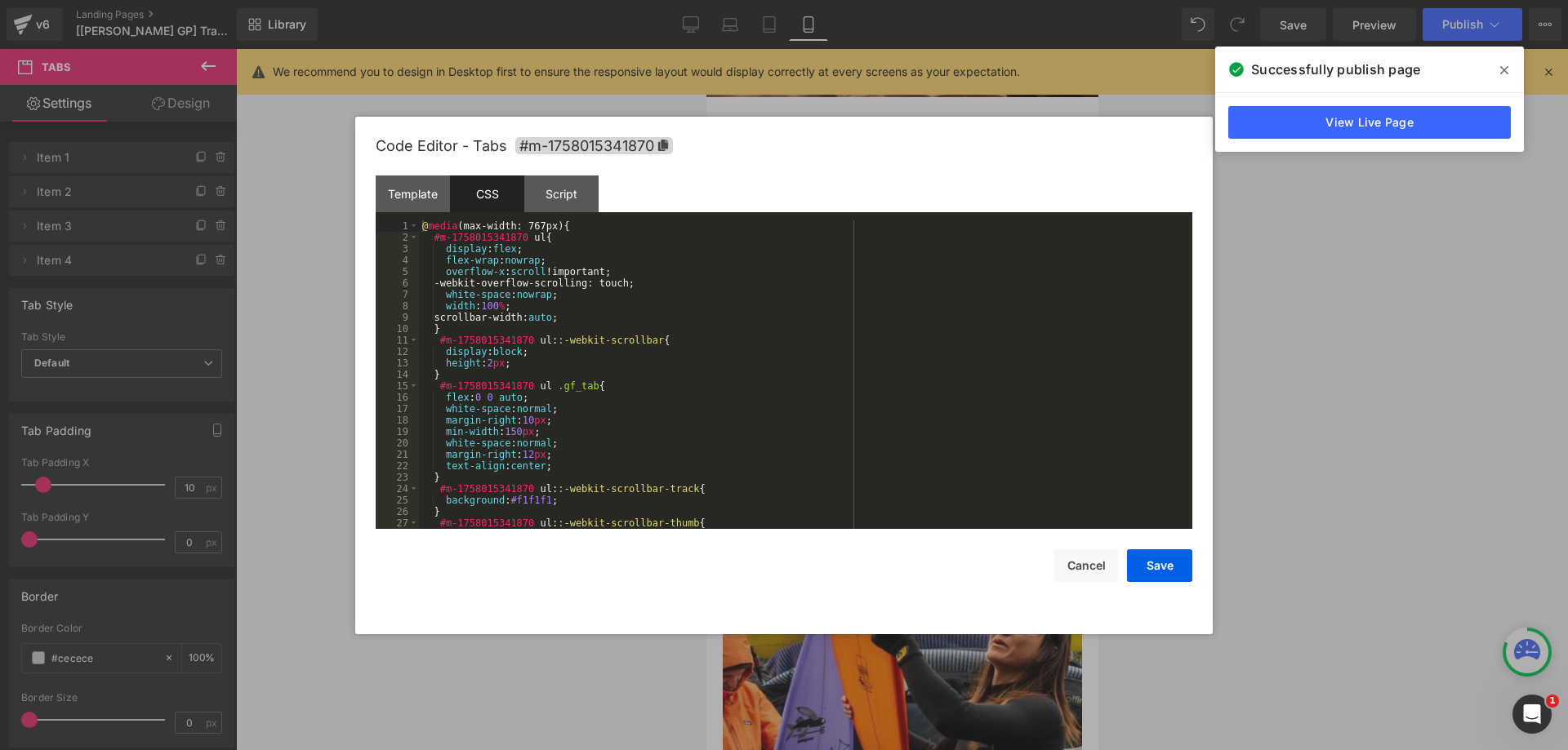
click at [522, 314] on div "@ media (max-width: 767px) { #m-1758015341870 ul { display : flex ; flex-wrap :…" at bounding box center [802, 386] width 766 height 332
click at [490, 364] on div "@ media (max-width: 767px) { #m-1758015341870 ul { display : flex ; flex-wrap :…" at bounding box center [802, 386] width 766 height 332
click at [1150, 564] on button "Save" at bounding box center [1159, 566] width 66 height 33
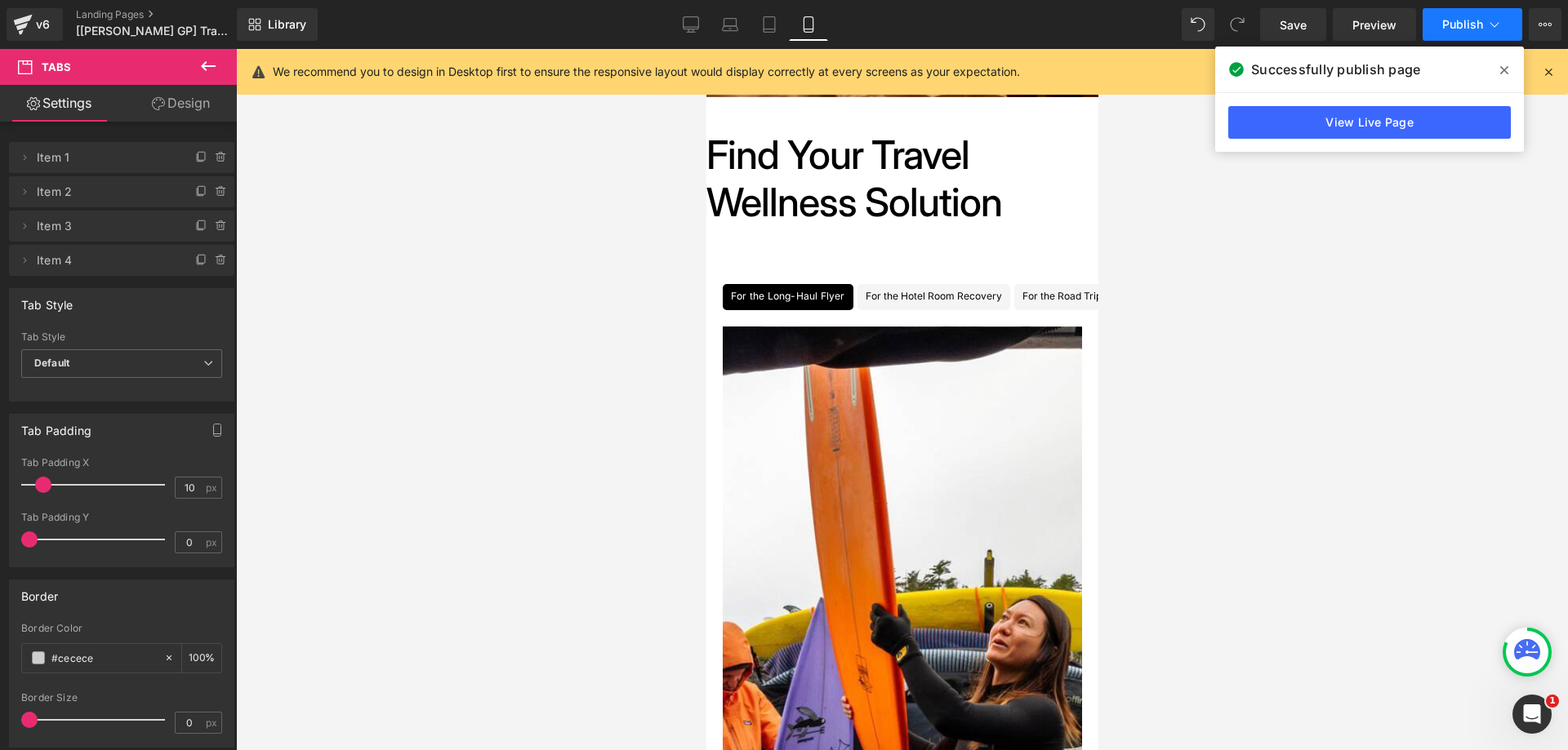
click at [1474, 24] on span "Publish" at bounding box center [1462, 25] width 41 height 13
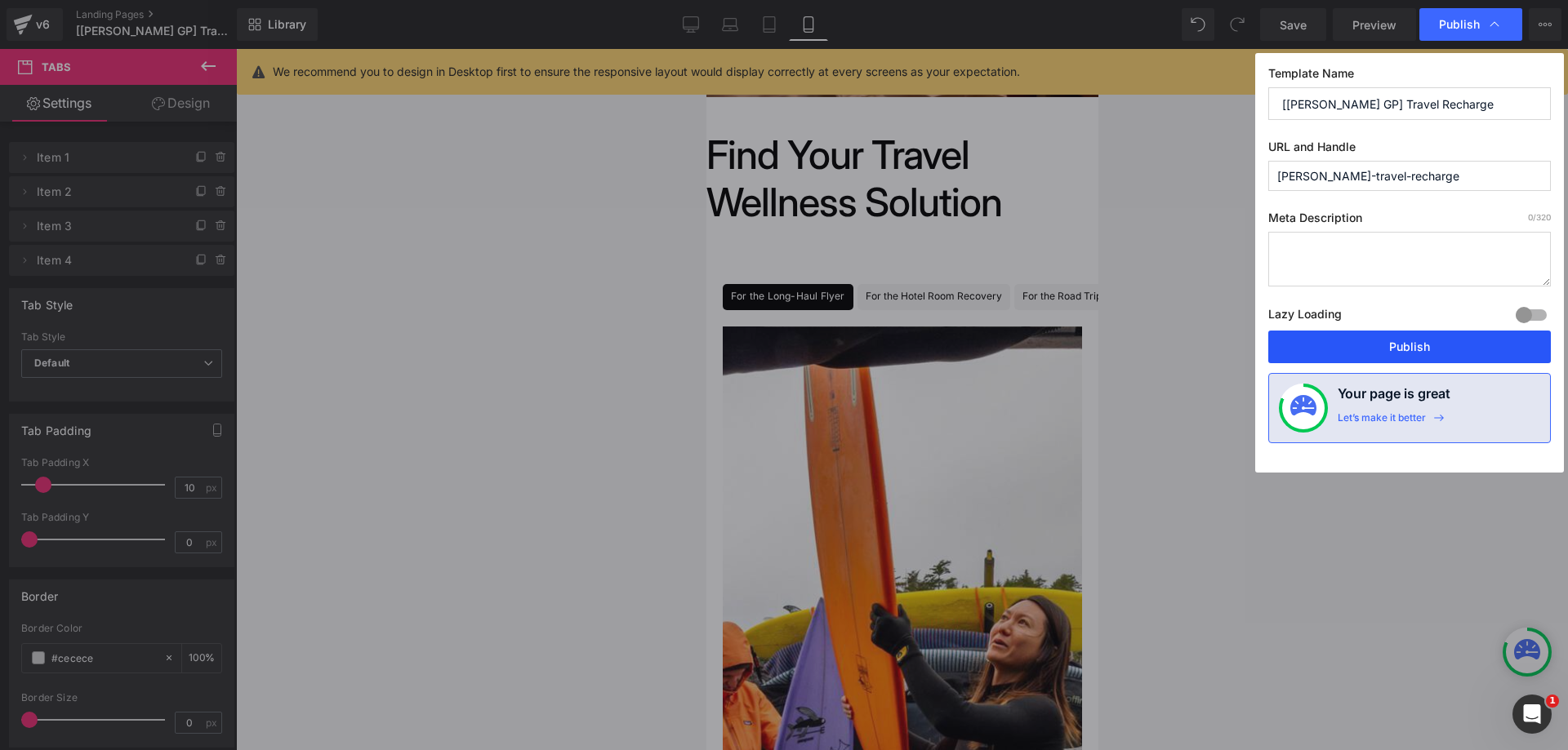
click at [1357, 337] on button "Publish" at bounding box center [1409, 347] width 282 height 33
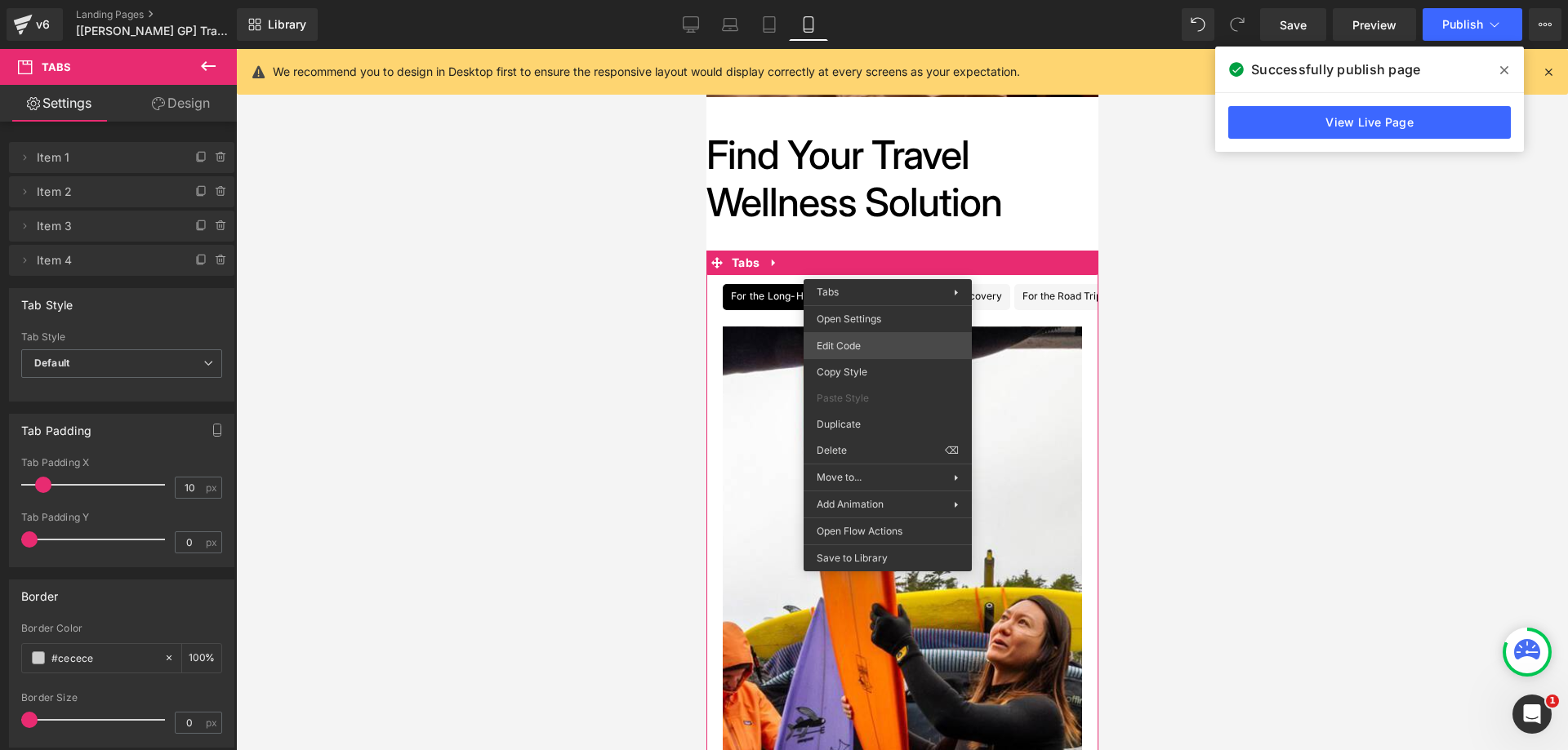
click at [864, 0] on div "You are previewing how the will restyle your page. You can not edit Elements in…" at bounding box center [784, 0] width 1568 height 0
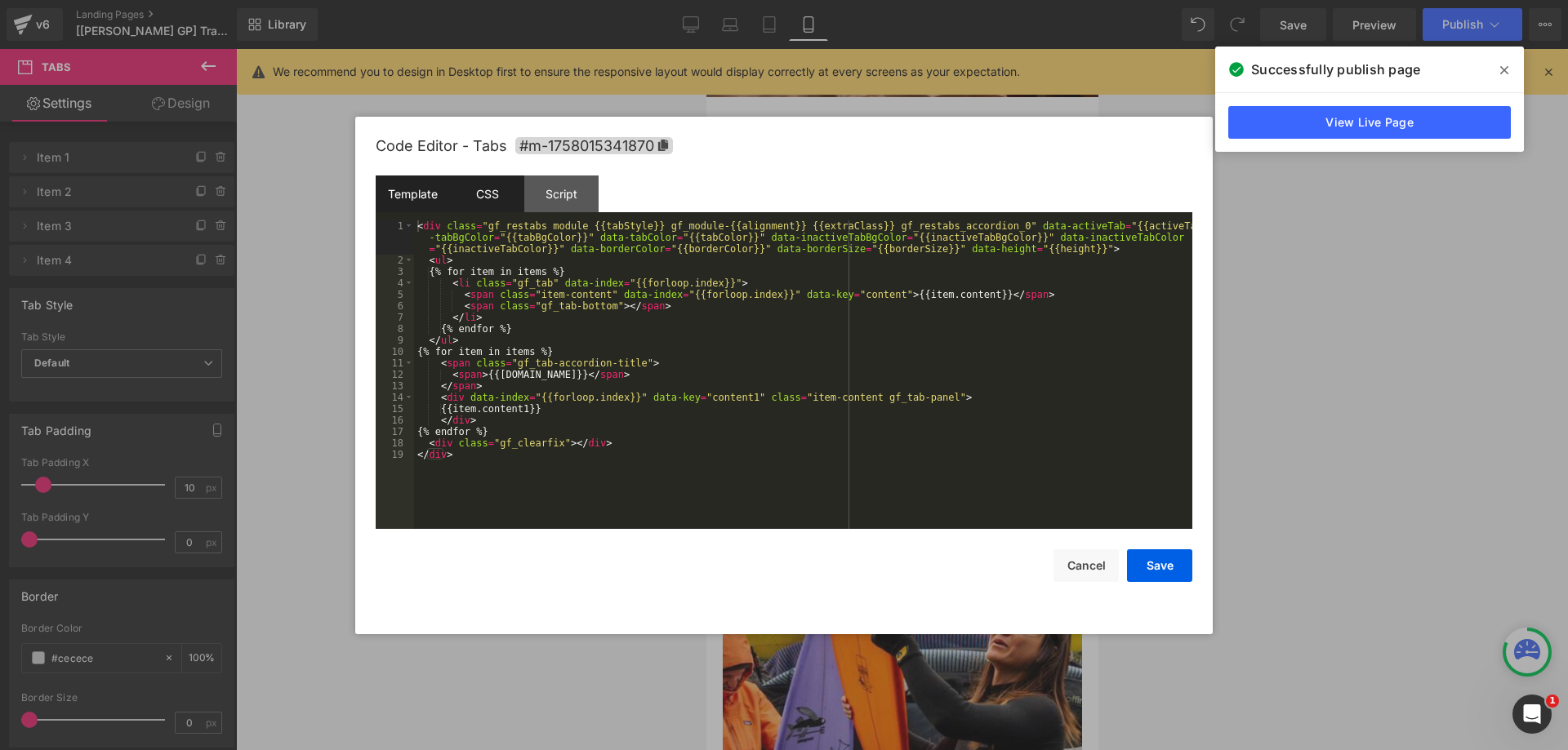
click at [470, 201] on div "CSS" at bounding box center [486, 193] width 75 height 37
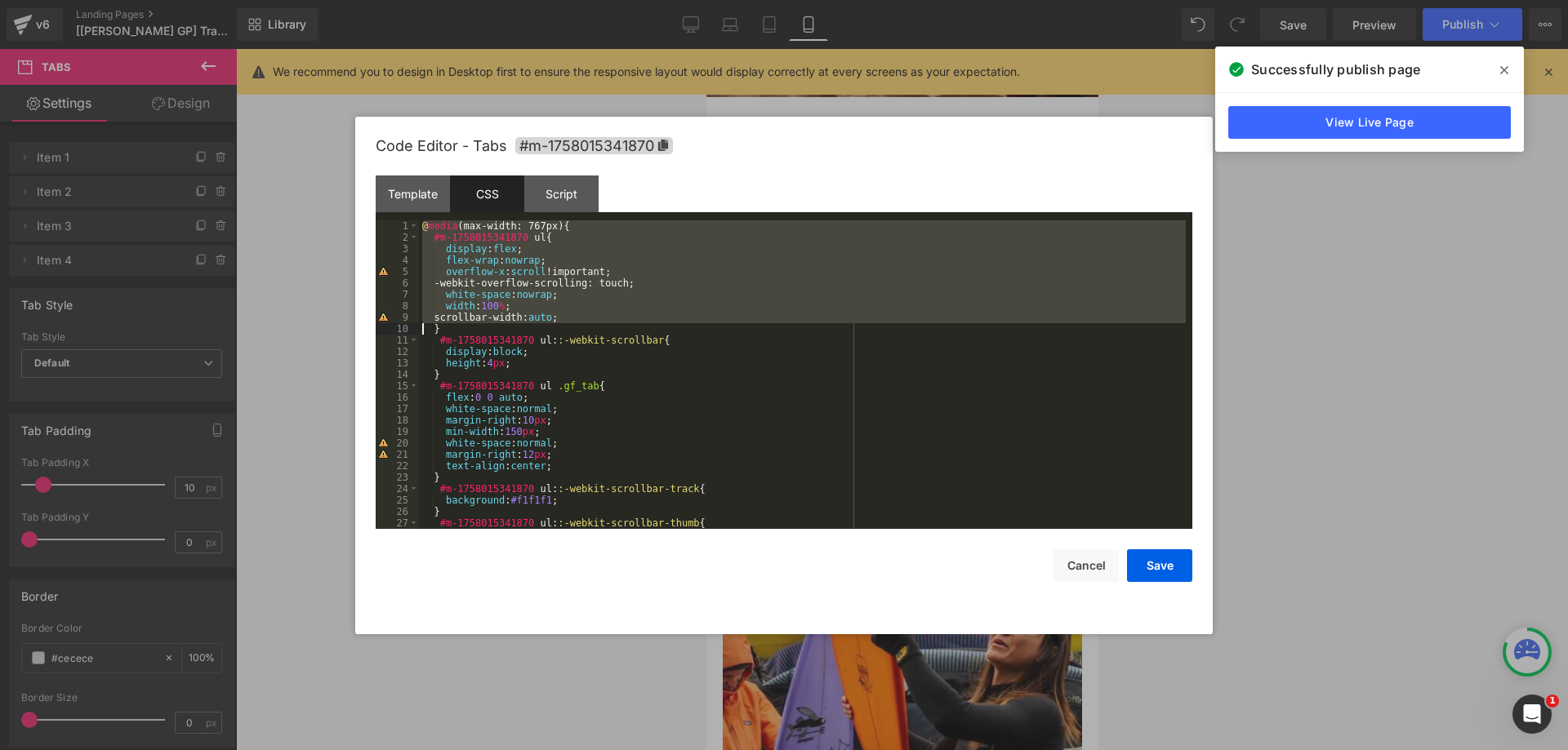
scroll to position [98, 0]
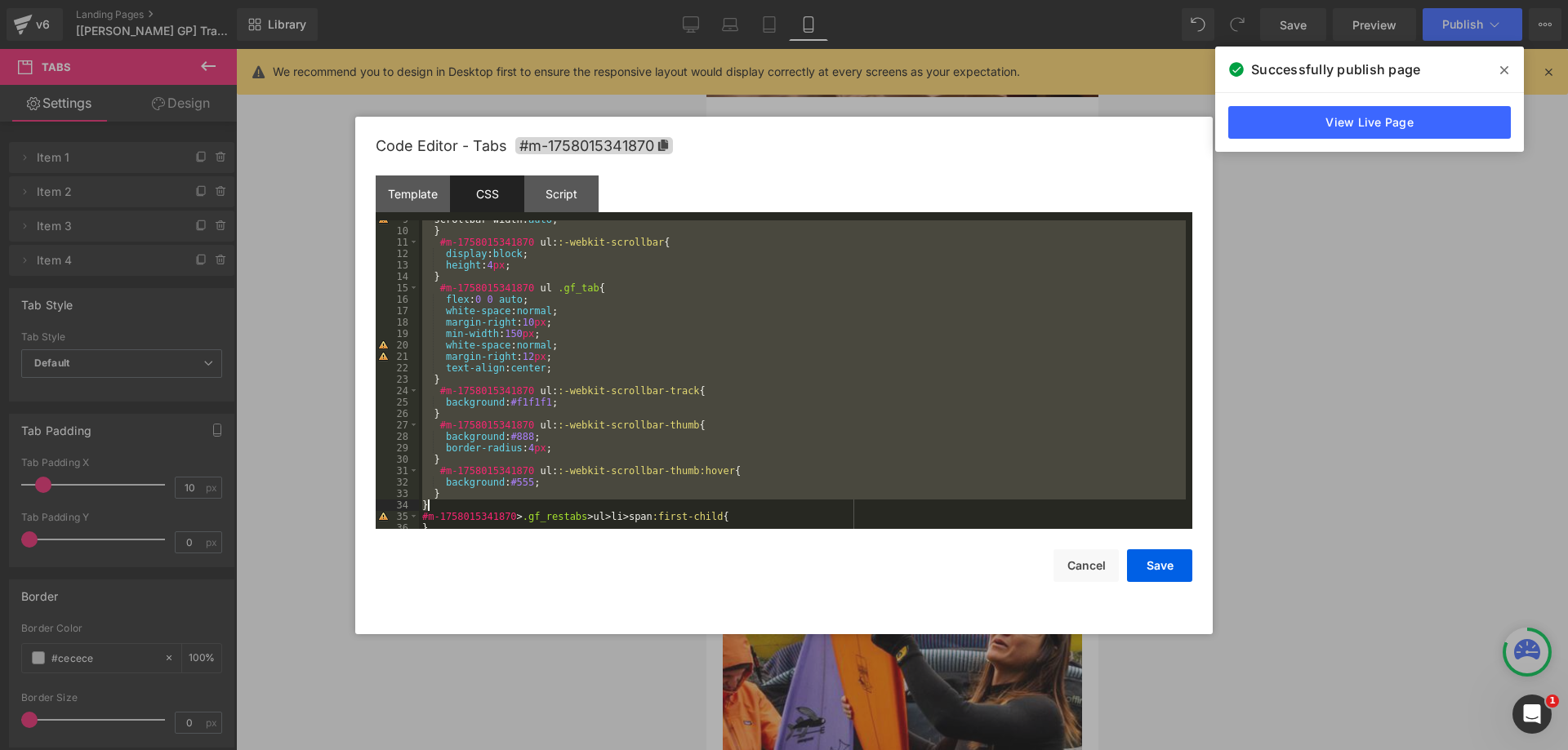
drag, startPoint x: 423, startPoint y: 228, endPoint x: 432, endPoint y: 508, distance: 280.1
click at [432, 508] on div "scrollbar-width: auto ; } #m-1758015341870 ul : :-webkit-scrollbar { display : …" at bounding box center [802, 379] width 766 height 332
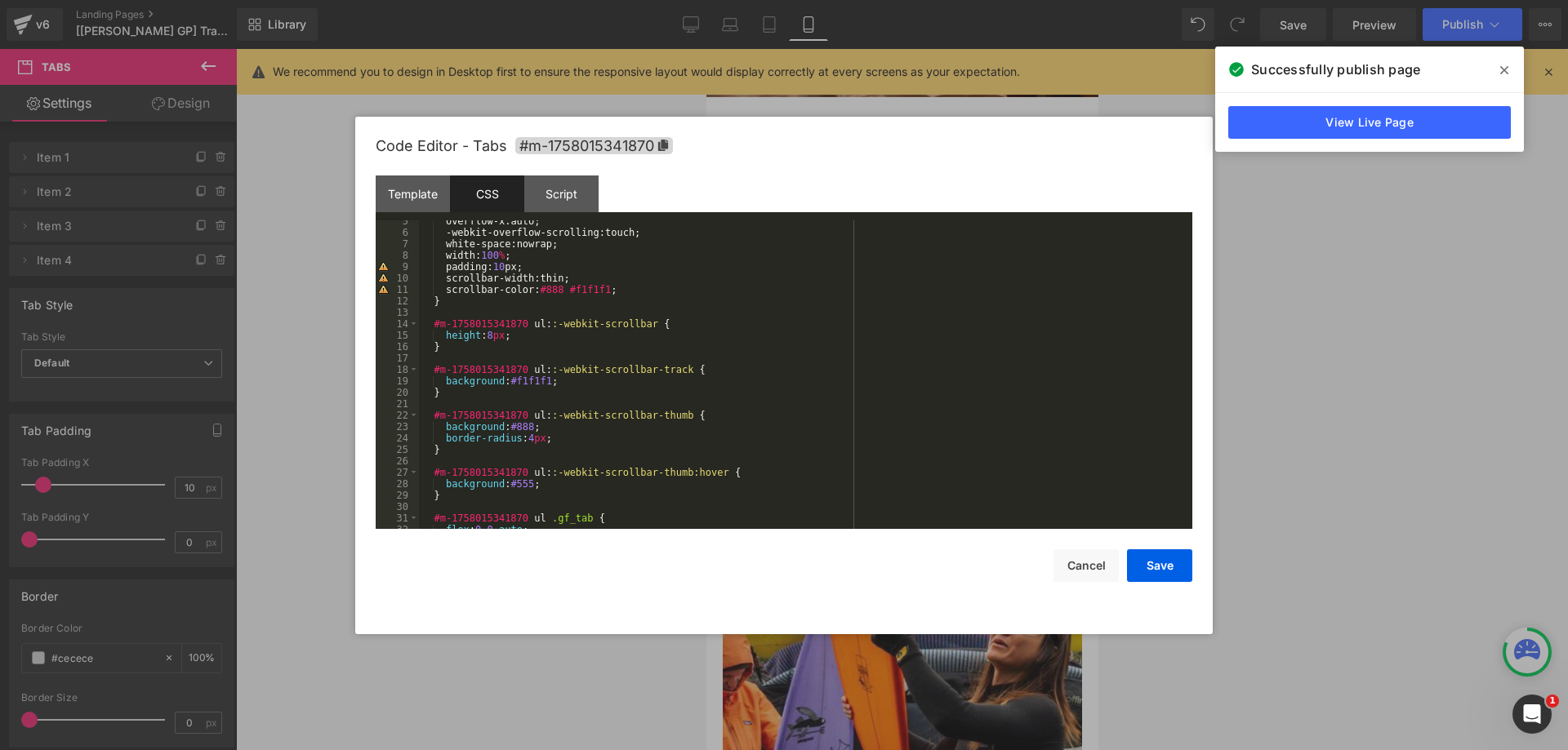
scroll to position [0, 0]
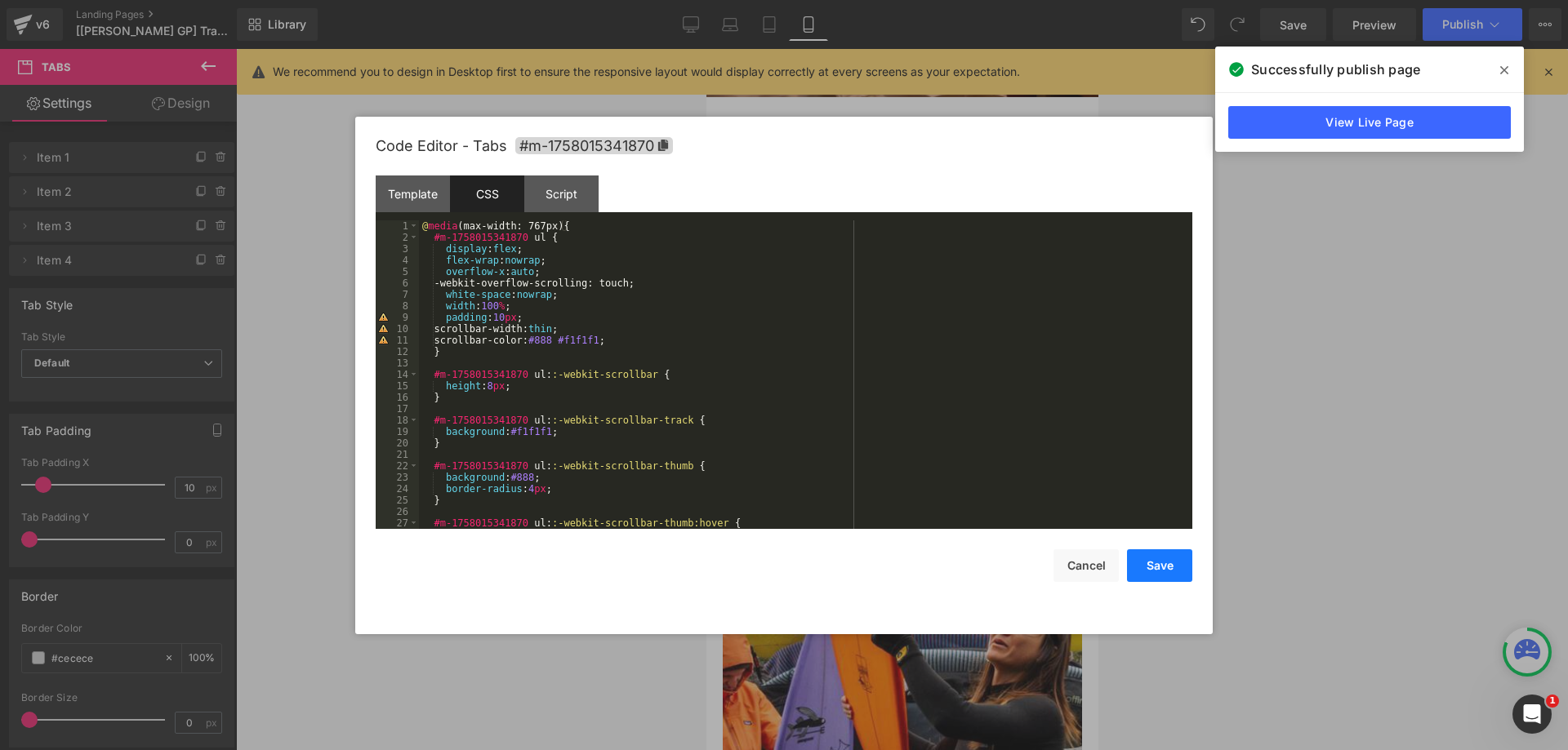
click at [1169, 556] on button "Save" at bounding box center [1159, 566] width 66 height 33
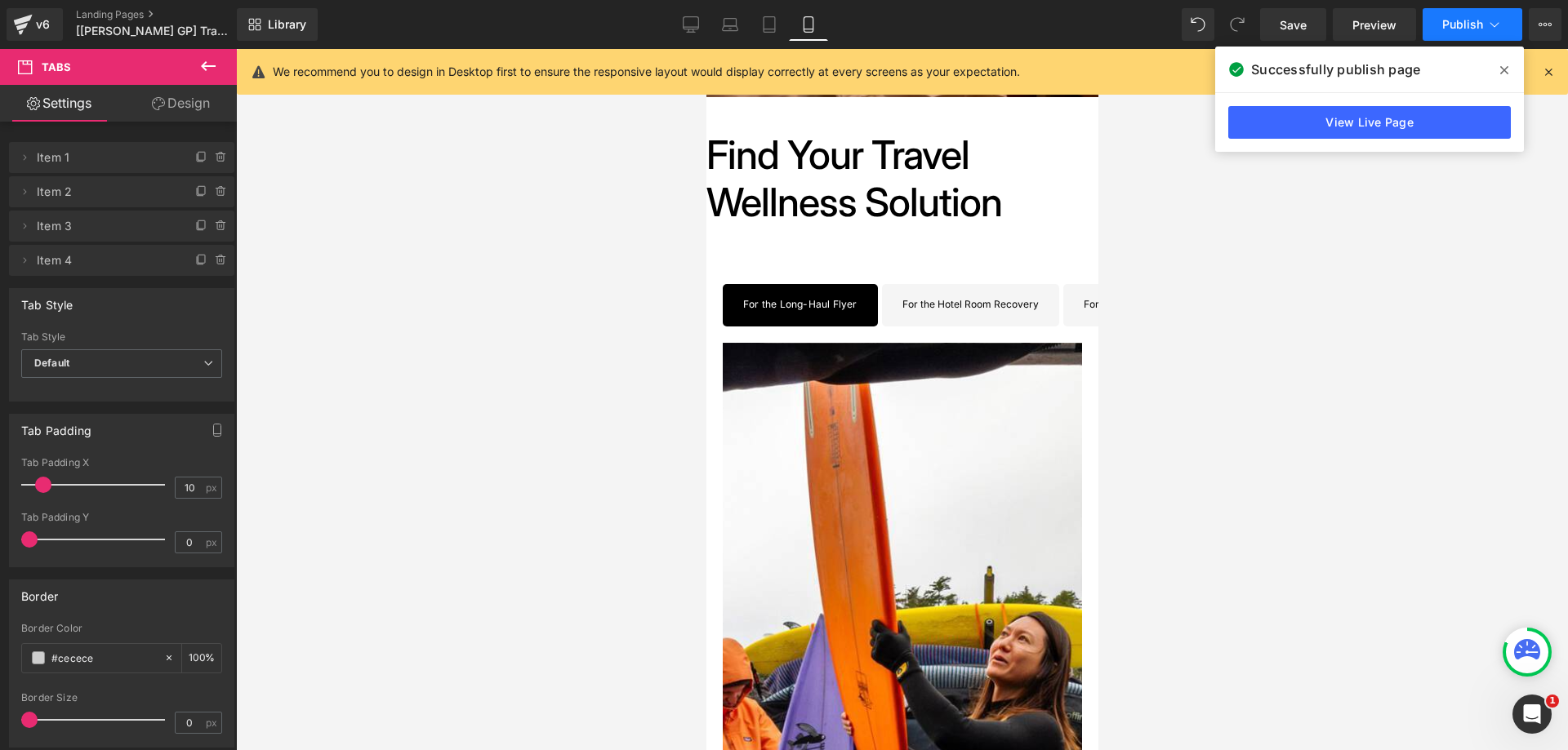
click at [1456, 28] on span "Publish" at bounding box center [1462, 25] width 41 height 13
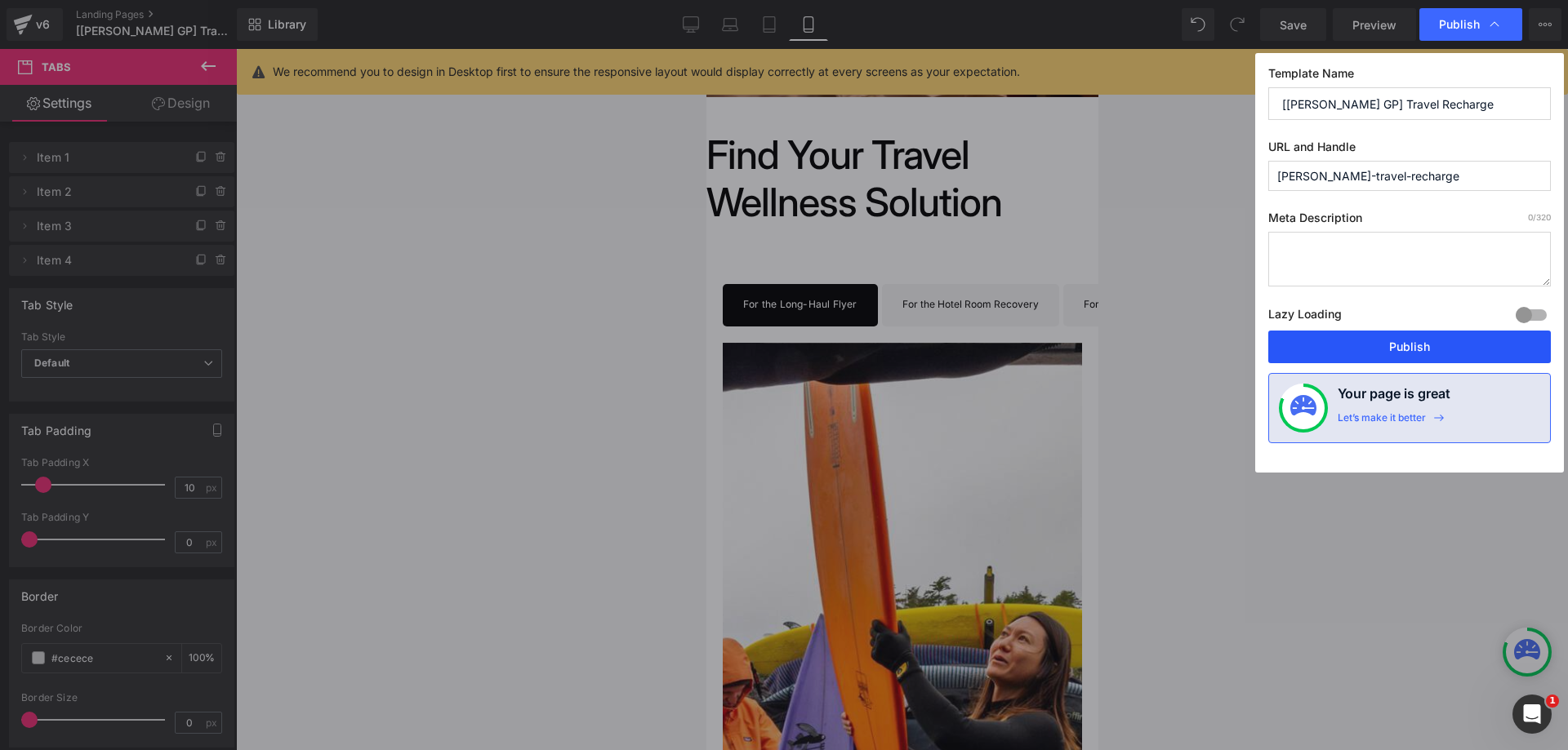
drag, startPoint x: 1371, startPoint y: 340, endPoint x: 378, endPoint y: 419, distance: 996.1
click at [1371, 340] on button "Publish" at bounding box center [1409, 347] width 282 height 33
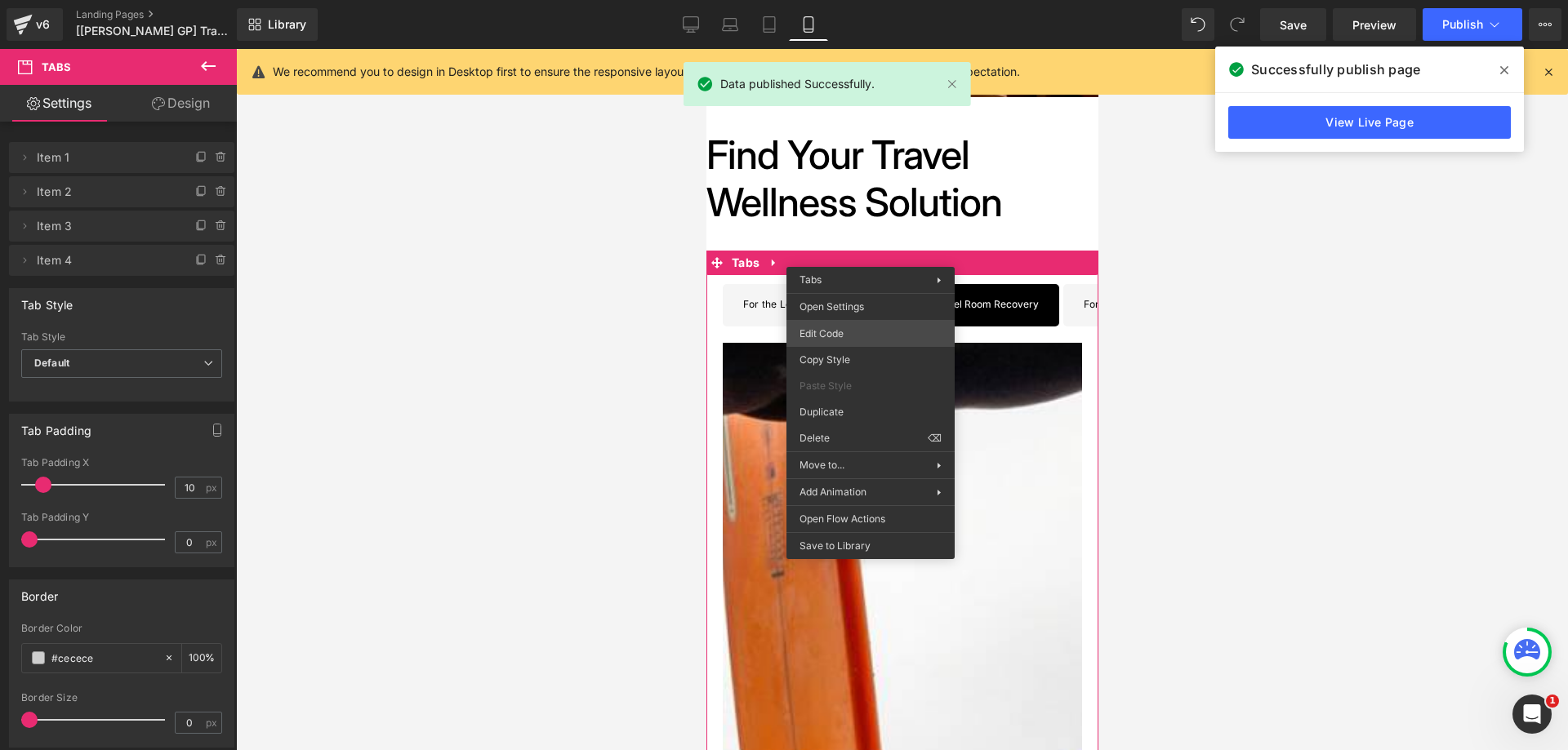
click at [843, 0] on div "You are previewing how the will restyle your page. You can not edit Elements in…" at bounding box center [784, 0] width 1568 height 0
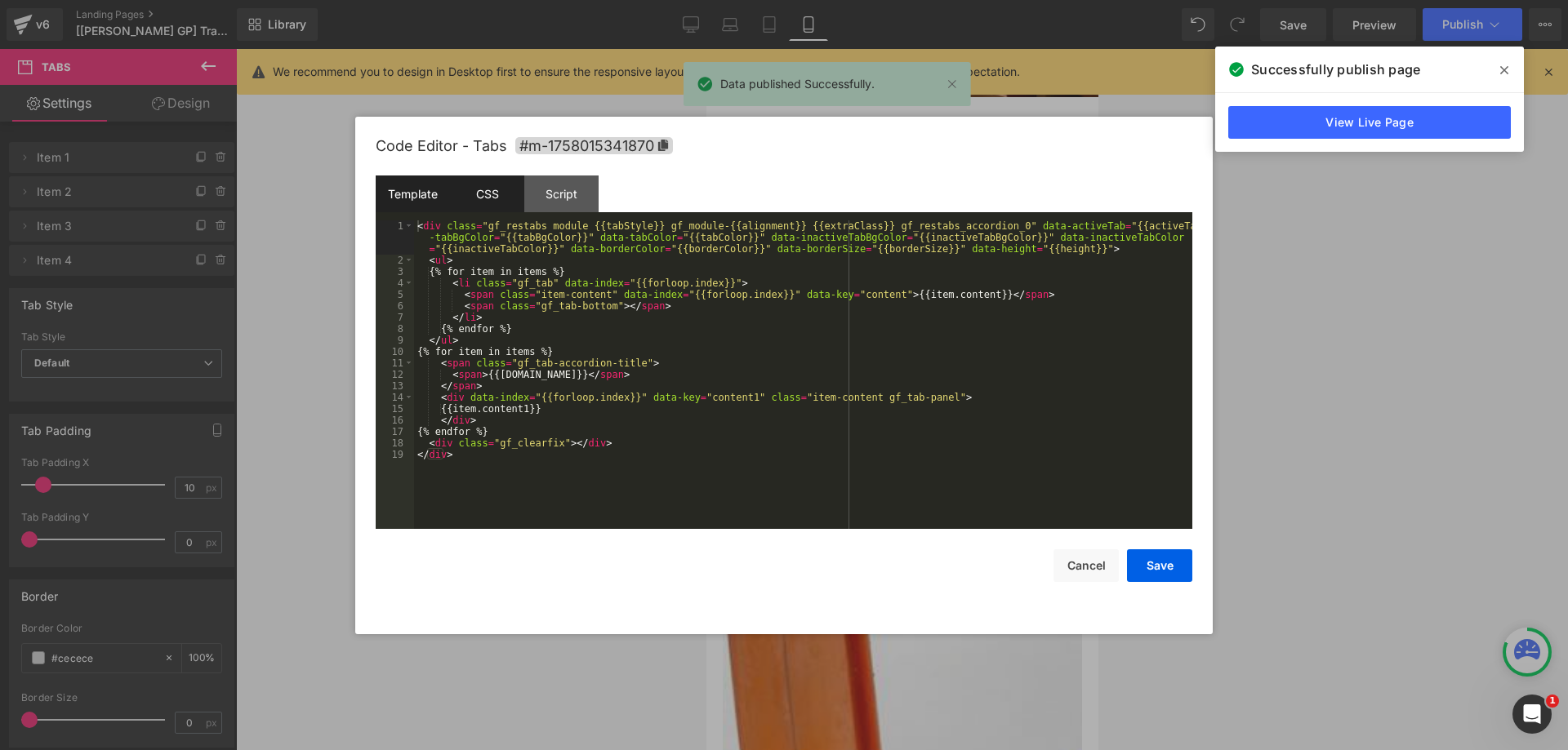
click at [490, 207] on div "CSS" at bounding box center [486, 193] width 75 height 37
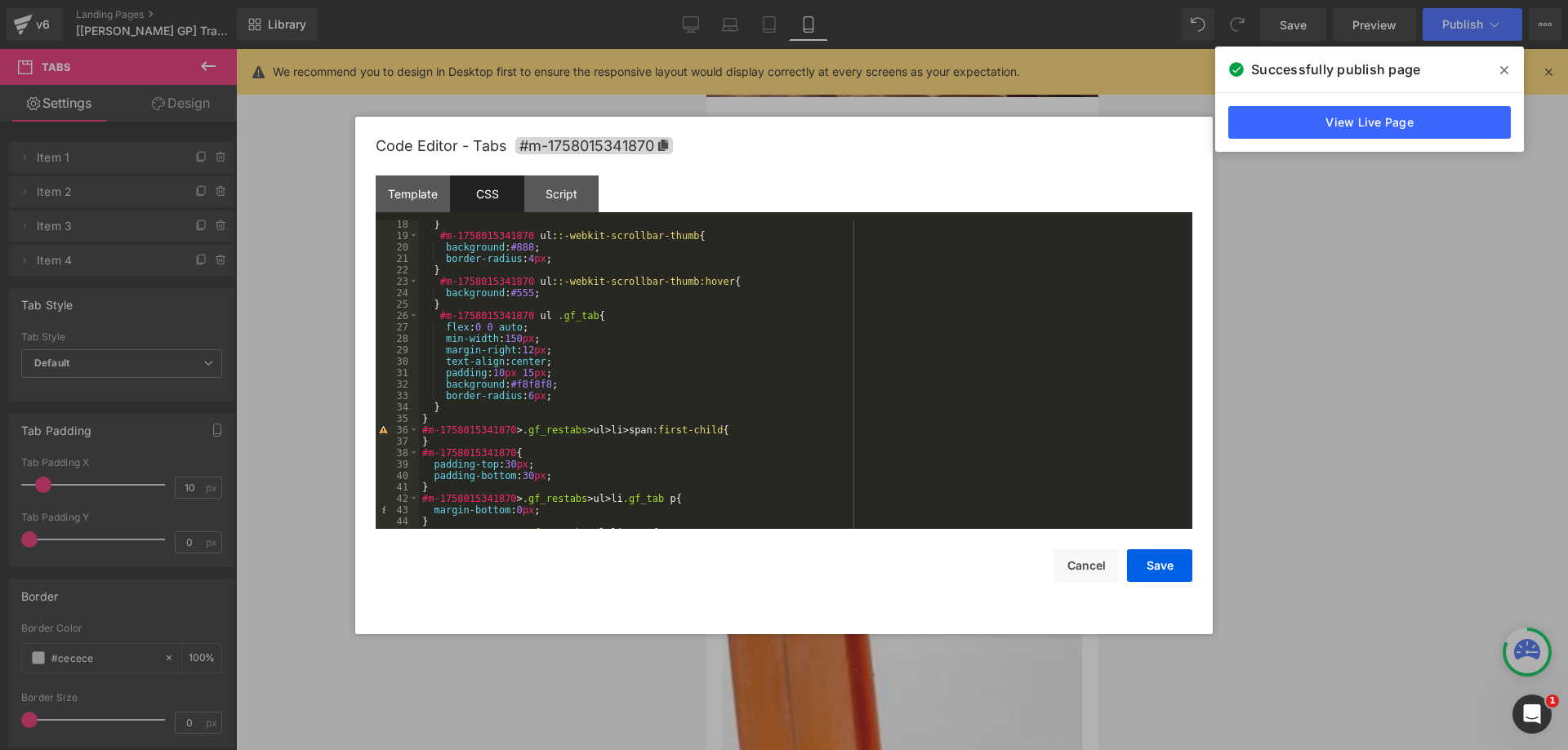
scroll to position [196, 0]
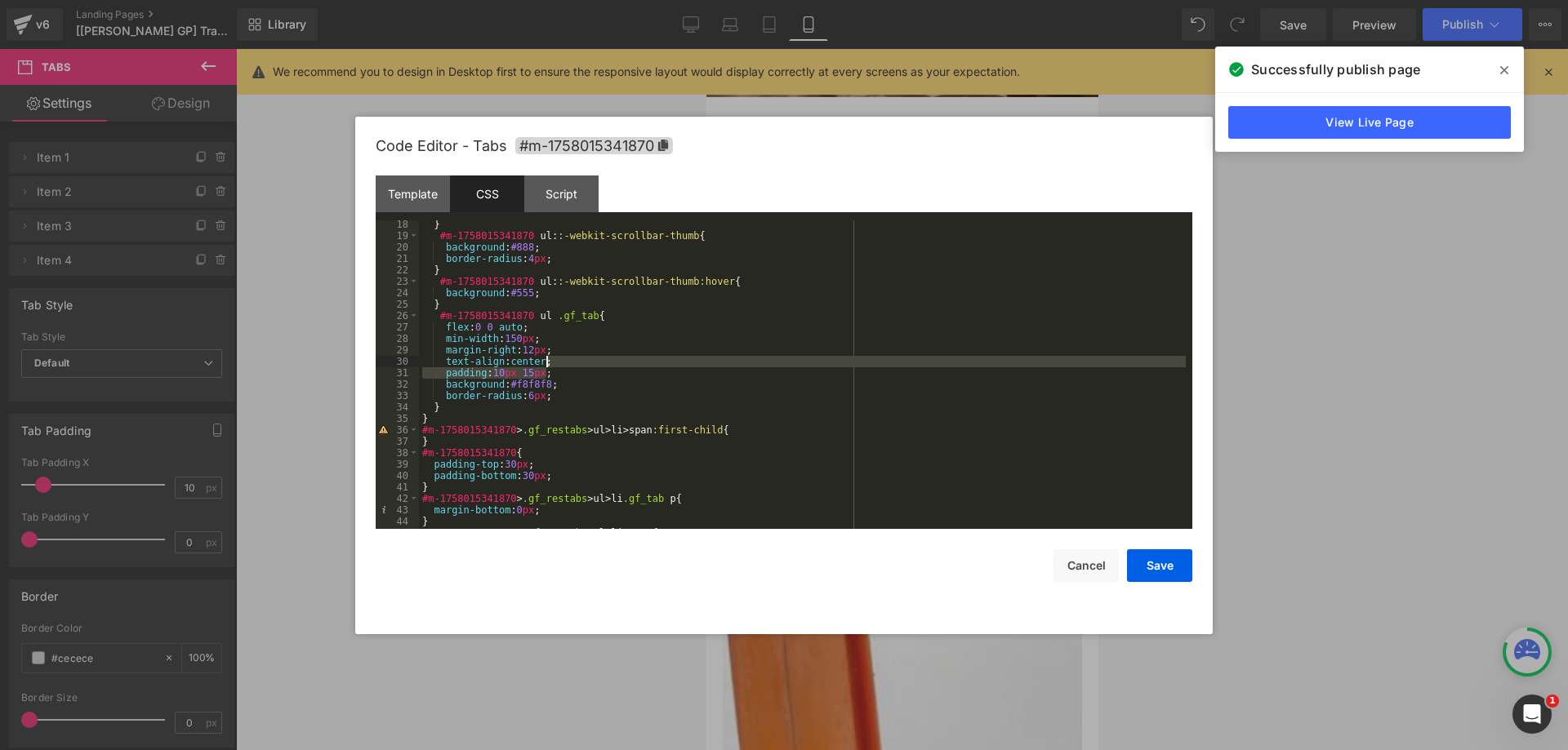
click at [559, 360] on div "} #m-1758015341870 ul : :-webkit-scrollbar-thumb { background : #888 ; border-r…" at bounding box center [802, 384] width 766 height 332
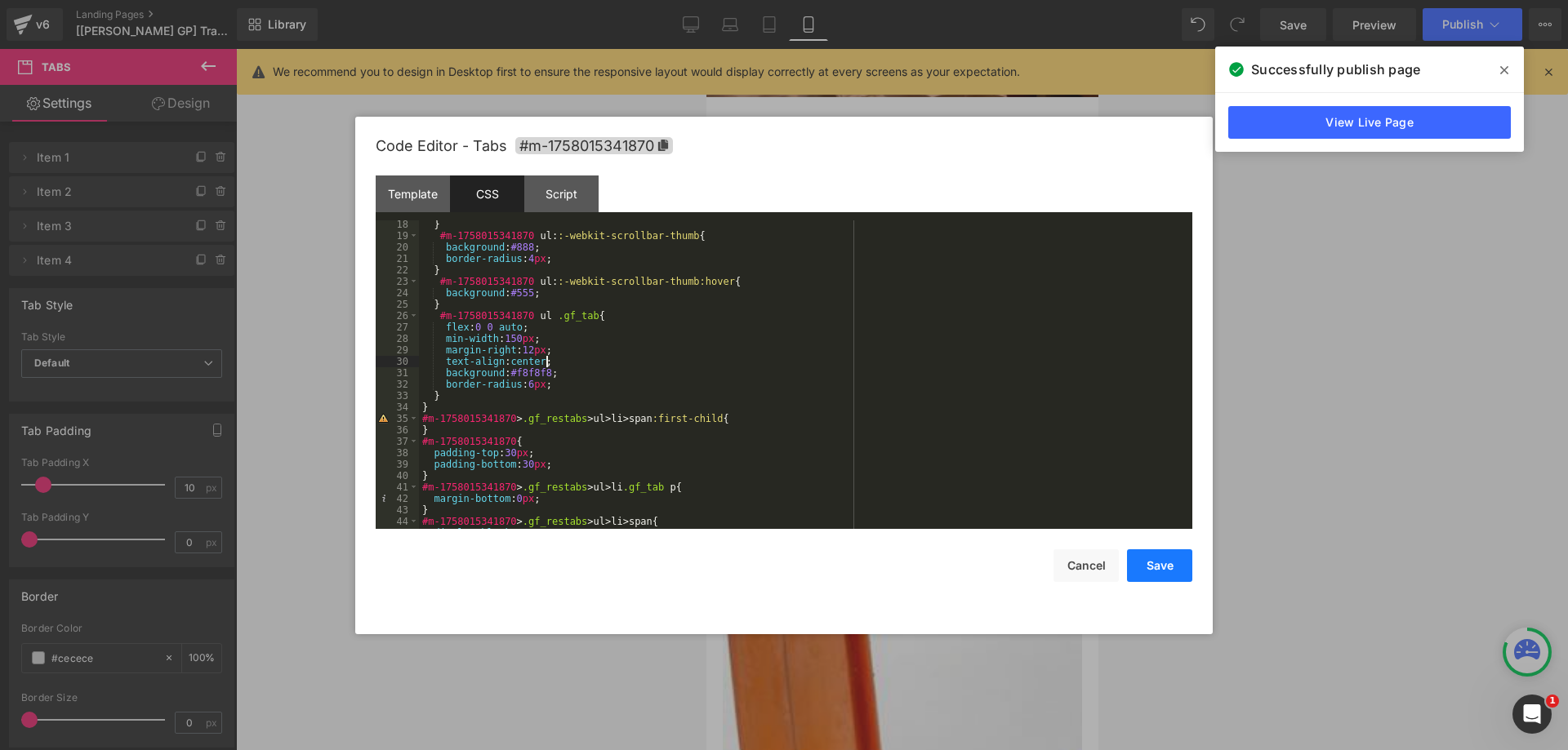
click at [1160, 553] on button "Save" at bounding box center [1159, 566] width 66 height 33
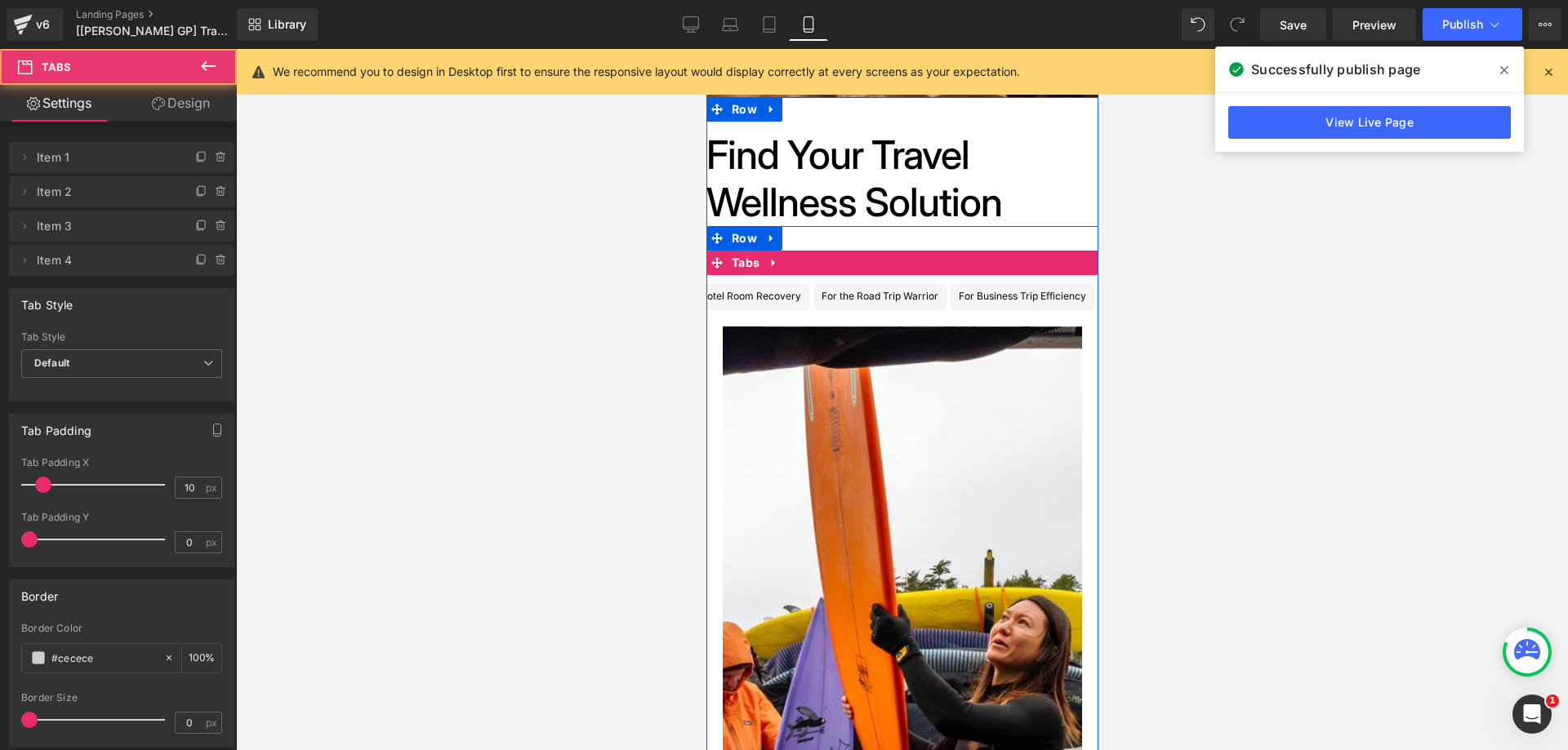
scroll to position [0, 0]
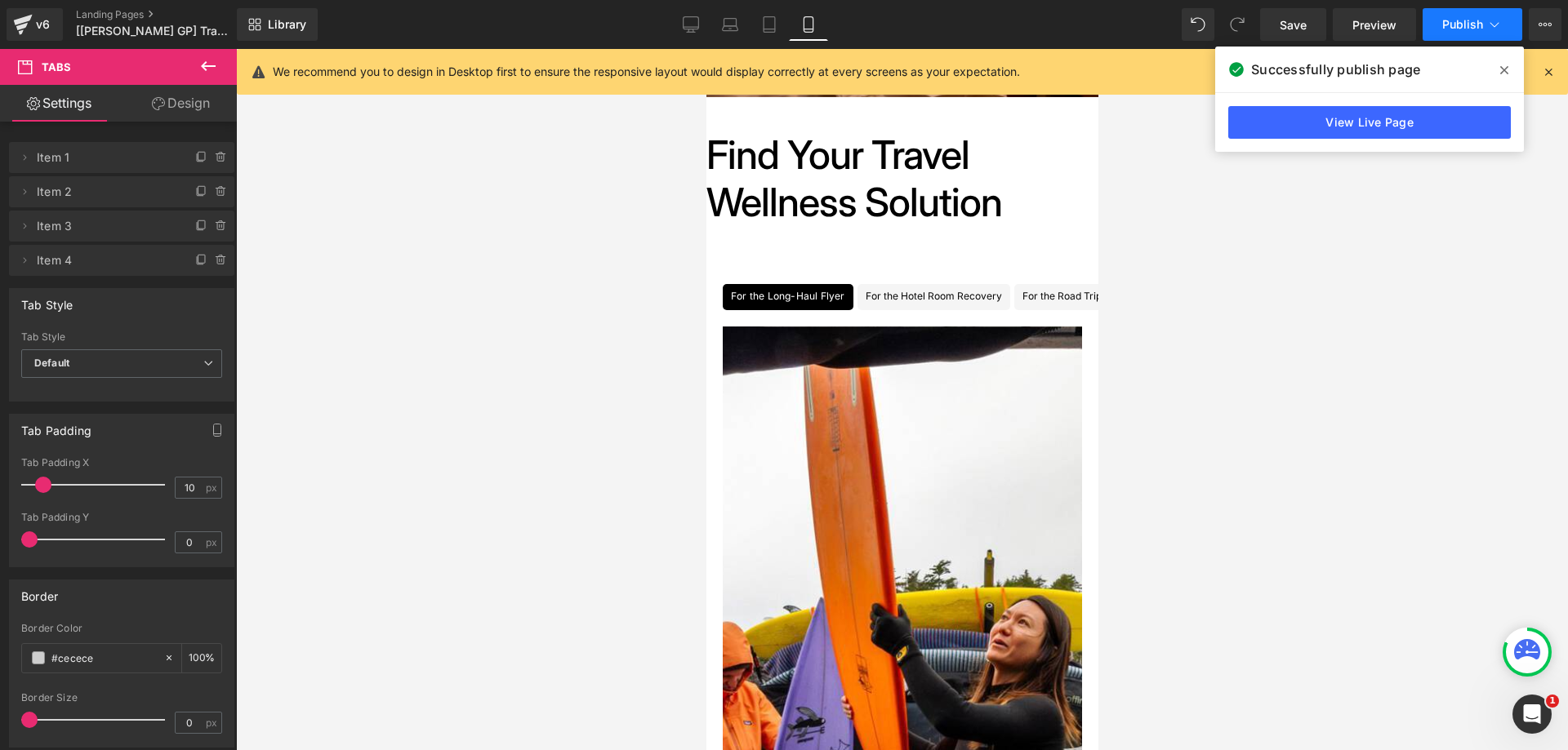
click at [1477, 16] on button "Publish" at bounding box center [1472, 25] width 100 height 33
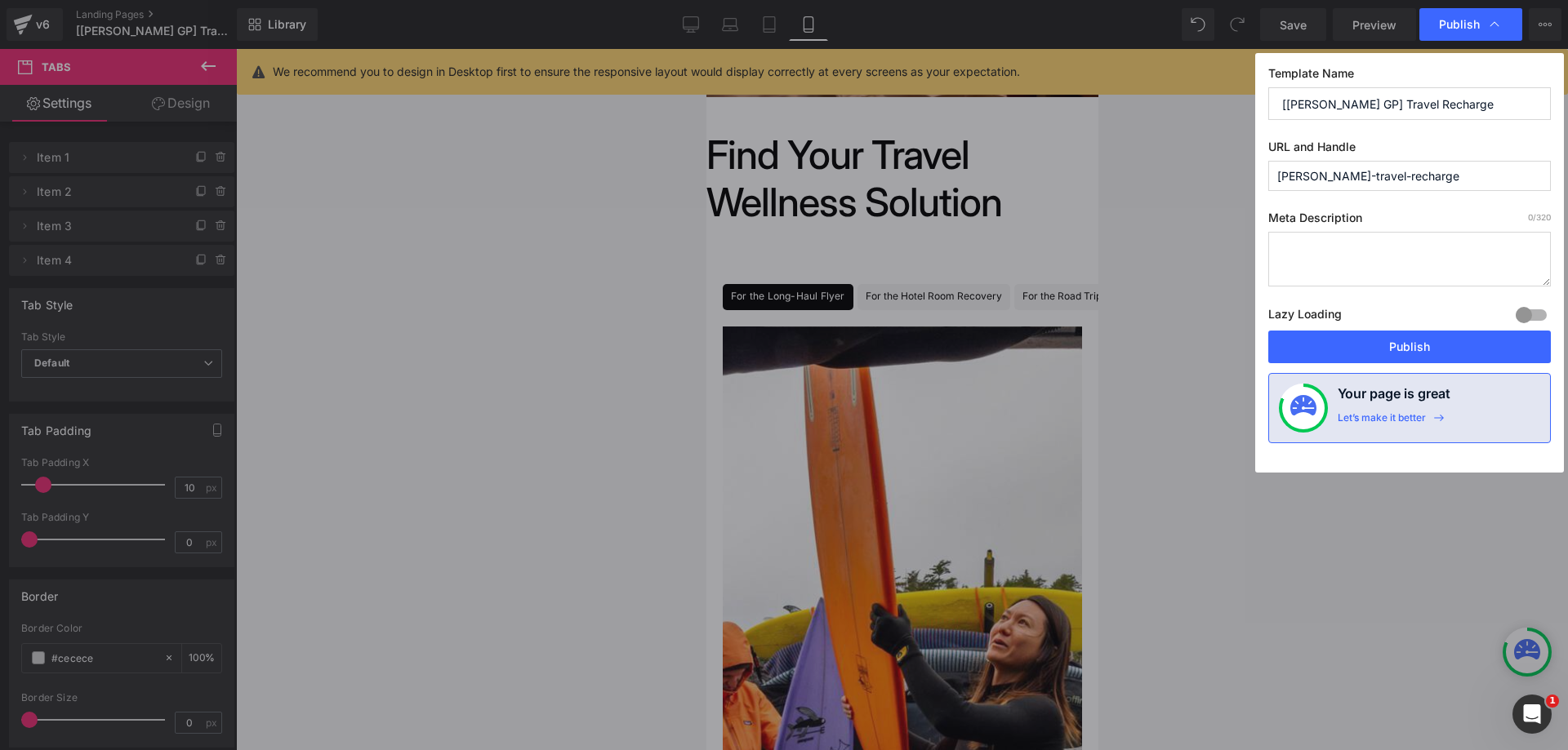
click at [1366, 357] on button "Publish" at bounding box center [1409, 347] width 282 height 33
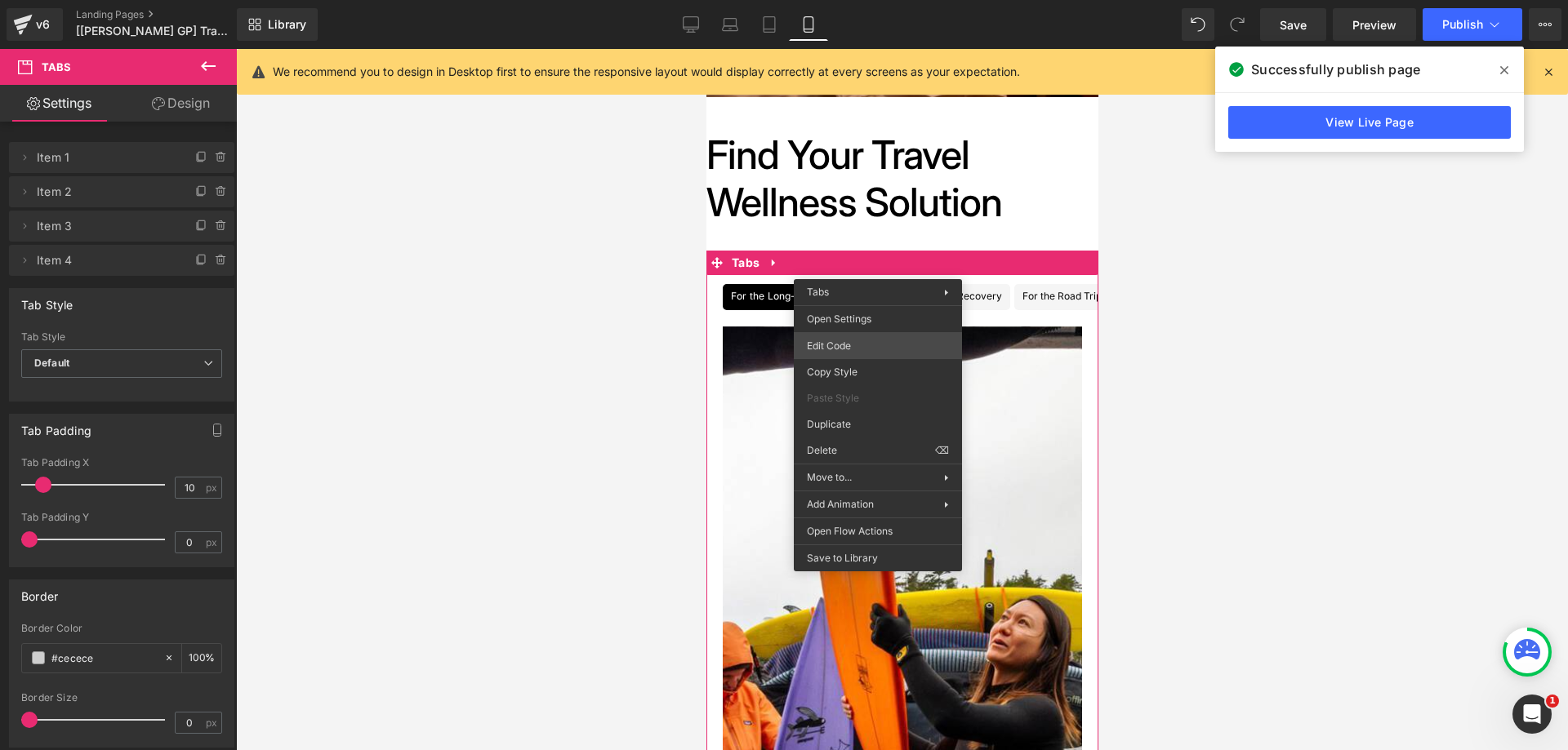
click at [883, 0] on div "You are previewing how the will restyle your page. You can not edit Elements in…" at bounding box center [784, 0] width 1568 height 0
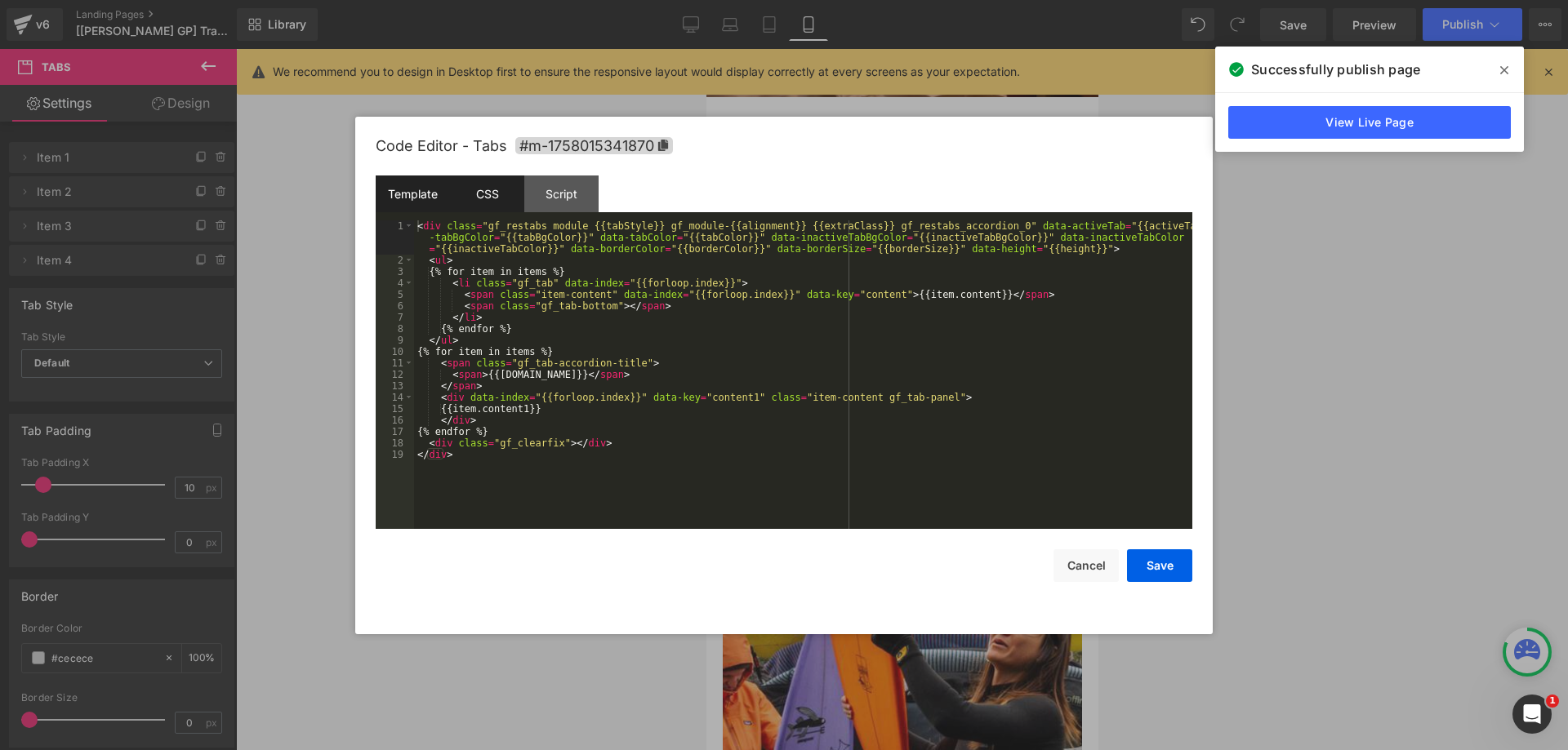
click at [500, 197] on div "CSS" at bounding box center [486, 193] width 75 height 37
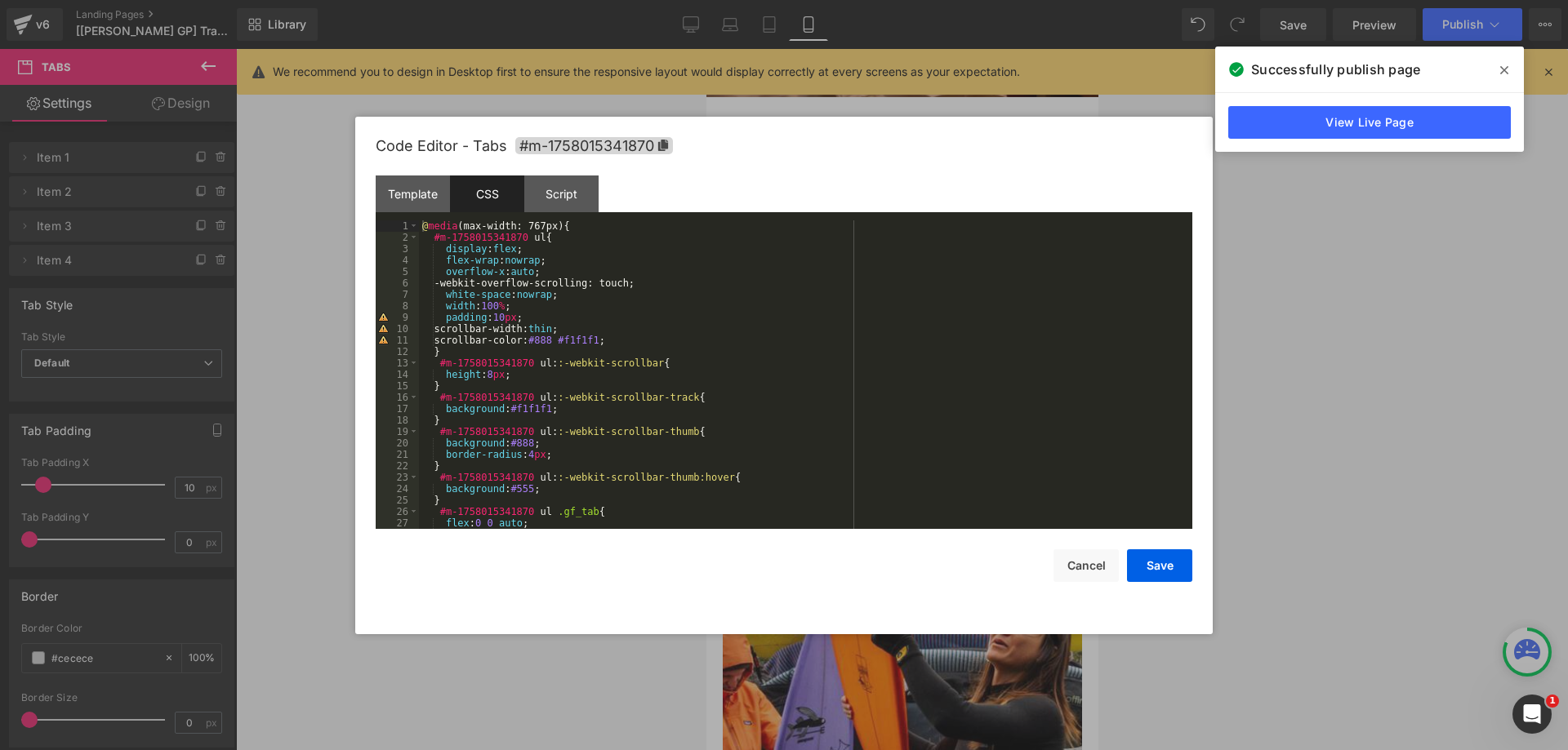
click at [1507, 75] on icon at bounding box center [1504, 70] width 8 height 13
